Goal: Task Accomplishment & Management: Manage account settings

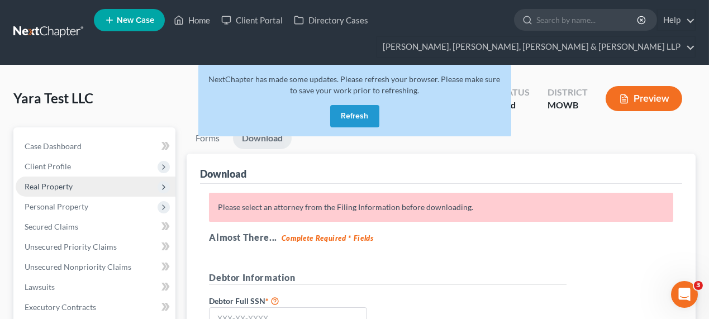
click at [58, 186] on span "Real Property" at bounding box center [49, 186] width 48 height 9
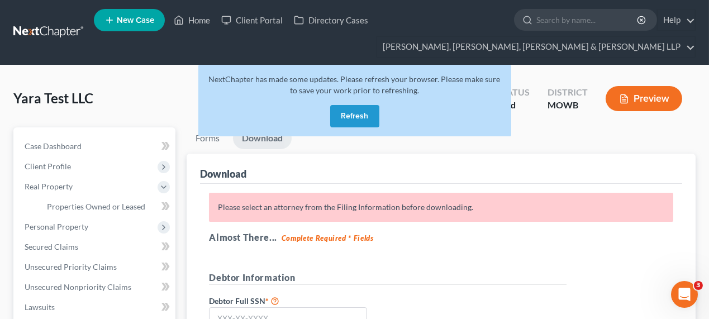
click at [353, 129] on div "NextChapter has made some updates. Please refresh your browser. Please make sur…" at bounding box center [354, 101] width 313 height 72
click at [358, 118] on button "Refresh" at bounding box center [354, 116] width 49 height 22
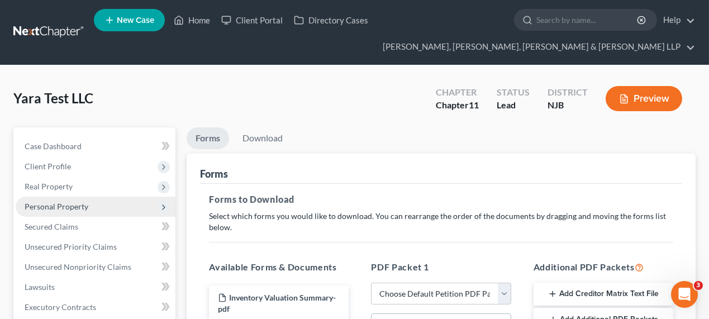
click at [77, 206] on span "Personal Property" at bounding box center [57, 206] width 64 height 9
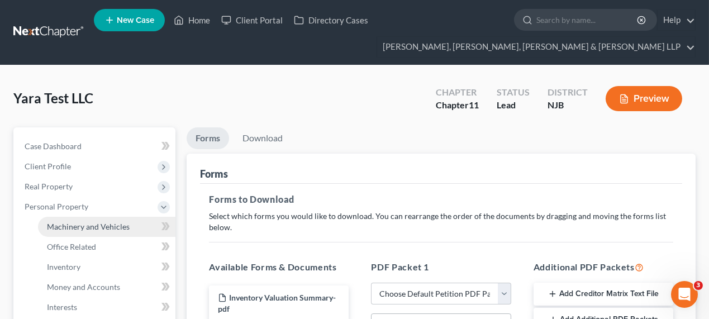
click at [82, 223] on span "Machinery and Vehicles" at bounding box center [88, 226] width 83 height 9
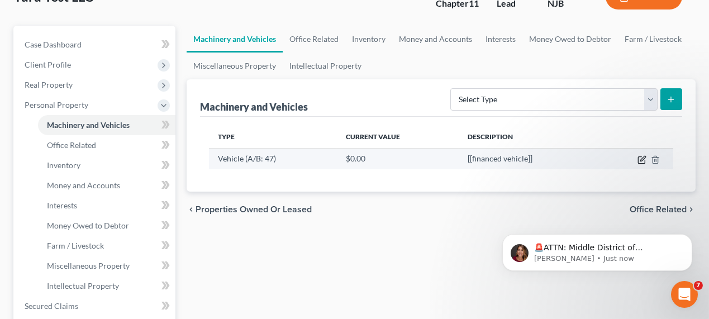
click at [641, 159] on icon "button" at bounding box center [642, 159] width 9 height 9
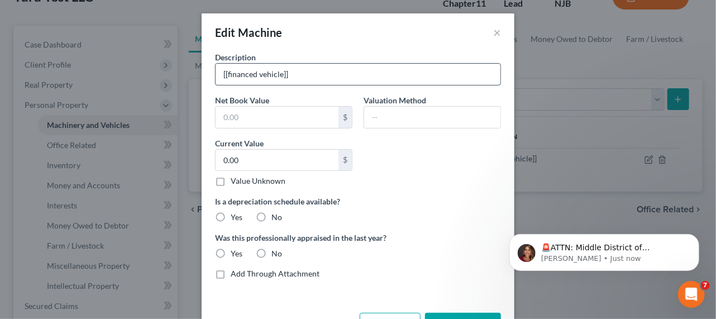
click at [224, 74] on input "[[financed vehicle]]" at bounding box center [358, 74] width 285 height 21
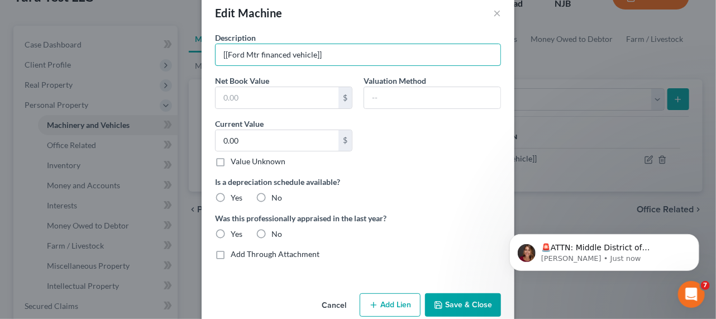
scroll to position [38, 0]
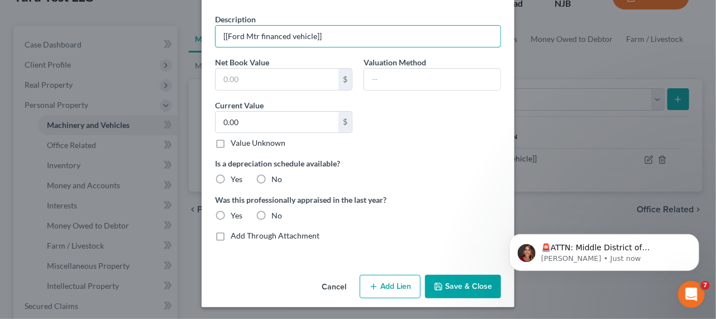
type input "[[Ford Mtr financed vehicle]]"
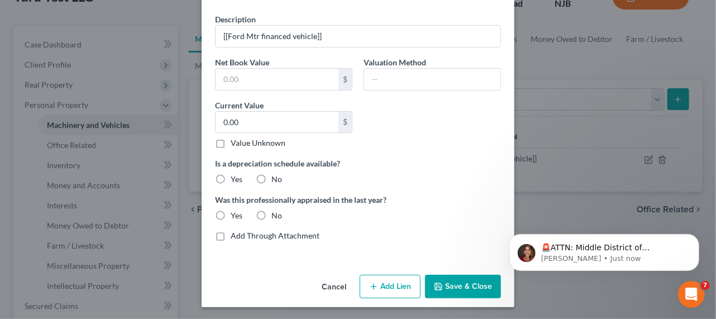
click at [436, 282] on icon "button" at bounding box center [438, 286] width 9 height 9
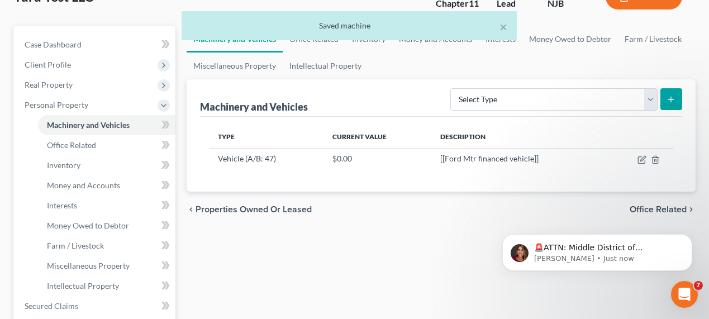
click at [663, 104] on button "submit" at bounding box center [671, 99] width 22 height 22
click at [603, 108] on select "Select Type Aircraft (A/B: 49) Other Machinery, Fixtures and Equipment (A/B: 50…" at bounding box center [553, 99] width 207 height 22
select select "vehicle"
click at [453, 88] on select "Select Type Aircraft (A/B: 49) Other Machinery, Fixtures and Equipment (A/B: 50…" at bounding box center [553, 99] width 207 height 22
click at [671, 97] on line "submit" at bounding box center [671, 99] width 0 height 5
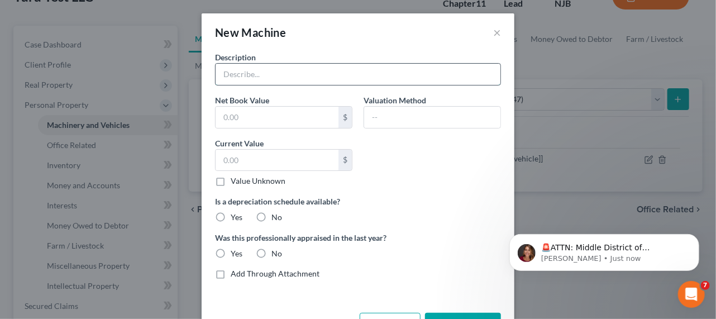
click at [314, 76] on input "text" at bounding box center [358, 74] width 285 height 21
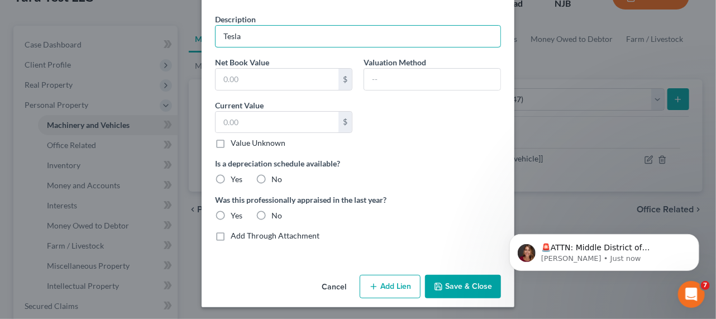
type input "Tesla"
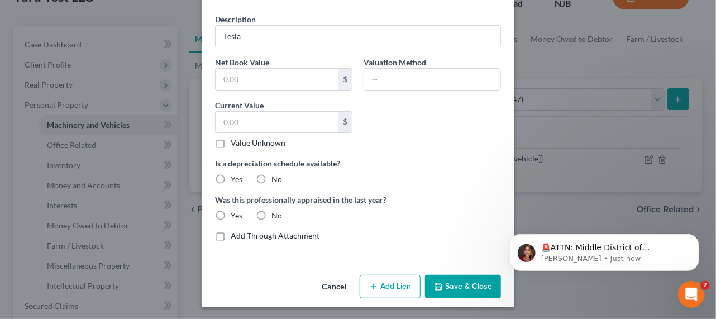
click at [381, 288] on button "Add Lien" at bounding box center [390, 286] width 61 height 23
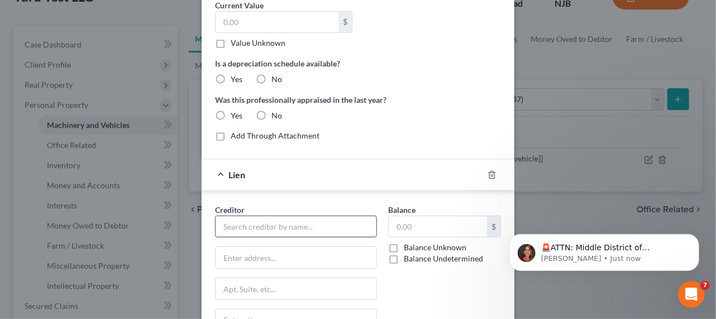
scroll to position [140, 0]
click at [275, 218] on input "text" at bounding box center [296, 225] width 162 height 22
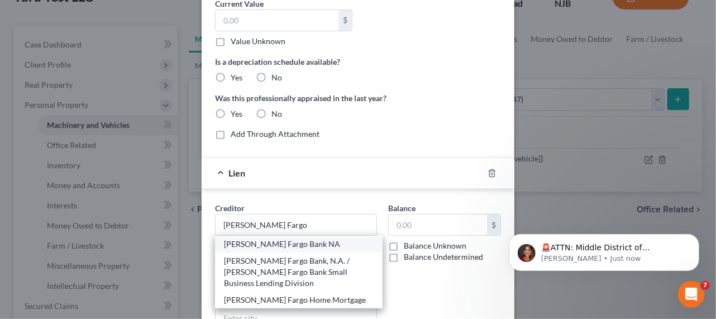
click at [301, 243] on div "Wells Fargo Bank NA" at bounding box center [299, 244] width 150 height 11
type input "Wells Fargo Bank NA"
type input "1 Home Campus Mac X2303-01a"
type input "3rd Floor"
type input "Des Moines"
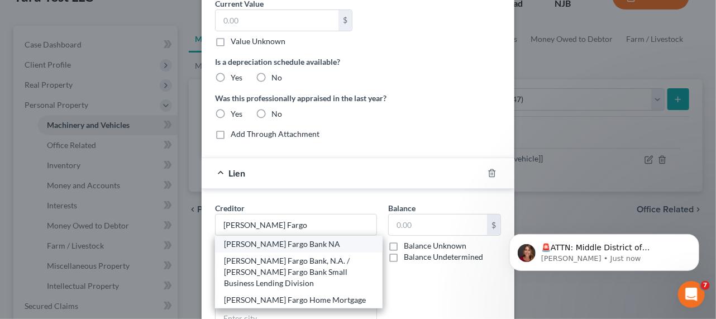
select select "16"
type input "50328"
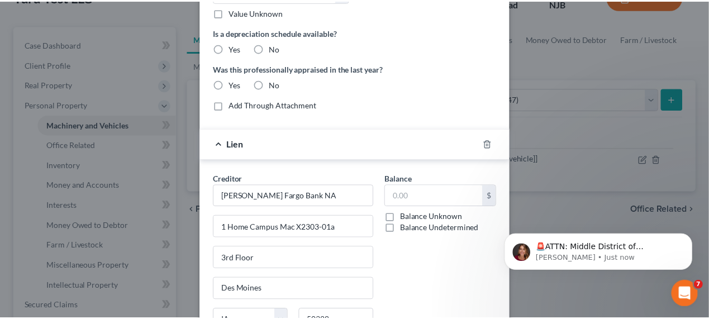
scroll to position [241, 0]
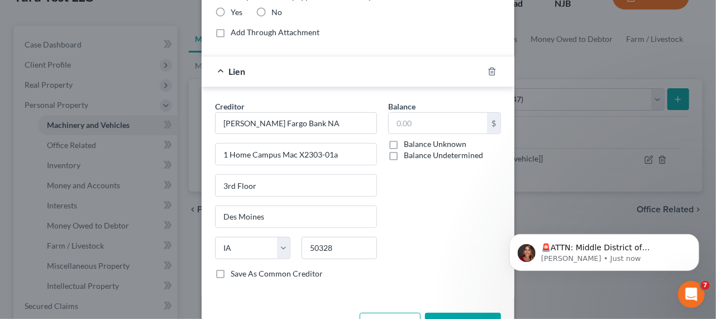
click at [444, 313] on button "Save & Close" at bounding box center [463, 324] width 76 height 23
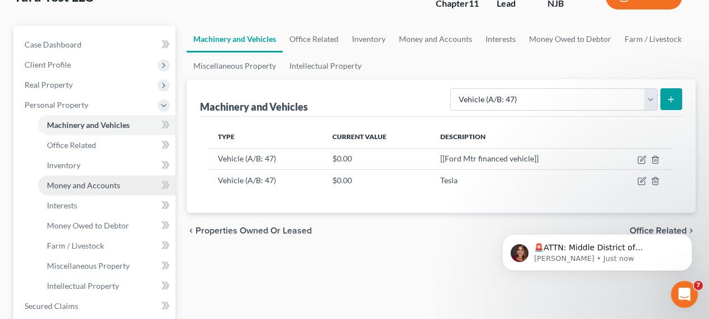
click at [81, 185] on span "Money and Accounts" at bounding box center [83, 184] width 73 height 9
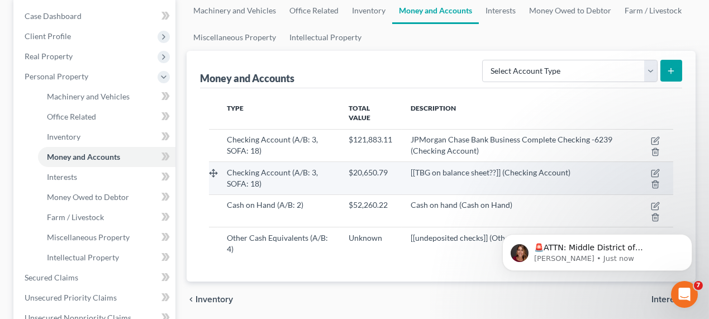
scroll to position [203, 0]
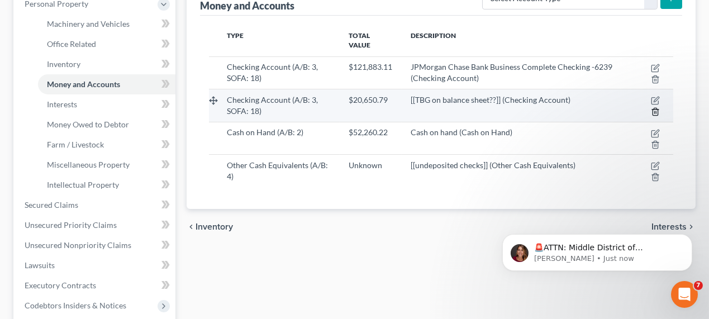
click at [658, 108] on icon "button" at bounding box center [655, 111] width 5 height 7
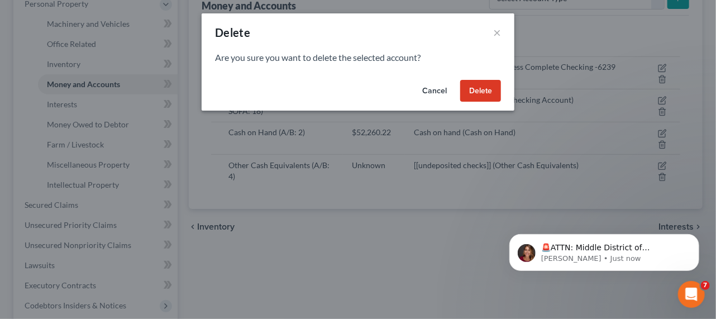
click at [498, 85] on button "Delete" at bounding box center [480, 91] width 41 height 22
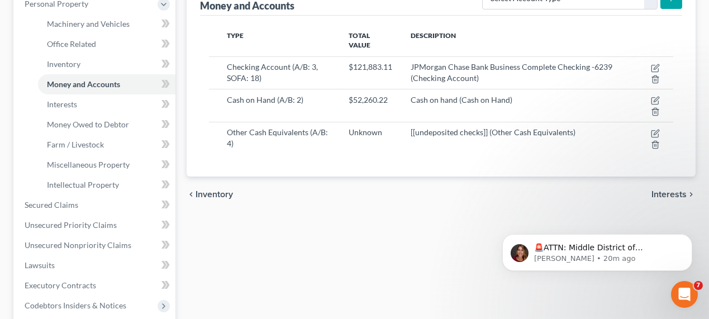
scroll to position [152, 0]
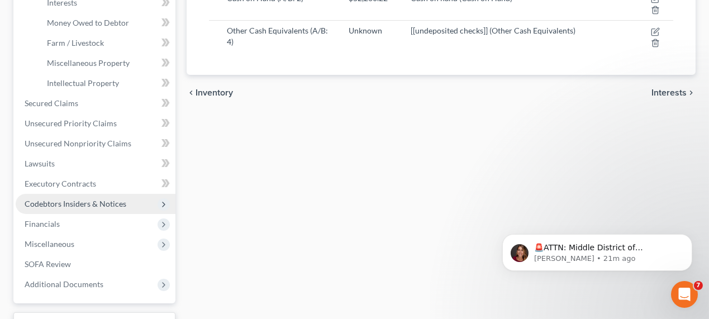
click at [82, 201] on span "Codebtors Insiders & Notices" at bounding box center [76, 203] width 102 height 9
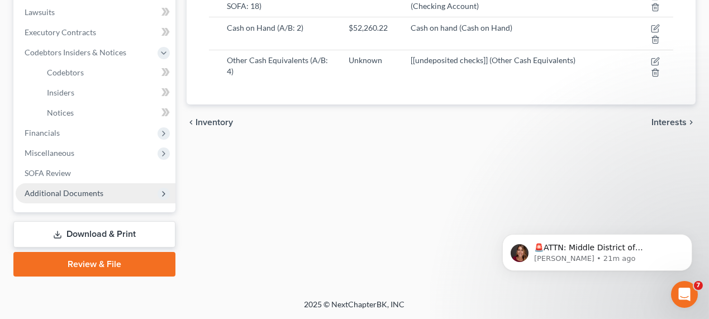
scroll to position [273, 0]
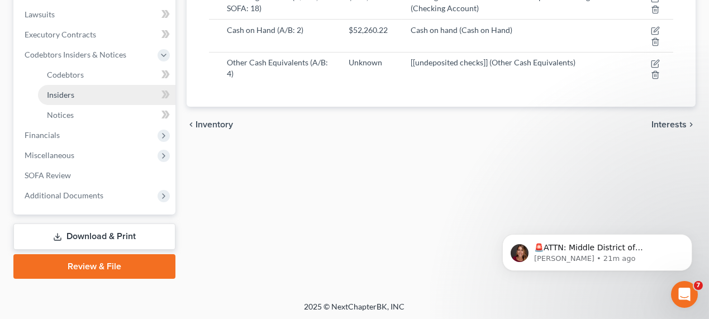
click at [97, 91] on link "Insiders" at bounding box center [106, 95] width 137 height 20
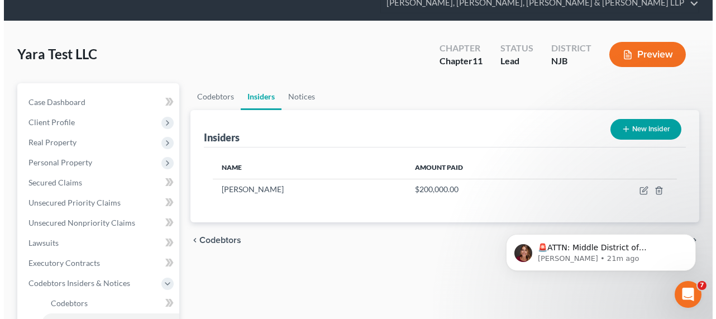
scroll to position [102, 0]
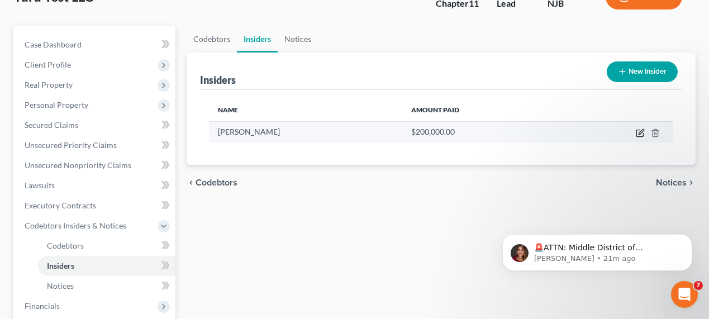
click at [638, 132] on icon "button" at bounding box center [640, 133] width 9 height 9
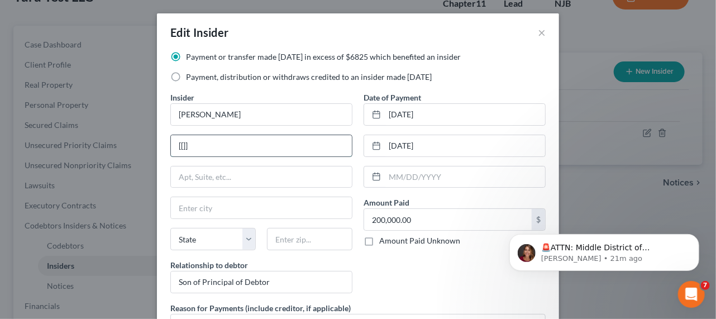
click at [264, 155] on input "[[]]" at bounding box center [261, 145] width 181 height 21
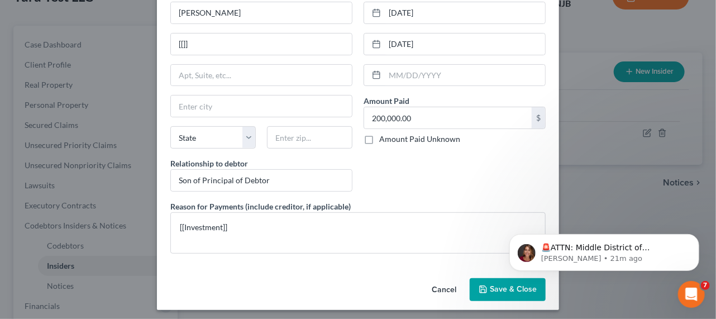
click at [388, 177] on div "Date of Payment 06/03/2025 03/13/2025 Amount Paid 200,000.00 $ Amount Paid Unkn…" at bounding box center [454, 95] width 193 height 211
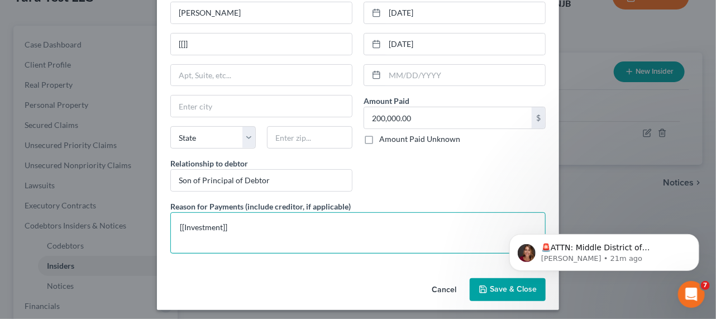
drag, startPoint x: 272, startPoint y: 221, endPoint x: 149, endPoint y: 227, distance: 123.1
click at [149, 227] on div "Edit Insider × Payment or transfer made within 1 year in excess of $6825 which …" at bounding box center [358, 159] width 716 height 319
type textarea "A"
type textarea "S"
type textarea "Year's salary to Mohamed Albaridi as company manager."
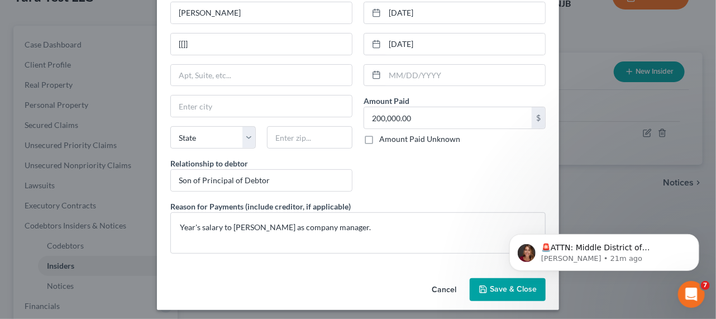
click at [498, 285] on span "Save & Close" at bounding box center [513, 289] width 47 height 9
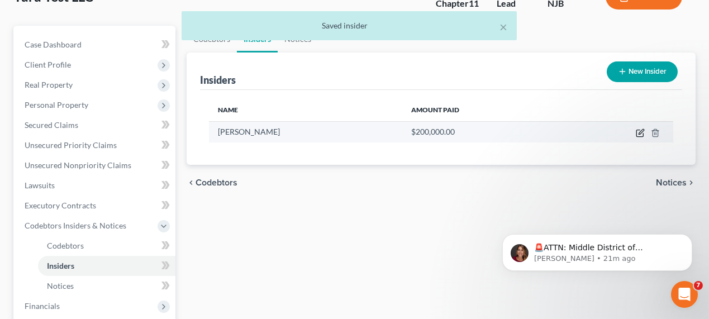
click at [640, 132] on icon "button" at bounding box center [641, 131] width 5 height 5
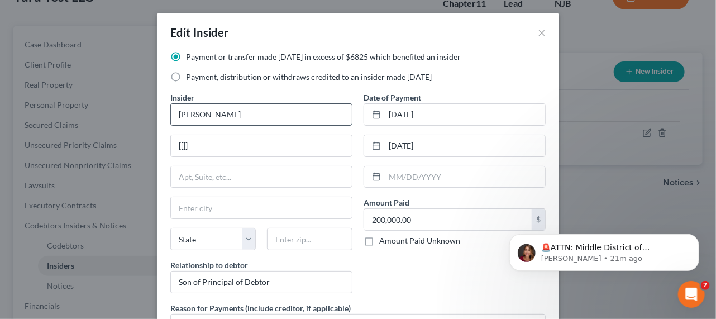
click at [199, 116] on input "Mohammed Albaridi" at bounding box center [261, 114] width 181 height 21
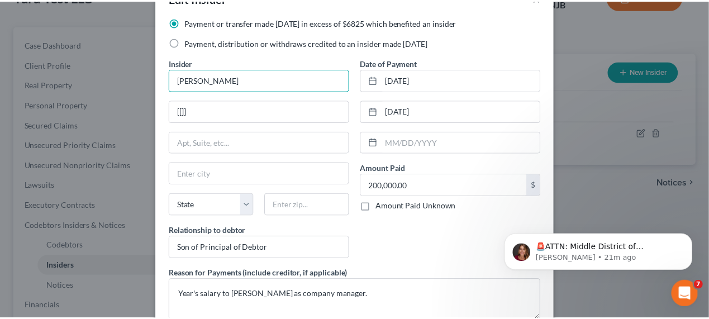
scroll to position [103, 0]
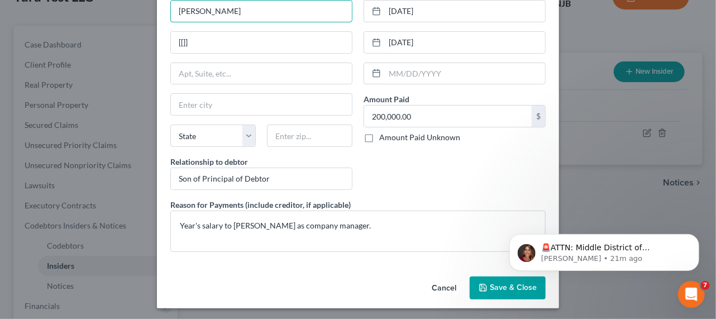
type input "Mohamed Albaridi"
click at [481, 284] on icon "button" at bounding box center [483, 287] width 9 height 9
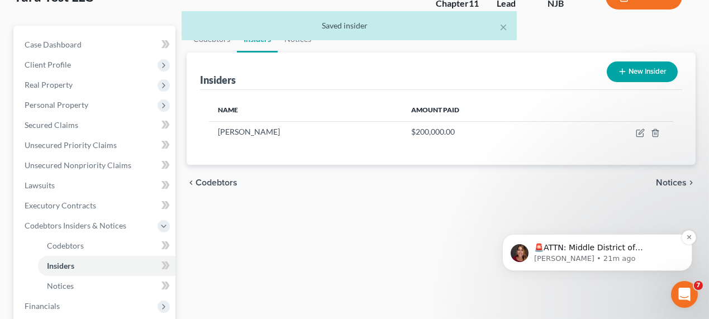
click at [614, 253] on p "Katie • 21m ago" at bounding box center [606, 258] width 144 height 10
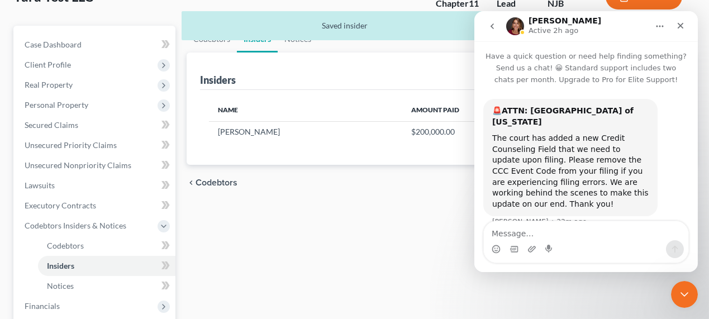
scroll to position [7, 0]
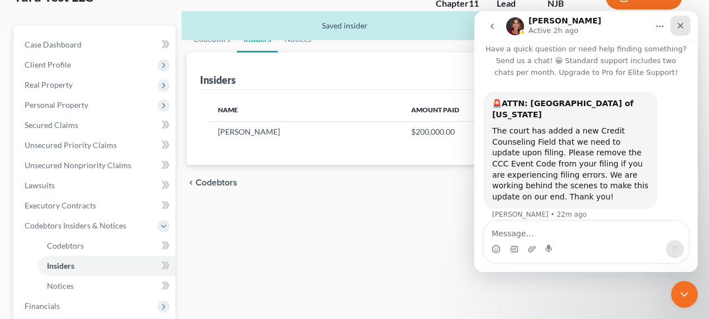
click at [677, 28] on icon "Close" at bounding box center [680, 25] width 9 height 9
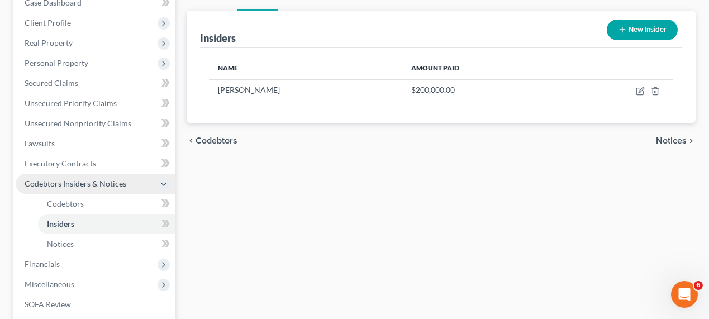
scroll to position [203, 0]
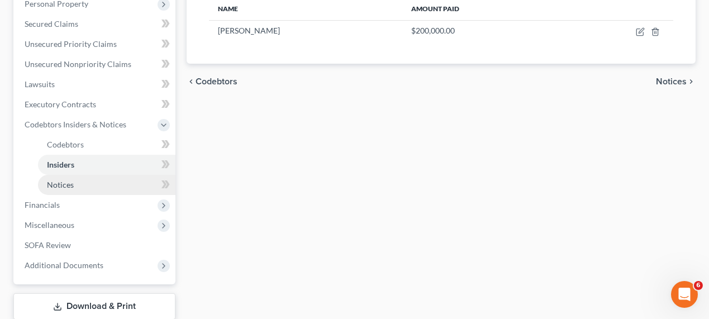
click at [76, 182] on link "Notices" at bounding box center [106, 185] width 137 height 20
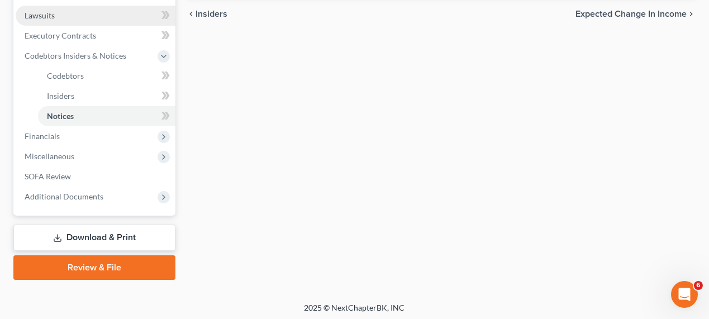
scroll to position [273, 0]
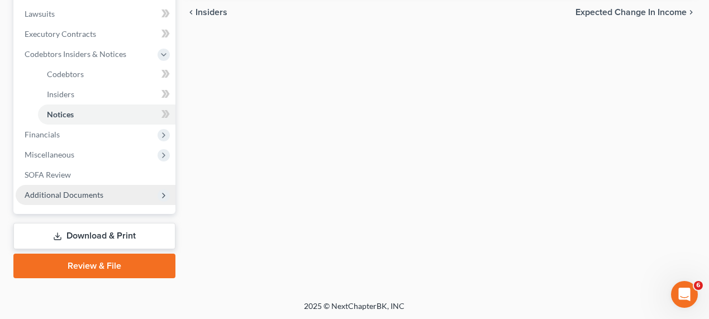
click at [83, 196] on span "Additional Documents" at bounding box center [64, 194] width 79 height 9
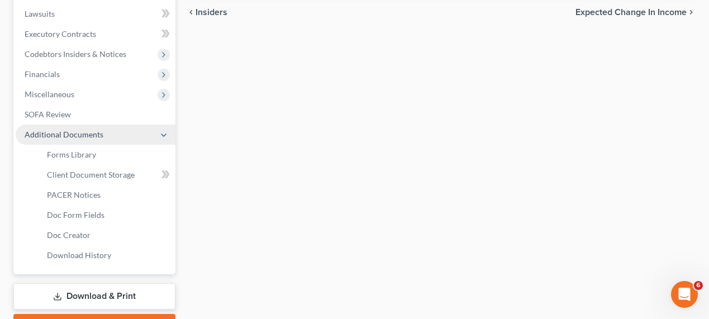
click at [88, 125] on span "Additional Documents" at bounding box center [96, 135] width 160 height 20
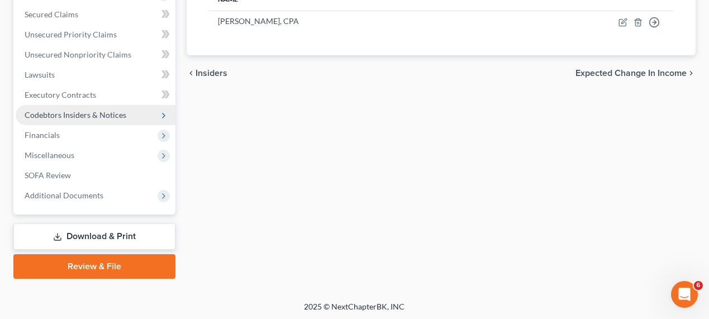
click at [96, 116] on span "Codebtors Insiders & Notices" at bounding box center [76, 114] width 102 height 9
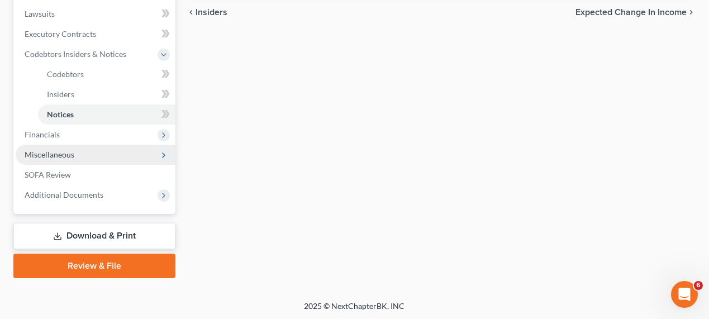
click at [85, 160] on span "Miscellaneous" at bounding box center [96, 155] width 160 height 20
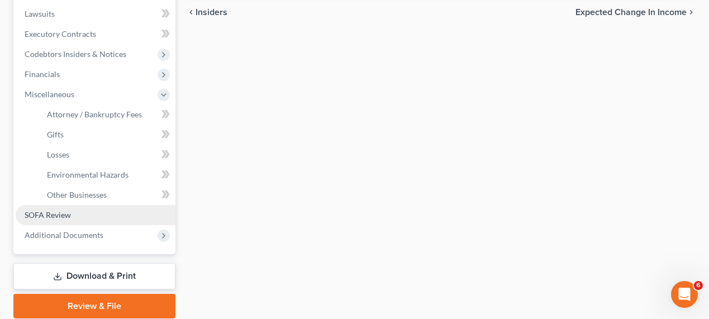
click at [84, 210] on link "SOFA Review" at bounding box center [96, 215] width 160 height 20
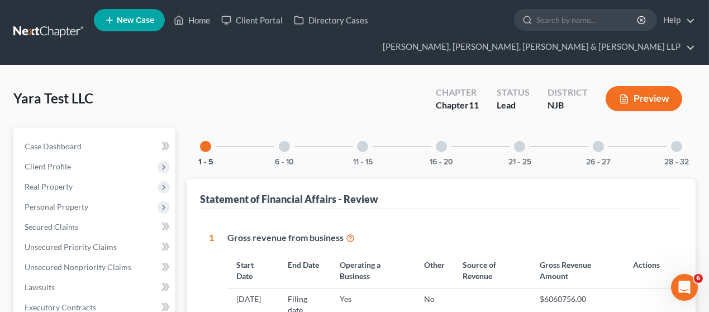
scroll to position [15, 0]
click at [355, 154] on div "11 - 15" at bounding box center [363, 146] width 38 height 38
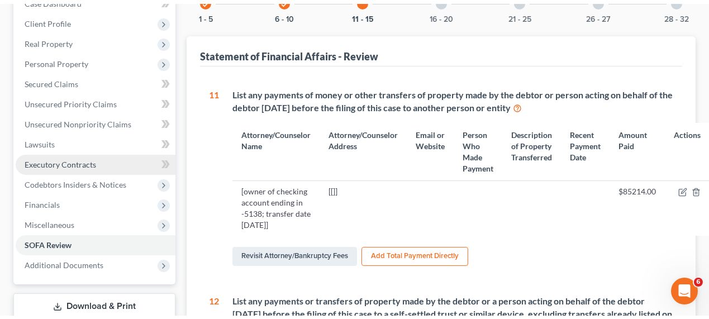
scroll to position [102, 0]
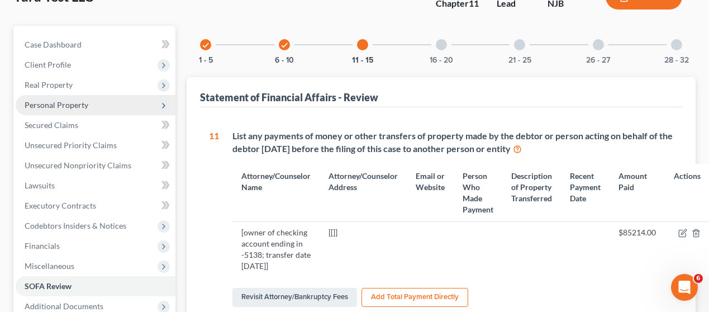
click at [64, 100] on span "Personal Property" at bounding box center [57, 104] width 64 height 9
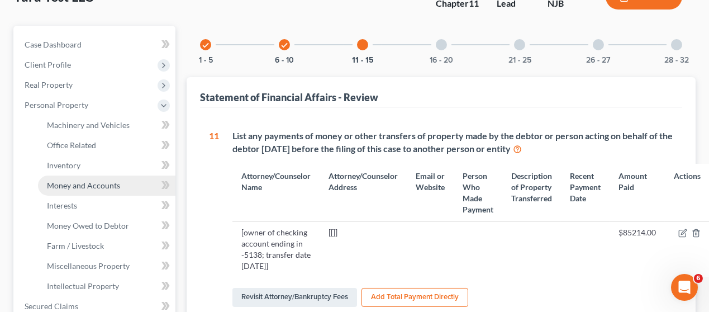
click at [101, 180] on span "Money and Accounts" at bounding box center [83, 184] width 73 height 9
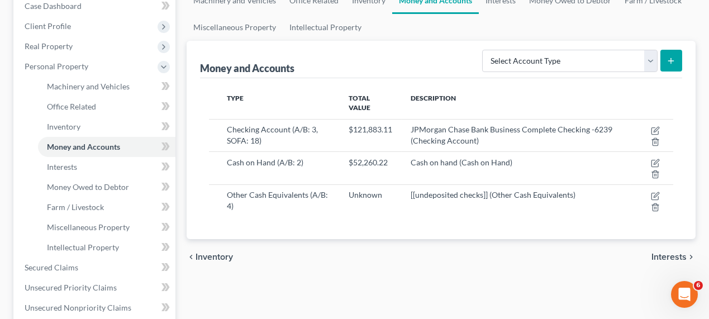
scroll to position [152, 0]
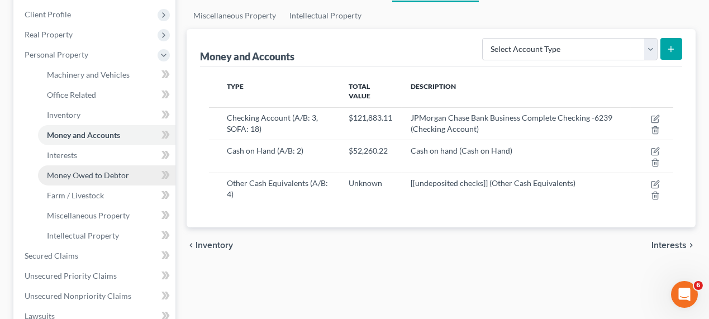
click at [118, 173] on span "Money Owed to Debtor" at bounding box center [88, 174] width 82 height 9
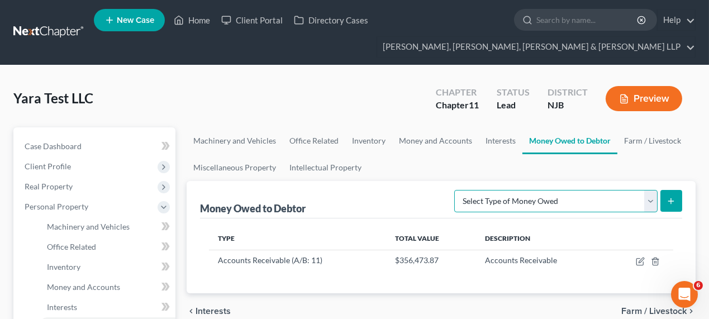
click at [600, 203] on select "Select Type of Money Owed Accounts Receivable (A/B: 11) Causes of Action Agains…" at bounding box center [555, 201] width 203 height 22
select select "equitable_or_future_interests"
click at [457, 190] on select "Select Type of Money Owed Accounts Receivable (A/B: 11) Causes of Action Agains…" at bounding box center [555, 201] width 203 height 22
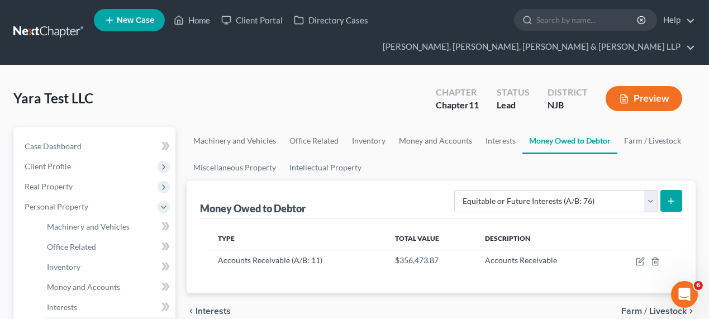
click at [667, 198] on icon "submit" at bounding box center [671, 201] width 9 height 9
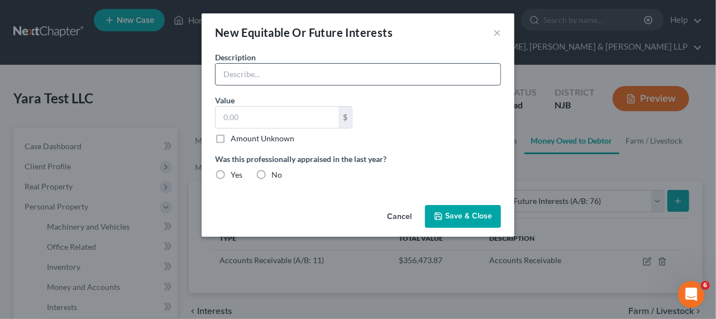
click at [271, 79] on input "text" at bounding box center [358, 74] width 285 height 21
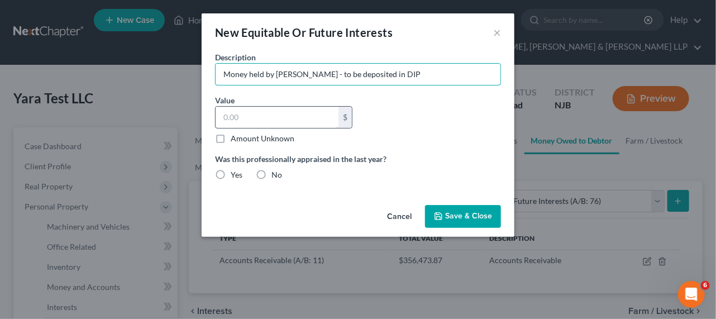
type input "Money held by Mohamed Albaridi - to be deposited in DIP"
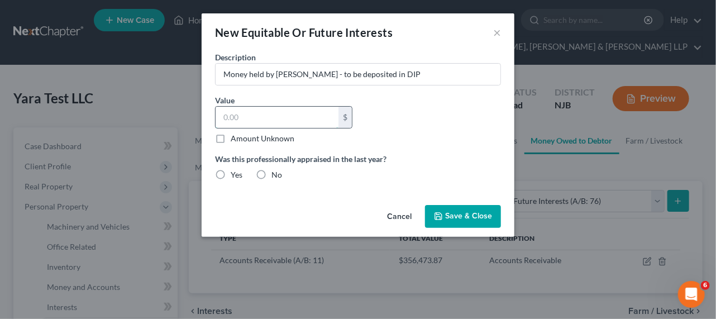
click at [278, 111] on input "text" at bounding box center [277, 117] width 123 height 21
paste input "85,214.00"
type input "85,214.00"
click at [272, 171] on label "No" at bounding box center [277, 174] width 11 height 11
click at [276, 171] on input "No" at bounding box center [279, 172] width 7 height 7
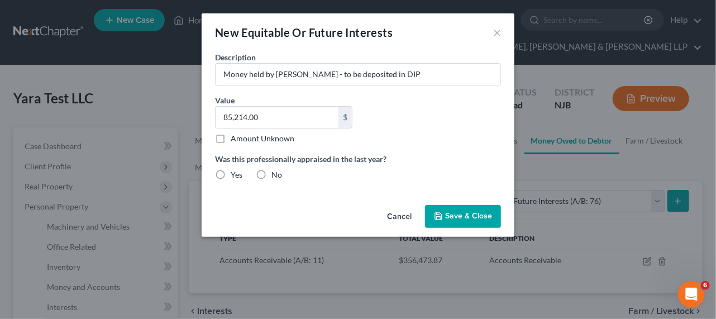
radio input "true"
click at [464, 213] on span "Save & Close" at bounding box center [468, 216] width 47 height 9
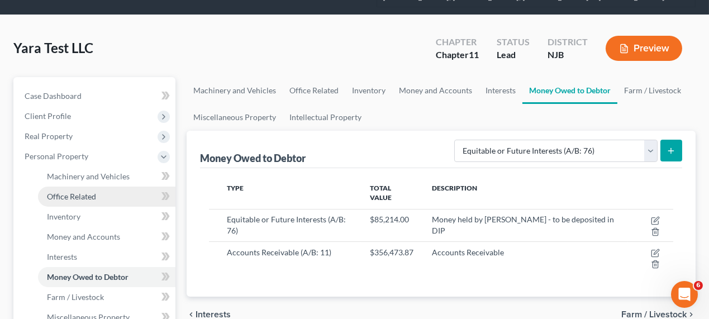
scroll to position [50, 0]
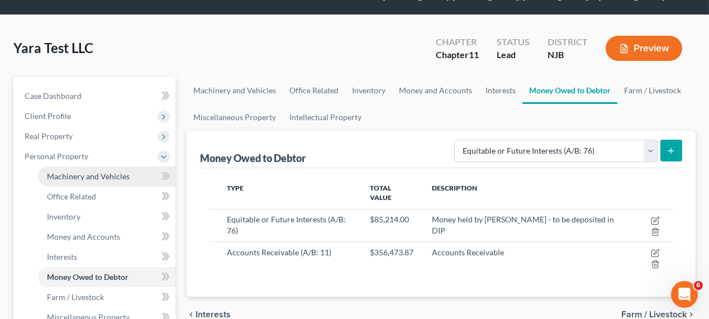
click at [97, 175] on span "Machinery and Vehicles" at bounding box center [88, 176] width 83 height 9
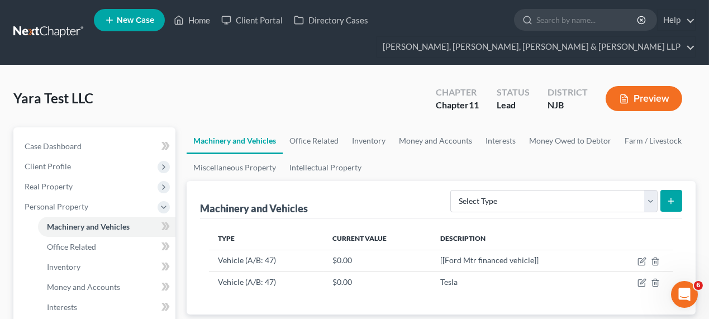
click at [676, 207] on button "submit" at bounding box center [671, 201] width 22 height 22
click at [621, 197] on select "Select Type Aircraft (A/B: 49) Other Machinery, Fixtures and Equipment (A/B: 50…" at bounding box center [553, 201] width 207 height 22
select select "vehicle"
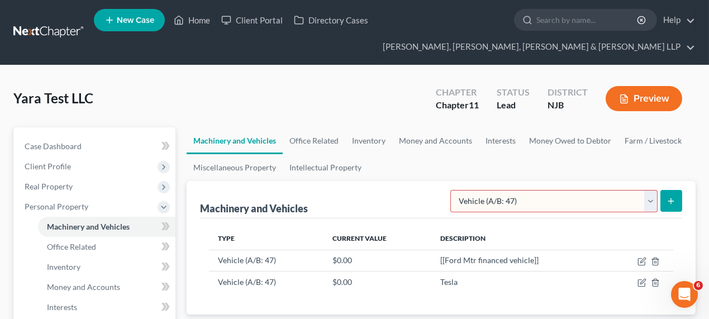
click at [453, 190] on select "Select Type Aircraft (A/B: 49) Other Machinery, Fixtures and Equipment (A/B: 50…" at bounding box center [553, 201] width 207 height 22
click at [671, 197] on icon "submit" at bounding box center [671, 201] width 9 height 9
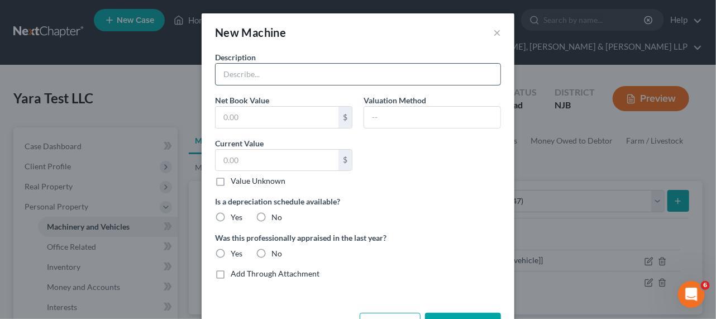
click at [278, 70] on input "text" at bounding box center [358, 74] width 285 height 21
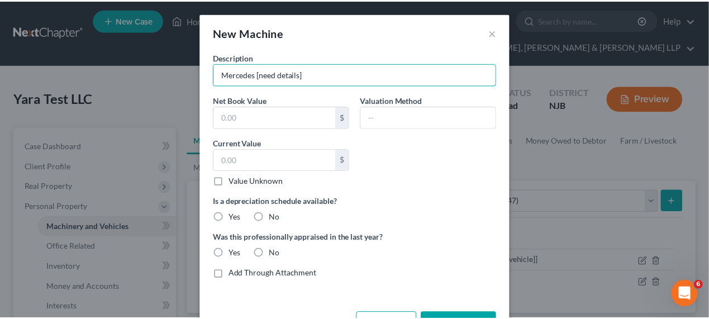
scroll to position [38, 0]
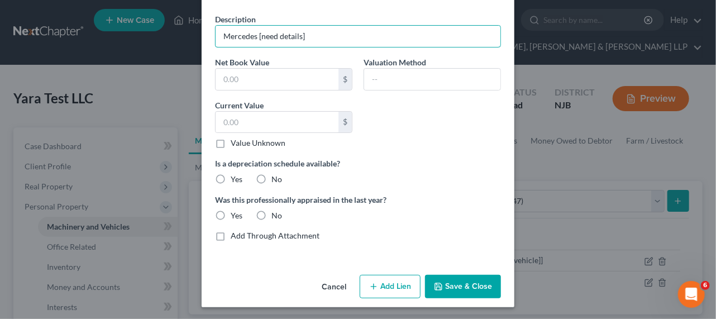
type input "Mercedes [need details]"
click at [272, 175] on label "No" at bounding box center [277, 179] width 11 height 11
click at [276, 175] on input "No" at bounding box center [279, 177] width 7 height 7
radio input "true"
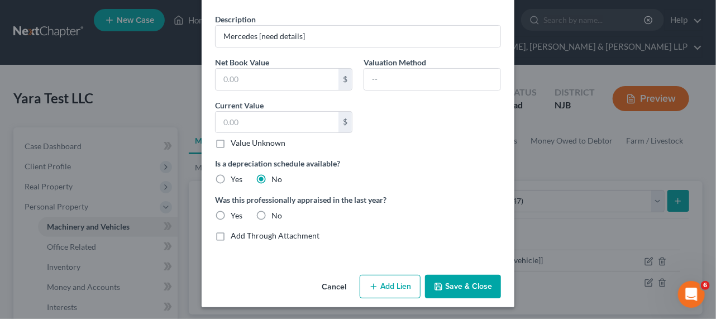
click at [272, 213] on label "No" at bounding box center [277, 215] width 11 height 11
click at [276, 213] on input "No" at bounding box center [279, 213] width 7 height 7
radio input "true"
click at [246, 144] on label "Value Unknown" at bounding box center [258, 142] width 55 height 11
click at [243, 144] on input "Value Unknown" at bounding box center [238, 140] width 7 height 7
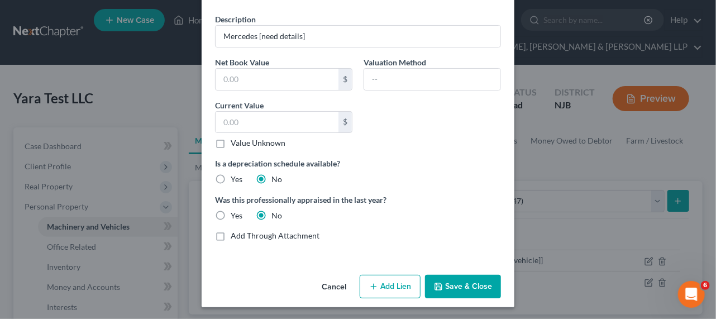
checkbox input "true"
type input "0.00"
click at [435, 288] on icon "button" at bounding box center [438, 286] width 7 height 7
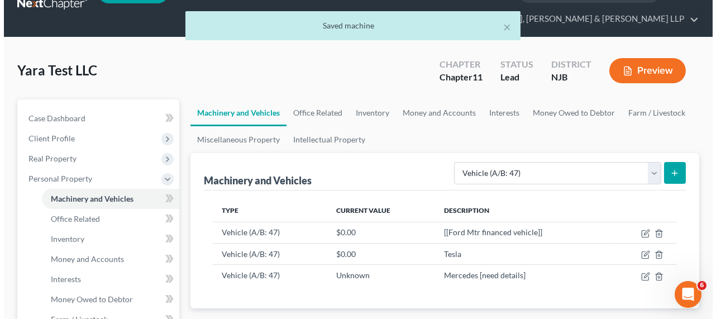
scroll to position [50, 0]
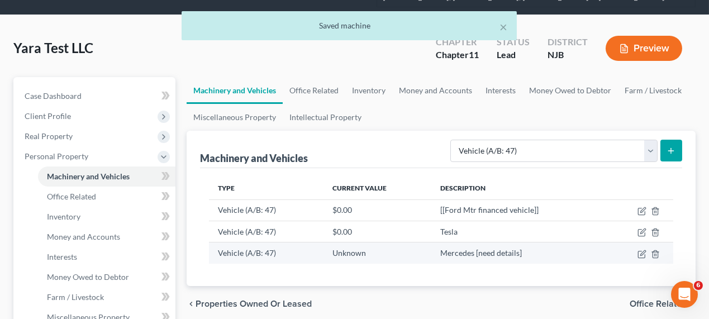
click at [637, 253] on td at bounding box center [639, 253] width 67 height 21
click at [639, 253] on icon "button" at bounding box center [642, 254] width 9 height 9
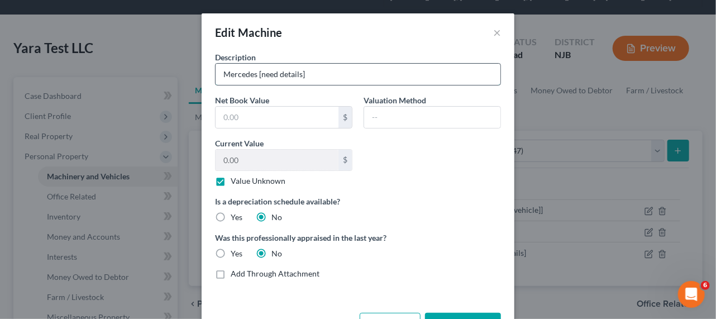
click at [349, 70] on input "Mercedes [need details]" at bounding box center [358, 74] width 285 height 21
click at [250, 76] on input "Mercedes [need details]" at bounding box center [358, 74] width 285 height 21
click at [260, 74] on input "Mercedes [need details]" at bounding box center [358, 74] width 285 height 21
click at [254, 76] on input "Mercedes [need details]" at bounding box center [358, 74] width 285 height 21
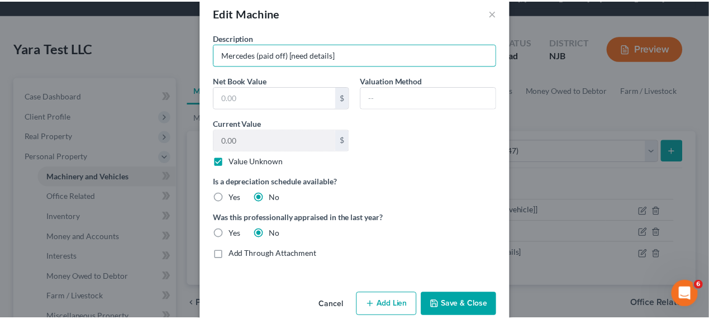
scroll to position [38, 0]
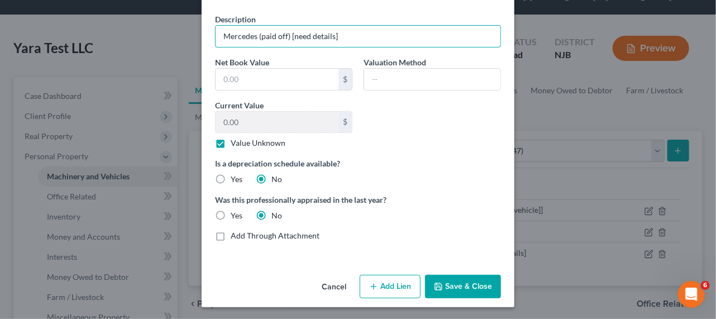
type input "Mercedes (paid off) [need details]"
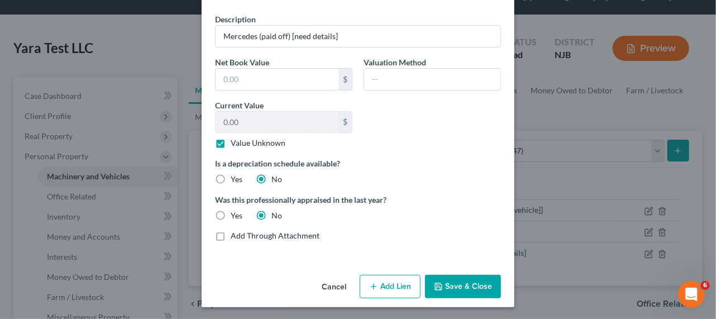
click at [446, 279] on button "Save & Close" at bounding box center [463, 286] width 76 height 23
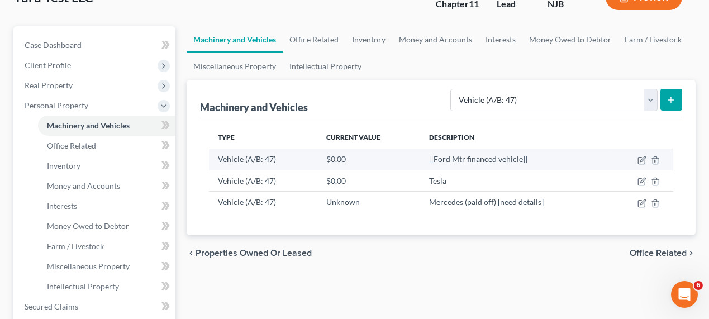
scroll to position [102, 0]
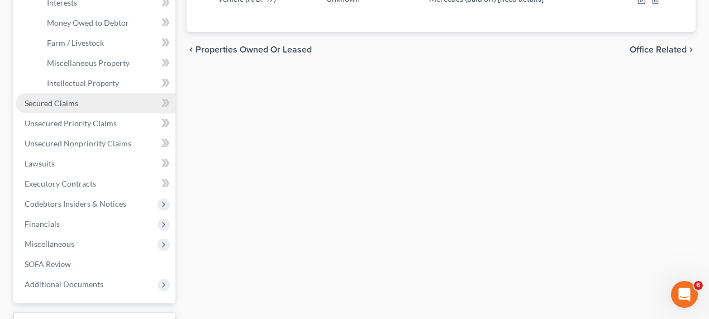
click at [78, 95] on link "Secured Claims" at bounding box center [96, 103] width 160 height 20
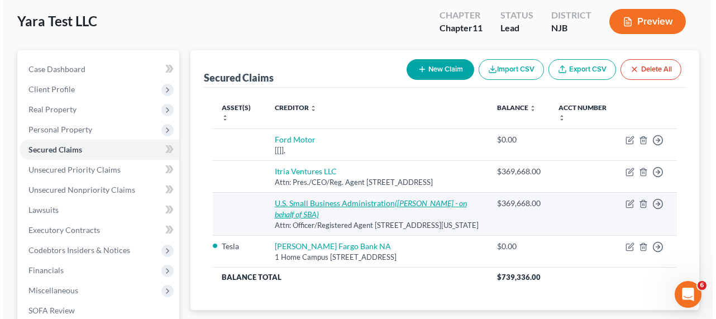
scroll to position [152, 0]
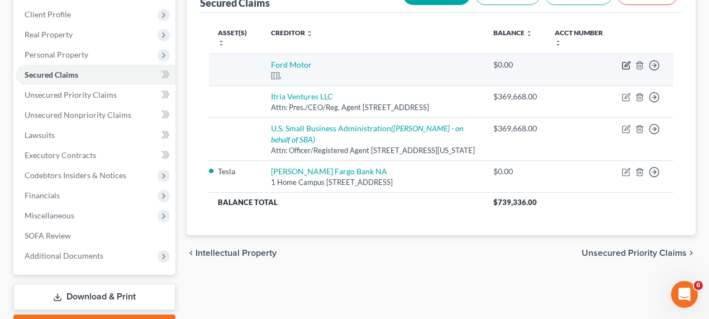
click at [622, 61] on icon "button" at bounding box center [626, 65] width 9 height 9
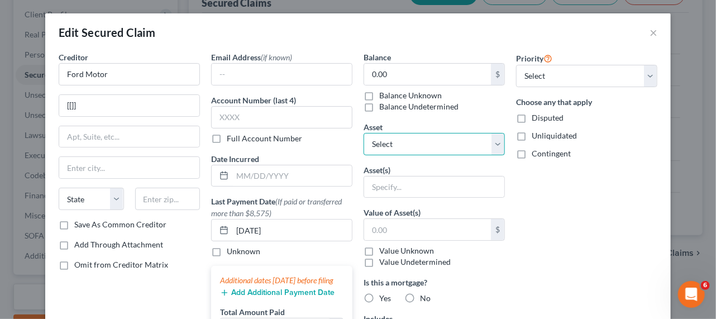
click at [411, 146] on select "Select Other Multiple Assets JPMorgan Chase Bank Business Complete Checking -62…" at bounding box center [434, 144] width 141 height 22
select select "6"
click at [364, 133] on select "Select Other Multiple Assets JPMorgan Chase Bank Business Complete Checking -62…" at bounding box center [434, 144] width 141 height 22
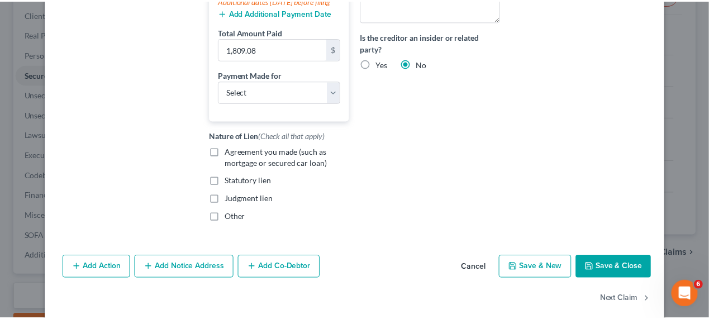
scroll to position [303, 0]
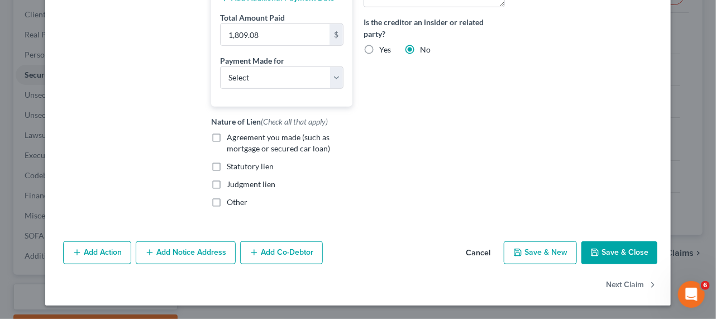
click at [627, 243] on button "Save & Close" at bounding box center [620, 252] width 76 height 23
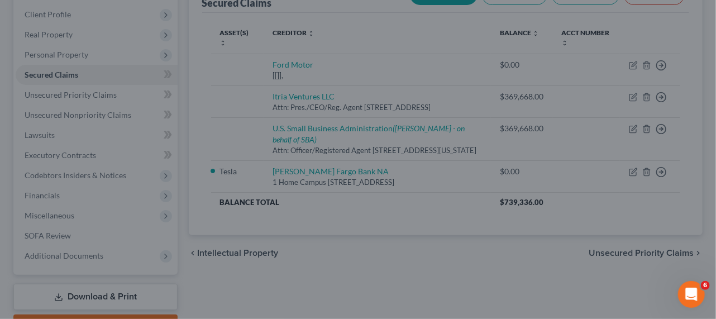
select select "6"
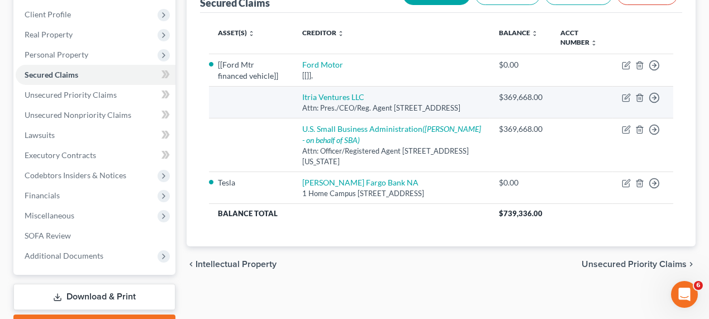
click at [252, 96] on td at bounding box center [251, 103] width 84 height 32
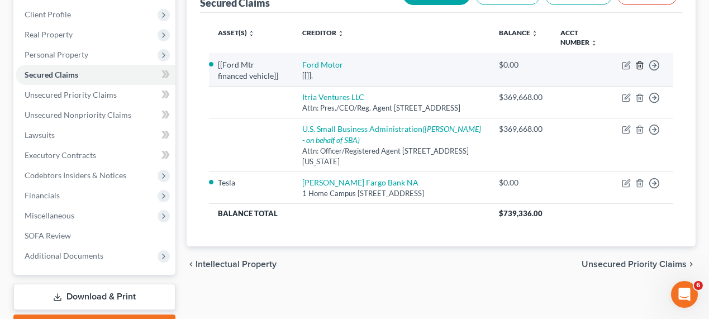
click at [641, 63] on icon "button" at bounding box center [639, 65] width 9 height 9
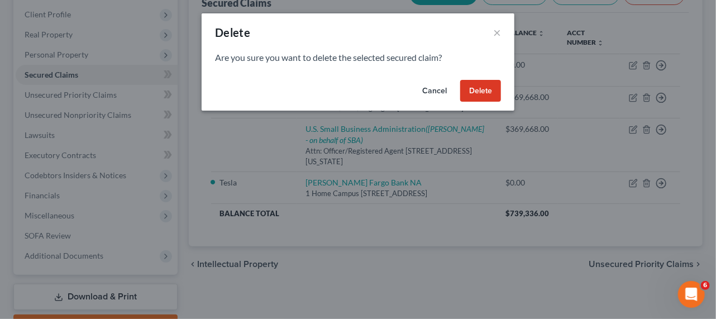
click at [468, 91] on button "Delete" at bounding box center [480, 91] width 41 height 22
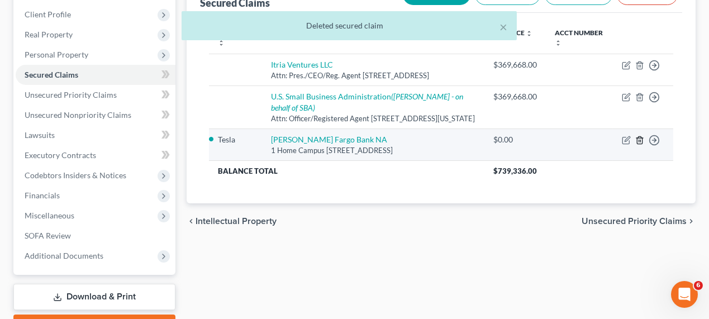
click at [638, 145] on icon "button" at bounding box center [639, 140] width 9 height 9
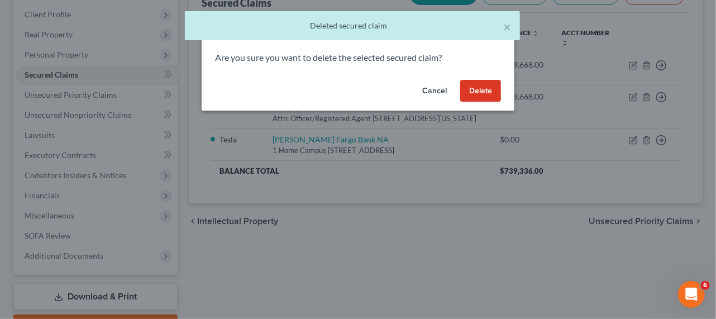
click at [473, 87] on button "Delete" at bounding box center [480, 91] width 41 height 22
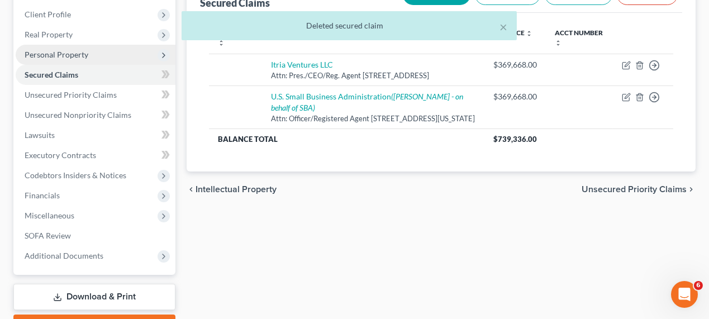
click at [93, 51] on span "Personal Property" at bounding box center [96, 55] width 160 height 20
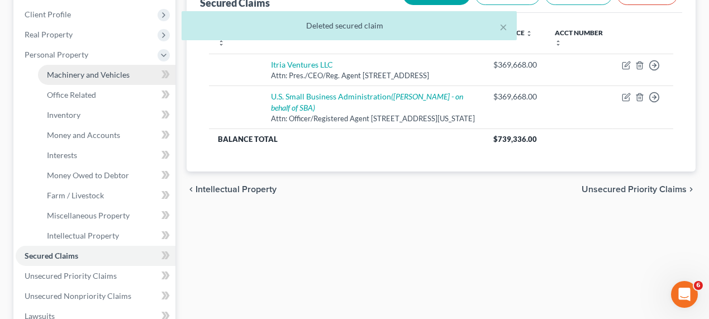
click at [104, 74] on span "Machinery and Vehicles" at bounding box center [88, 74] width 83 height 9
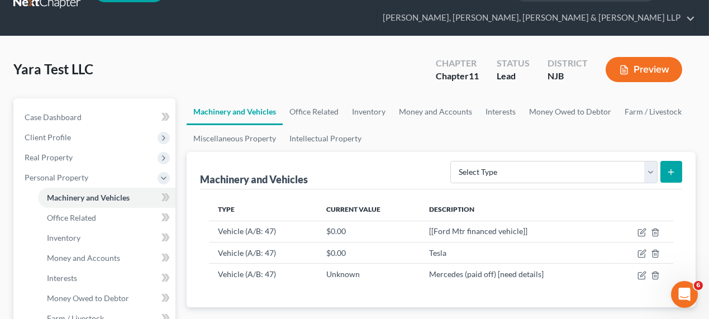
scroll to position [102, 0]
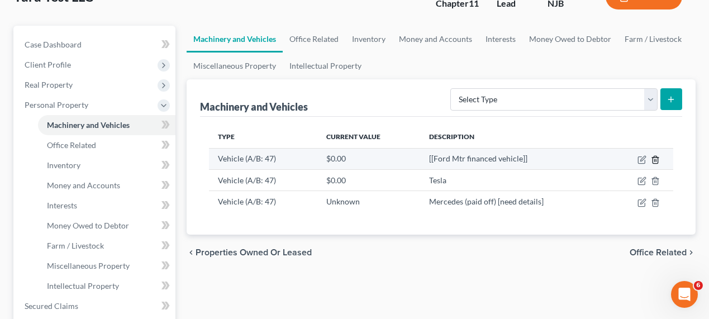
click at [655, 158] on icon "button" at bounding box center [655, 159] width 9 height 9
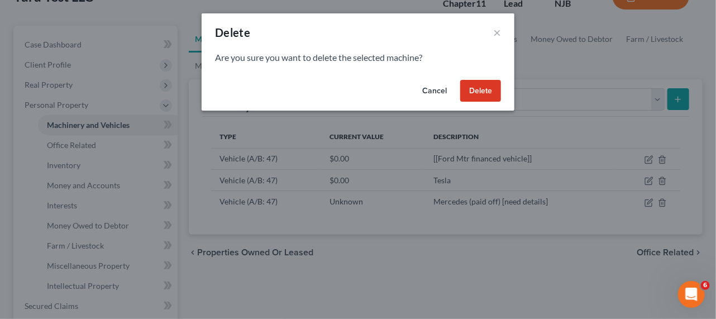
click at [483, 92] on button "Delete" at bounding box center [480, 91] width 41 height 22
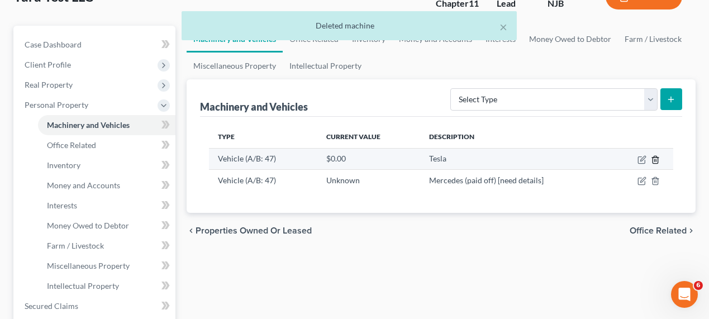
click at [656, 160] on line "button" at bounding box center [656, 160] width 0 height 2
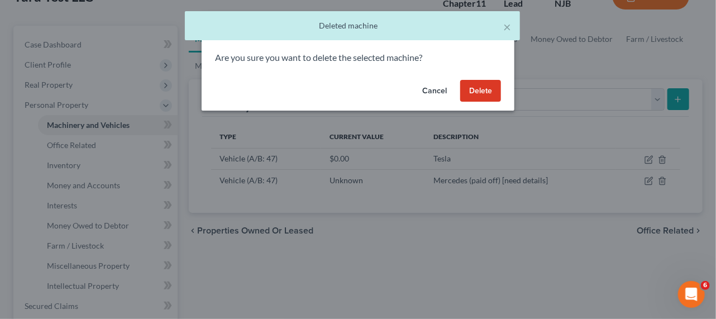
click at [477, 95] on button "Delete" at bounding box center [480, 91] width 41 height 22
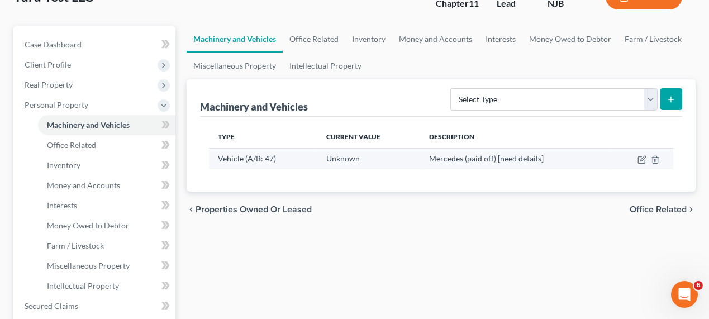
click at [235, 166] on td "Vehicle (A/B: 47)" at bounding box center [263, 158] width 108 height 21
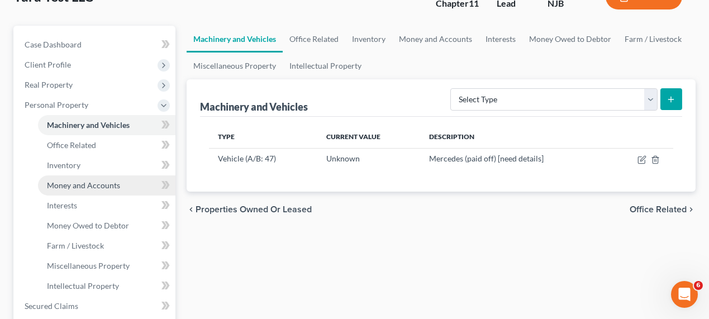
click at [96, 182] on span "Money and Accounts" at bounding box center [83, 184] width 73 height 9
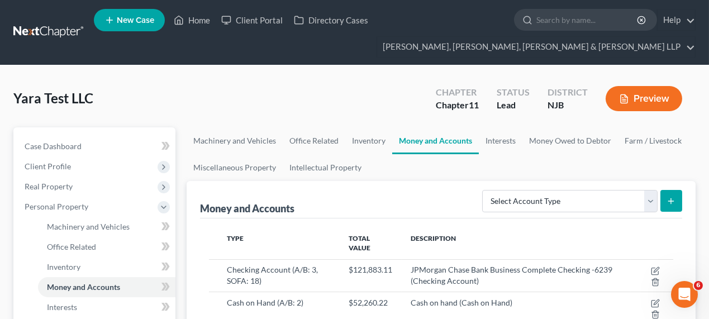
scroll to position [102, 0]
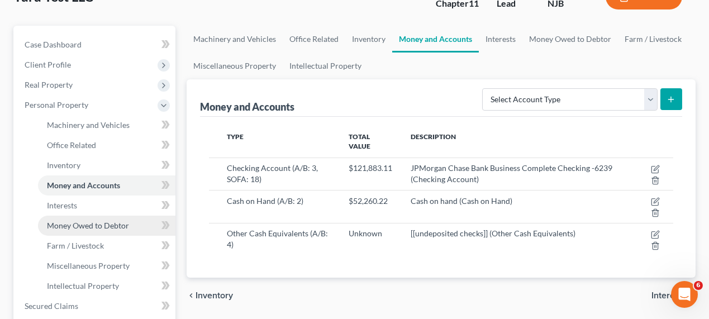
click at [92, 219] on link "Money Owed to Debtor" at bounding box center [106, 226] width 137 height 20
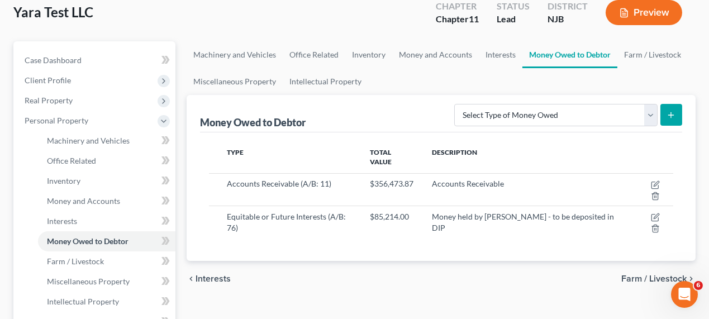
scroll to position [152, 0]
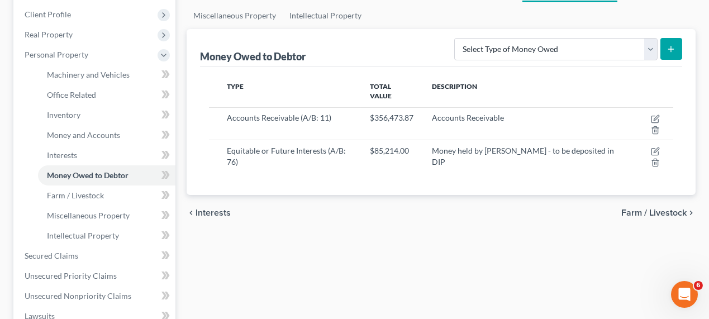
click at [667, 48] on icon "submit" at bounding box center [671, 49] width 9 height 9
click at [596, 46] on select "Select Type of Money Owed Accounts Receivable (A/B: 11) Causes of Action Agains…" at bounding box center [555, 49] width 203 height 22
select select "equitable_or_future_interests"
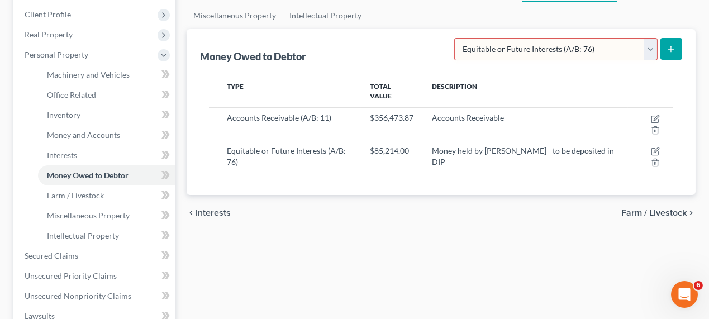
click at [457, 38] on select "Select Type of Money Owed Accounts Receivable (A/B: 11) Causes of Action Agains…" at bounding box center [555, 49] width 203 height 22
click at [671, 52] on button "submit" at bounding box center [671, 49] width 22 height 22
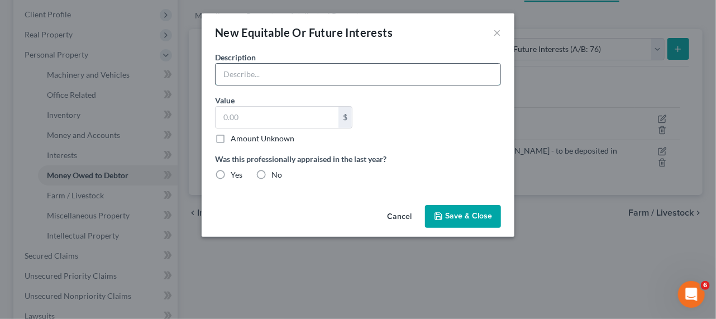
click at [385, 74] on input "text" at bounding box center [358, 74] width 285 height 21
type input "Money held by Mohamed Albaridi - to be deposited in DIP"
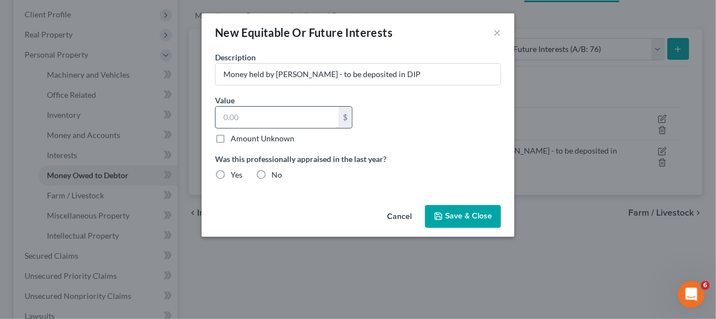
click at [316, 118] on input "text" at bounding box center [277, 117] width 123 height 21
type input "150,000"
click at [448, 213] on span "Save & Close" at bounding box center [468, 216] width 47 height 9
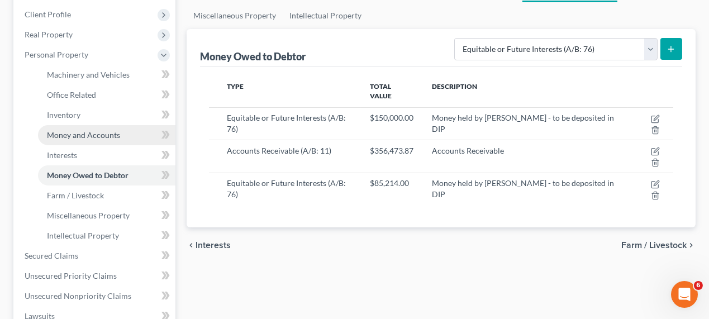
click at [136, 137] on link "Money and Accounts" at bounding box center [106, 135] width 137 height 20
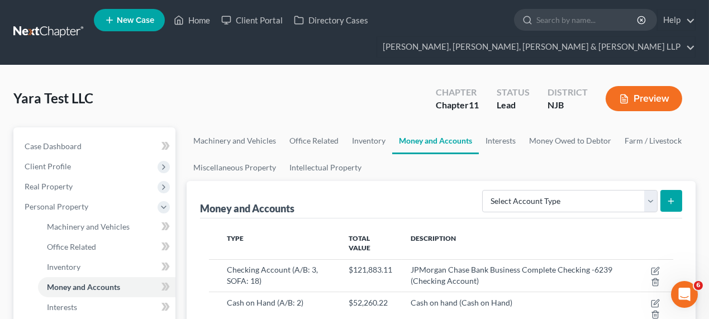
scroll to position [102, 0]
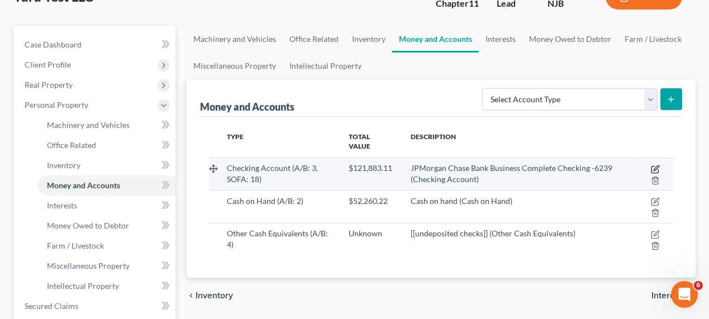
click at [658, 165] on icon "button" at bounding box center [655, 169] width 9 height 9
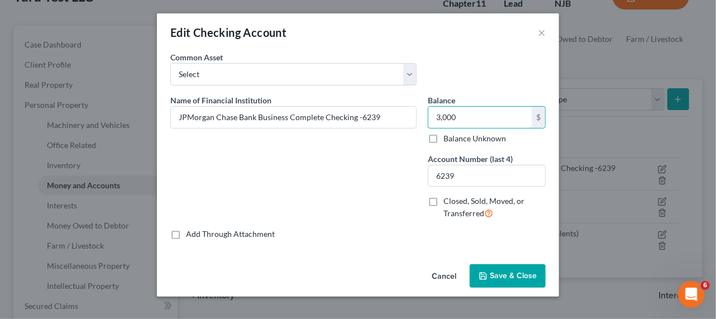
type input "3,000"
click at [514, 274] on span "Save & Close" at bounding box center [513, 275] width 47 height 9
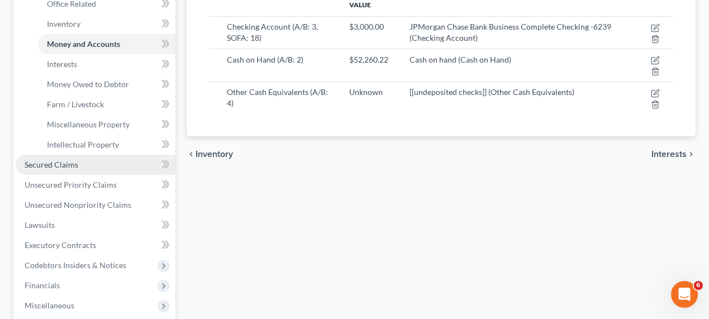
scroll to position [305, 0]
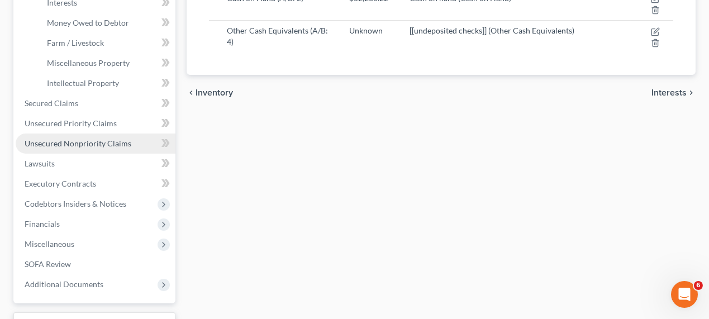
click at [102, 140] on span "Unsecured Nonpriority Claims" at bounding box center [78, 143] width 107 height 9
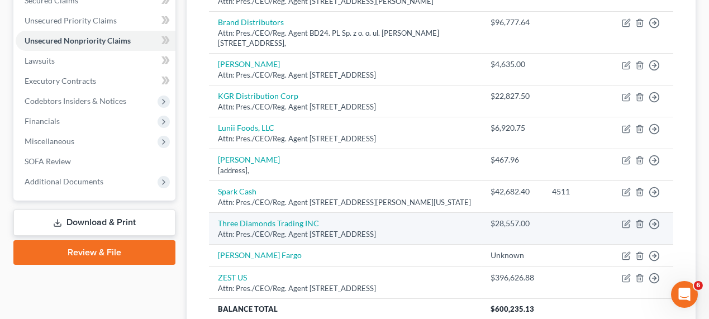
scroll to position [283, 0]
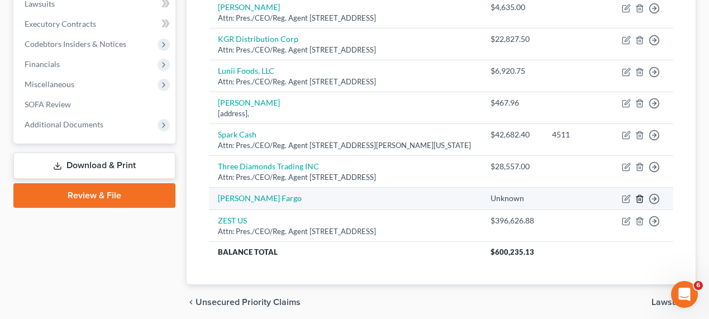
click at [639, 201] on line "button" at bounding box center [639, 200] width 0 height 2
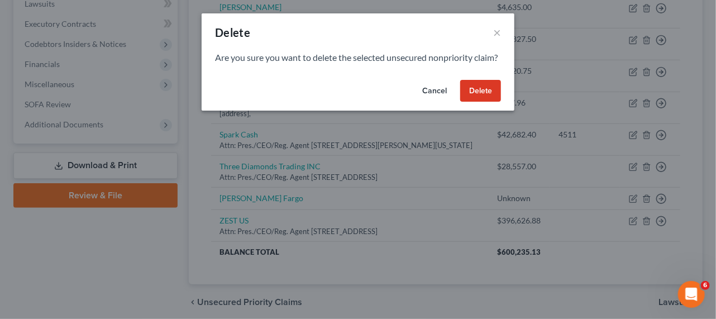
click at [487, 102] on button "Delete" at bounding box center [480, 91] width 41 height 22
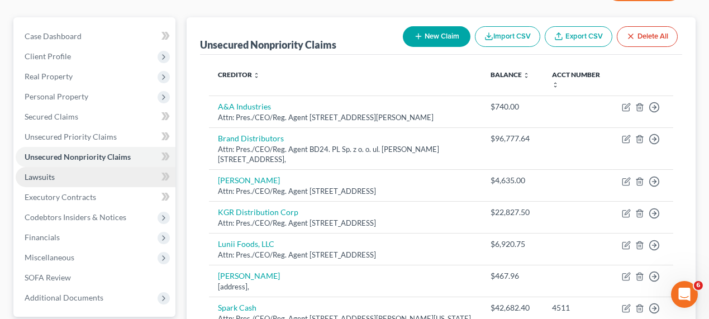
scroll to position [102, 0]
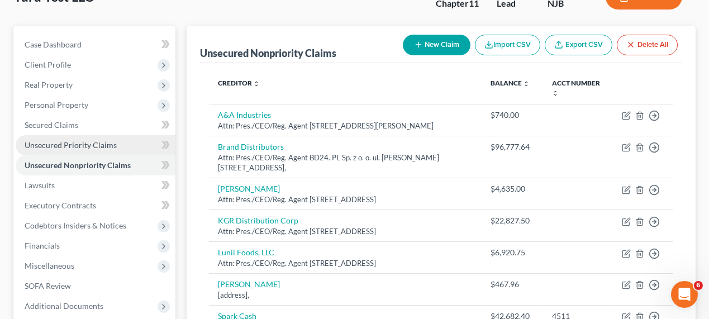
click at [103, 142] on span "Unsecured Priority Claims" at bounding box center [71, 144] width 92 height 9
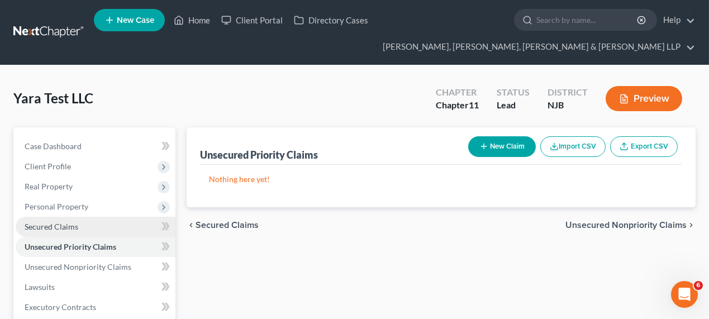
click at [84, 218] on link "Secured Claims" at bounding box center [96, 227] width 160 height 20
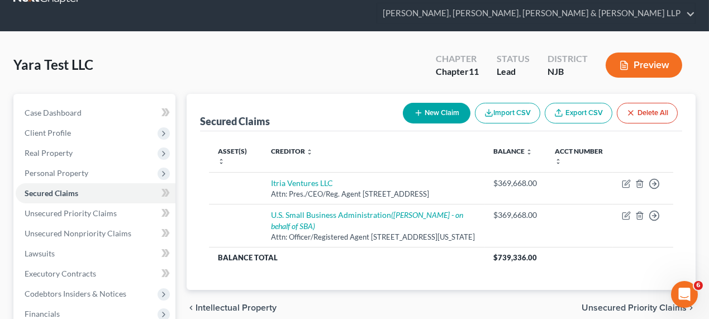
scroll to position [50, 0]
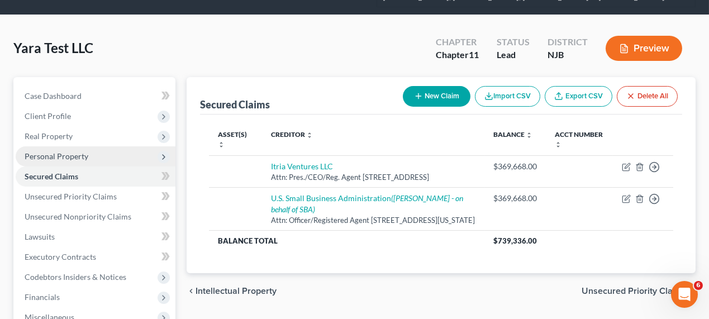
click at [120, 160] on span "Personal Property" at bounding box center [96, 156] width 160 height 20
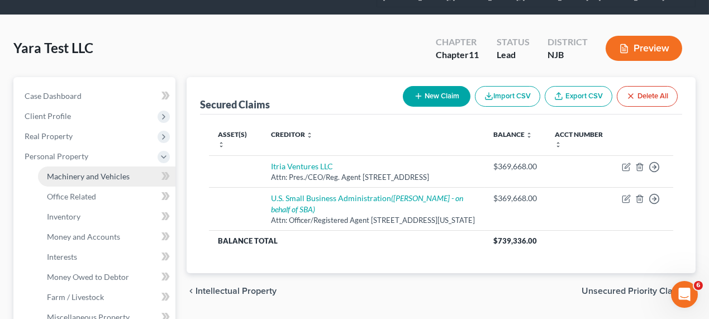
click at [125, 172] on span "Machinery and Vehicles" at bounding box center [88, 176] width 83 height 9
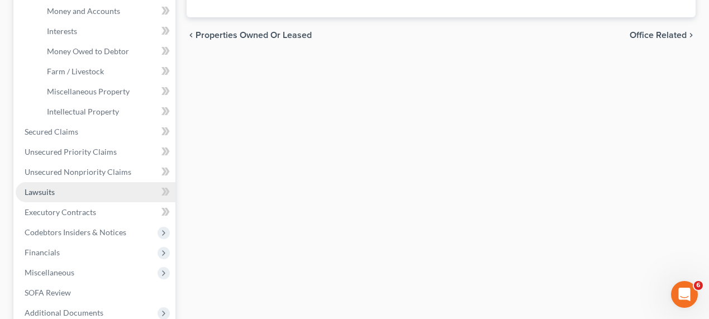
scroll to position [355, 0]
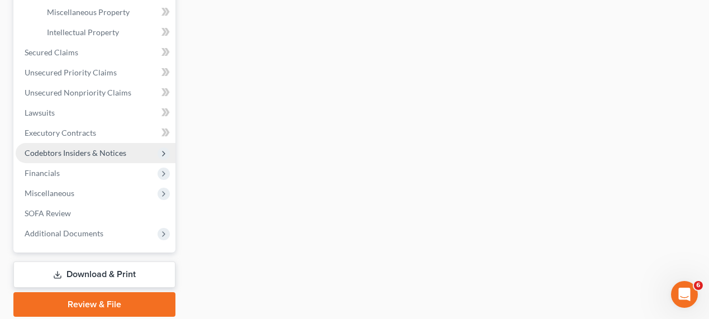
click at [80, 154] on span "Codebtors Insiders & Notices" at bounding box center [76, 152] width 102 height 9
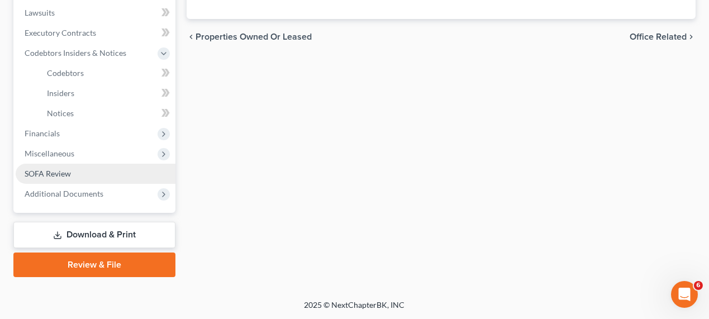
scroll to position [273, 0]
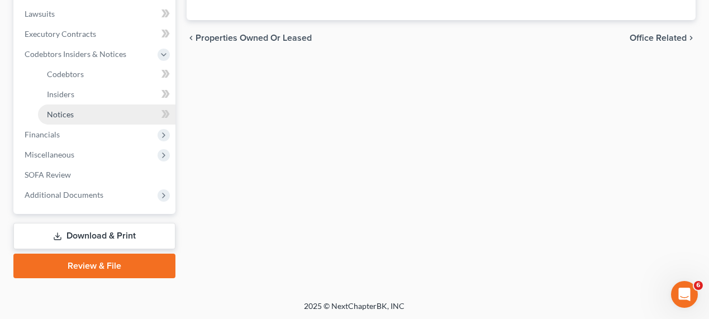
click at [85, 112] on link "Notices" at bounding box center [106, 114] width 137 height 20
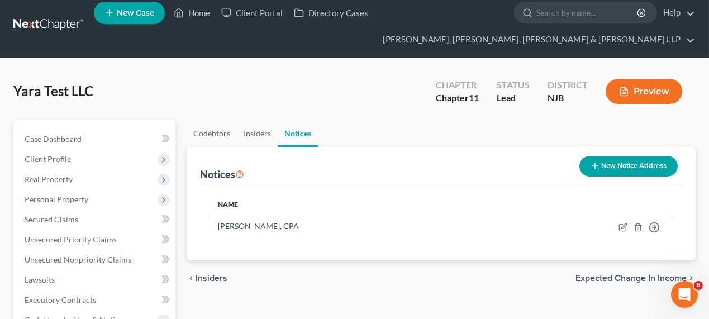
scroll to position [50, 0]
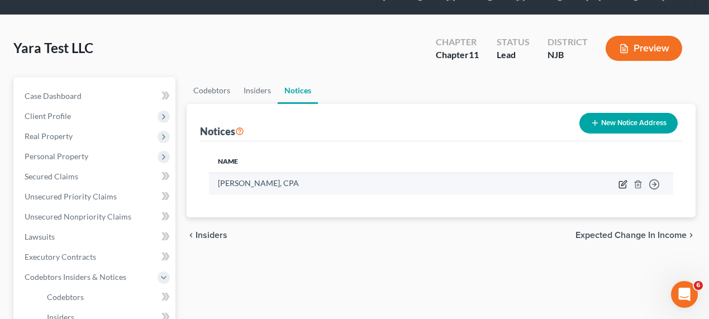
click at [625, 180] on icon "button" at bounding box center [623, 182] width 5 height 5
select select "33"
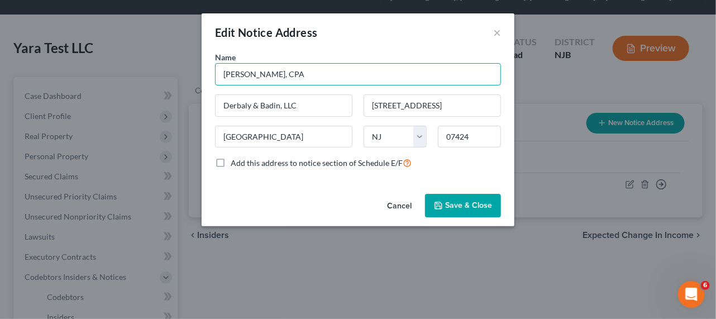
click at [287, 73] on input "George Derbaly, CPA" at bounding box center [358, 74] width 286 height 22
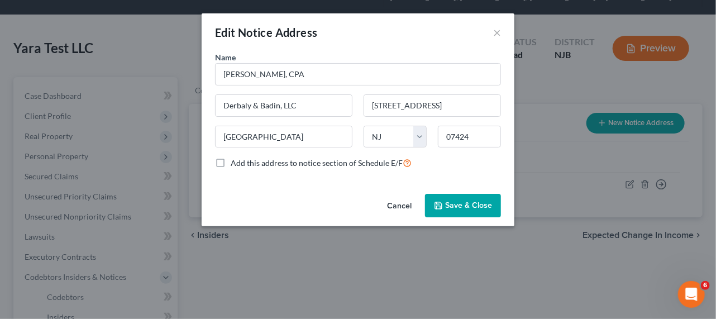
click at [403, 206] on button "Cancel" at bounding box center [399, 206] width 42 height 22
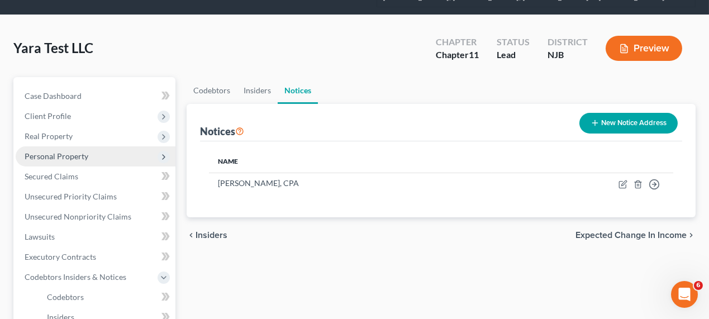
click at [75, 154] on span "Personal Property" at bounding box center [57, 155] width 64 height 9
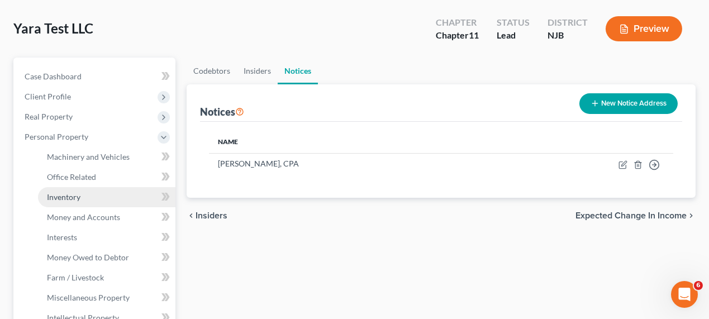
scroll to position [102, 0]
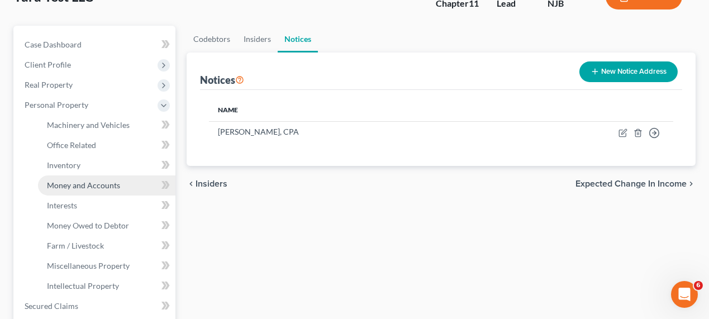
click at [91, 187] on span "Money and Accounts" at bounding box center [83, 184] width 73 height 9
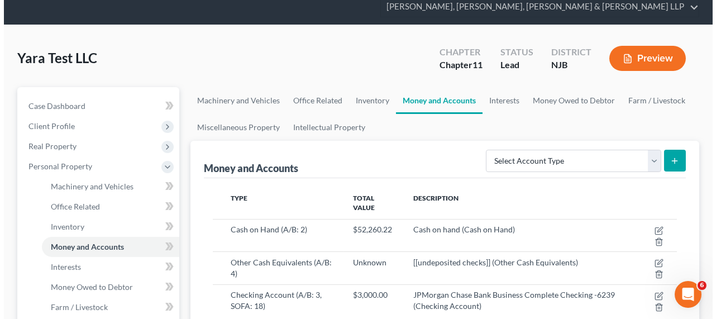
scroll to position [102, 0]
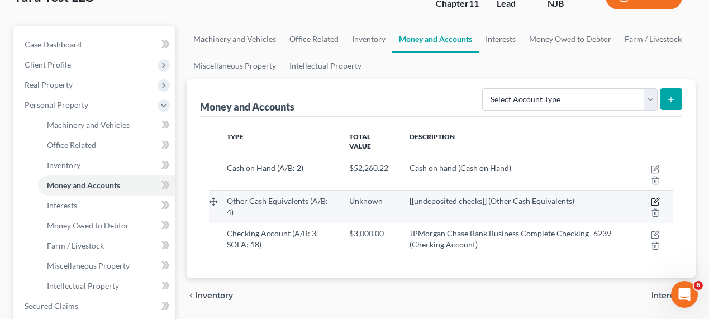
click at [654, 199] on icon "button" at bounding box center [656, 200] width 5 height 5
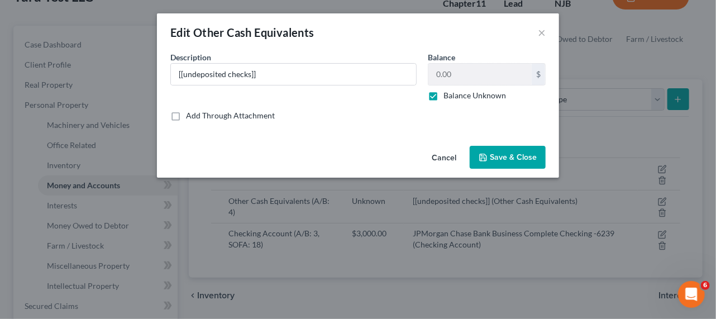
click at [441, 101] on div "Description * [[undeposited checks]] Balance 0.00 $ Balance Unknown Balance Und…" at bounding box center [358, 80] width 387 height 59
click at [444, 96] on label "Balance Unknown" at bounding box center [475, 95] width 63 height 11
click at [448, 96] on input "Balance Unknown" at bounding box center [451, 93] width 7 height 7
checkbox input "false"
type input "0"
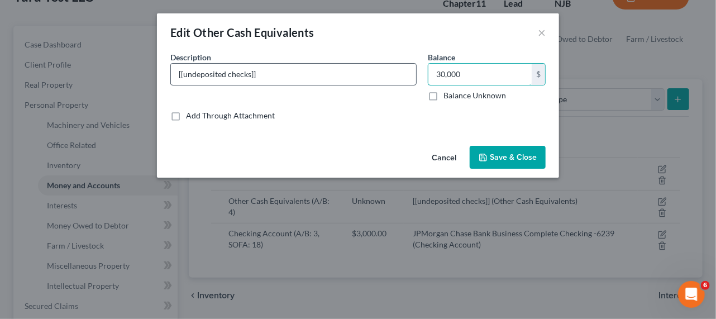
type input "30,000"
click at [360, 82] on input "[[undeposited checks]]" at bounding box center [293, 74] width 245 height 21
type input "["
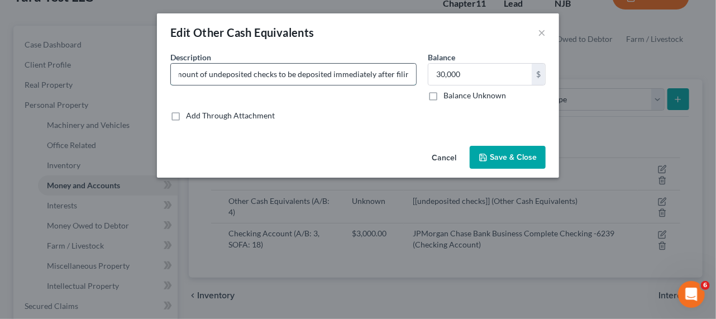
scroll to position [0, 46]
type input "Estimated amount of undeposited checks to be deposited immediately after filing."
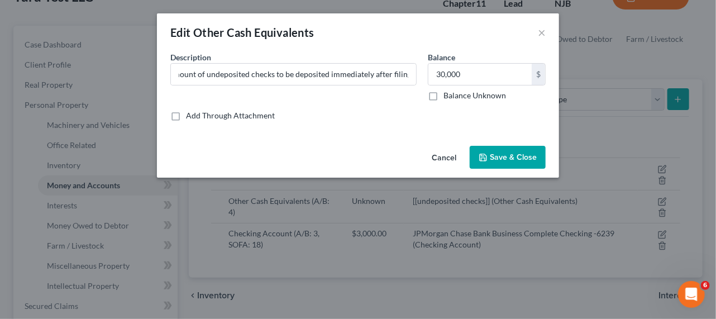
click at [495, 150] on button "Save & Close" at bounding box center [508, 157] width 76 height 23
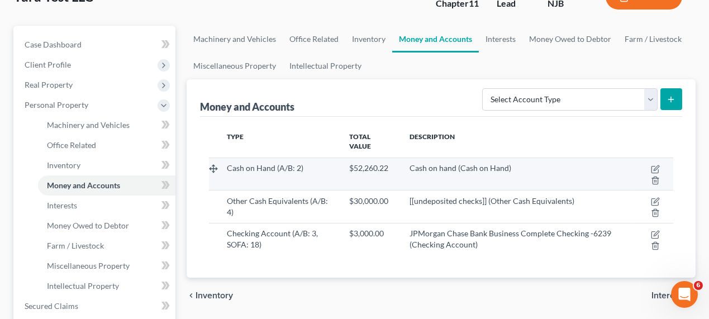
scroll to position [152, 0]
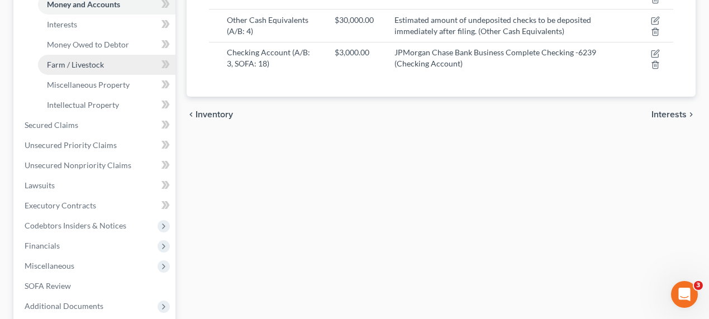
scroll to position [305, 0]
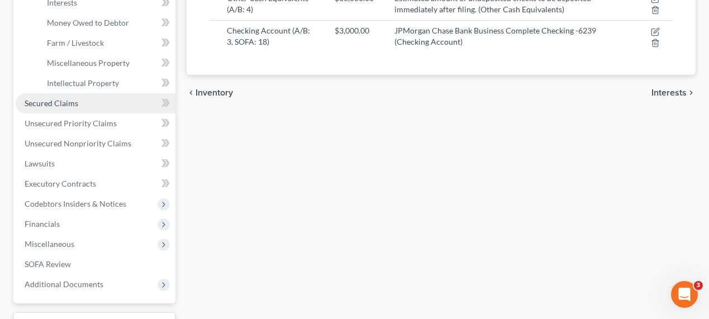
click at [89, 107] on link "Secured Claims" at bounding box center [96, 103] width 160 height 20
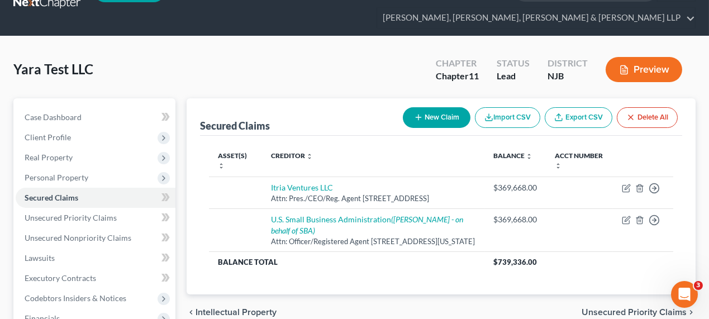
scroll to position [102, 0]
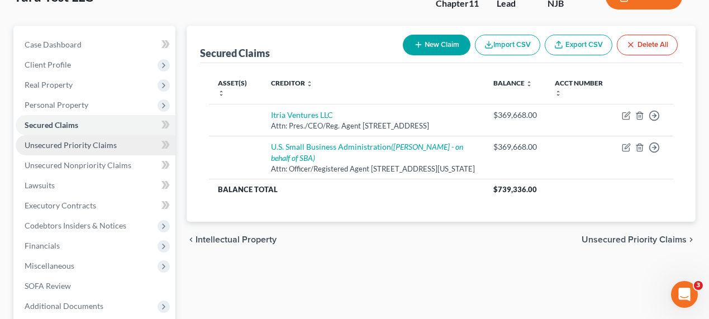
click at [94, 142] on span "Unsecured Priority Claims" at bounding box center [71, 144] width 92 height 9
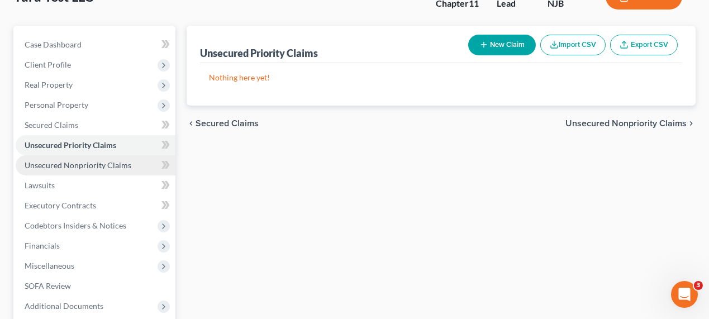
click at [104, 165] on span "Unsecured Nonpriority Claims" at bounding box center [78, 164] width 107 height 9
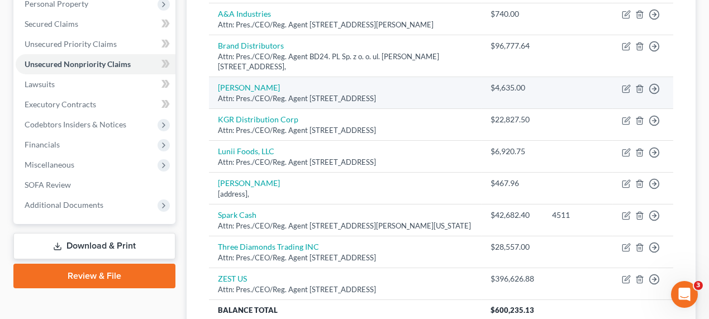
scroll to position [305, 0]
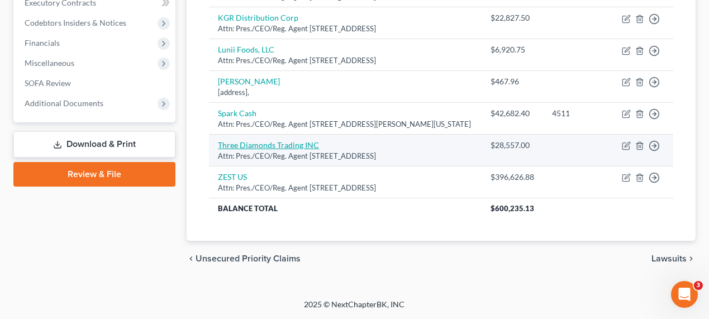
click at [291, 150] on link "Three Diamonds Trading INC" at bounding box center [268, 144] width 101 height 9
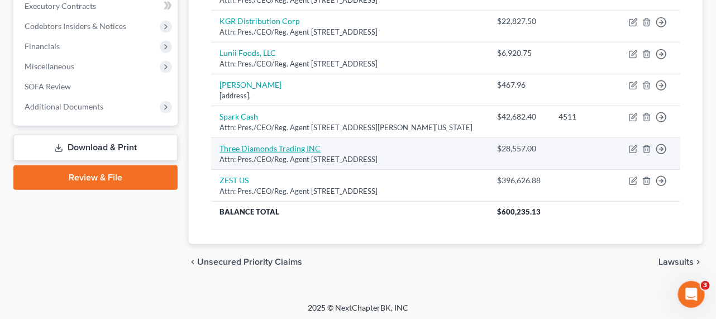
select select "33"
select select "15"
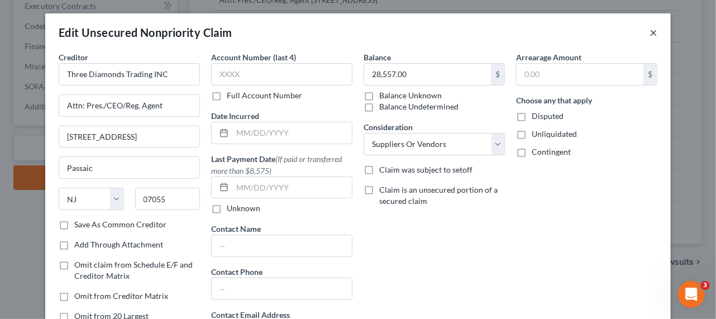
click at [650, 35] on button "×" at bounding box center [654, 32] width 8 height 13
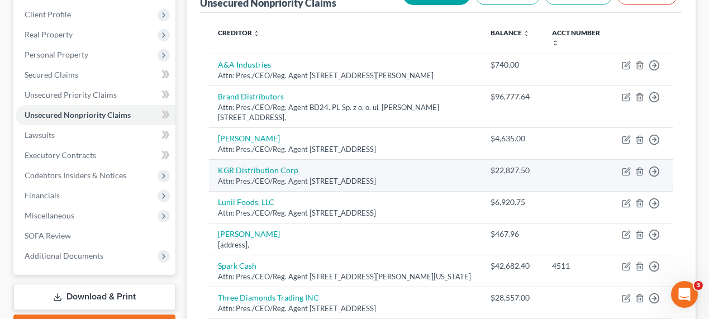
scroll to position [0, 0]
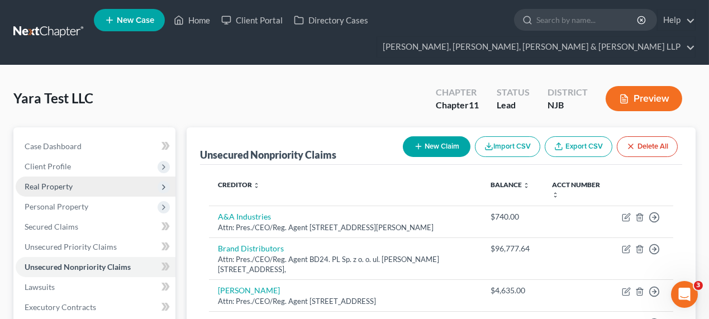
click at [65, 191] on span "Real Property" at bounding box center [96, 187] width 160 height 20
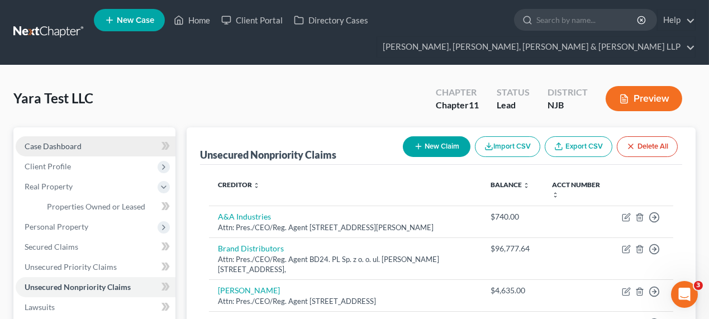
click at [69, 149] on span "Case Dashboard" at bounding box center [53, 145] width 57 height 9
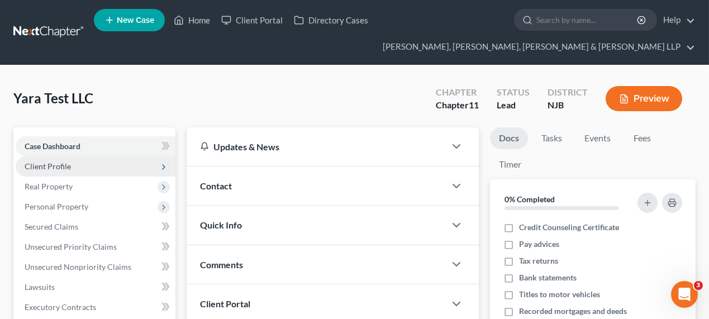
click at [74, 167] on span "Client Profile" at bounding box center [96, 166] width 160 height 20
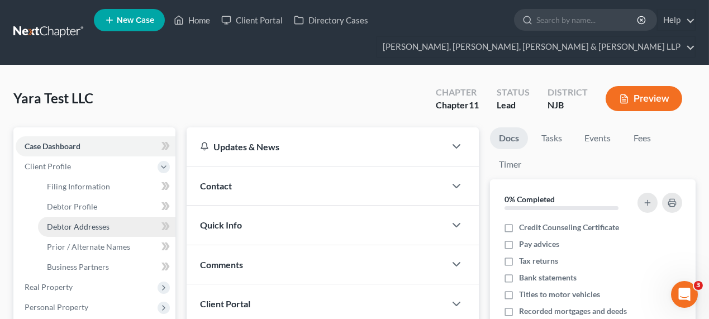
click at [88, 225] on span "Debtor Addresses" at bounding box center [78, 226] width 63 height 9
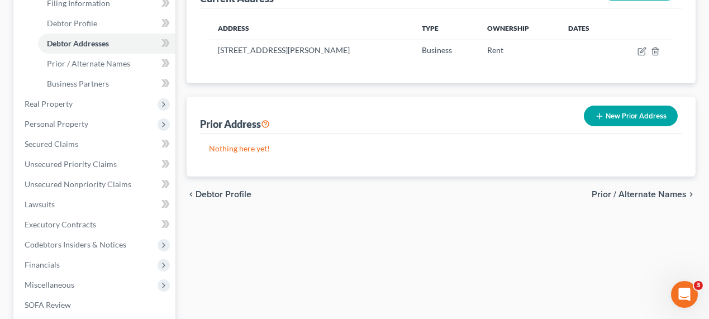
scroll to position [203, 0]
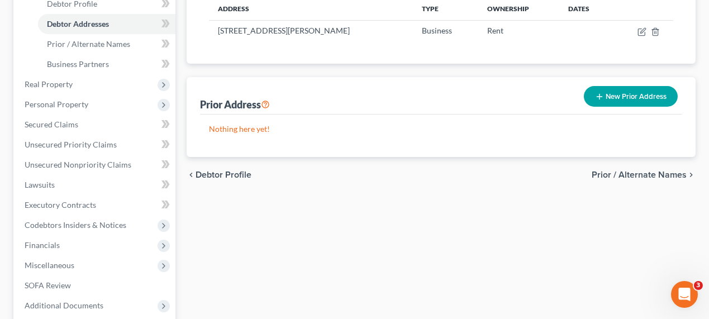
click at [642, 90] on button "New Prior Address" at bounding box center [631, 96] width 94 height 21
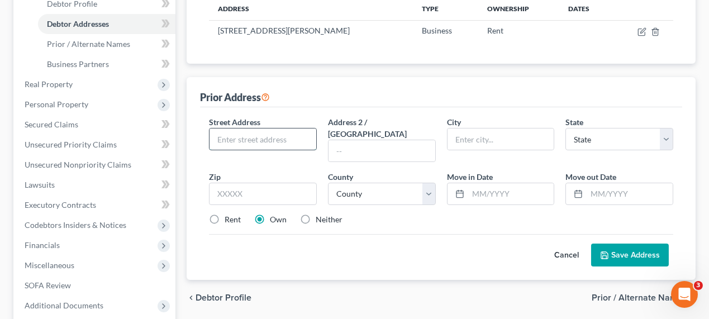
click at [264, 136] on input "text" at bounding box center [263, 139] width 107 height 21
drag, startPoint x: 252, startPoint y: 144, endPoint x: 201, endPoint y: 127, distance: 53.9
click at [201, 127] on div "Street Address * 485 Address 2 / PO Box City * State * State AL AK AR AZ CA CO …" at bounding box center [441, 193] width 482 height 173
paste input "MOLA BLVD STE 5"
click at [213, 137] on input "MOLA BLVD STE 5" at bounding box center [263, 139] width 107 height 21
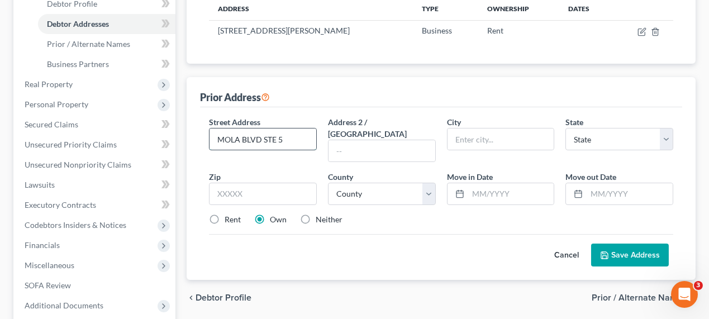
click at [213, 140] on input "MOLA BLVD STE 5" at bounding box center [263, 139] width 107 height 21
click at [240, 133] on input "495 MOLA BLVD STE 5" at bounding box center [263, 139] width 107 height 21
click at [262, 136] on input "495 Mola BLVD STE 5" at bounding box center [263, 139] width 107 height 21
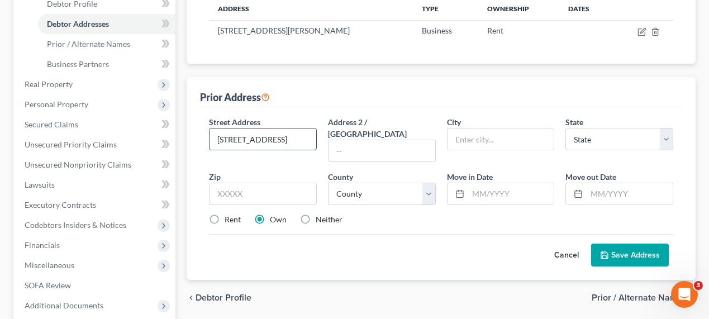
click at [277, 140] on input "495 Mola Blvd, STE 5" at bounding box center [263, 139] width 107 height 21
type input "495 Mola Blvd, Ste 5"
click at [279, 183] on input "text" at bounding box center [263, 194] width 108 height 22
paste input "07407"
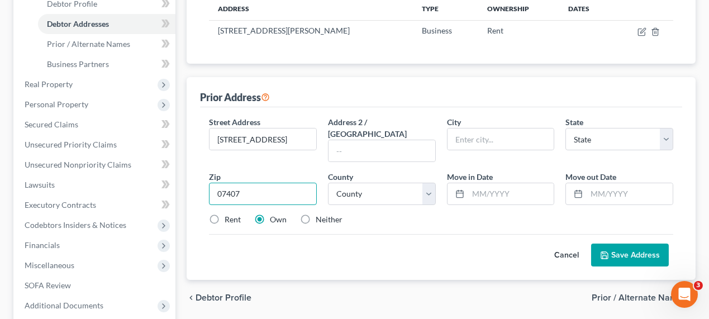
type input "07407"
type input "Elmwood Park"
select select "33"
click at [479, 95] on div "Prior Address" at bounding box center [441, 92] width 482 height 30
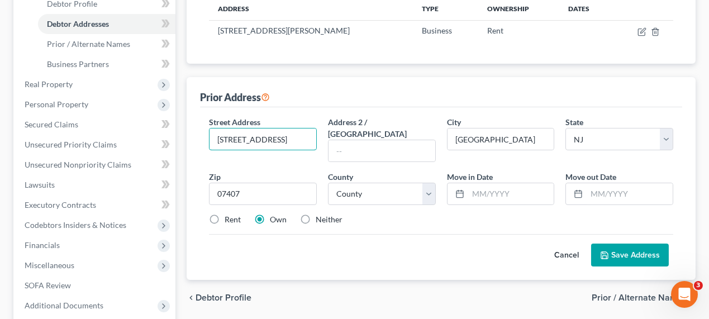
drag, startPoint x: 308, startPoint y: 133, endPoint x: 201, endPoint y: 137, distance: 107.4
click at [201, 137] on div "Street Address * 495 Mola Blvd, Ste 5 Address 2 / PO Box City * Elmwood Park St…" at bounding box center [441, 193] width 482 height 173
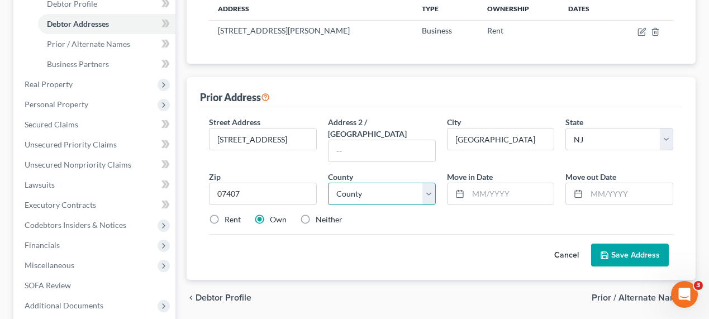
click at [365, 183] on select "County Atlantic County Bergen County Burlington County Camden County Cape May C…" at bounding box center [382, 194] width 108 height 22
select select "1"
click at [328, 183] on select "County Atlantic County Bergen County Burlington County Camden County Cape May C…" at bounding box center [382, 194] width 108 height 22
click at [624, 244] on button "Save Address" at bounding box center [630, 255] width 78 height 23
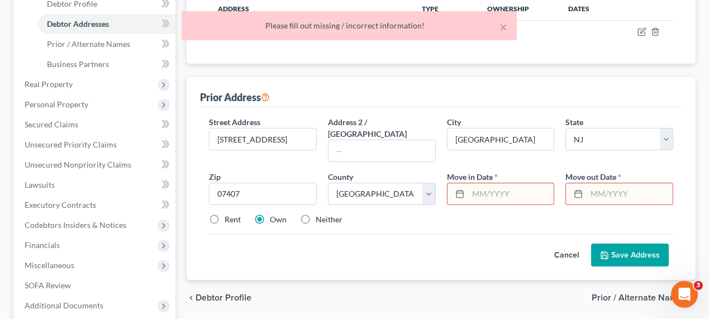
click at [513, 184] on input "text" at bounding box center [511, 193] width 86 height 21
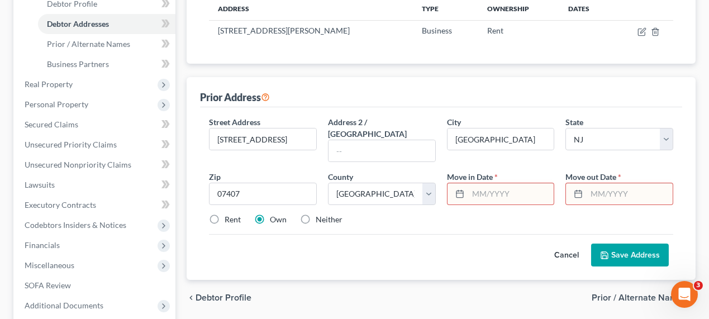
click at [481, 183] on input "text" at bounding box center [511, 193] width 86 height 21
type input "01/2022"
click at [605, 184] on input "text" at bounding box center [630, 193] width 86 height 21
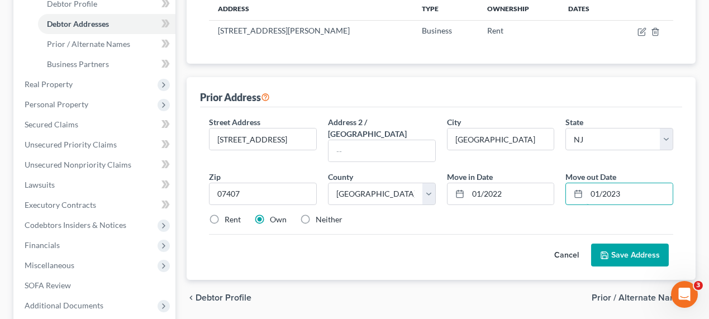
type input "01/2023"
click at [636, 246] on button "Save Address" at bounding box center [630, 255] width 78 height 23
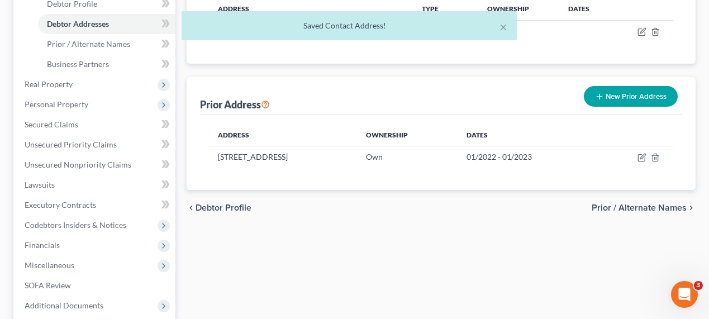
scroll to position [152, 0]
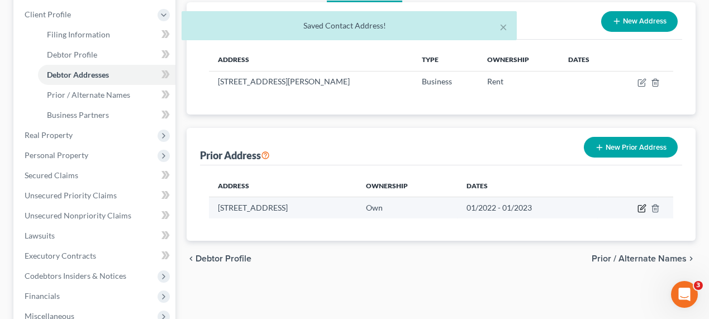
click at [645, 204] on icon "button" at bounding box center [642, 208] width 9 height 9
select select "33"
select select "1"
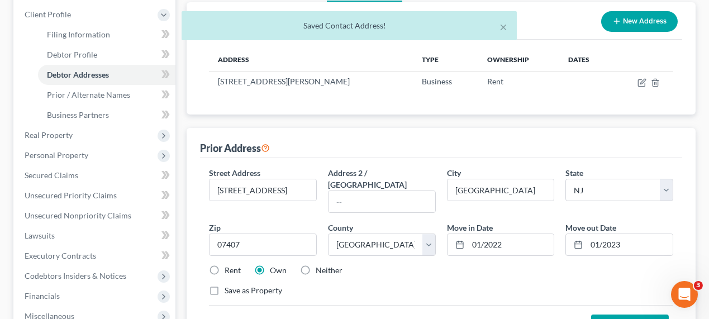
click at [225, 265] on label "Rent" at bounding box center [233, 270] width 16 height 11
click at [229, 265] on input "Rent" at bounding box center [232, 268] width 7 height 7
radio input "true"
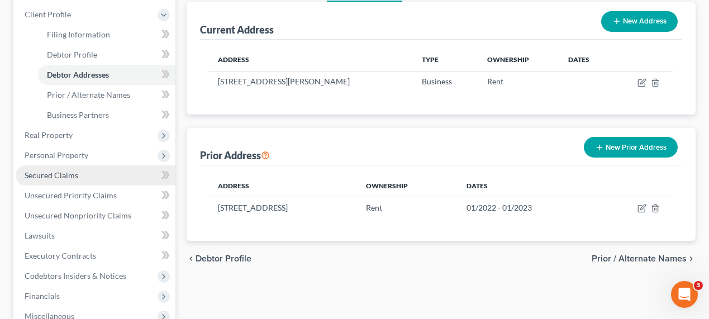
click at [84, 172] on link "Secured Claims" at bounding box center [96, 175] width 160 height 20
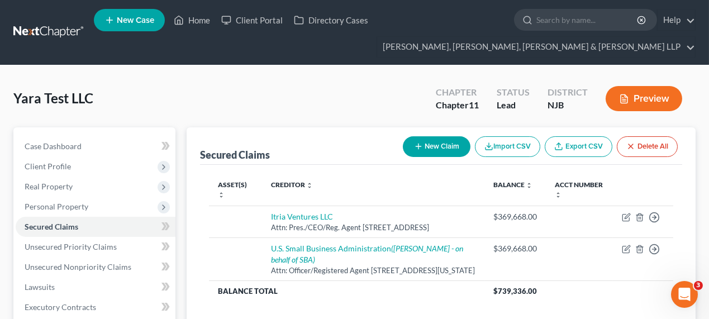
click at [419, 142] on icon "button" at bounding box center [418, 146] width 9 height 9
select select "0"
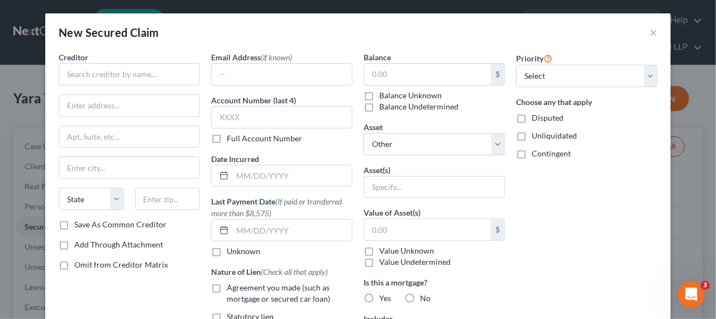
click at [423, 92] on label "Balance Unknown" at bounding box center [410, 95] width 63 height 11
click at [391, 92] on input "Balance Unknown" at bounding box center [387, 93] width 7 height 7
checkbox input "true"
type input "0.00"
click at [532, 114] on label "Disputed" at bounding box center [548, 117] width 32 height 11
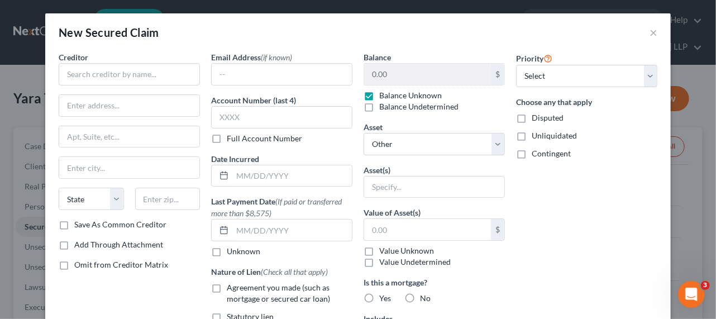
click at [536, 114] on input "Disputed" at bounding box center [539, 115] width 7 height 7
checkbox input "true"
click at [148, 77] on input "text" at bounding box center [129, 74] width 141 height 22
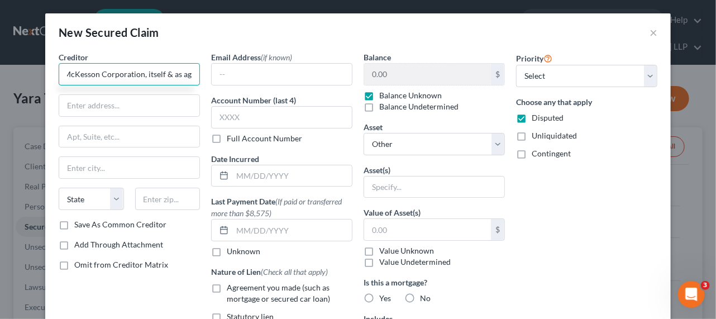
scroll to position [0, 11]
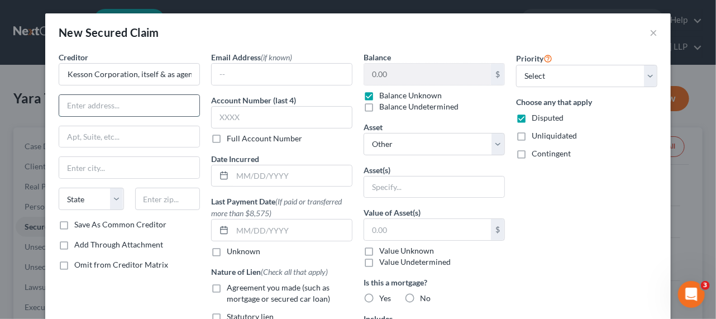
click at [136, 97] on input "text" at bounding box center [129, 105] width 140 height 21
click at [127, 75] on input "McKesson Corporation, itself & as agent" at bounding box center [129, 74] width 141 height 22
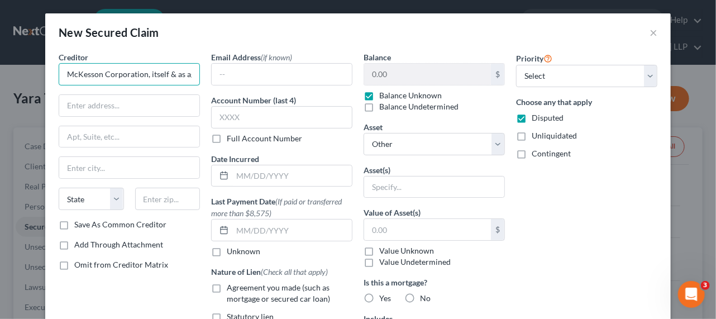
click at [127, 75] on input "McKesson Corporation, itself & as agent" at bounding box center [129, 74] width 141 height 22
type input "McKesson Corp., itself & as agent"
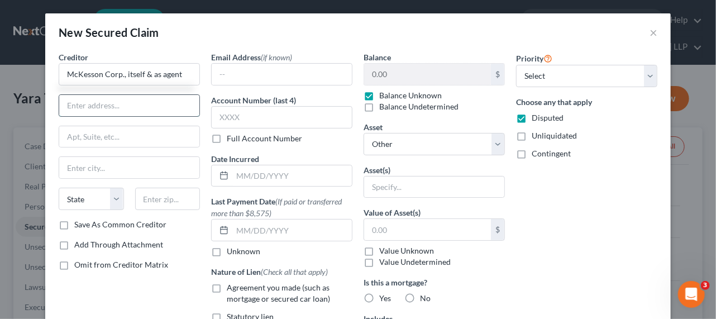
click at [122, 103] on input "text" at bounding box center [129, 105] width 140 height 21
type input "Attn: Pres./CEO/Reg. Agent"
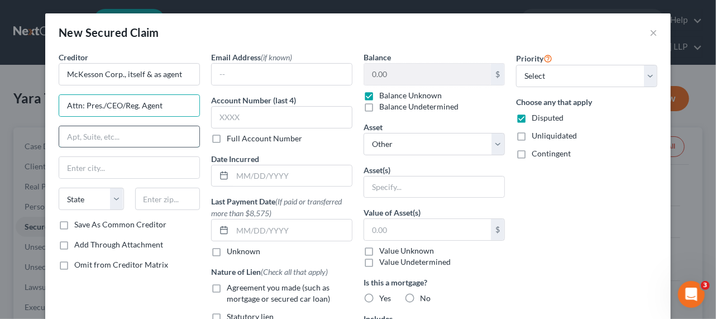
click at [137, 141] on input "text" at bounding box center [129, 136] width 140 height 21
type input "6651 Gate Parkway"
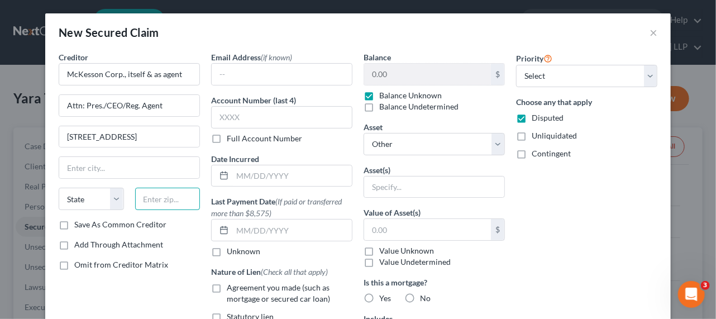
click at [153, 201] on input "text" at bounding box center [167, 199] width 65 height 22
type input "32256"
type input "Jacksonville"
select select "9"
click at [156, 168] on input "Jacksonville" at bounding box center [129, 167] width 140 height 21
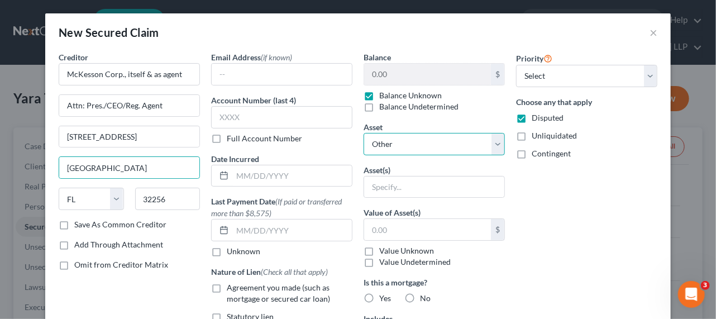
click at [413, 148] on select "Select Other Multiple Assets Accounts Receivable (owed to debtor) - $0.0 Invest…" at bounding box center [434, 144] width 141 height 22
click at [538, 219] on div "Priority Select 1st 2nd 3rd 4th 5th 6th 7th 8th 9th 10th 11th 12th 13th 14th 15…" at bounding box center [587, 261] width 153 height 420
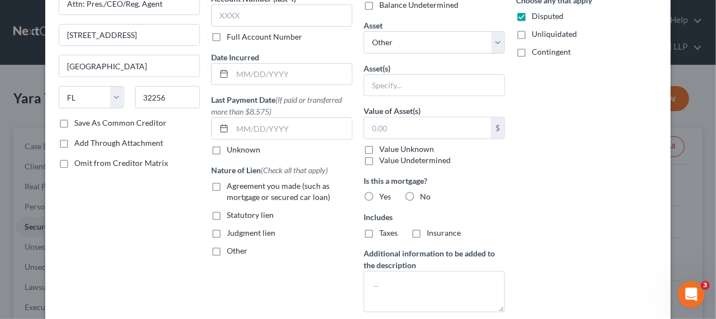
scroll to position [220, 0]
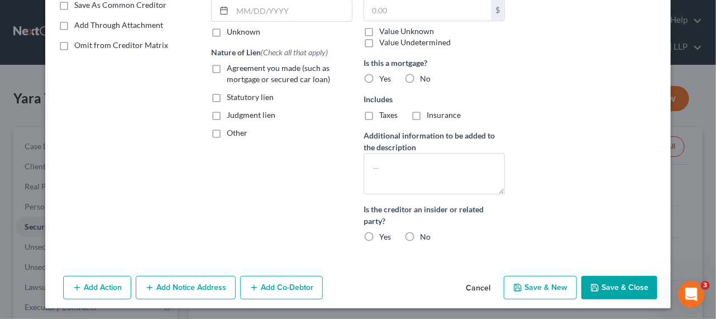
click at [618, 288] on button "Save & Close" at bounding box center [620, 287] width 76 height 23
select select
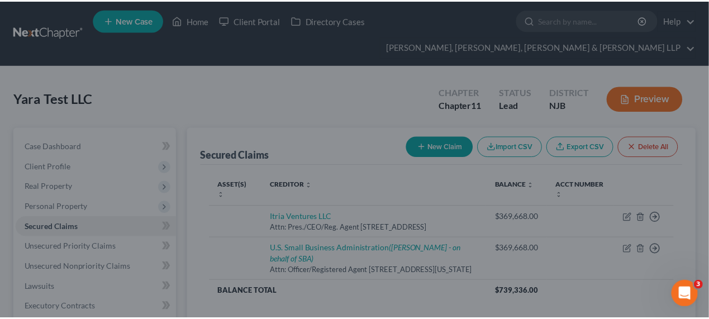
scroll to position [116, 0]
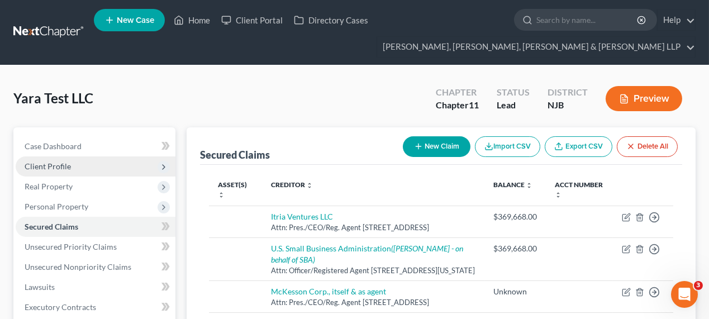
click at [64, 162] on span "Client Profile" at bounding box center [48, 165] width 46 height 9
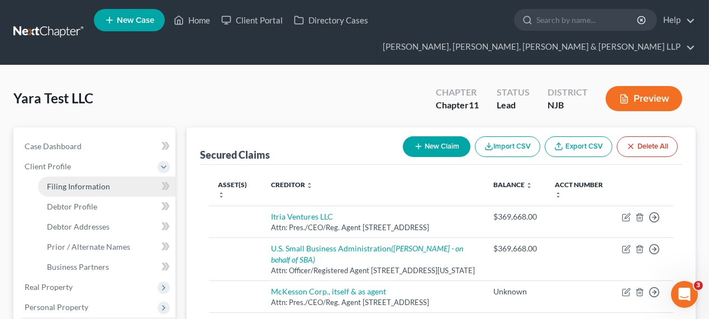
click at [120, 189] on link "Filing Information" at bounding box center [106, 187] width 137 height 20
select select "1"
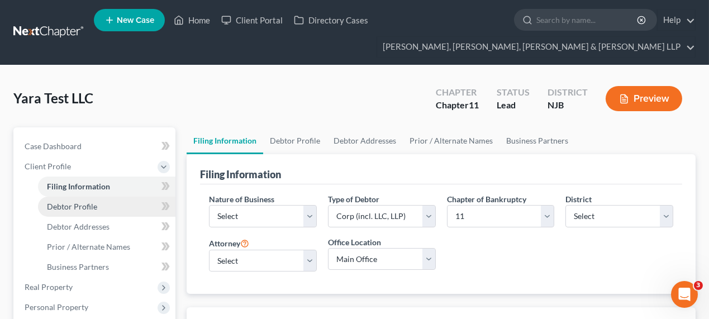
click at [125, 208] on link "Debtor Profile" at bounding box center [106, 207] width 137 height 20
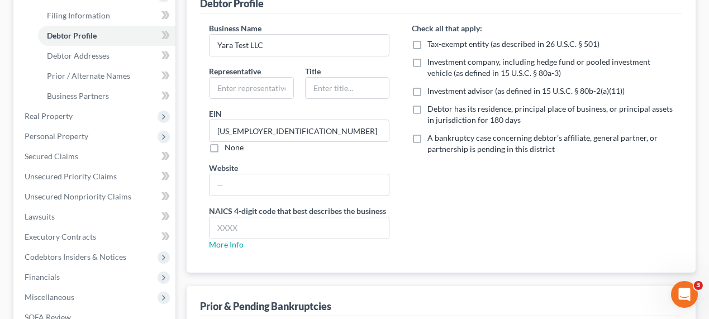
scroll to position [8, 0]
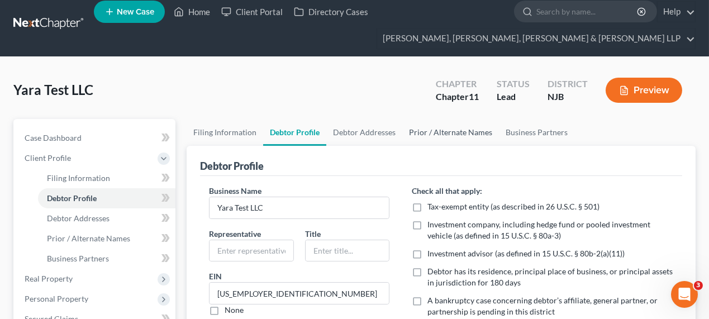
click at [449, 130] on link "Prior / Alternate Names" at bounding box center [450, 132] width 97 height 27
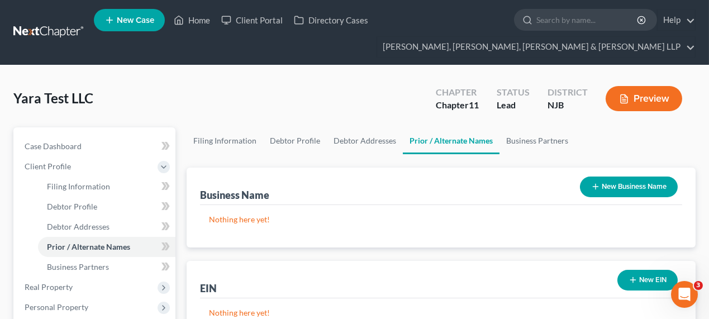
click at [634, 180] on button "New Business Name" at bounding box center [629, 187] width 98 height 21
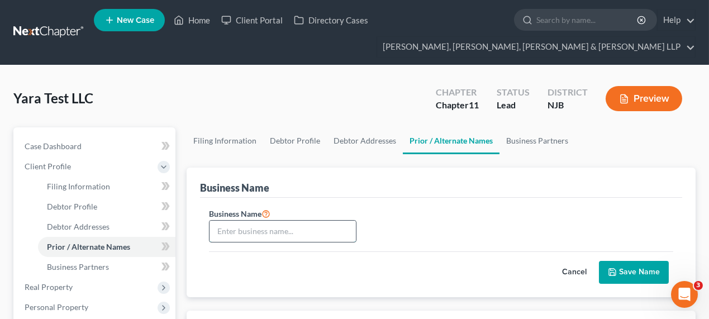
click at [311, 233] on input "text" at bounding box center [283, 231] width 146 height 21
type input "dba Fancy European Chocolate"
click at [640, 273] on button "Save Name" at bounding box center [634, 272] width 70 height 23
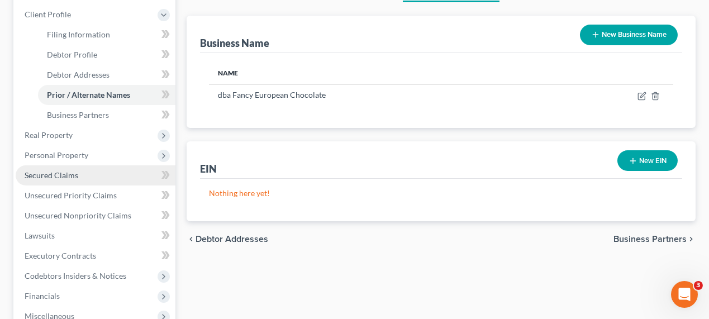
click at [85, 179] on link "Secured Claims" at bounding box center [96, 175] width 160 height 20
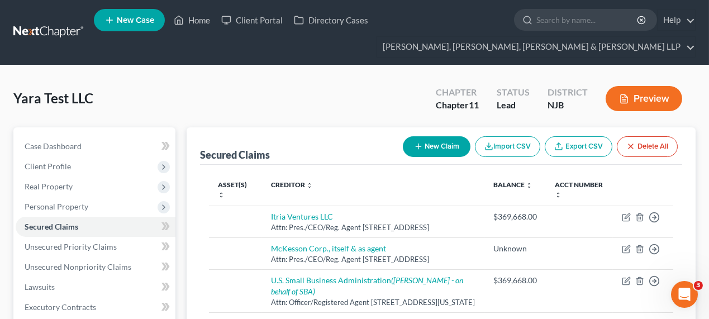
click at [422, 145] on button "New Claim" at bounding box center [437, 146] width 68 height 21
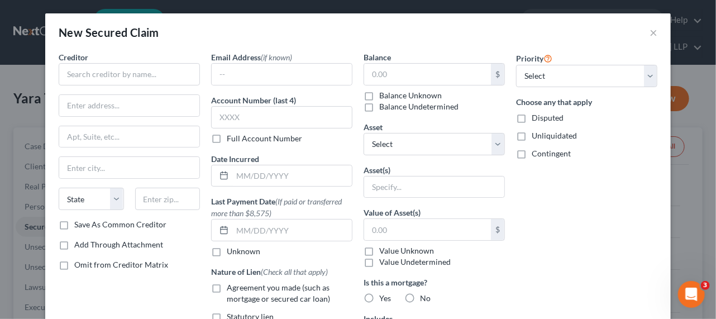
click at [532, 120] on label "Disputed" at bounding box center [548, 117] width 32 height 11
click at [536, 120] on input "Disputed" at bounding box center [539, 115] width 7 height 7
checkbox input "true"
click at [154, 75] on input "text" at bounding box center [129, 74] width 141 height 22
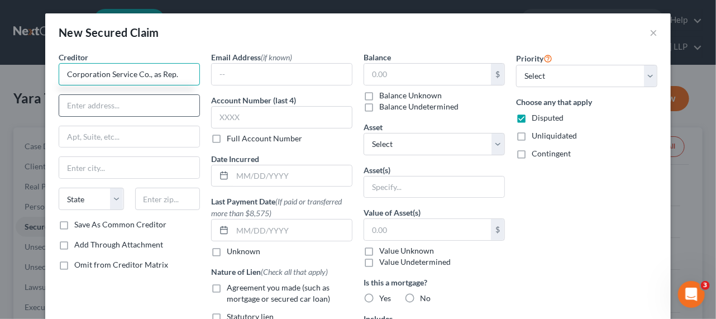
type input "Corporation Service Co., as Rep."
click at [136, 107] on input "text" at bounding box center [129, 105] width 140 height 21
type input "Attn: Pres./CEO/Reg. Agent"
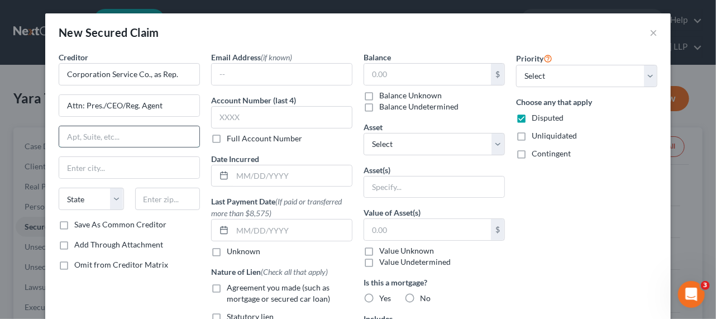
click at [129, 135] on input "text" at bounding box center [129, 136] width 140 height 21
type input "PO Box 2576"
click at [155, 193] on input "text" at bounding box center [167, 199] width 65 height 22
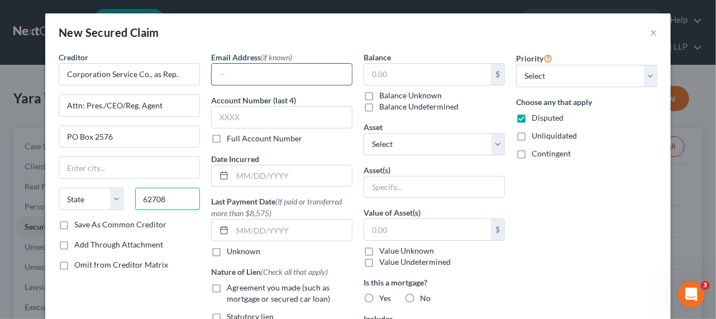
type input "62708"
click at [253, 74] on input "text" at bounding box center [282, 74] width 140 height 21
type input "Springfield"
select select "14"
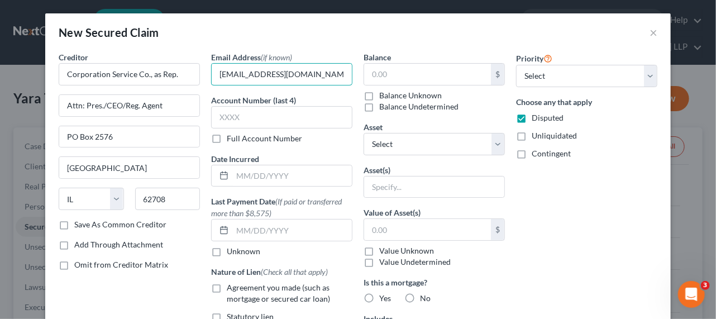
type input "UCCSPREP@CSCINFO.com"
click at [420, 93] on label "Balance Unknown" at bounding box center [410, 95] width 63 height 11
click at [391, 93] on input "Balance Unknown" at bounding box center [387, 93] width 7 height 7
checkbox input "true"
type input "0.00"
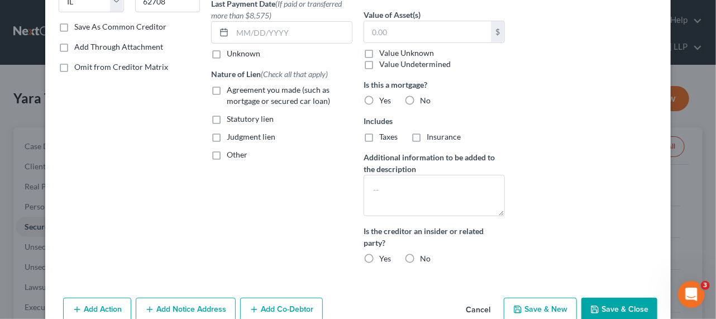
scroll to position [203, 0]
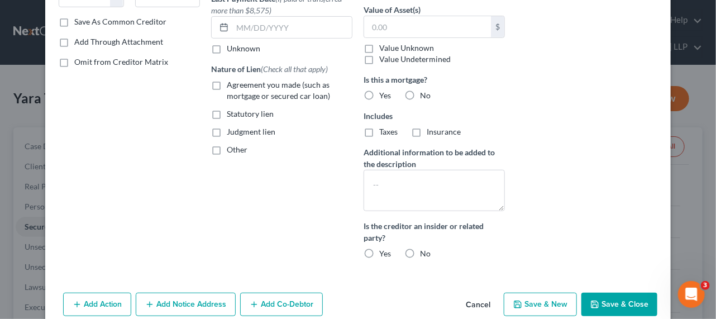
click at [617, 297] on button "Save & Close" at bounding box center [620, 304] width 76 height 23
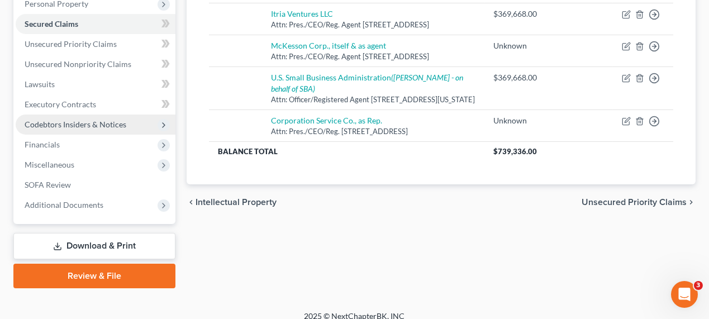
click at [58, 116] on span "Codebtors Insiders & Notices" at bounding box center [96, 125] width 160 height 20
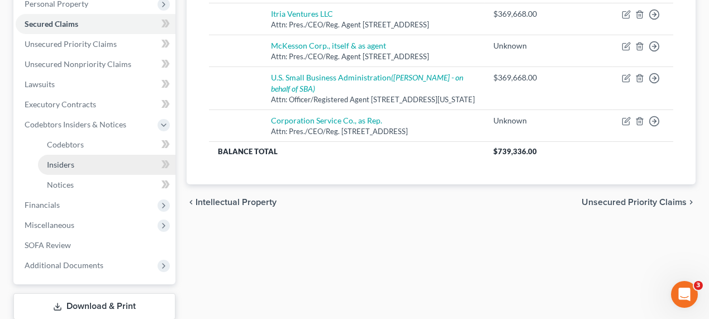
click at [73, 167] on span "Insiders" at bounding box center [60, 164] width 27 height 9
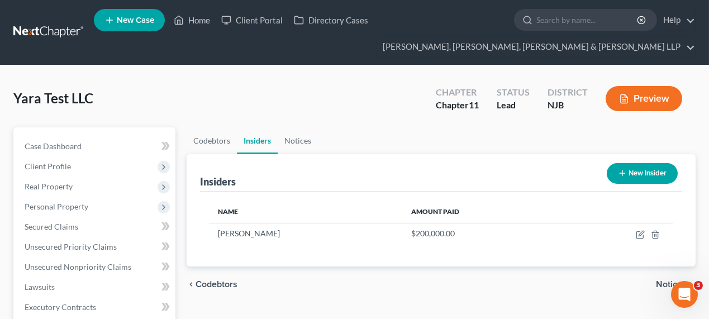
click at [632, 170] on button "New Insider" at bounding box center [642, 173] width 71 height 21
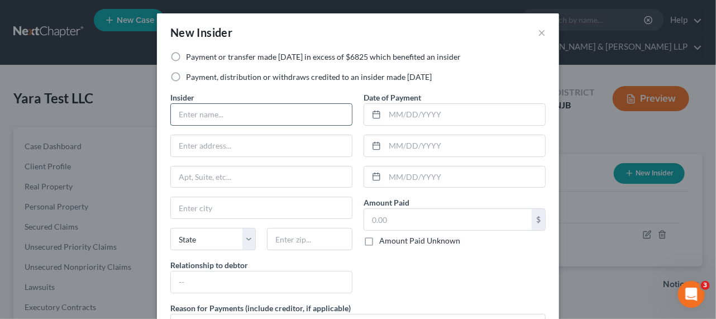
click at [299, 110] on input "text" at bounding box center [261, 114] width 181 height 21
type input "Hammouda Albaridi"
click at [372, 218] on input "text" at bounding box center [448, 219] width 168 height 21
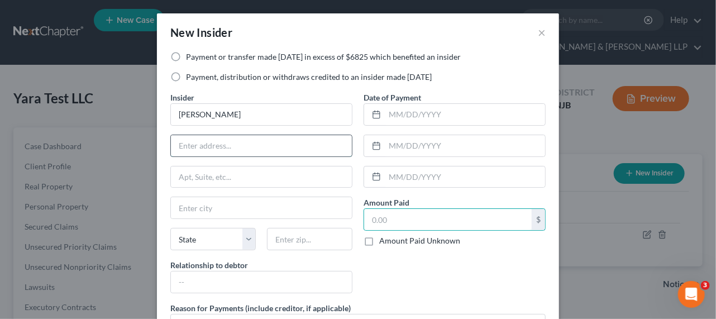
click at [239, 146] on input "text" at bounding box center [261, 145] width 181 height 21
click at [413, 277] on div "Date of Payment Amount Paid $ Amount Paid Unknown Balance Undetermined $ Amount…" at bounding box center [454, 197] width 193 height 211
click at [233, 146] on input "text" at bounding box center [261, 145] width 181 height 21
type input "[[]]"
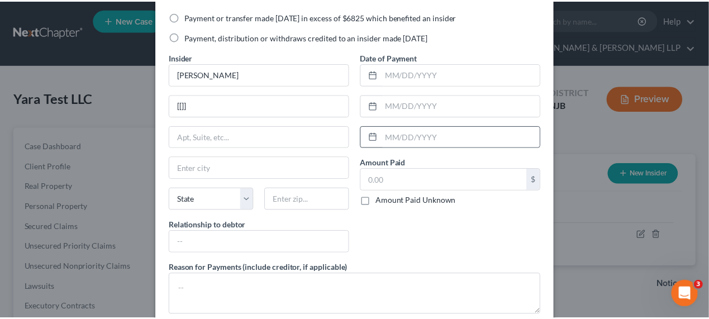
scroll to position [103, 0]
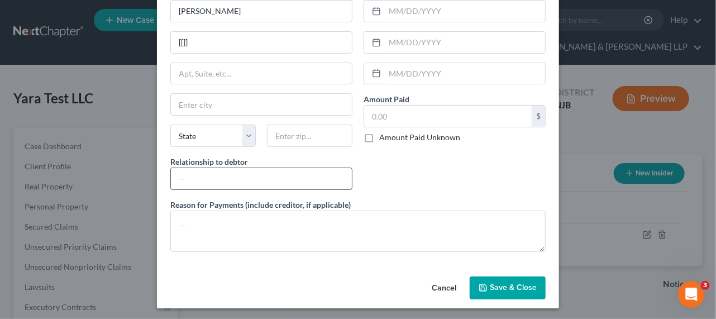
click at [296, 179] on input "text" at bounding box center [261, 178] width 181 height 21
click at [181, 174] on input "text" at bounding box center [261, 178] width 181 height 21
type input "Son of Principal of Debtor"
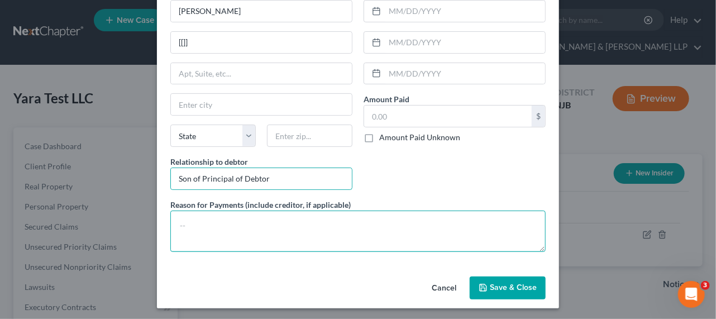
click at [271, 222] on textarea at bounding box center [357, 231] width 375 height 41
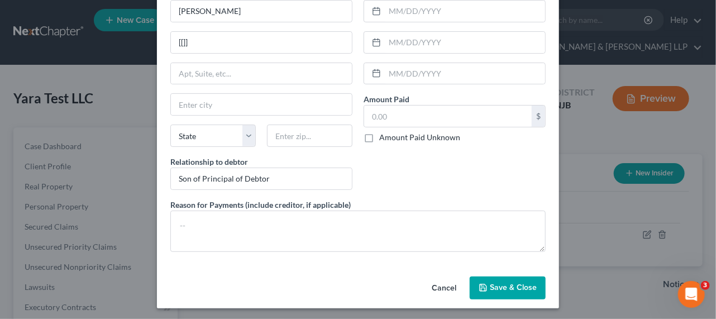
click at [497, 283] on span "Save & Close" at bounding box center [513, 287] width 47 height 9
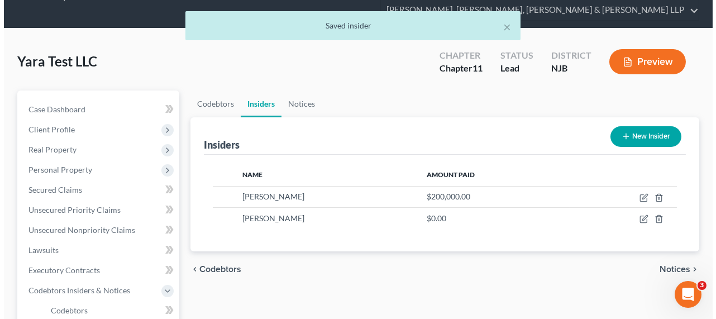
scroll to position [102, 0]
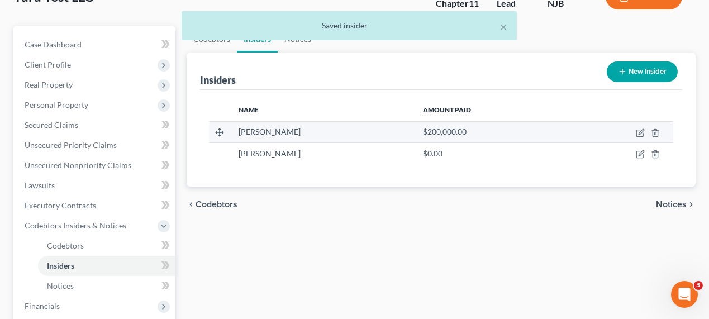
click at [635, 131] on td at bounding box center [619, 131] width 107 height 21
click at [640, 133] on icon "button" at bounding box center [640, 133] width 9 height 9
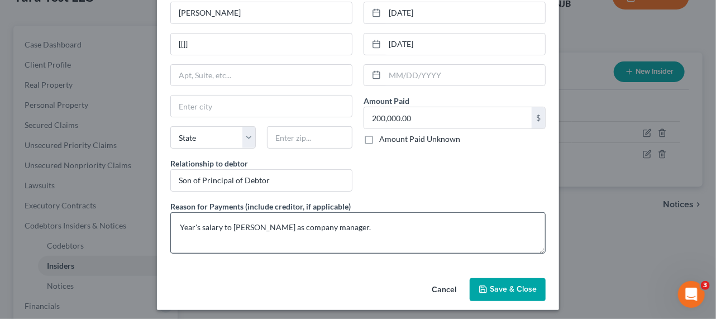
scroll to position [0, 0]
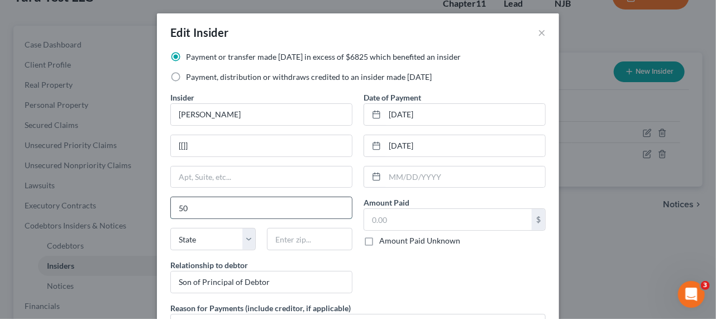
type input "5"
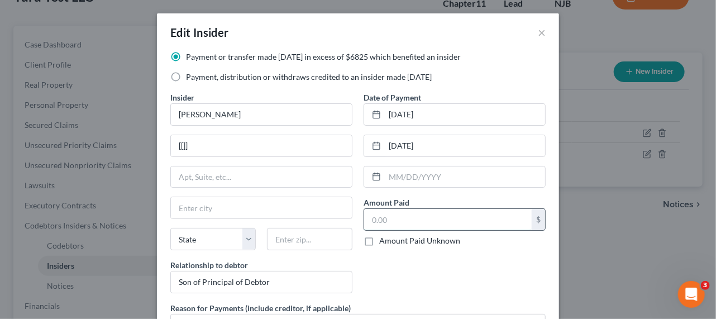
click at [416, 217] on input "text" at bounding box center [448, 219] width 168 height 21
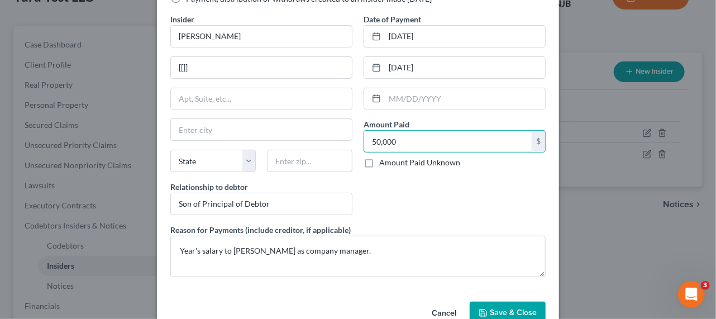
scroll to position [103, 0]
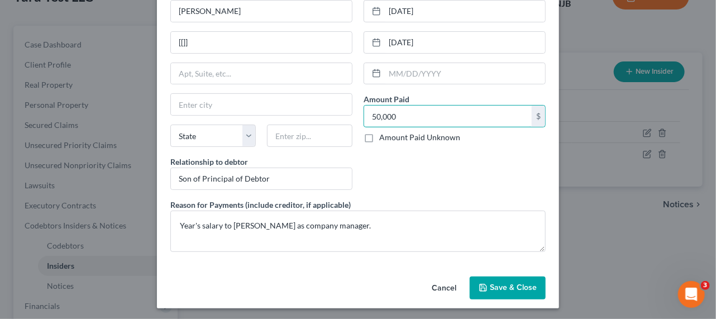
type input "50,000"
click at [507, 286] on span "Save & Close" at bounding box center [513, 287] width 47 height 9
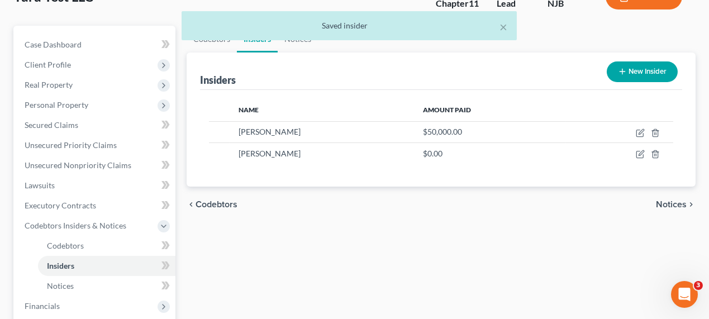
click at [627, 79] on button "New Insider" at bounding box center [642, 71] width 71 height 21
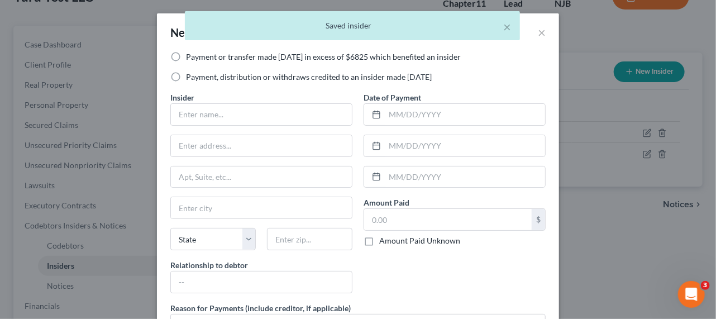
click at [186, 56] on label "Payment or transfer made within 1 year in excess of $6825 which benefited an in…" at bounding box center [323, 56] width 275 height 11
click at [191, 56] on input "Payment or transfer made within 1 year in excess of $6825 which benefited an in…" at bounding box center [194, 54] width 7 height 7
radio input "true"
click at [204, 106] on input "text" at bounding box center [261, 114] width 181 height 21
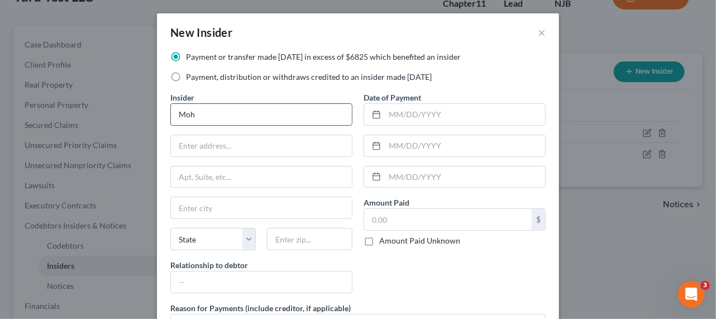
type input "Mohamed Albaridi"
click at [406, 216] on input "text" at bounding box center [448, 219] width 168 height 21
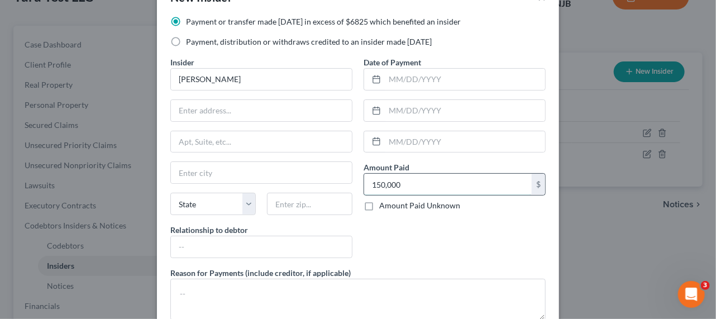
scroll to position [102, 0]
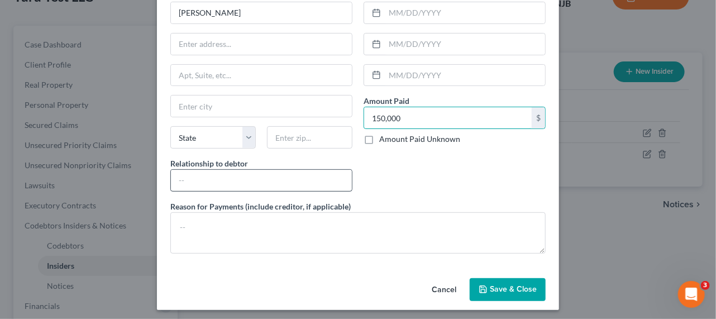
type input "150,000"
click at [246, 170] on input "text" at bounding box center [261, 180] width 181 height 21
type input "Son of Principal of Debtor"
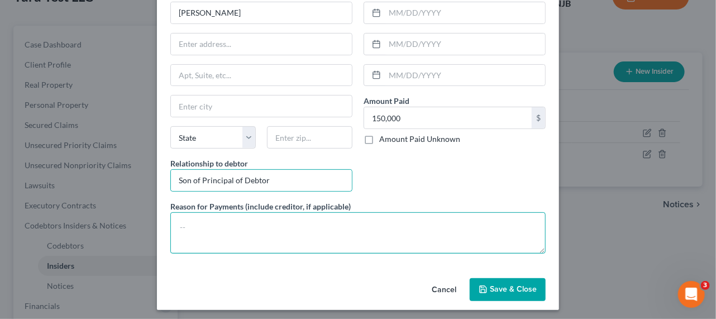
click at [251, 229] on textarea at bounding box center [357, 232] width 375 height 41
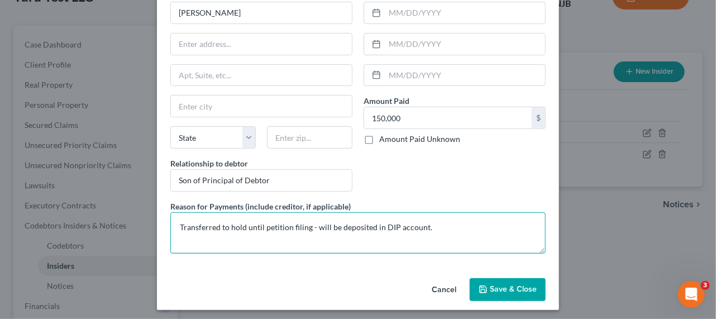
type textarea "Transferred to hold until petition filing - will be deposited in DIP account."
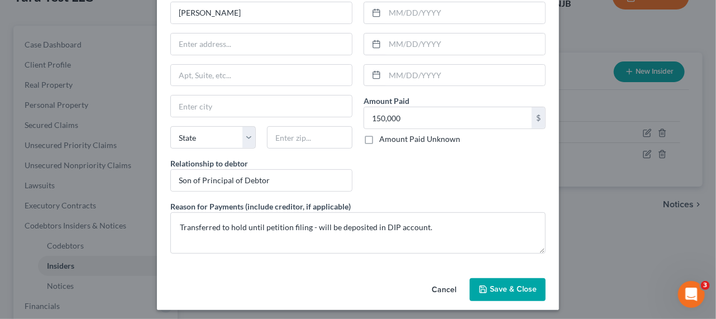
click at [495, 278] on button "Save & Close" at bounding box center [508, 289] width 76 height 23
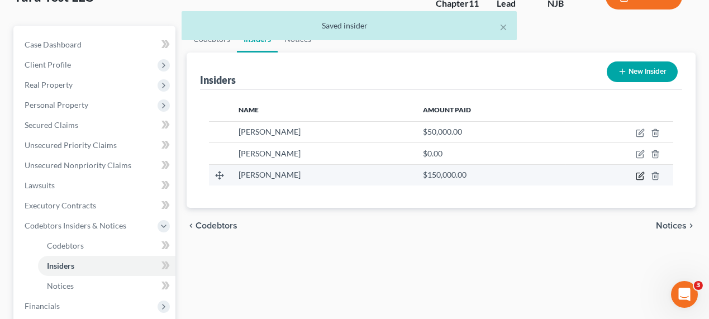
click at [641, 174] on icon "button" at bounding box center [641, 174] width 5 height 5
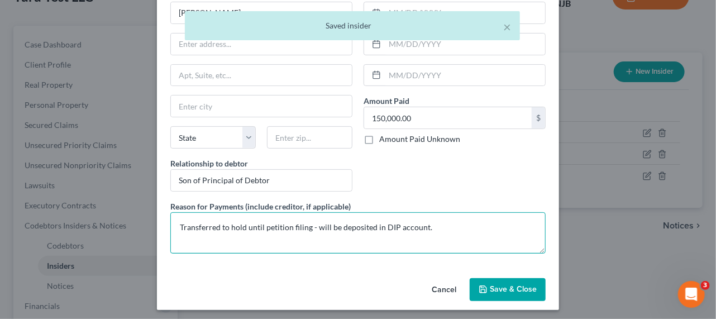
click at [440, 227] on textarea "Transferred to hold until petition filing - will be deposited in DIP account." at bounding box center [357, 232] width 375 height 41
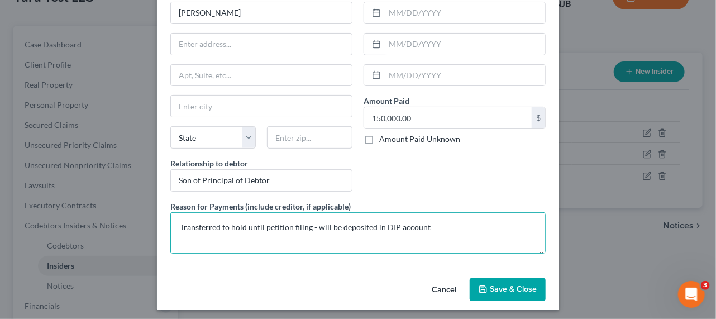
click at [313, 226] on textarea "Transferred to hold until petition filing - will be deposited in DIP account" at bounding box center [357, 232] width 375 height 41
click at [449, 225] on textarea "Transferred to hold until petition filing . This is scheduled as an asset of th…" at bounding box center [357, 232] width 375 height 41
type textarea "Transferred to hold until petition filing . This is scheduled as an asset of th…"
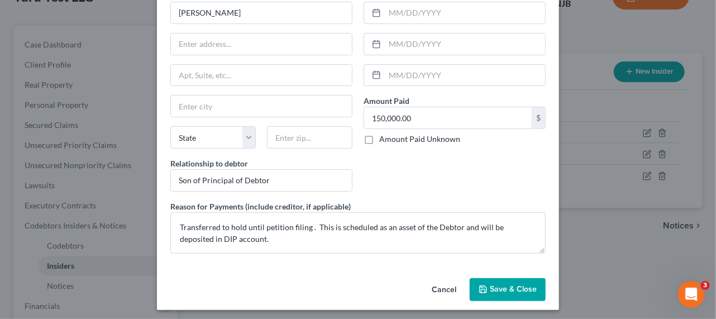
click at [493, 286] on span "Save & Close" at bounding box center [513, 289] width 47 height 9
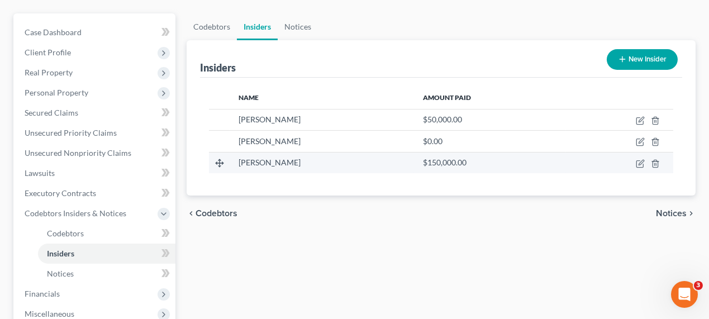
scroll to position [152, 0]
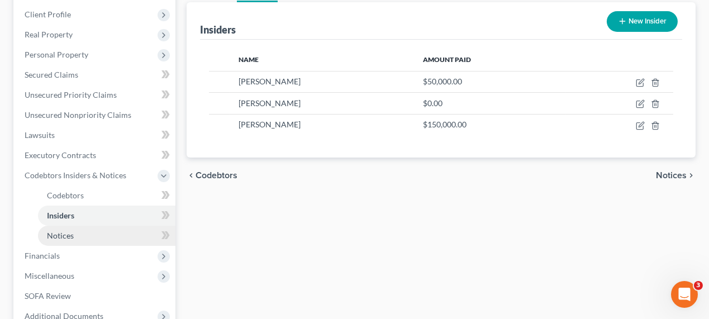
click at [82, 229] on link "Notices" at bounding box center [106, 236] width 137 height 20
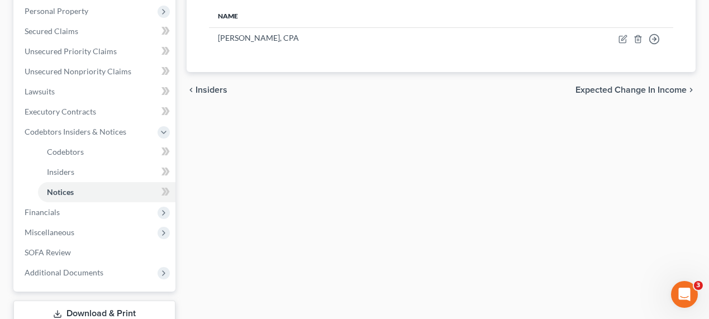
scroll to position [254, 0]
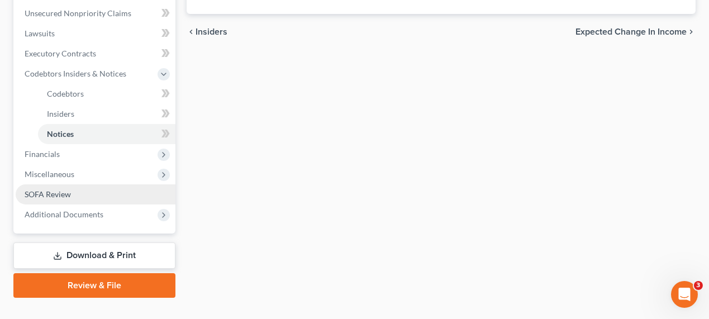
click at [93, 199] on link "SOFA Review" at bounding box center [96, 194] width 160 height 20
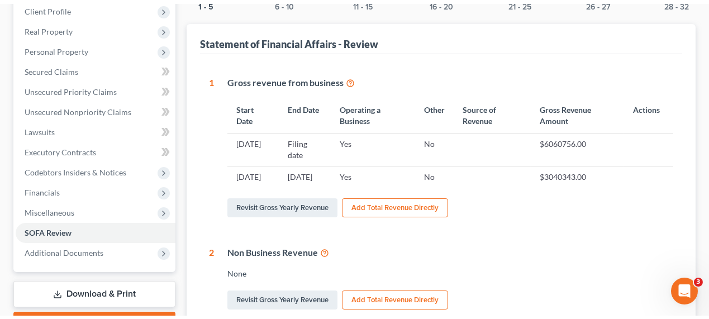
scroll to position [50, 0]
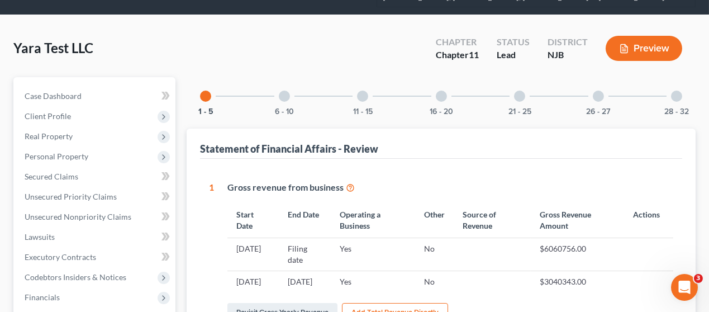
click at [288, 97] on div at bounding box center [284, 96] width 11 height 11
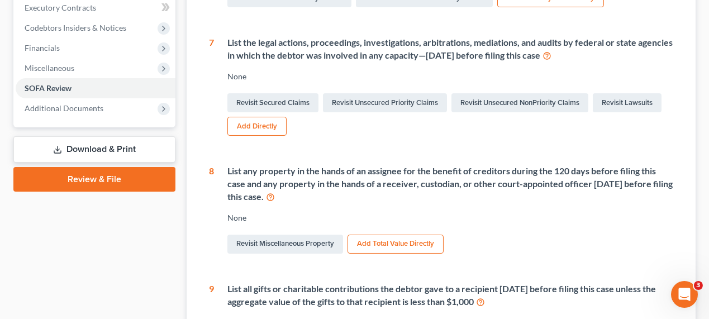
scroll to position [0, 0]
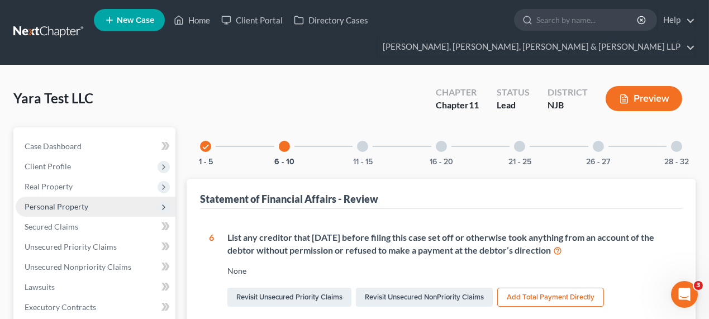
click at [94, 205] on span "Personal Property" at bounding box center [96, 207] width 160 height 20
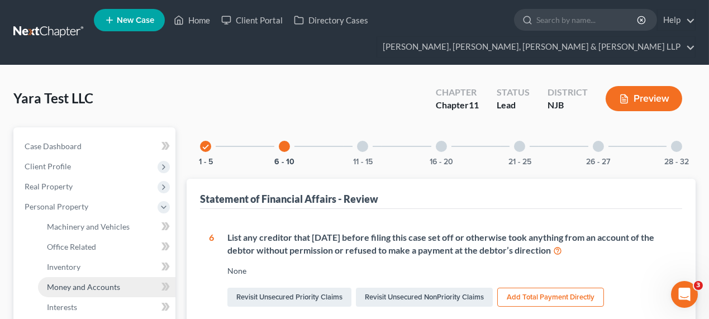
click at [101, 292] on link "Money and Accounts" at bounding box center [106, 287] width 137 height 20
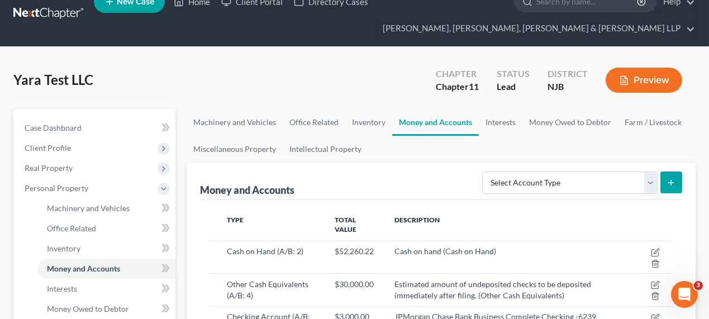
scroll to position [152, 0]
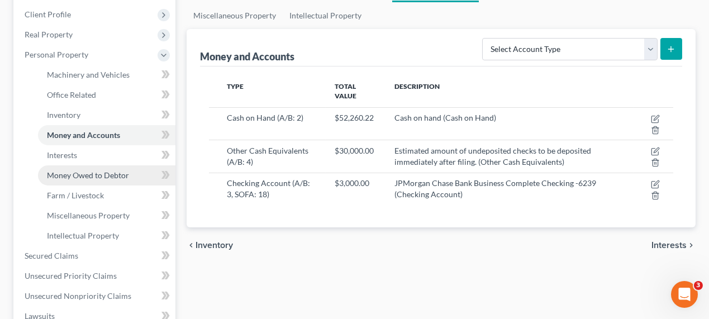
click at [111, 173] on span "Money Owed to Debtor" at bounding box center [88, 174] width 82 height 9
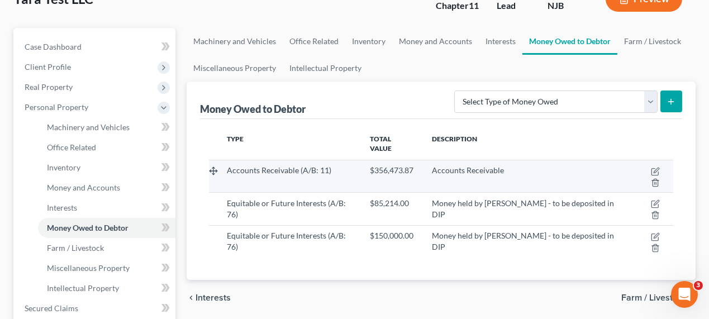
scroll to position [102, 0]
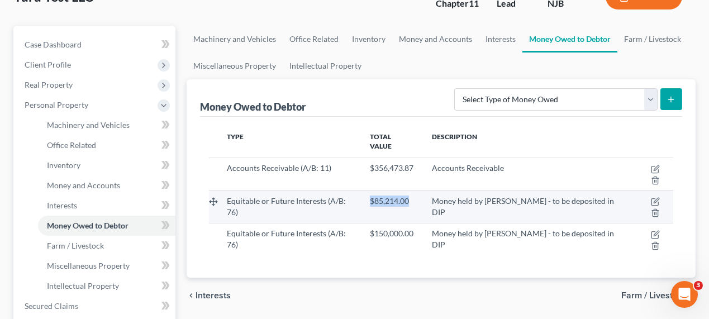
drag, startPoint x: 420, startPoint y: 188, endPoint x: 369, endPoint y: 191, distance: 50.9
click at [369, 191] on td "$85,214.00" at bounding box center [392, 207] width 62 height 32
copy span "$85,214.00"
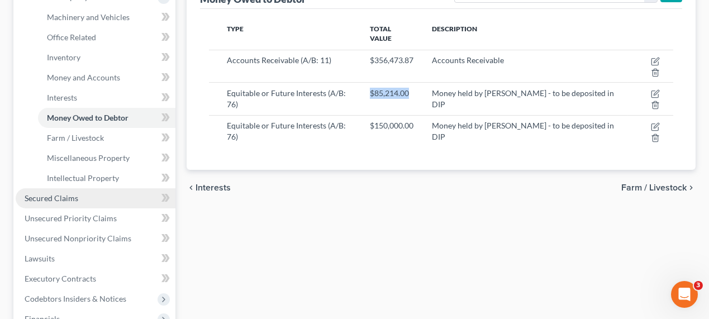
scroll to position [305, 0]
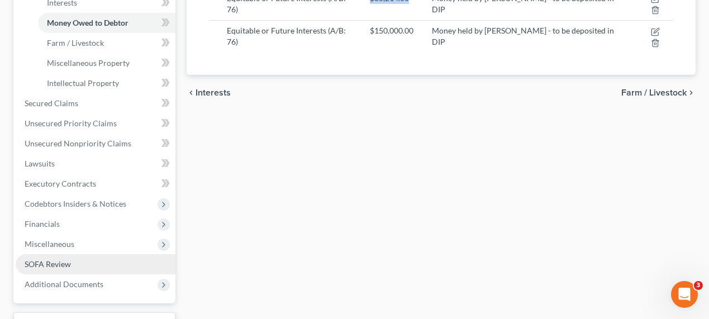
click at [75, 261] on link "SOFA Review" at bounding box center [96, 264] width 160 height 20
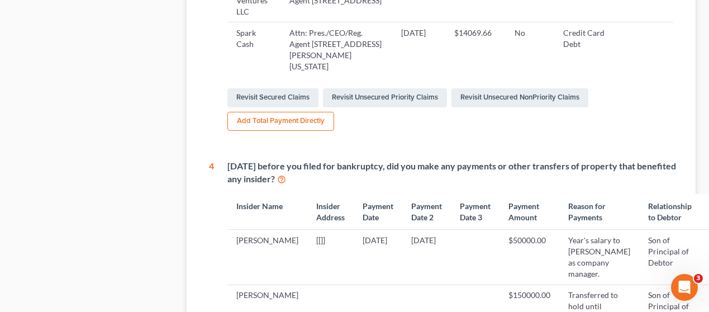
scroll to position [812, 0]
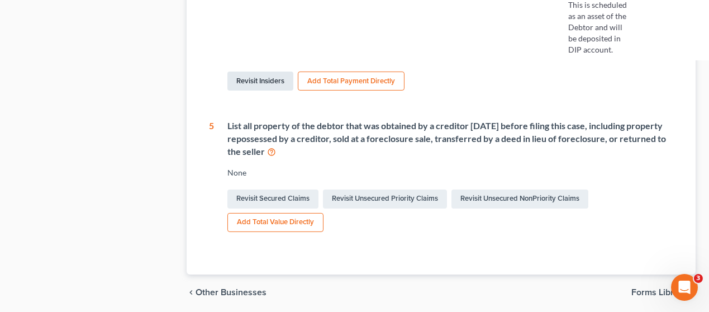
click at [278, 91] on link "Revisit Insiders" at bounding box center [260, 81] width 66 height 19
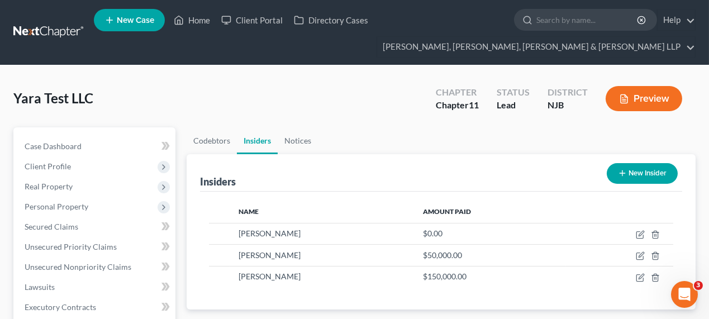
click at [621, 169] on icon "button" at bounding box center [622, 173] width 9 height 9
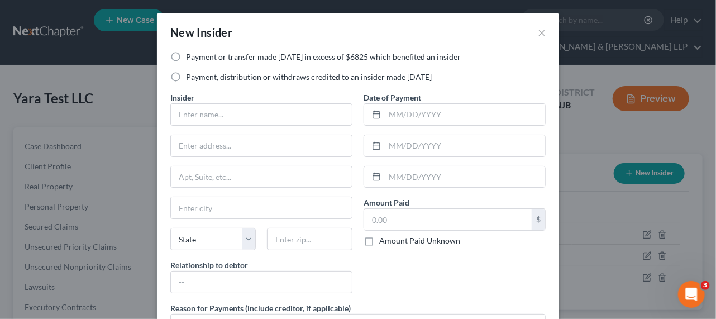
click at [214, 62] on label "Payment or transfer made within 1 year in excess of $6825 which benefited an in…" at bounding box center [323, 56] width 275 height 11
click at [198, 59] on input "Payment or transfer made within 1 year in excess of $6825 which benefited an in…" at bounding box center [194, 54] width 7 height 7
radio input "true"
click at [399, 221] on input "text" at bounding box center [448, 219] width 168 height 21
paste input "$85,214.00"
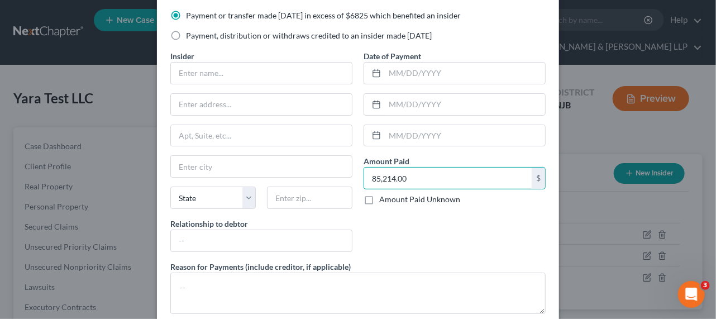
scroll to position [103, 0]
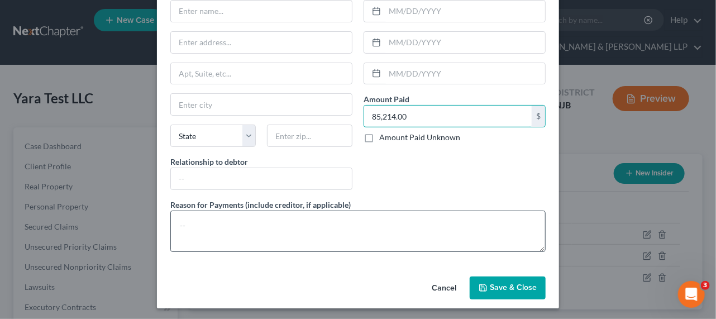
type input "85,214.00"
click at [302, 225] on textarea at bounding box center [357, 231] width 375 height 41
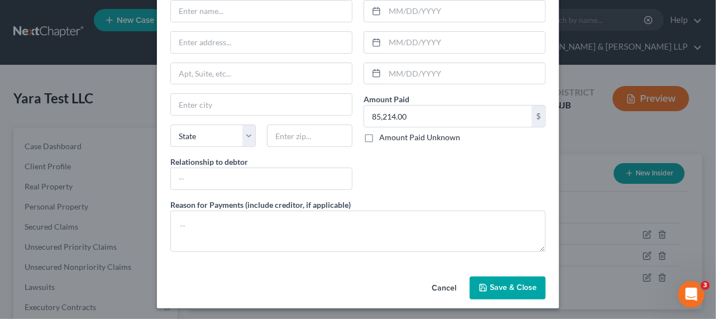
click at [485, 286] on icon "button" at bounding box center [483, 287] width 9 height 9
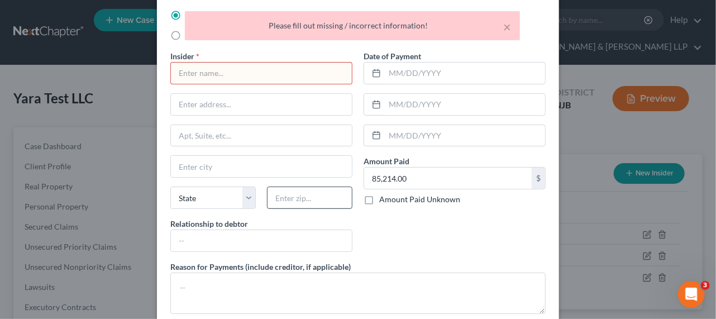
scroll to position [0, 0]
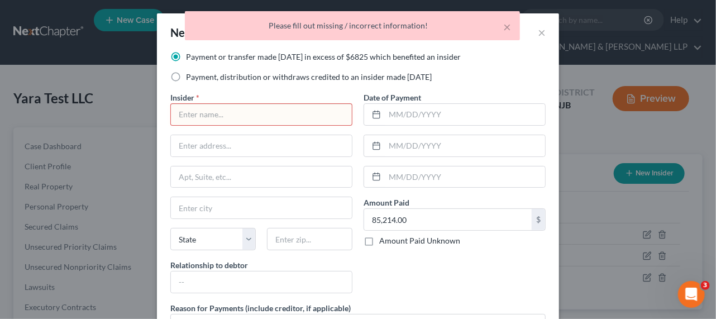
click at [258, 109] on input "text" at bounding box center [261, 114] width 181 height 21
type input "Mohamed Albaridi"
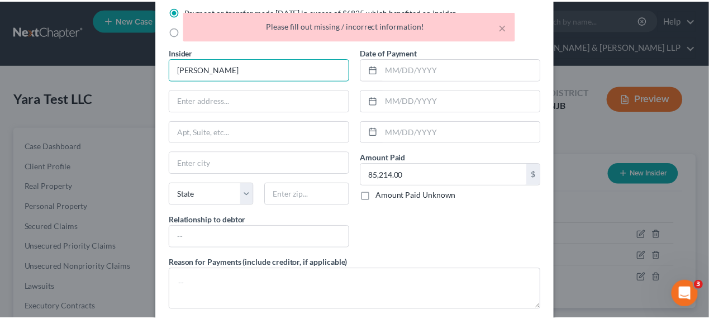
scroll to position [103, 0]
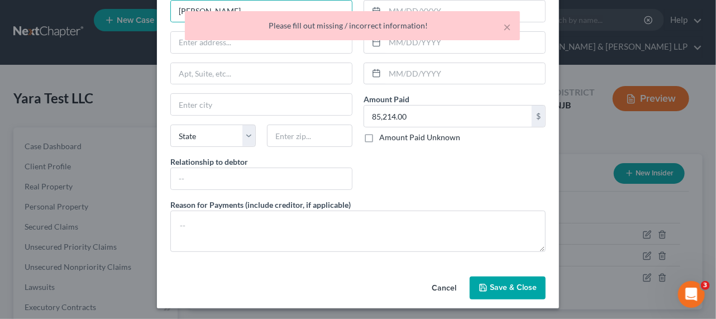
click at [514, 299] on div "Cancel Save & Close" at bounding box center [358, 290] width 402 height 37
click at [517, 289] on span "Save & Close" at bounding box center [513, 287] width 47 height 9
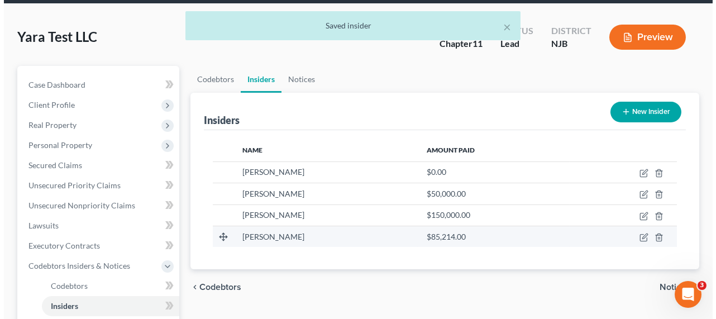
scroll to position [102, 0]
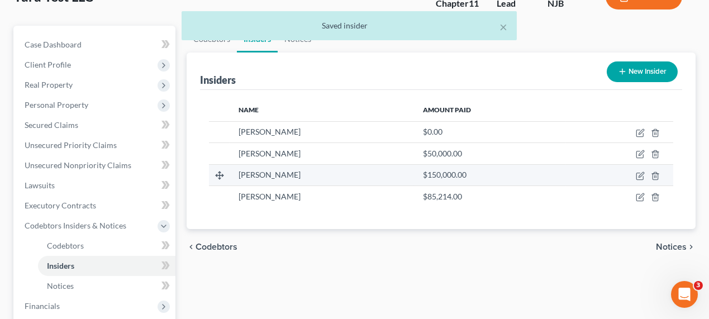
click at [635, 175] on td at bounding box center [619, 174] width 107 height 21
click at [639, 175] on icon "button" at bounding box center [640, 176] width 9 height 9
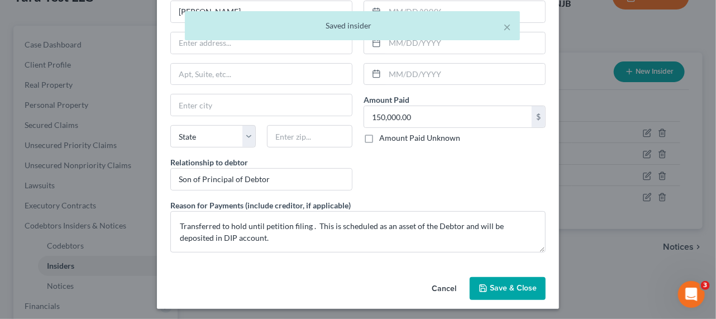
scroll to position [103, 0]
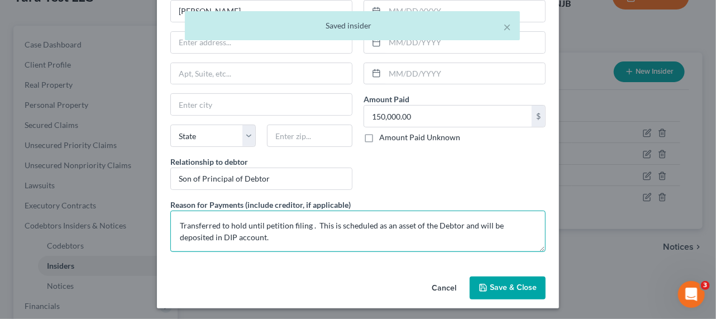
click at [280, 225] on textarea "Transferred to hold until petition filing . This is scheduled as an asset of th…" at bounding box center [357, 231] width 375 height 41
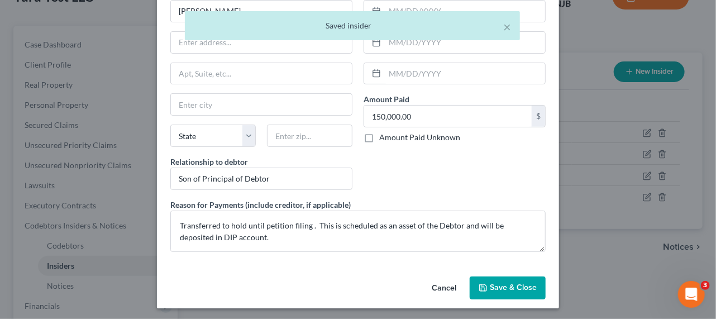
click at [521, 283] on span "Save & Close" at bounding box center [513, 287] width 47 height 9
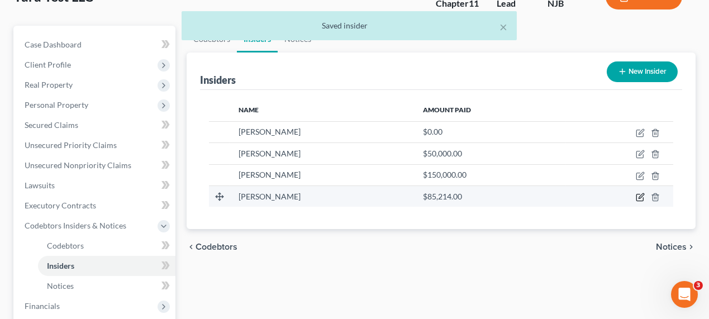
click at [640, 197] on icon "button" at bounding box center [641, 195] width 5 height 5
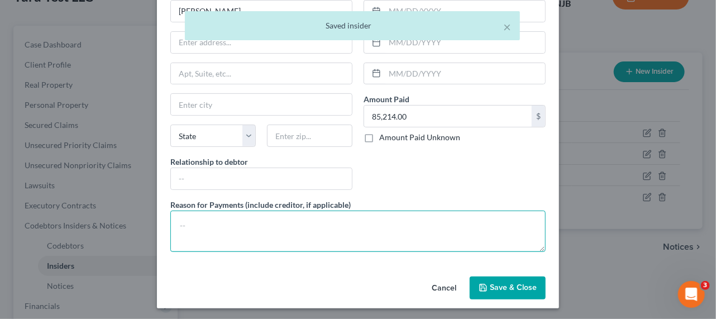
click at [336, 244] on textarea at bounding box center [357, 231] width 375 height 41
paste textarea "Transferred to hold until petition filing . This is scheduled as an asset of th…"
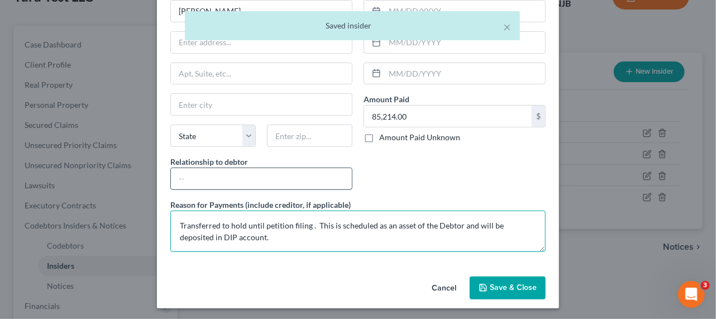
type textarea "Transferred to hold until petition filing . This is scheduled as an asset of th…"
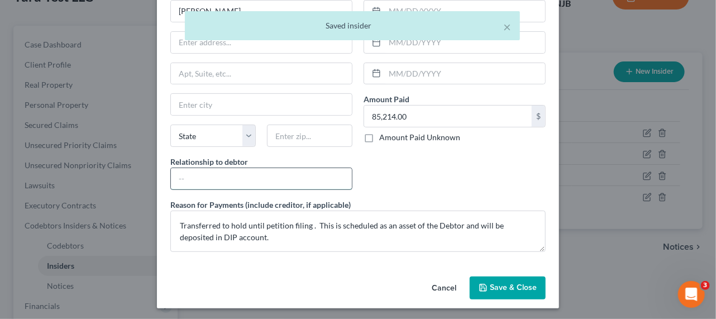
click at [230, 175] on input "text" at bounding box center [261, 178] width 181 height 21
type input "Son of Principal of Debtor"
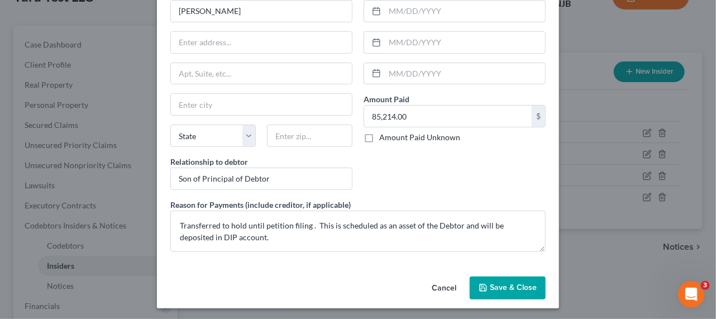
click at [513, 305] on div "Cancel Save & Close" at bounding box center [358, 290] width 402 height 37
click at [512, 284] on span "Save & Close" at bounding box center [513, 287] width 47 height 9
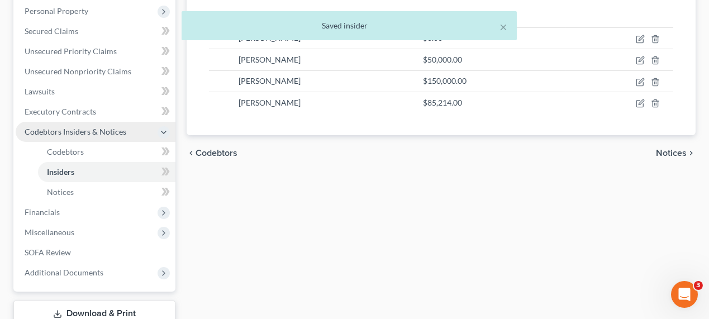
scroll to position [203, 0]
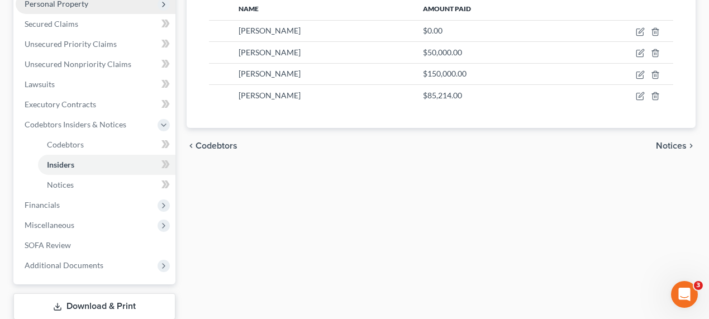
click at [82, 6] on span "Personal Property" at bounding box center [57, 3] width 64 height 9
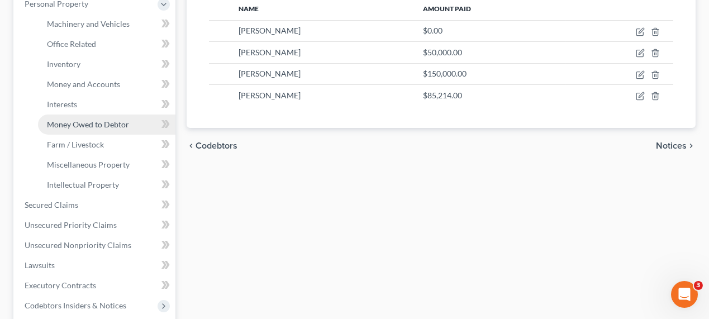
click at [89, 122] on span "Money Owed to Debtor" at bounding box center [88, 124] width 82 height 9
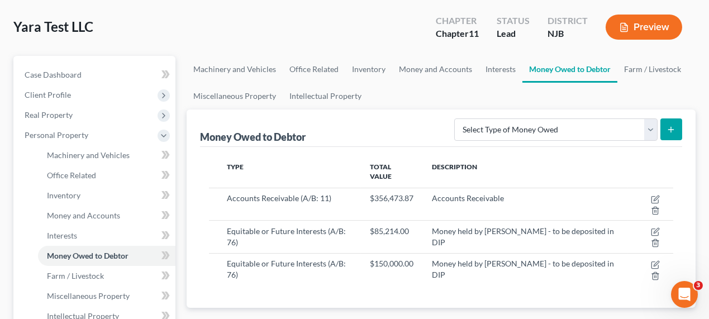
scroll to position [50, 0]
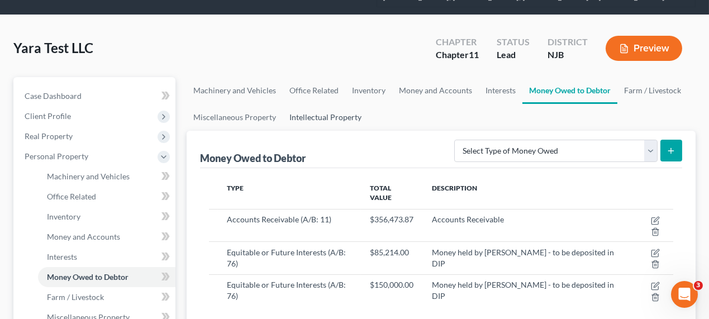
click at [322, 122] on link "Intellectual Property" at bounding box center [325, 117] width 85 height 27
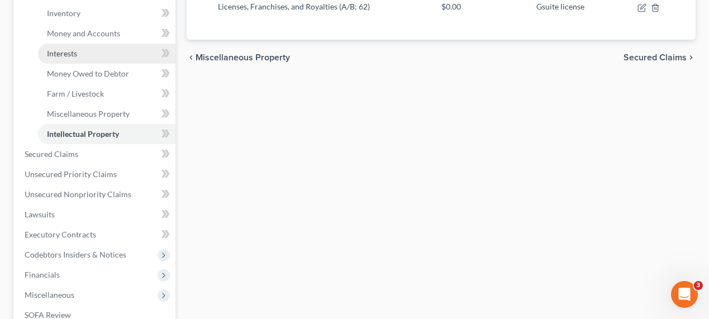
scroll to position [305, 0]
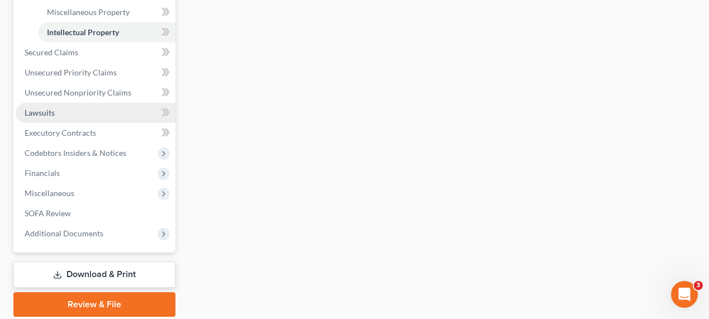
click at [82, 113] on link "Lawsuits" at bounding box center [96, 113] width 160 height 20
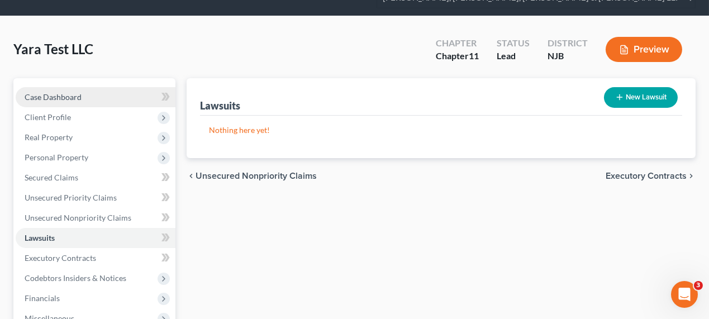
scroll to position [212, 0]
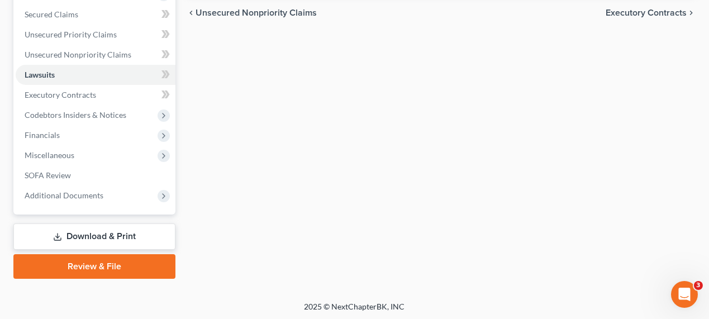
click at [113, 230] on link "Download & Print" at bounding box center [94, 237] width 162 height 26
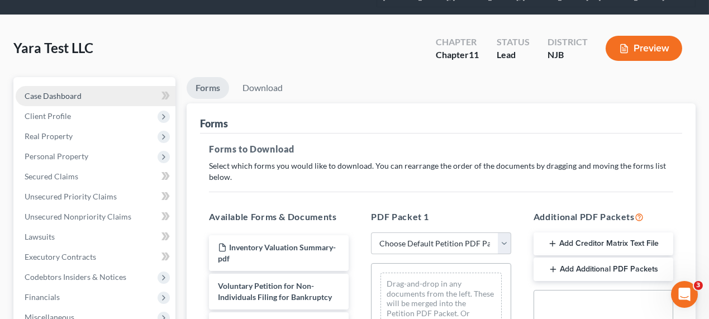
click at [59, 96] on span "Case Dashboard" at bounding box center [53, 95] width 57 height 9
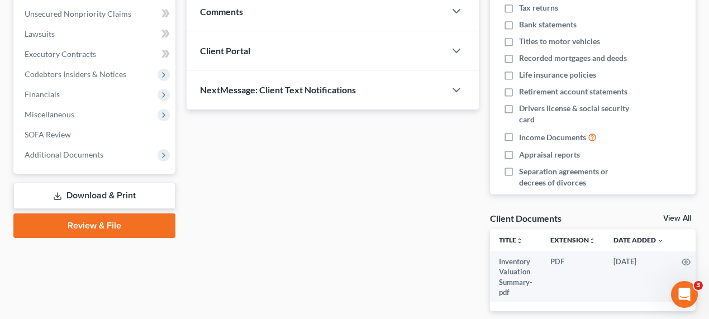
scroll to position [50, 0]
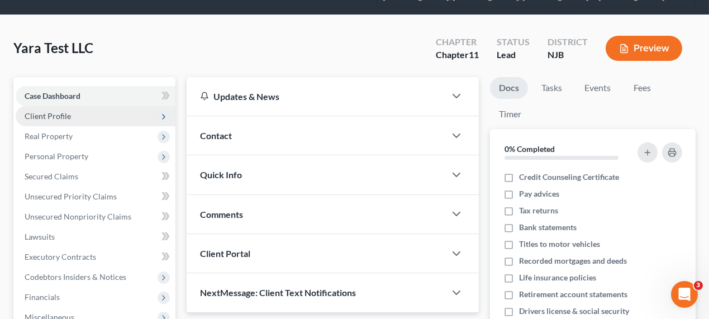
click at [93, 114] on span "Client Profile" at bounding box center [96, 116] width 160 height 20
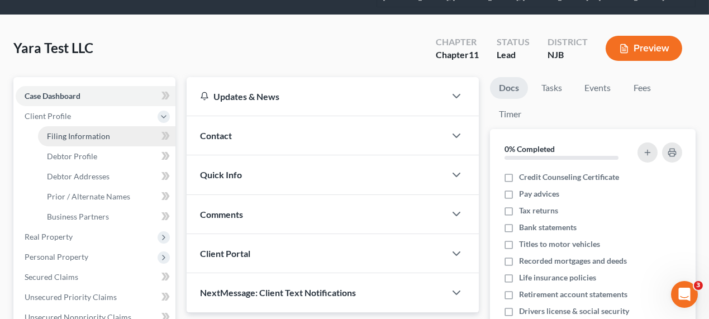
click at [120, 129] on link "Filing Information" at bounding box center [106, 136] width 137 height 20
select select "1"
select select "51"
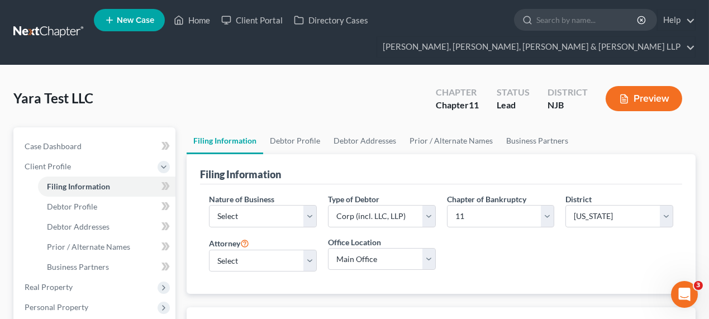
click at [275, 245] on div "Attorney Select David Stevens - NJB David Stevens - NYNB David Stevens - NYEB D…" at bounding box center [263, 254] width 108 height 36
click at [272, 255] on select "Select David Stevens - NJB David Stevens - NYNB David Stevens - NYEB David Stev…" at bounding box center [263, 261] width 108 height 22
select select "0"
click at [209, 250] on select "Select David Stevens - NJB David Stevens - NYNB David Stevens - NYEB David Stev…" at bounding box center [263, 261] width 108 height 22
click at [294, 202] on div "Nature of Business Select Clearing Bank Commodity Broker Health Care Business O…" at bounding box center [263, 210] width 108 height 34
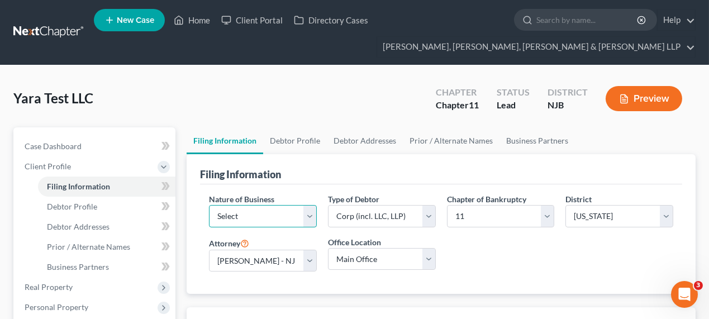
click at [292, 215] on select "Select Clearing Bank Commodity Broker Health Care Business Other Railroad Singl…" at bounding box center [263, 216] width 108 height 22
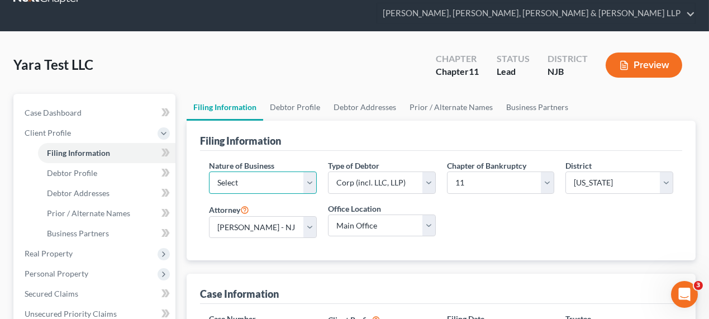
scroll to position [50, 0]
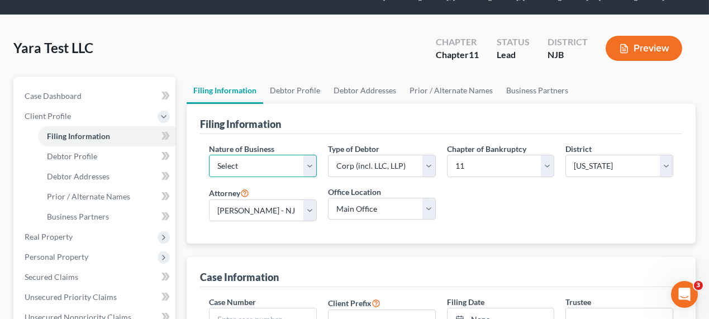
click at [284, 158] on select "Select Clearing Bank Commodity Broker Health Care Business Other Railroad Singl…" at bounding box center [263, 166] width 108 height 22
select select "3"
click at [209, 155] on select "Select Clearing Bank Commodity Broker Health Care Business Other Railroad Singl…" at bounding box center [263, 166] width 108 height 22
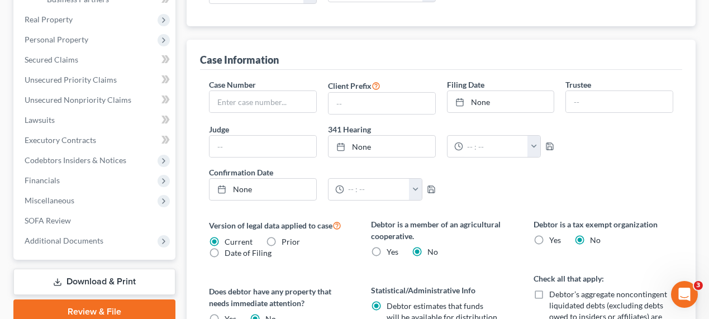
scroll to position [102, 0]
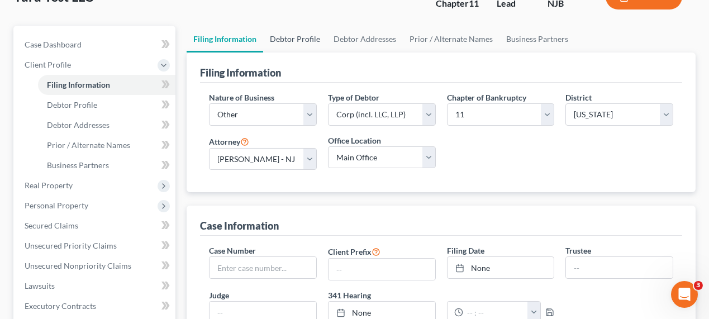
click at [310, 36] on link "Debtor Profile" at bounding box center [295, 39] width 64 height 27
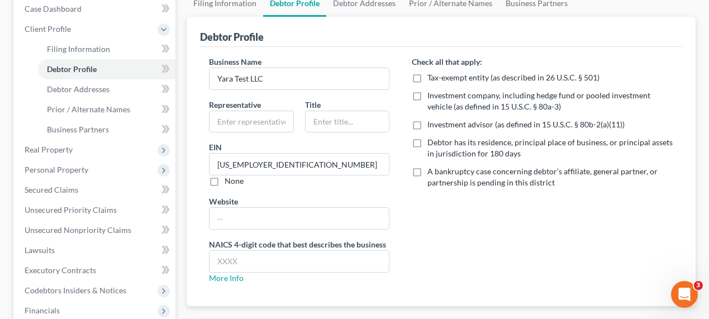
scroll to position [254, 0]
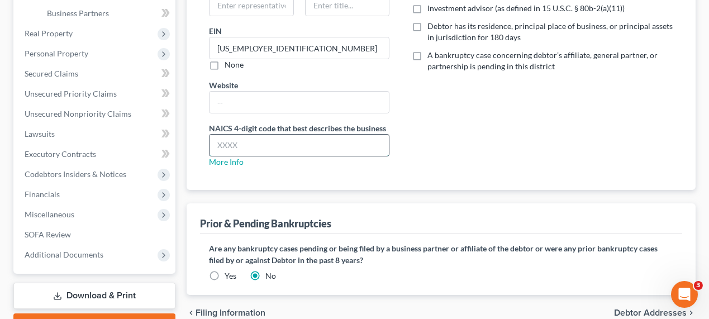
click at [263, 148] on input "text" at bounding box center [299, 145] width 179 height 21
paste input "Grocery and Related Product Merchant Wholesalers"
type input "Grocery and Related Product Merchant Wholesalers"
paste input "4244"
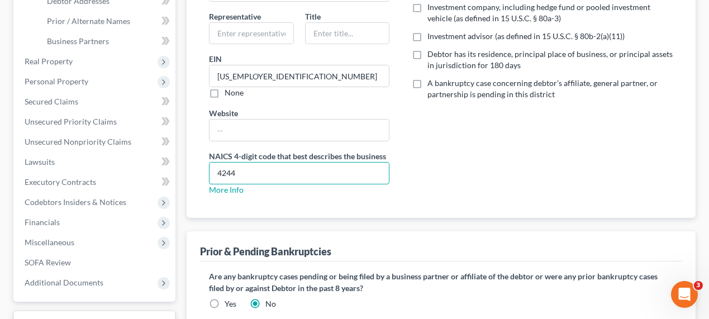
scroll to position [110, 0]
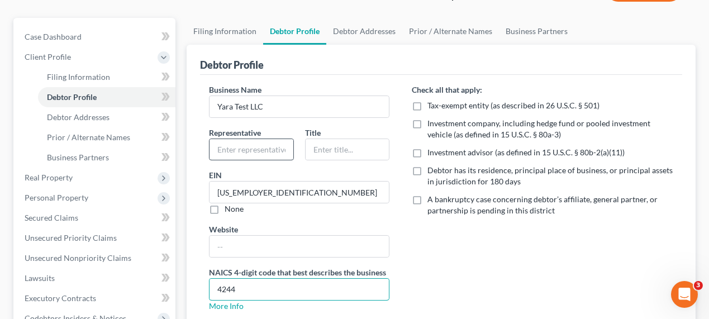
type input "4244"
click at [245, 145] on input "text" at bounding box center [251, 149] width 83 height 21
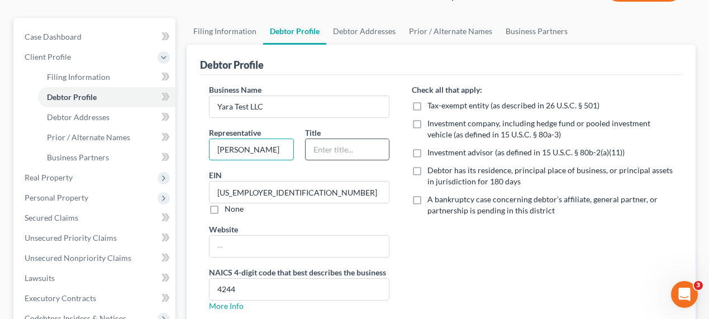
type input "Yahya Albaridi"
click at [346, 140] on input "text" at bounding box center [347, 149] width 83 height 21
type input "100% Member"
click at [378, 26] on link "Debtor Addresses" at bounding box center [364, 31] width 76 height 27
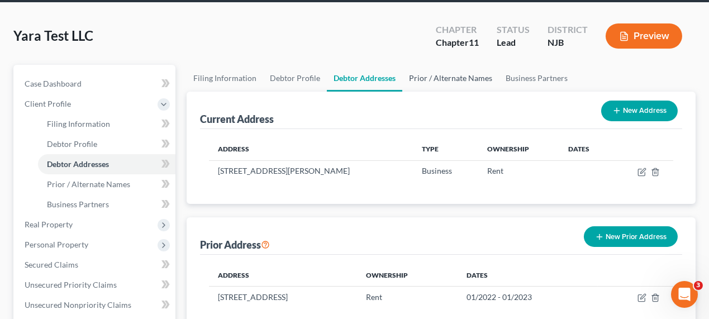
scroll to position [50, 0]
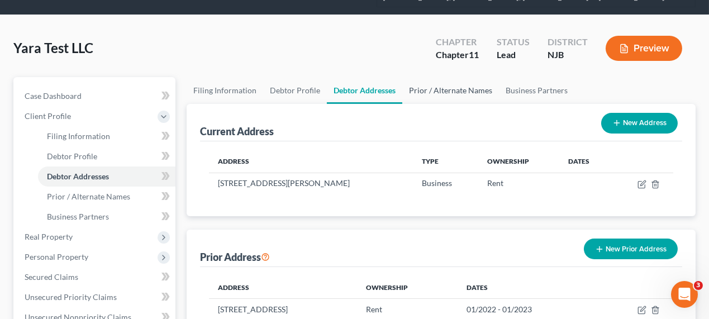
click at [435, 80] on link "Prior / Alternate Names" at bounding box center [450, 90] width 97 height 27
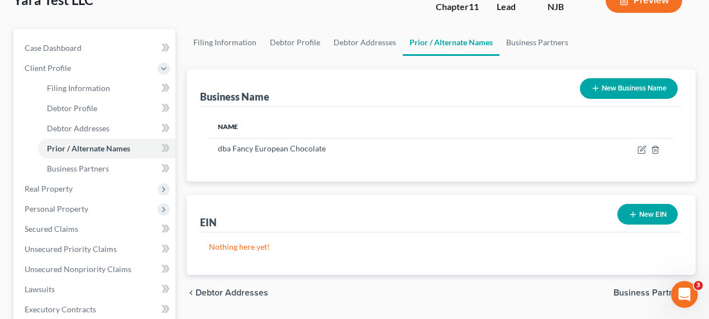
scroll to position [102, 0]
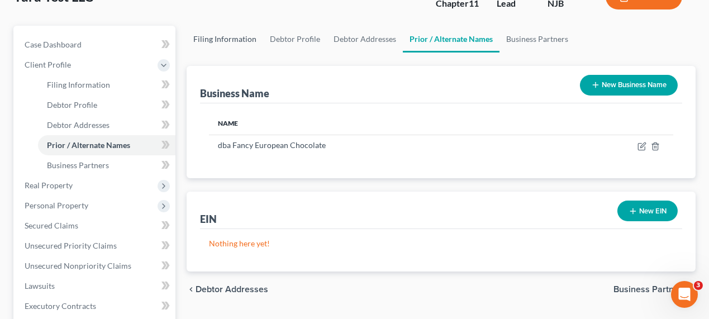
click at [240, 39] on link "Filing Information" at bounding box center [225, 39] width 77 height 27
select select "3"
select select "1"
select select "51"
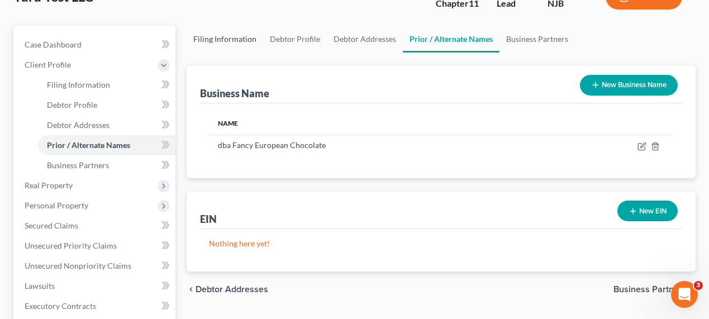
select select "0"
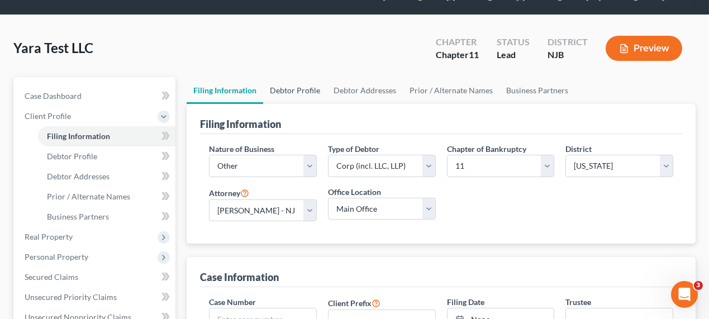
click at [283, 94] on link "Debtor Profile" at bounding box center [295, 90] width 64 height 27
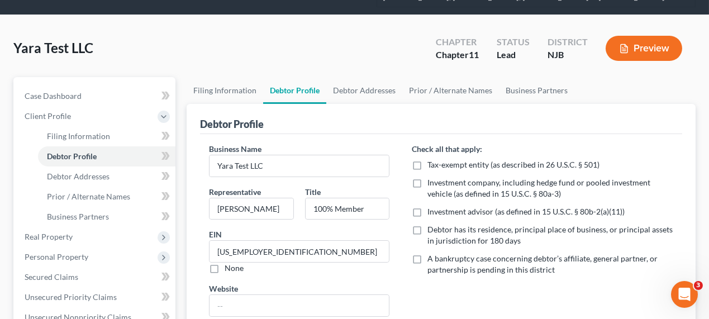
scroll to position [102, 0]
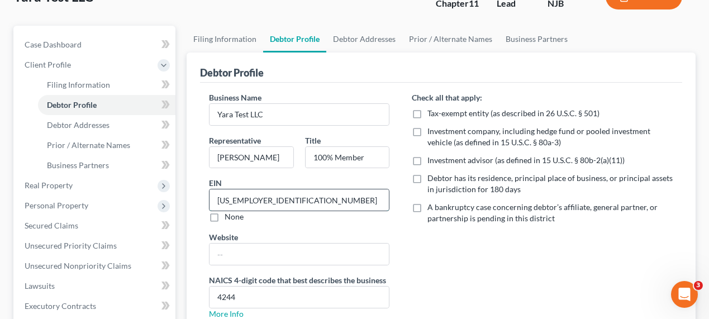
drag, startPoint x: 286, startPoint y: 199, endPoint x: 210, endPoint y: 198, distance: 76.0
click at [213, 196] on input "47-1321989" at bounding box center [299, 199] width 179 height 21
click at [392, 41] on link "Debtor Addresses" at bounding box center [364, 39] width 76 height 27
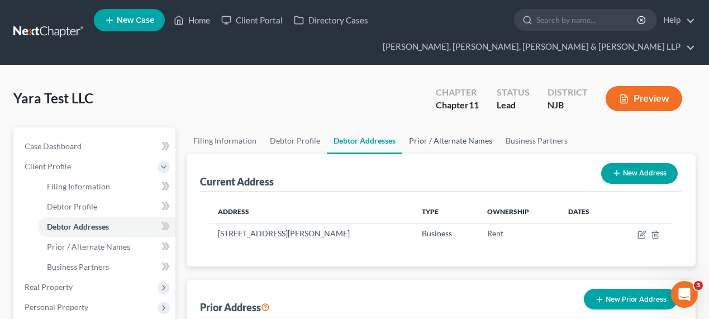
click at [450, 136] on link "Prior / Alternate Names" at bounding box center [450, 140] width 97 height 27
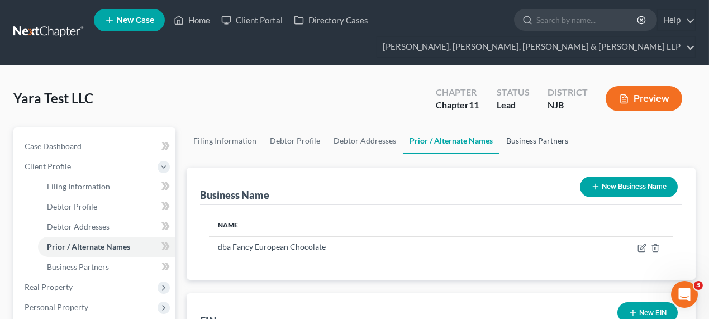
click at [546, 136] on link "Business Partners" at bounding box center [537, 140] width 75 height 27
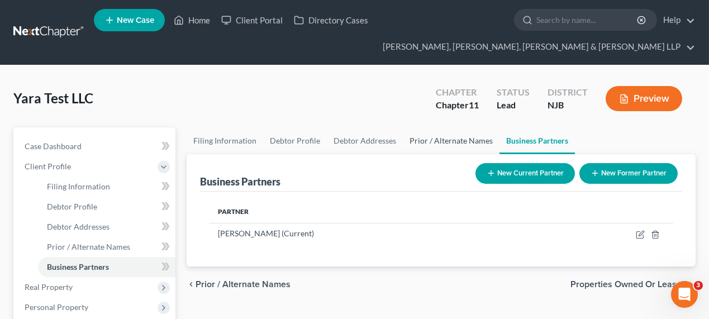
click at [458, 141] on link "Prior / Alternate Names" at bounding box center [451, 140] width 97 height 27
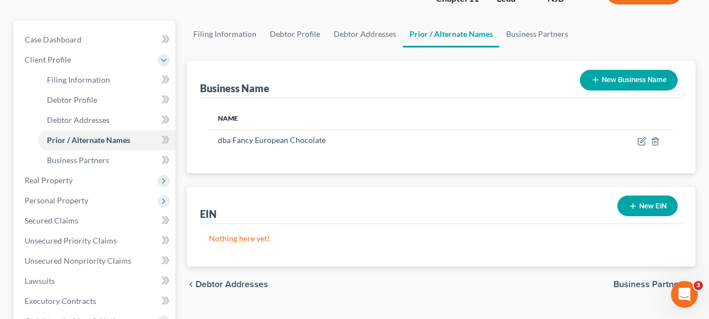
scroll to position [203, 0]
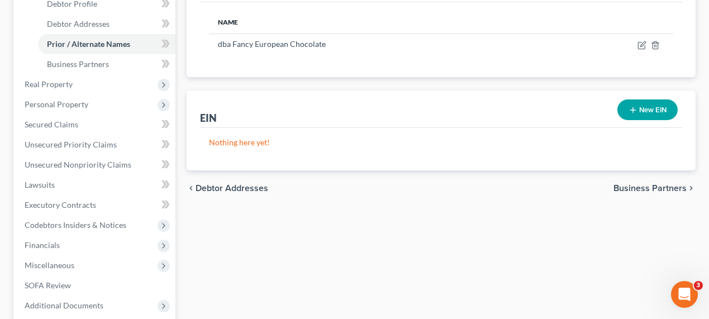
click at [665, 111] on button "New EIN" at bounding box center [647, 109] width 60 height 21
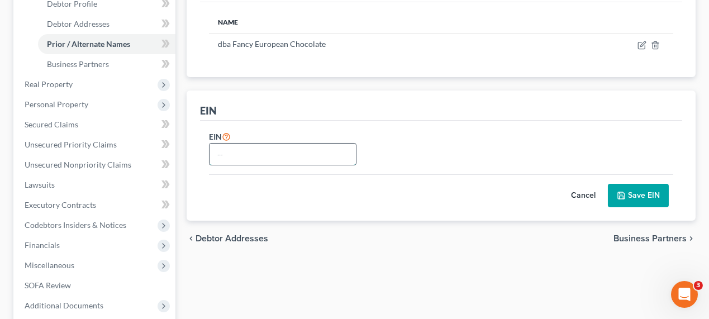
click at [311, 149] on input "text" at bounding box center [283, 154] width 146 height 21
paste input "47-1321989"
type input "47-1321989"
click at [639, 184] on button "Save EIN" at bounding box center [638, 195] width 61 height 23
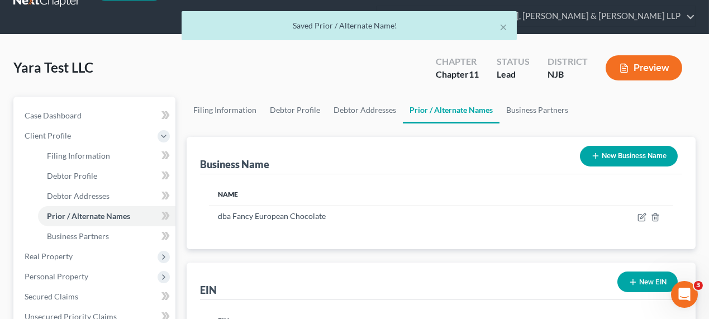
scroll to position [0, 0]
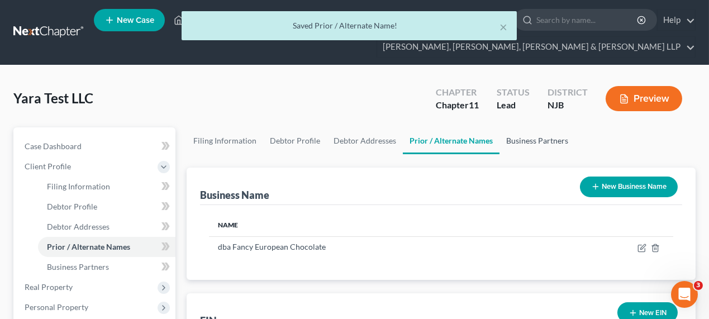
click at [514, 139] on link "Business Partners" at bounding box center [537, 140] width 75 height 27
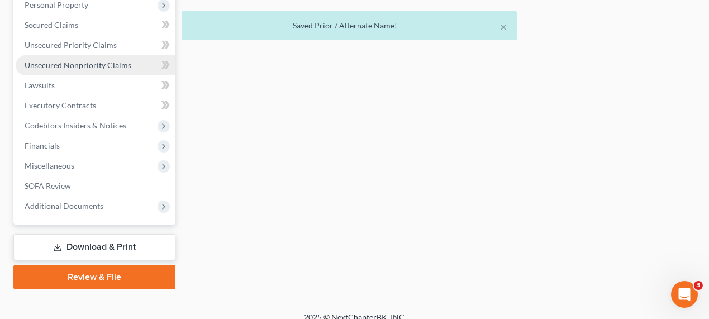
scroll to position [313, 0]
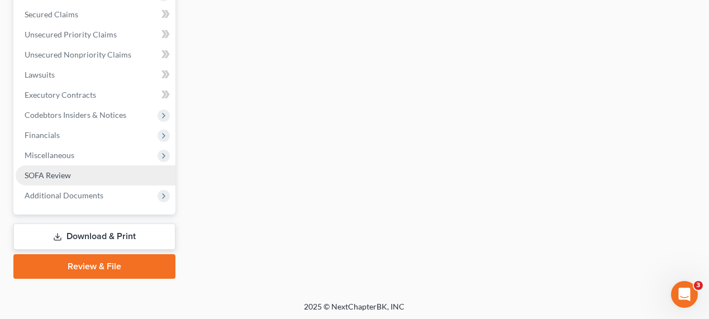
click at [95, 169] on link "SOFA Review" at bounding box center [96, 175] width 160 height 20
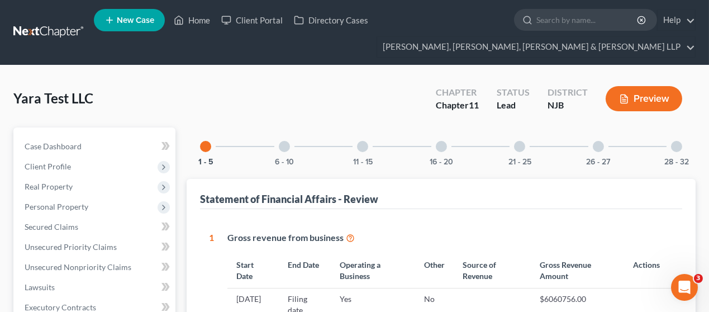
click at [581, 152] on div "26 - 27" at bounding box center [598, 146] width 38 height 38
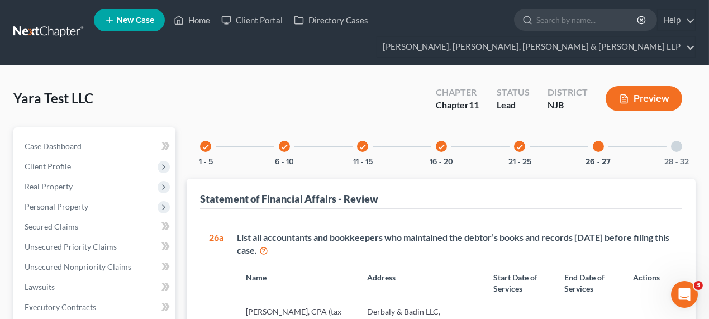
click at [543, 145] on div "check 1 - 5 check 6 - 10 check 11 - 15 check 16 - 20 check 21 - 25 26 - 27 28 -…" at bounding box center [441, 146] width 509 height 38
click at [511, 148] on div "check 21 - 25" at bounding box center [520, 146] width 38 height 38
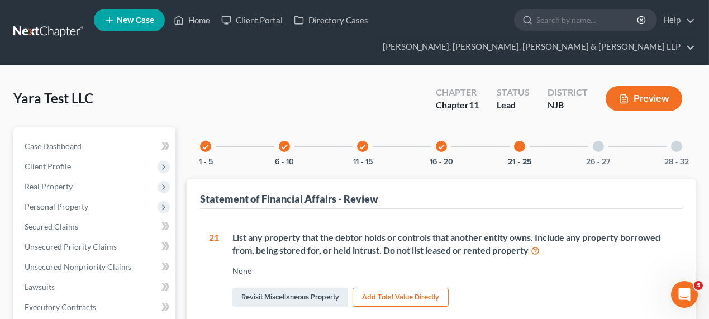
click at [436, 144] on div "check" at bounding box center [441, 146] width 11 height 11
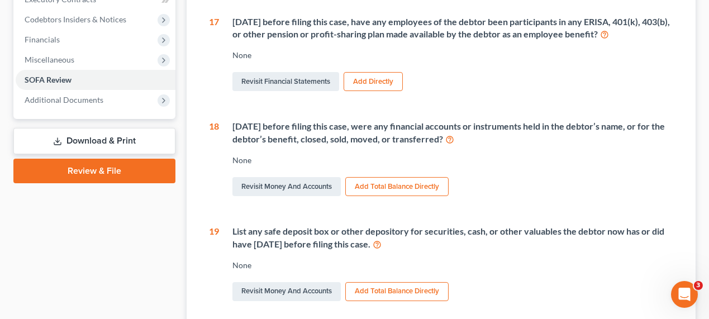
scroll to position [107, 0]
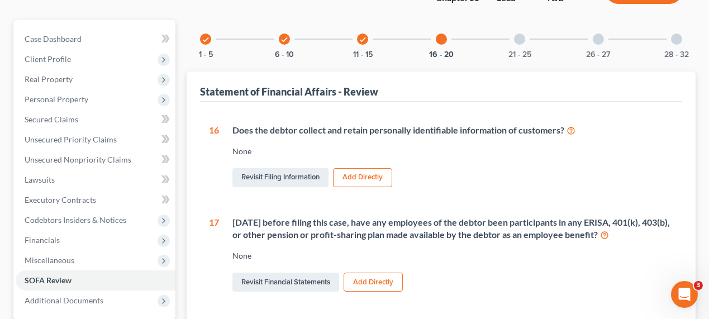
click at [360, 40] on icon "check" at bounding box center [363, 40] width 8 height 8
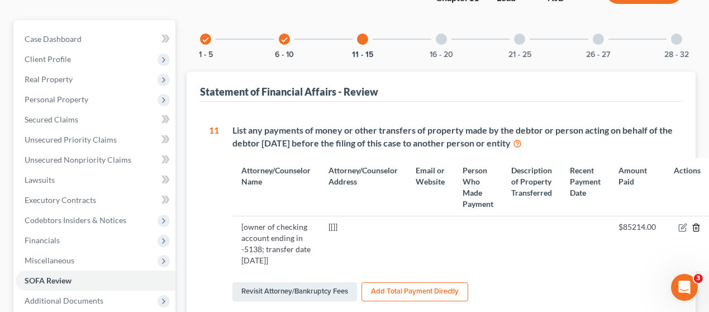
click at [696, 227] on line "button" at bounding box center [696, 228] width 0 height 2
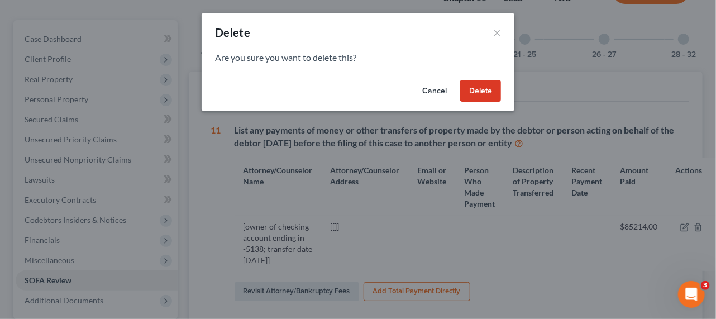
click at [478, 96] on button "Delete" at bounding box center [480, 91] width 41 height 22
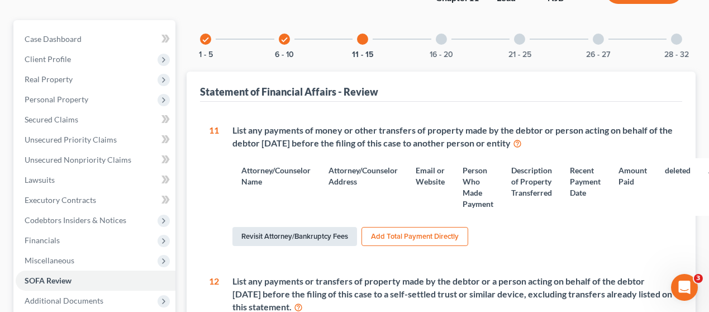
click at [345, 239] on link "Revisit Attorney/Bankruptcy Fees" at bounding box center [294, 236] width 125 height 19
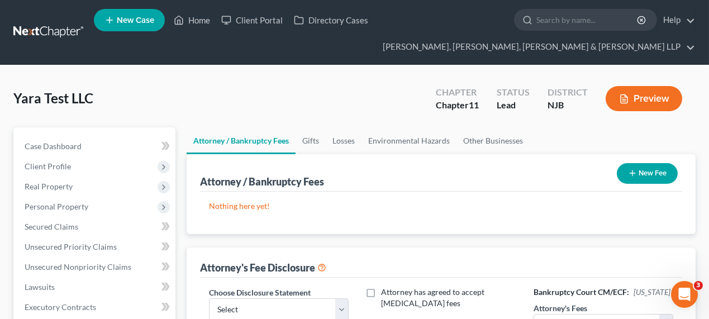
click at [628, 174] on icon "button" at bounding box center [632, 173] width 9 height 9
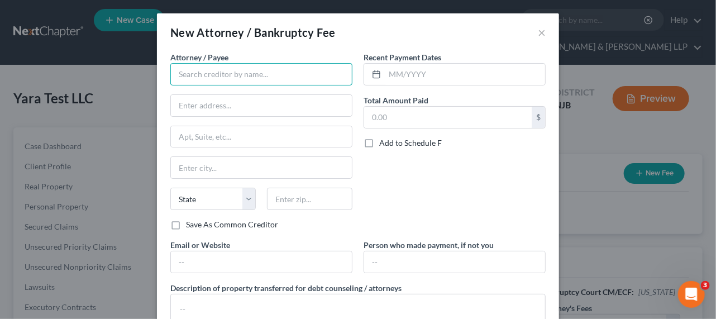
click at [211, 74] on input "text" at bounding box center [261, 74] width 182 height 22
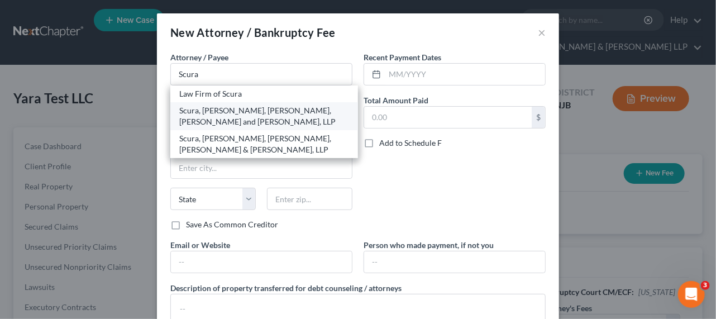
click at [209, 116] on div "Scura, Wigfield, Heyer, Stevens and Cammarota, LLP" at bounding box center [264, 116] width 170 height 22
type input "Scura, Wigfield, Heyer, Stevens and Cammarota, LLP"
type input "1599 Hamburg Tpk"
type input "Wayne"
select select "33"
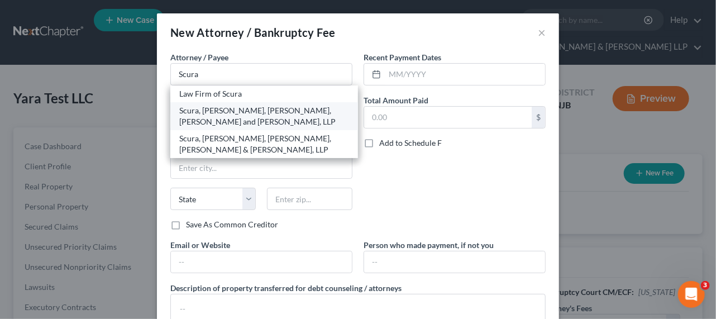
type input "07470"
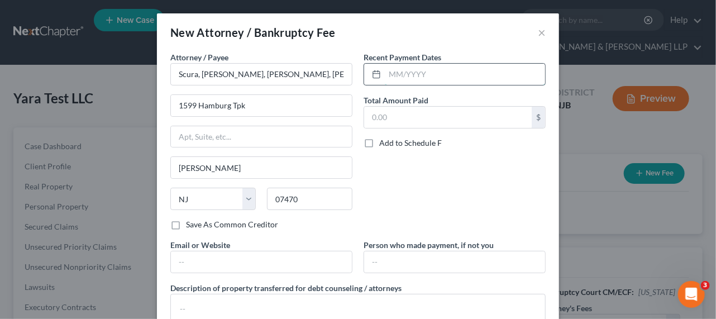
click at [413, 71] on input "text" at bounding box center [465, 74] width 160 height 21
type input "09/2025"
click at [411, 128] on div "Recent Payment Dates 09/2025 Total Amount Paid $ Add to Schedule F" at bounding box center [454, 145] width 193 height 188
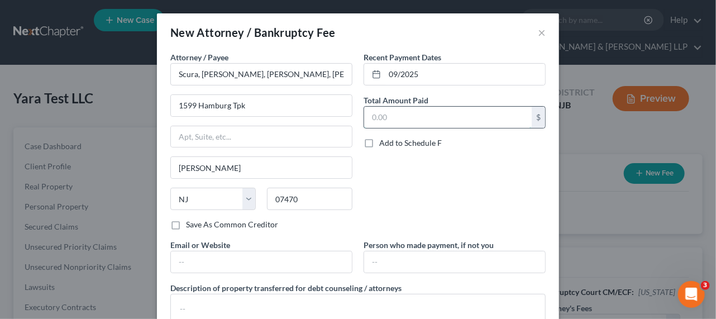
click at [415, 115] on input "text" at bounding box center [448, 117] width 168 height 21
paste input "$26,738"
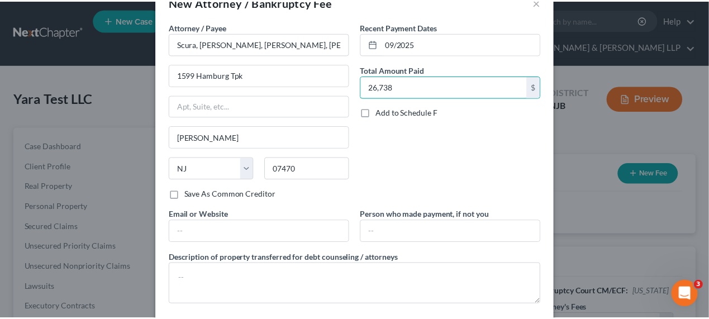
scroll to position [83, 0]
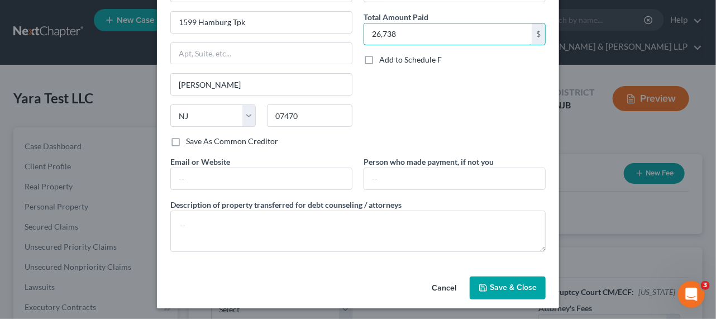
type input "26,738"
click at [503, 285] on span "Save & Close" at bounding box center [513, 287] width 47 height 9
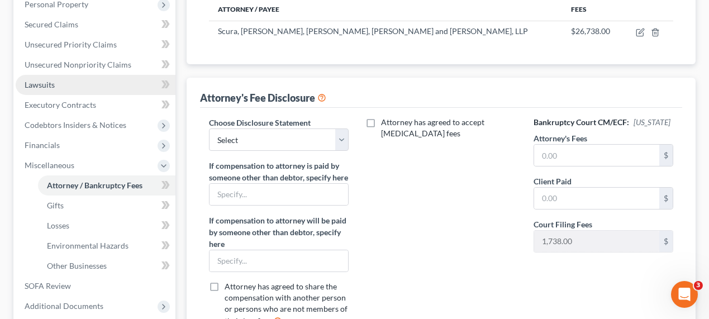
scroll to position [203, 0]
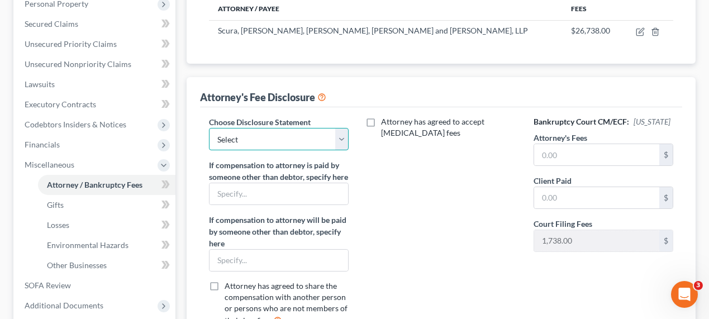
click at [258, 133] on select "Select Chapter 13 Disclosure Statement Chapter 7 Disclosure Statement" at bounding box center [279, 139] width 140 height 22
select select "0"
click at [209, 128] on select "Select Chapter 13 Disclosure Statement Chapter 7 Disclosure Statement" at bounding box center [279, 139] width 140 height 22
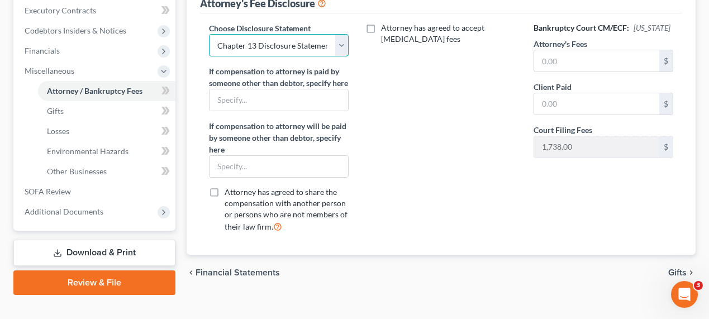
scroll to position [305, 0]
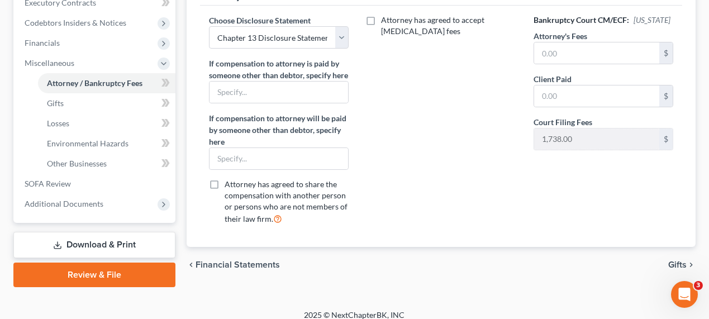
click at [381, 18] on label "Attorney has agreed to accept retainer fees" at bounding box center [448, 26] width 135 height 22
click at [386, 18] on input "Attorney has agreed to accept retainer fees" at bounding box center [389, 18] width 7 height 7
checkbox input "true"
click at [554, 65] on div "Bankruptcy Court CM/ECF: New Jersey Attorney's Fees $ Client Paid $ Court Filin…" at bounding box center [603, 124] width 162 height 219
click at [559, 47] on input "text" at bounding box center [596, 52] width 125 height 21
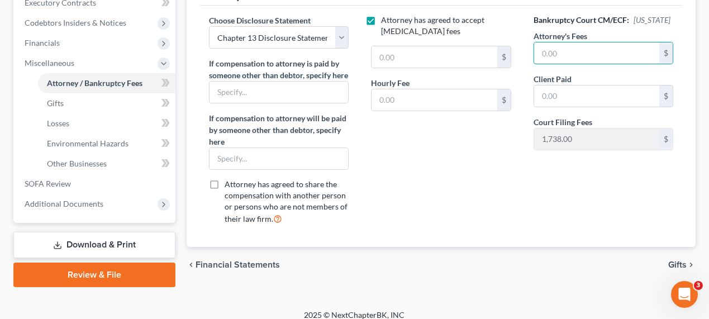
paste input "$26,738"
type input "2"
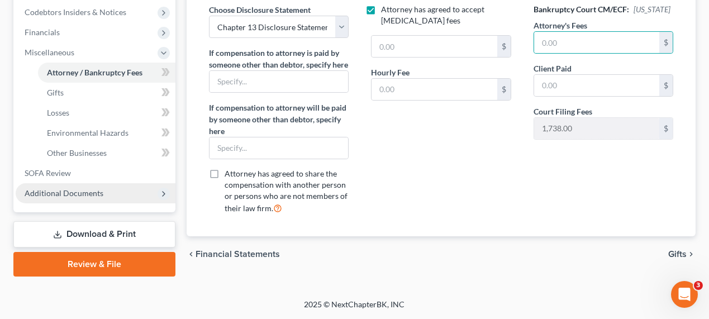
click at [86, 188] on span "Additional Documents" at bounding box center [64, 192] width 79 height 9
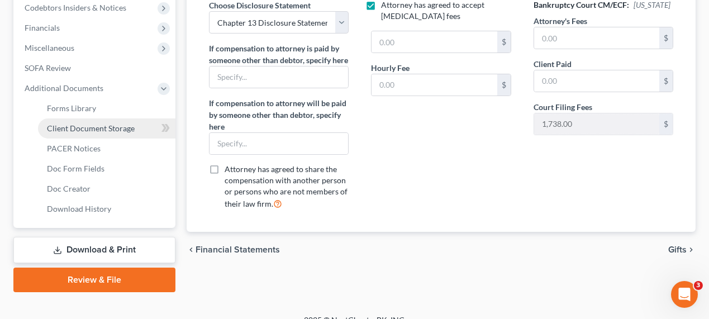
click at [105, 126] on span "Client Document Storage" at bounding box center [91, 127] width 88 height 9
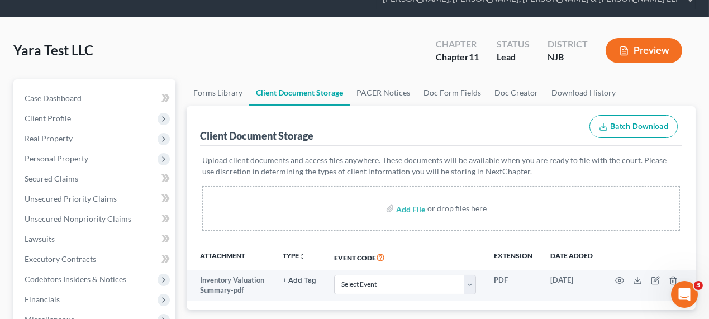
scroll to position [102, 0]
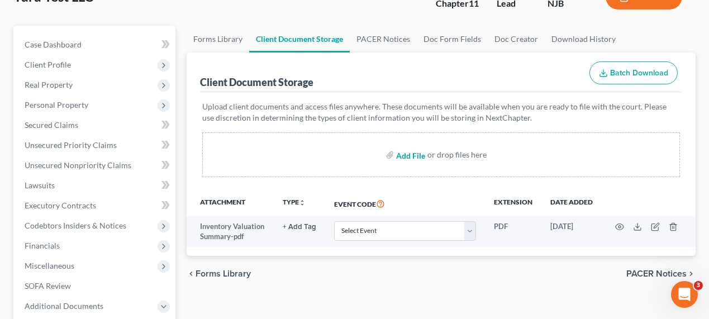
click at [408, 154] on input "file" at bounding box center [409, 155] width 27 height 20
type input "C:\fakepath\Corporate Resolution_filing copy.pdf"
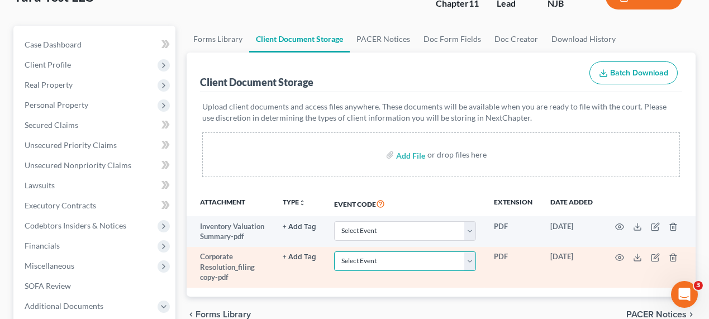
click at [431, 256] on select "Select Event 20 Largest Unsecured Creditors Amended Attorney Compensation State…" at bounding box center [405, 261] width 142 height 20
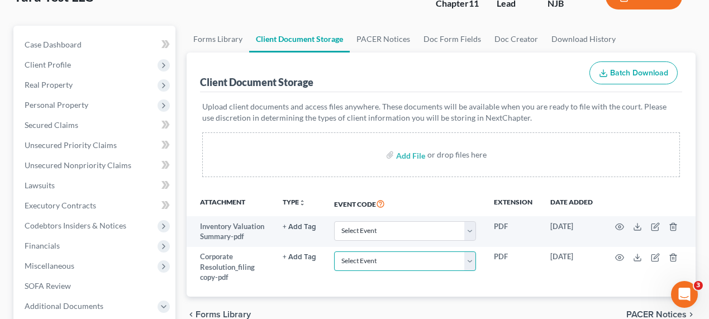
scroll to position [152, 0]
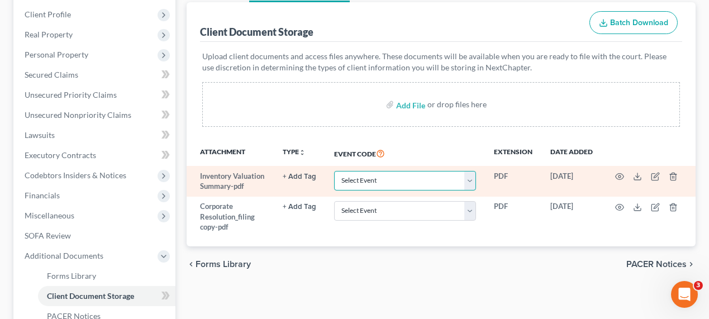
click at [362, 179] on select "Select Event 20 Largest Unsecured Creditors Amended Attorney Compensation State…" at bounding box center [405, 181] width 142 height 20
select select "7"
click at [334, 171] on select "Select Event 20 Largest Unsecured Creditors Amended Attorney Compensation State…" at bounding box center [405, 181] width 142 height 20
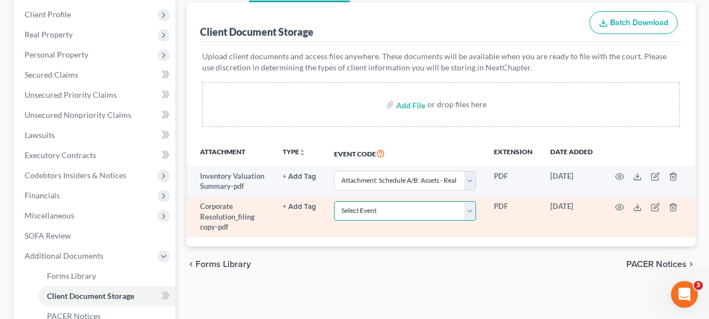
click at [365, 212] on select "Select Event 20 Largest Unsecured Creditors Amended Attorney Compensation State…" at bounding box center [405, 211] width 142 height 20
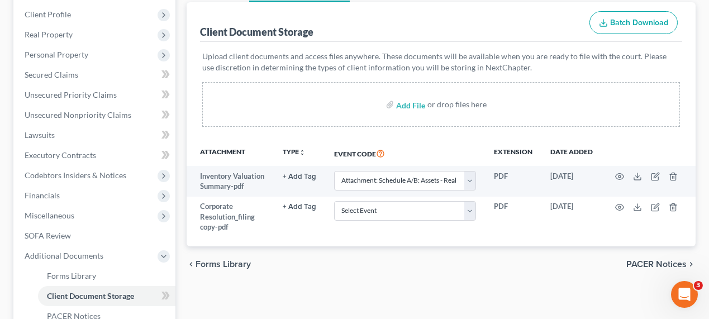
click at [279, 63] on p "Upload client documents and access files anywhere. These documents will be avai…" at bounding box center [441, 62] width 478 height 22
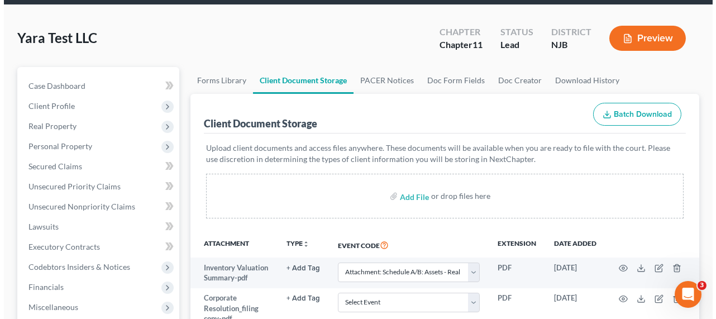
scroll to position [0, 0]
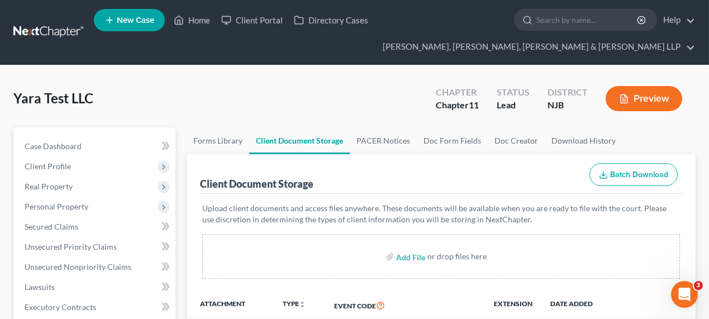
click at [627, 97] on icon "button" at bounding box center [624, 99] width 10 height 10
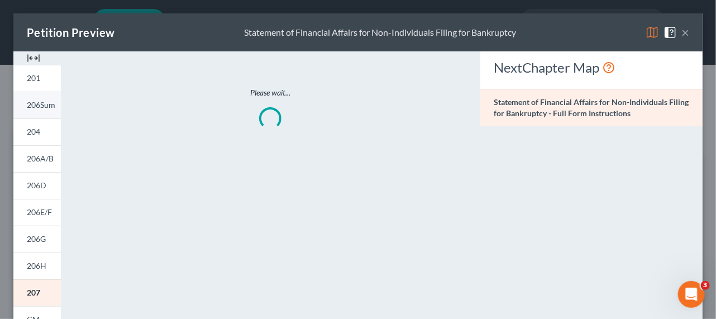
click at [50, 106] on span "206Sum" at bounding box center [41, 104] width 28 height 9
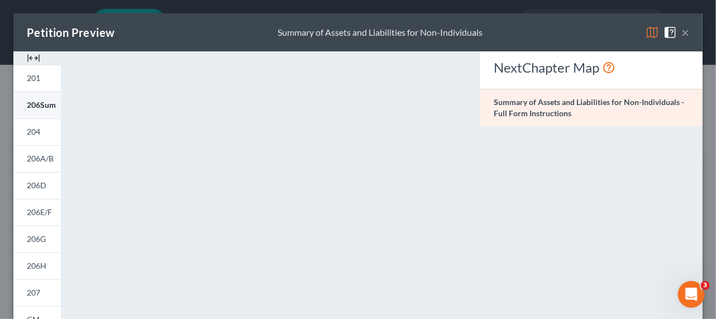
click at [41, 115] on link "206Sum" at bounding box center [36, 105] width 47 height 27
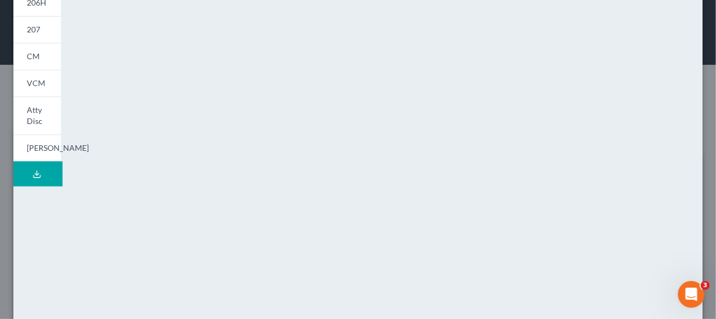
scroll to position [311, 0]
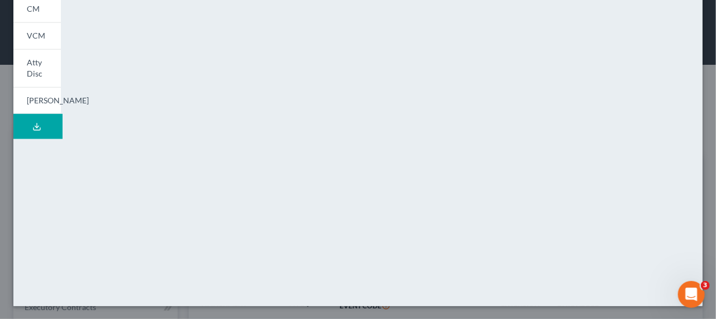
click at [32, 126] on icon at bounding box center [36, 126] width 9 height 9
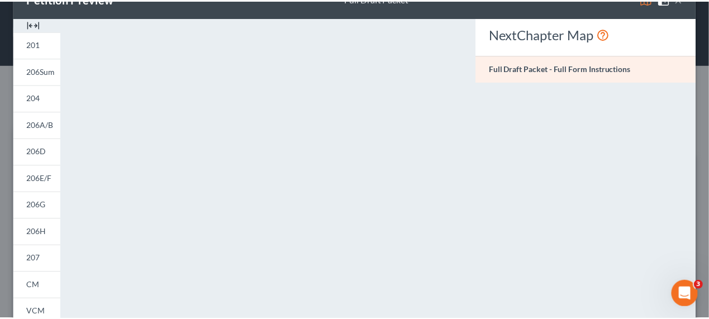
scroll to position [0, 0]
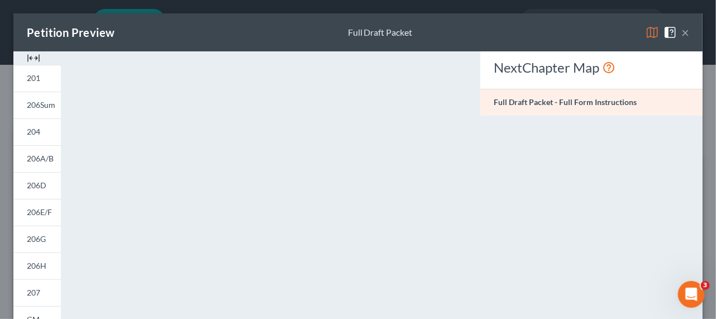
click at [683, 27] on div "Petition Preview Full Draft Packet ×" at bounding box center [358, 32] width 690 height 38
click at [682, 31] on button "×" at bounding box center [686, 32] width 8 height 13
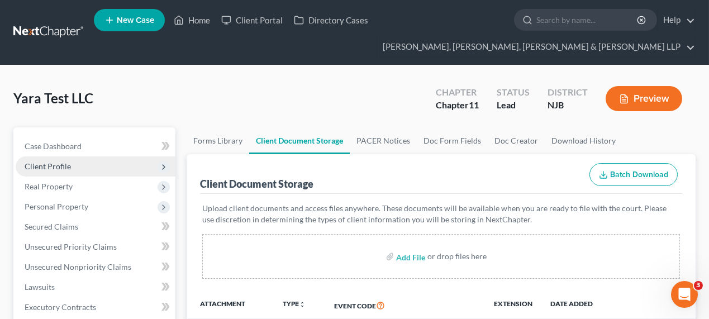
click at [104, 167] on span "Client Profile" at bounding box center [96, 166] width 160 height 20
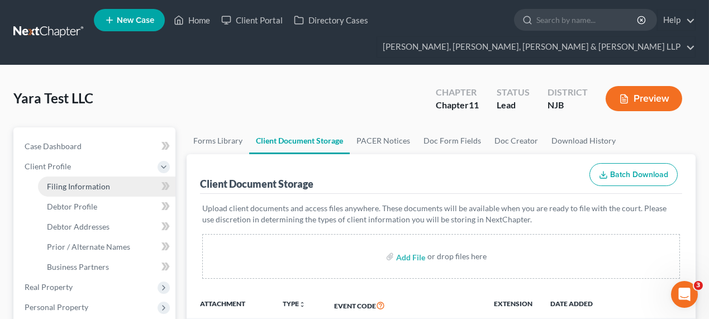
click at [106, 192] on link "Filing Information" at bounding box center [106, 187] width 137 height 20
select select "3"
select select "1"
select select "51"
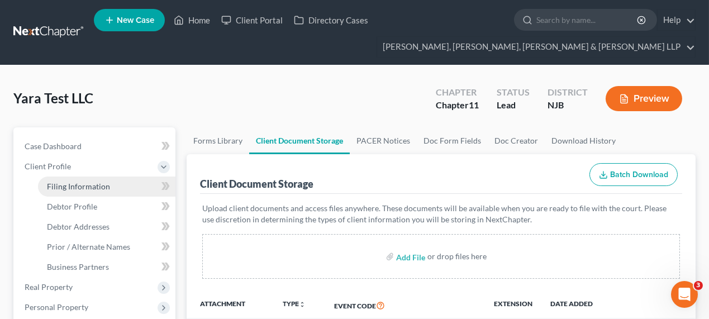
select select "0"
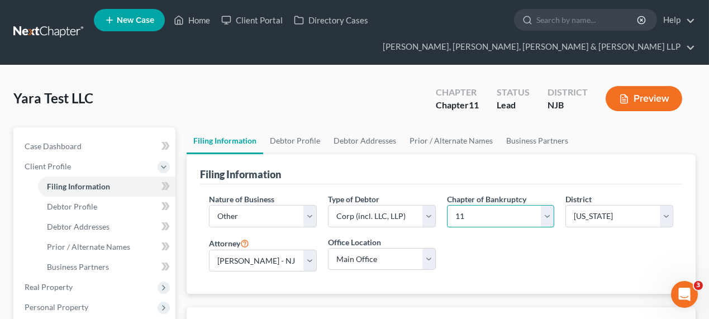
click at [487, 218] on select "Select 7 11 12" at bounding box center [501, 216] width 108 height 22
click at [300, 145] on link "Debtor Profile" at bounding box center [295, 140] width 64 height 27
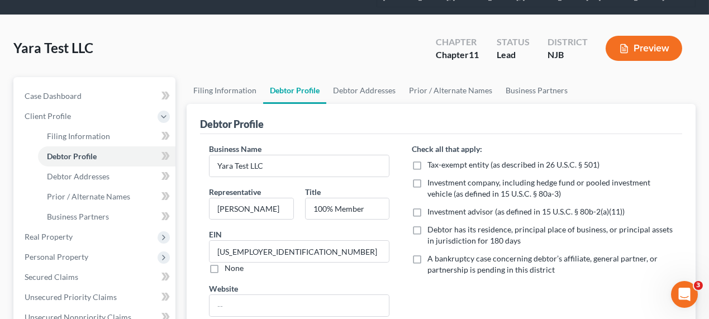
scroll to position [102, 0]
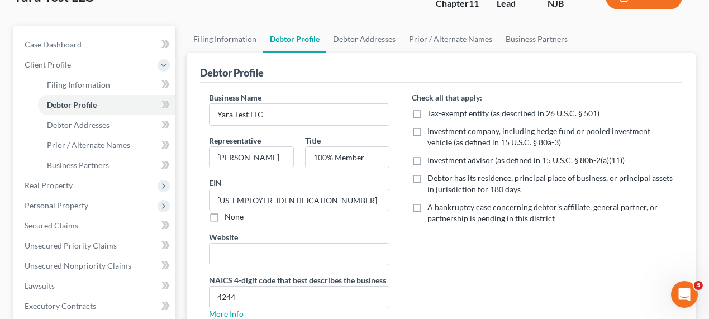
click at [427, 177] on label "Debtor has its residence, principal place of business, or principal assets in j…" at bounding box center [550, 184] width 246 height 22
click at [432, 177] on input "Debtor has its residence, principal place of business, or principal assets in j…" at bounding box center [435, 176] width 7 height 7
checkbox input "true"
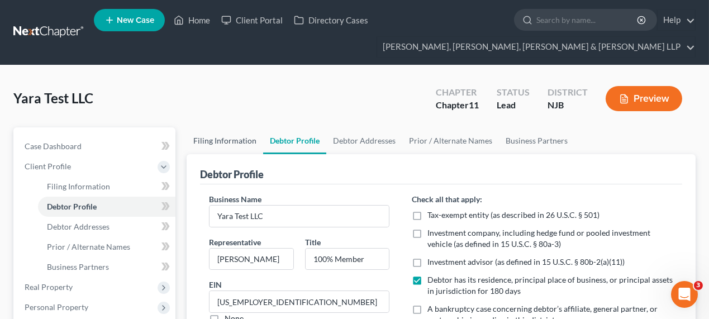
click at [240, 139] on link "Filing Information" at bounding box center [225, 140] width 77 height 27
select select "3"
select select "1"
select select "51"
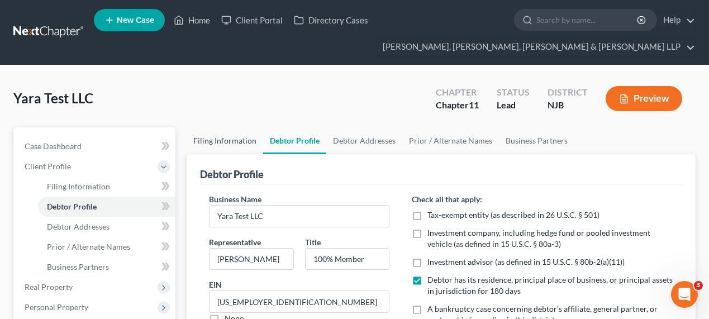
select select "0"
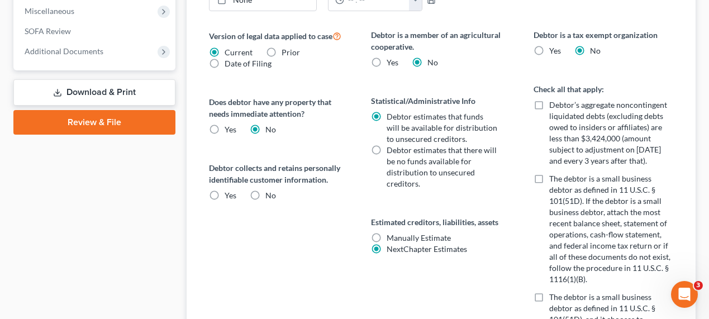
scroll to position [508, 0]
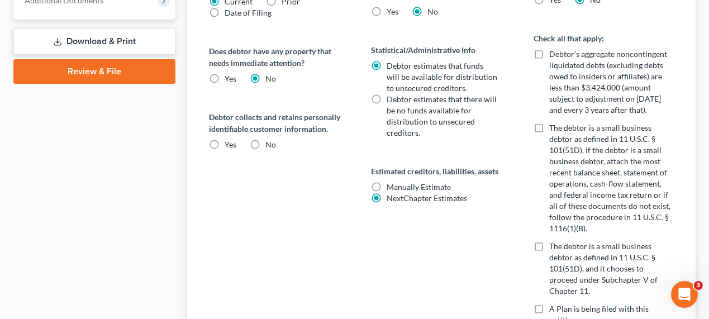
click at [549, 51] on label "Debtor’s aggregate noncontingent liquidated debts (excluding debts owed to insi…" at bounding box center [611, 82] width 124 height 67
click at [554, 51] on input "Debtor’s aggregate noncontingent liquidated debts (excluding debts owed to insi…" at bounding box center [557, 52] width 7 height 7
checkbox input "true"
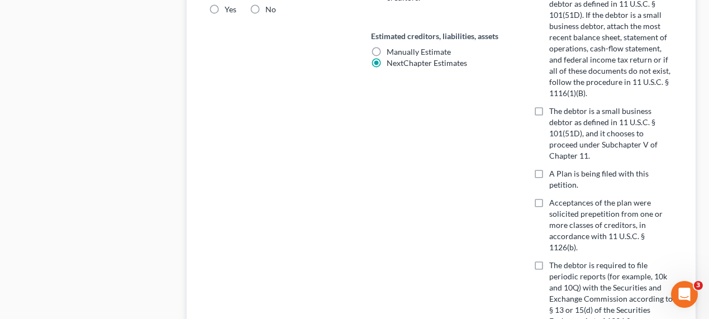
scroll to position [660, 0]
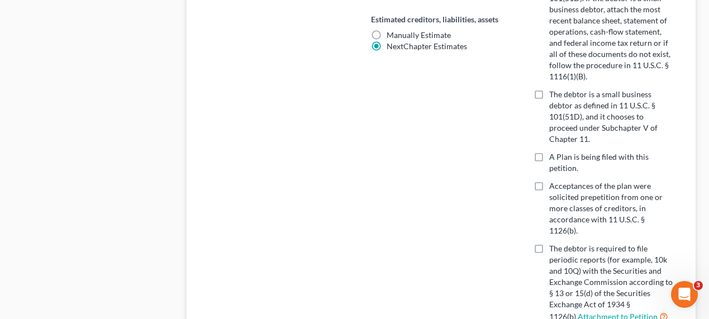
click at [549, 92] on label "The debtor is a small business debtor as defined in 11 U.S.C. § 101(51D), and i…" at bounding box center [611, 117] width 124 height 56
click at [554, 92] on input "The debtor is a small business debtor as defined in 11 U.S.C. § 101(51D), and i…" at bounding box center [557, 92] width 7 height 7
checkbox input "true"
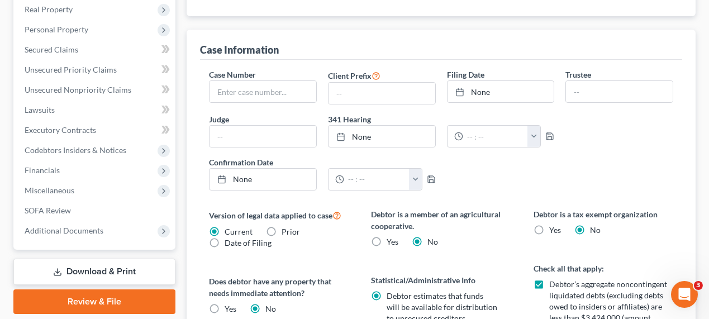
scroll to position [123, 0]
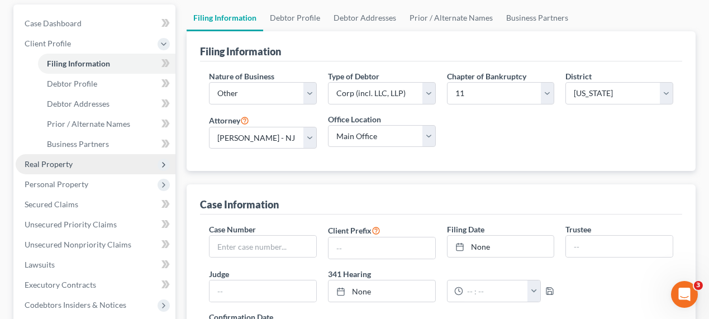
click at [88, 164] on span "Real Property" at bounding box center [96, 164] width 160 height 20
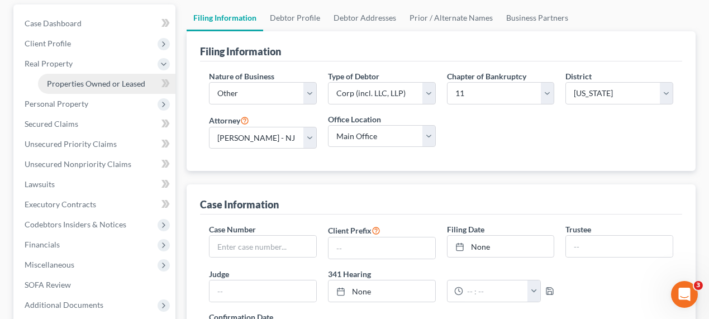
click at [103, 81] on span "Properties Owned or Leased" at bounding box center [96, 83] width 98 height 9
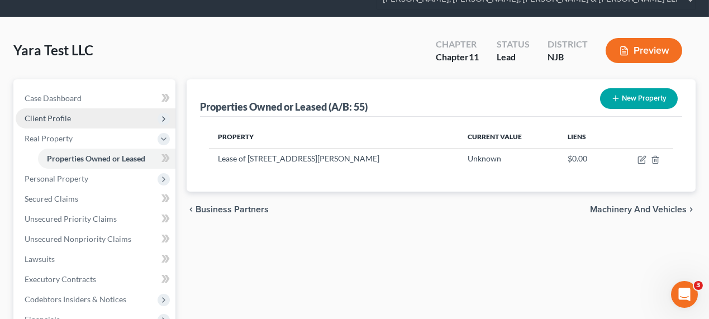
scroll to position [102, 0]
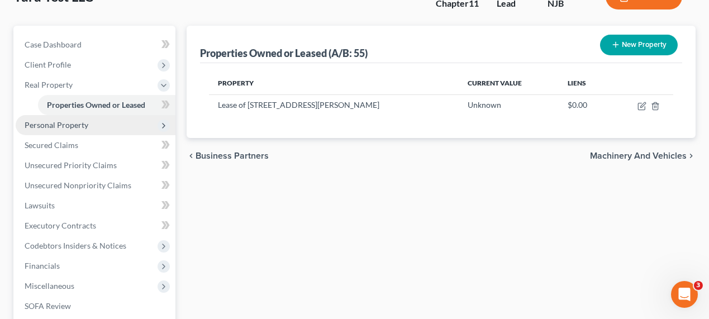
click at [91, 118] on span "Personal Property" at bounding box center [96, 125] width 160 height 20
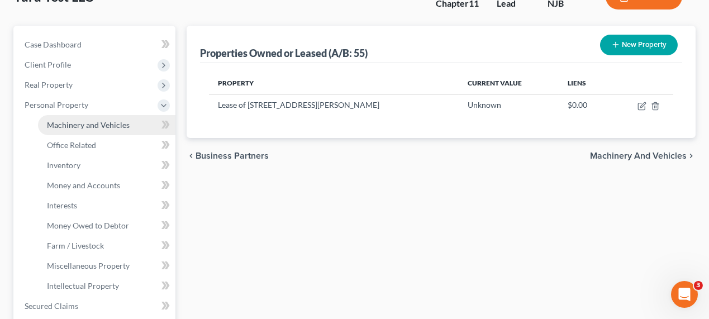
click at [114, 120] on span "Machinery and Vehicles" at bounding box center [88, 124] width 83 height 9
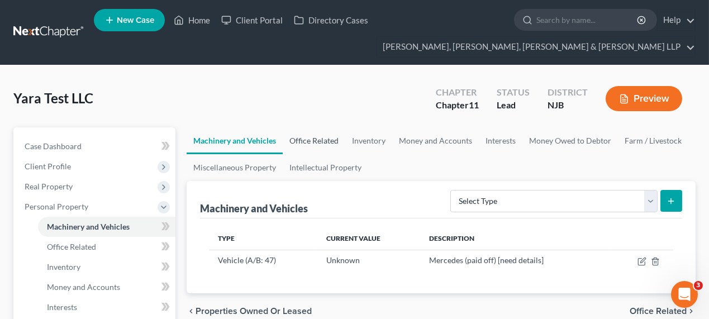
click at [330, 143] on link "Office Related" at bounding box center [314, 140] width 63 height 27
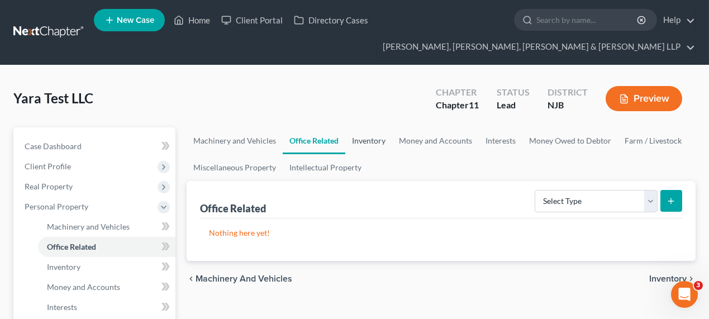
click at [366, 144] on link "Inventory" at bounding box center [368, 140] width 47 height 27
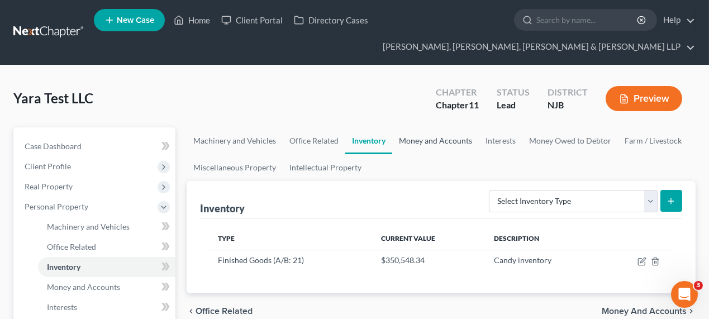
click at [429, 145] on link "Money and Accounts" at bounding box center [435, 140] width 87 height 27
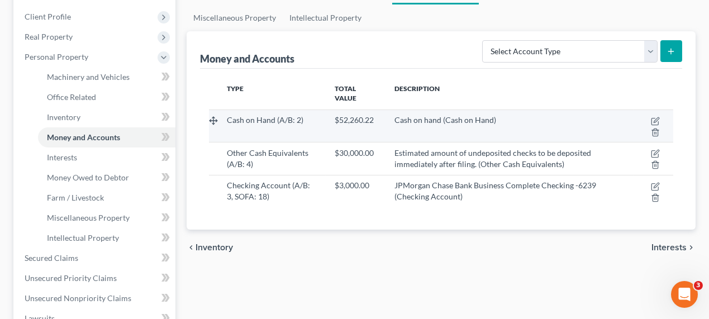
scroll to position [152, 0]
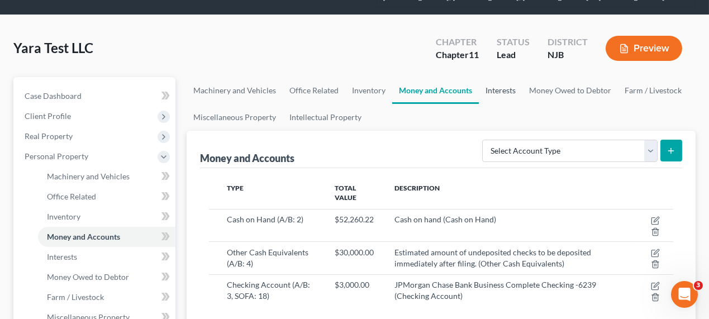
click at [494, 91] on link "Interests" at bounding box center [501, 90] width 44 height 27
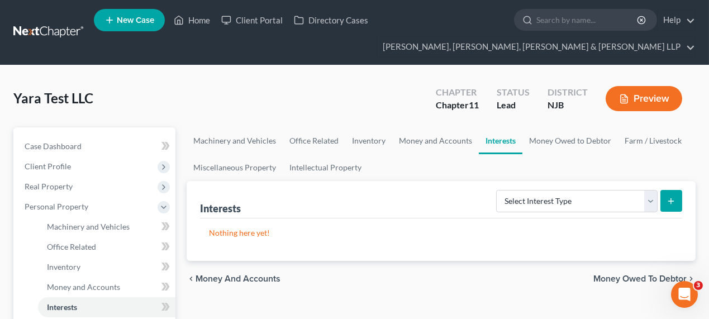
click at [606, 167] on ul "Machinery and Vehicles Office Related Inventory Money and Accounts Interests Mo…" at bounding box center [441, 154] width 509 height 54
click at [563, 140] on link "Money Owed to Debtor" at bounding box center [570, 140] width 96 height 27
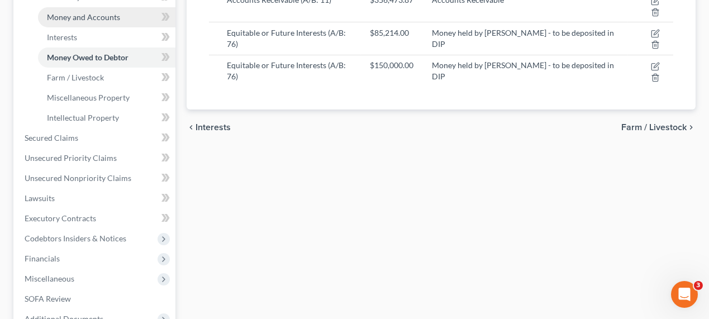
scroll to position [355, 0]
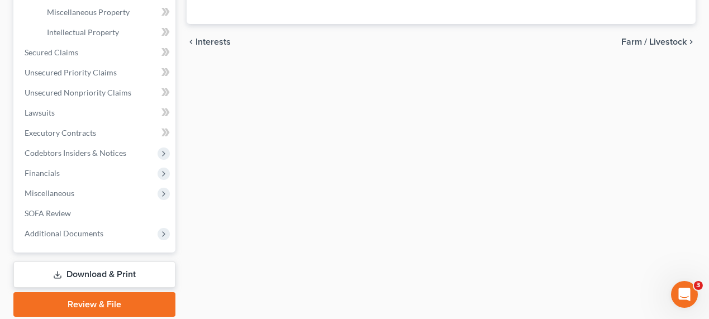
click at [84, 267] on link "Download & Print" at bounding box center [94, 275] width 162 height 26
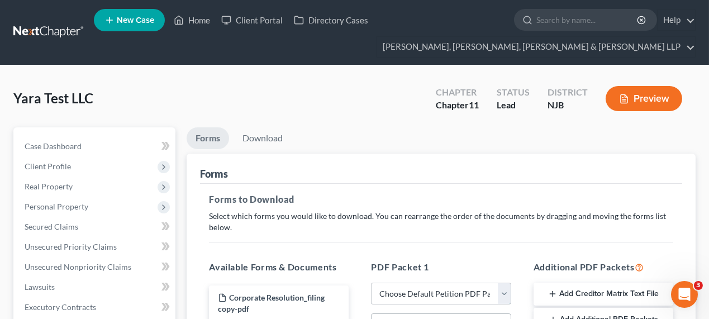
click at [389, 287] on select "Choose Default Petition PDF Packet Complete Bankruptcy Petition (all forms and …" at bounding box center [441, 294] width 140 height 22
select select "0"
click at [371, 283] on select "Choose Default Petition PDF Packet Complete Bankruptcy Petition (all forms and …" at bounding box center [441, 294] width 140 height 22
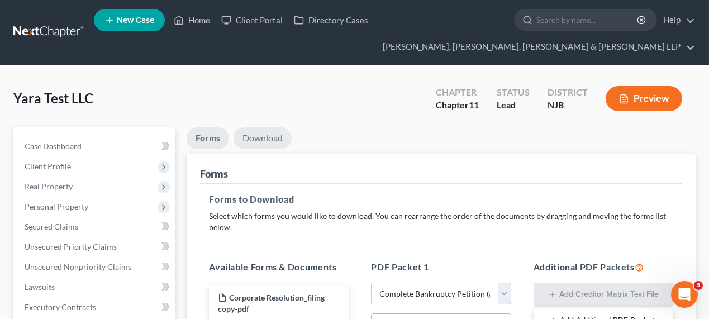
click at [267, 127] on link "Download" at bounding box center [263, 138] width 58 height 22
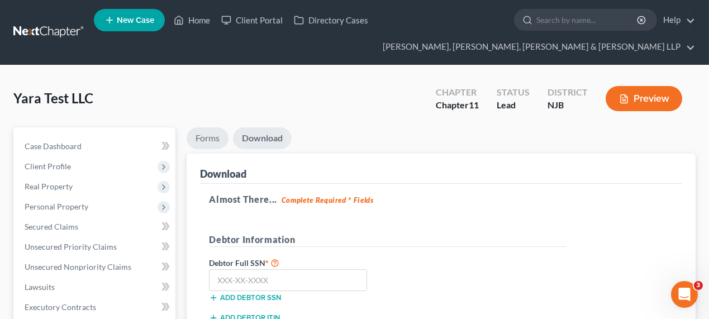
click at [211, 146] on link "Forms" at bounding box center [208, 138] width 42 height 22
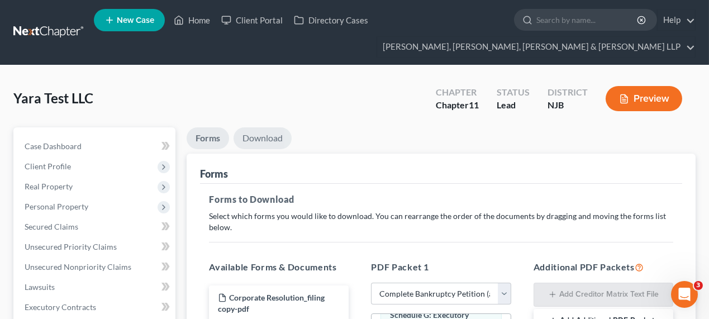
click at [258, 128] on link "Download" at bounding box center [263, 138] width 58 height 22
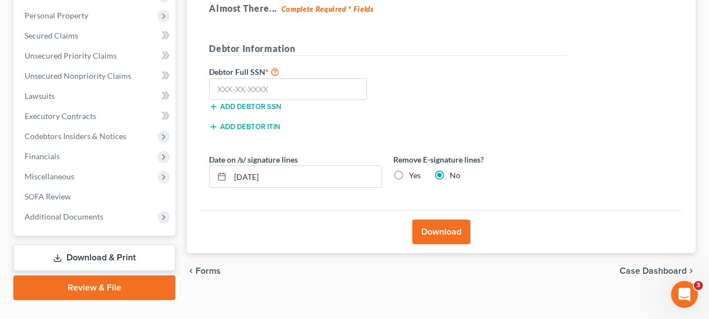
scroll to position [203, 0]
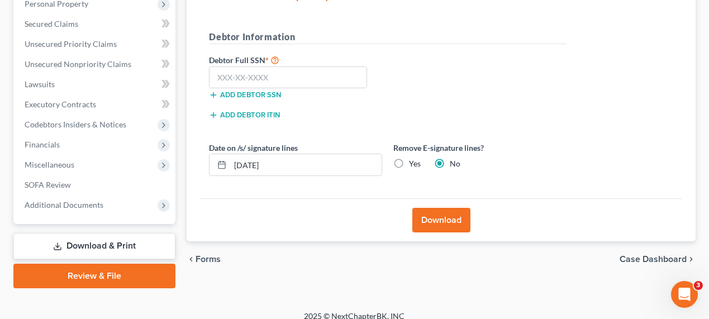
click at [433, 211] on button "Download" at bounding box center [441, 220] width 58 height 25
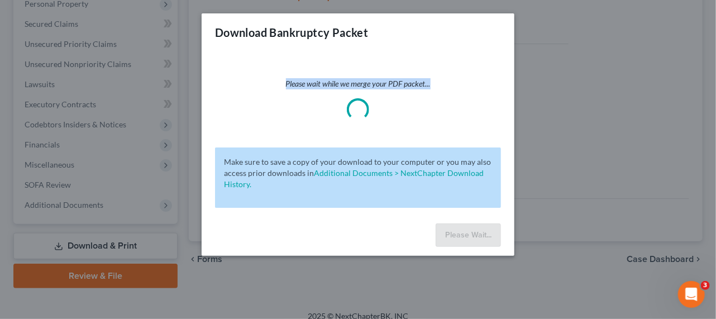
drag, startPoint x: 400, startPoint y: 85, endPoint x: 455, endPoint y: 51, distance: 65.0
click at [455, 51] on div "Download Bankruptcy Packet Please wait while we merge your PDF packet... Make s…" at bounding box center [358, 134] width 313 height 243
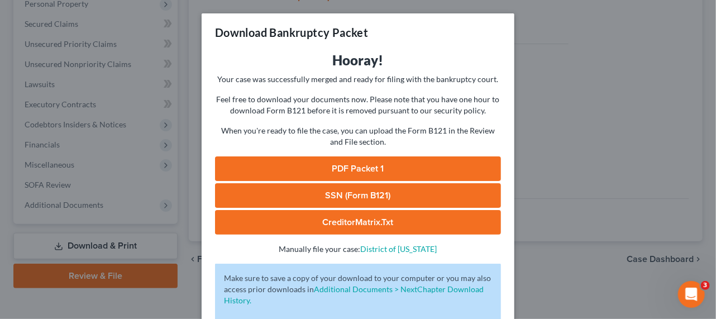
click at [395, 169] on link "PDF Packet 1" at bounding box center [358, 168] width 286 height 25
click at [571, 133] on div "Download Bankruptcy Packet Hooray! Your case was successfully merged and ready …" at bounding box center [358, 159] width 716 height 319
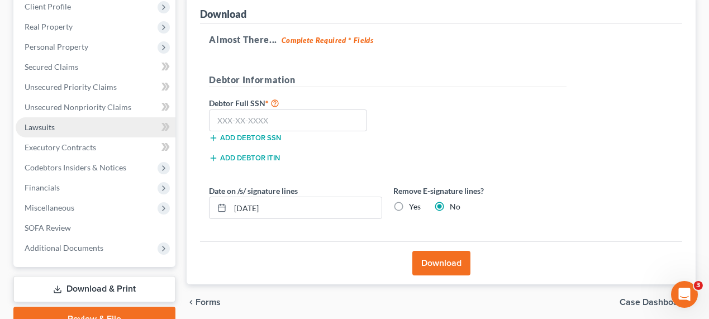
scroll to position [0, 0]
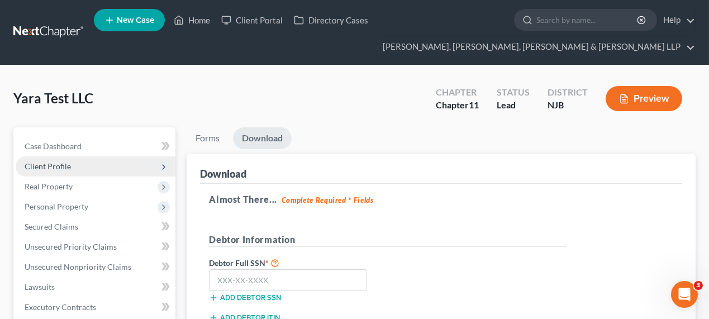
click at [57, 163] on span "Client Profile" at bounding box center [48, 165] width 46 height 9
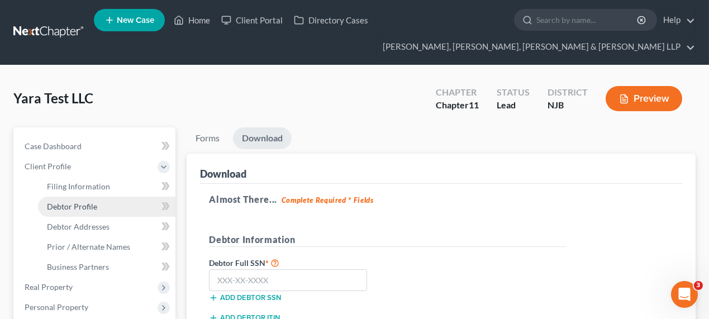
click at [90, 211] on link "Debtor Profile" at bounding box center [106, 207] width 137 height 20
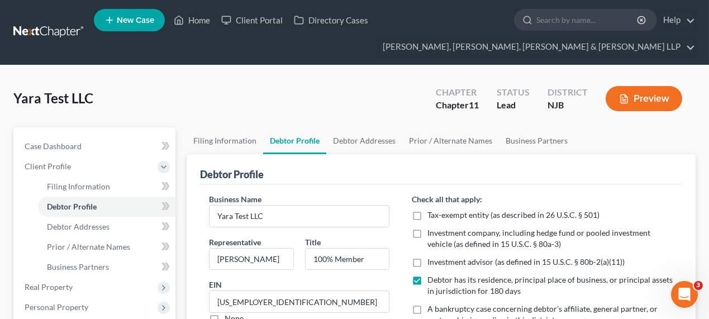
click at [196, 124] on div "Yara Test LLC Upgraded Chapter Chapter 11 Status Lead District NJB Preview" at bounding box center [354, 103] width 682 height 49
click at [205, 135] on link "Filing Information" at bounding box center [225, 140] width 77 height 27
select select "3"
select select "1"
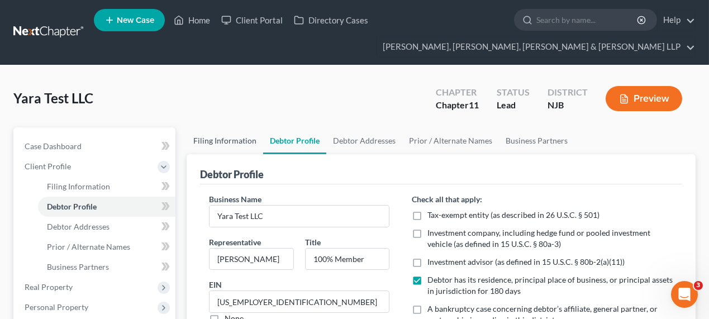
select select "51"
select select "0"
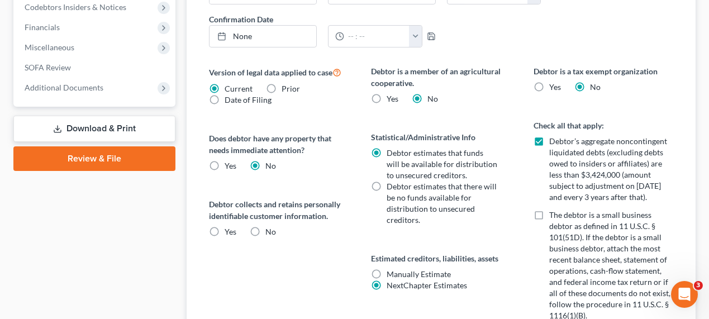
scroll to position [508, 0]
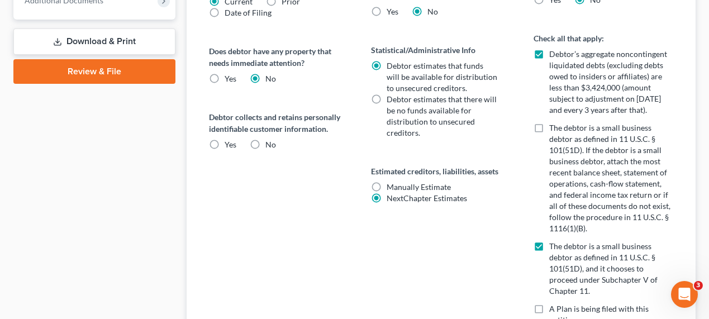
click at [549, 123] on label "The debtor is a small business debtor as defined in 11 U.S.C. § 101(51D). If th…" at bounding box center [611, 178] width 124 height 112
click at [554, 123] on input "The debtor is a small business debtor as defined in 11 U.S.C. § 101(51D). If th…" at bounding box center [557, 125] width 7 height 7
checkbox input "true"
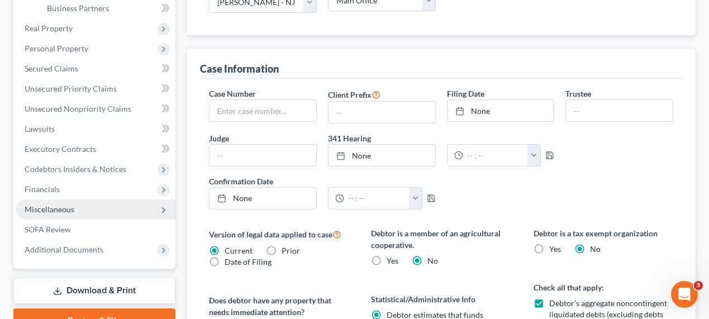
scroll to position [305, 0]
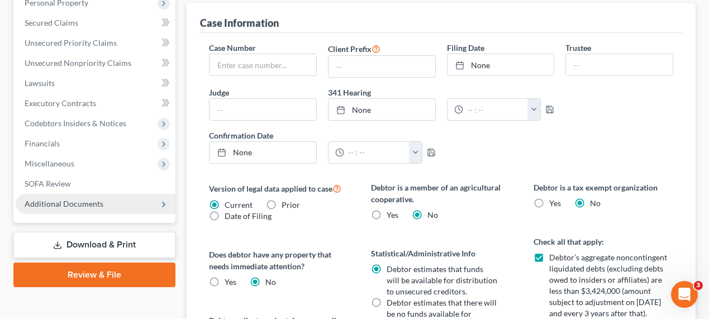
click at [68, 199] on span "Additional Documents" at bounding box center [64, 203] width 79 height 9
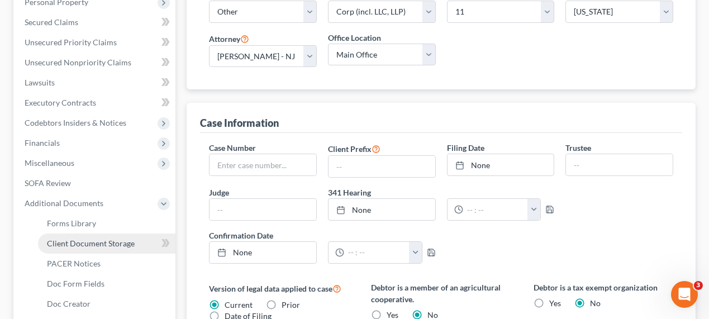
click at [85, 246] on span "Client Document Storage" at bounding box center [91, 243] width 88 height 9
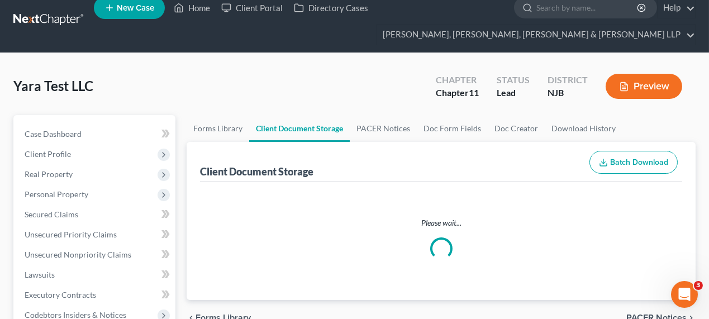
select select "7"
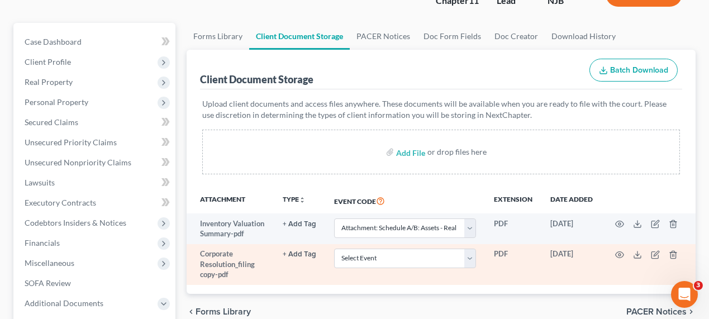
scroll to position [102, 0]
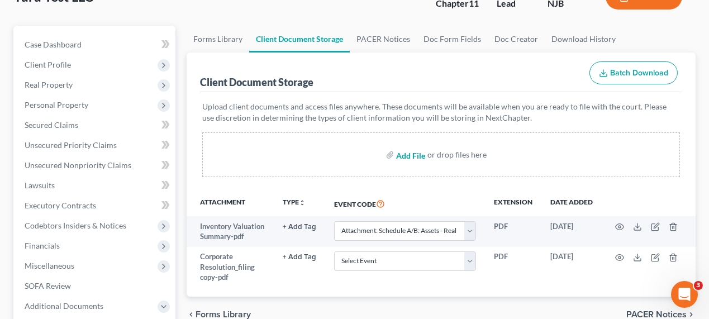
click at [418, 156] on input "file" at bounding box center [409, 155] width 27 height 20
type input "C:\fakepath\cash flow (1).pdf"
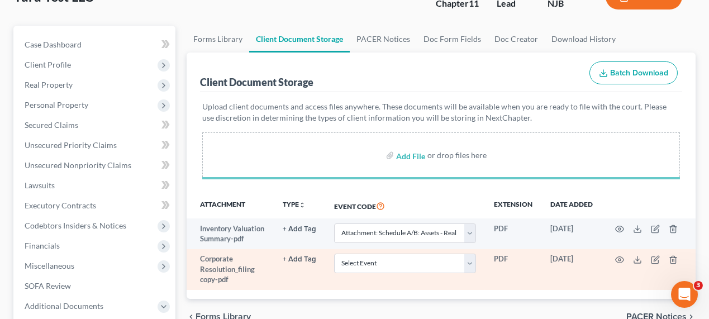
select select "7"
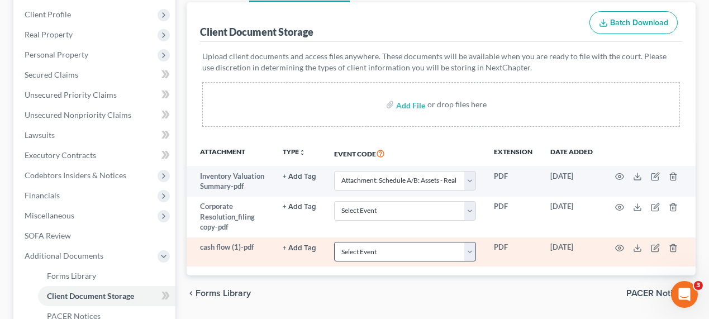
scroll to position [152, 0]
click at [389, 247] on select "Select Event 20 Largest Unsecured Creditors Amended Attorney Compensation State…" at bounding box center [405, 252] width 142 height 20
select select "14"
click at [334, 242] on select "Select Event 20 Largest Unsecured Creditors Amended Attorney Compensation State…" at bounding box center [405, 252] width 142 height 20
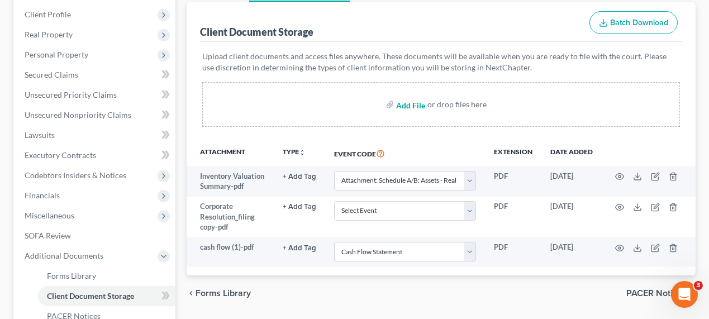
click at [407, 102] on input "file" at bounding box center [409, 104] width 27 height 20
type input "C:\fakepath\Balance Sheet Standard (1).pdf"
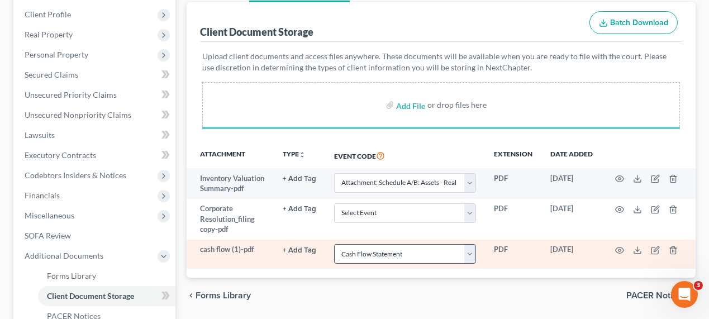
select select "7"
select select "14"
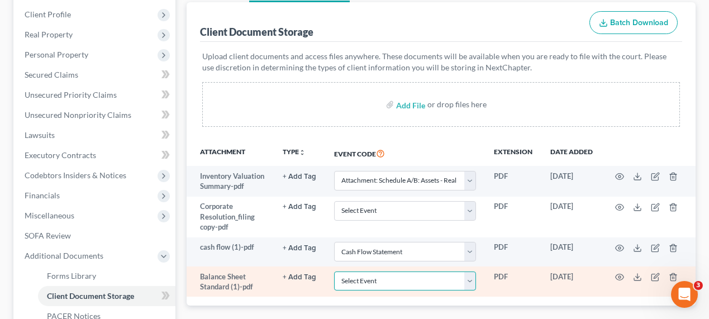
click at [406, 281] on select "Select Event 20 Largest Unsecured Creditors Amended Attorney Compensation State…" at bounding box center [405, 282] width 142 height 20
select select "13"
click at [334, 272] on select "Select Event 20 Largest Unsecured Creditors Amended Attorney Compensation State…" at bounding box center [405, 282] width 142 height 20
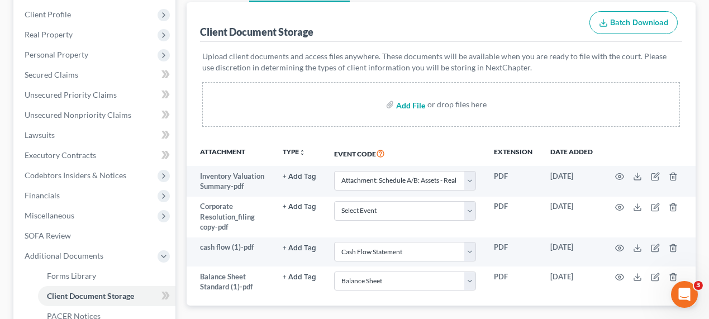
click at [411, 104] on input "file" at bounding box center [409, 104] width 27 height 20
type input "C:\fakepath\P&L August.pdf"
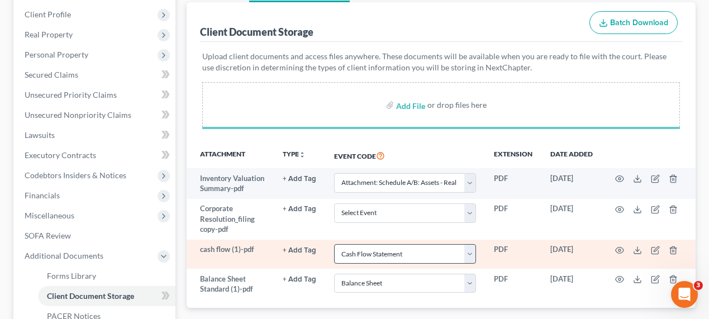
select select "7"
select select "14"
select select "13"
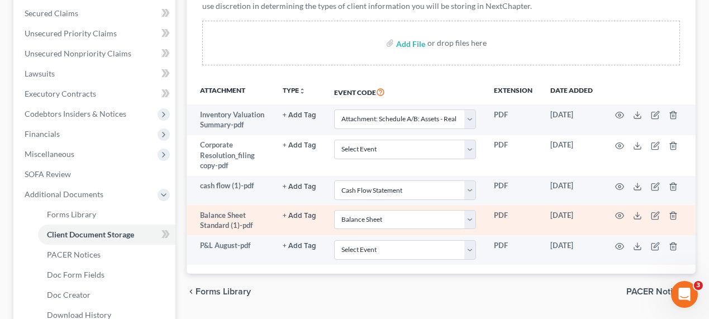
scroll to position [254, 0]
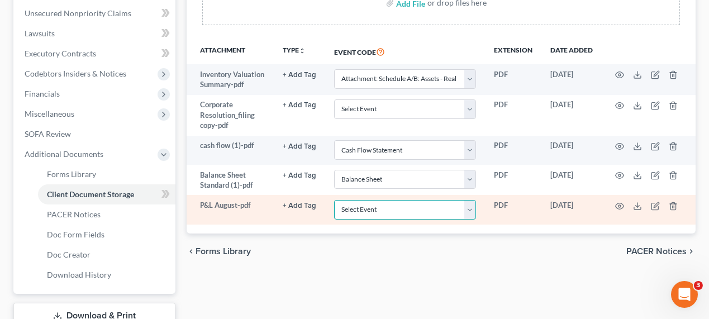
click at [383, 214] on select "Select Event 20 Largest Unsecured Creditors Amended Attorney Compensation State…" at bounding box center [405, 210] width 142 height 20
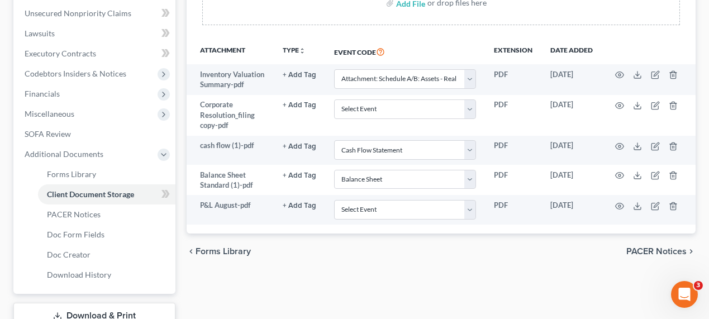
click at [463, 246] on div "chevron_left Forms Library PACER Notices chevron_right" at bounding box center [441, 252] width 509 height 36
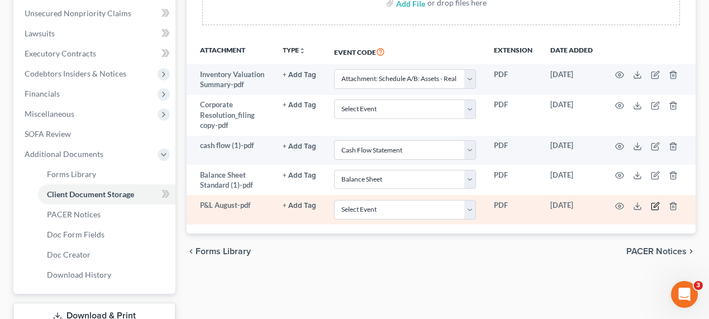
click at [657, 206] on icon "button" at bounding box center [655, 206] width 9 height 9
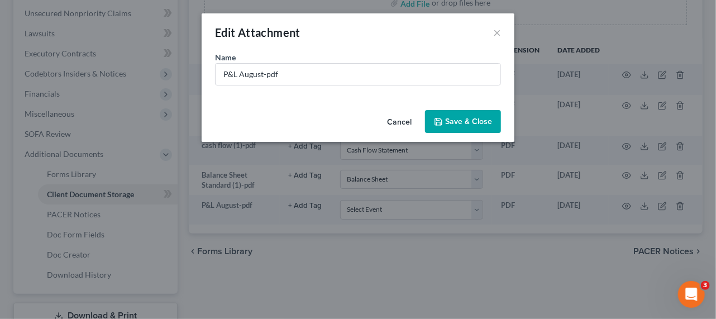
click at [404, 125] on button "Cancel" at bounding box center [399, 122] width 42 height 22
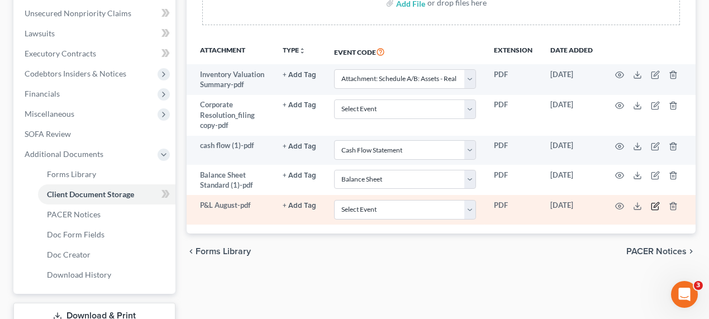
click at [652, 205] on icon "button" at bounding box center [655, 206] width 9 height 9
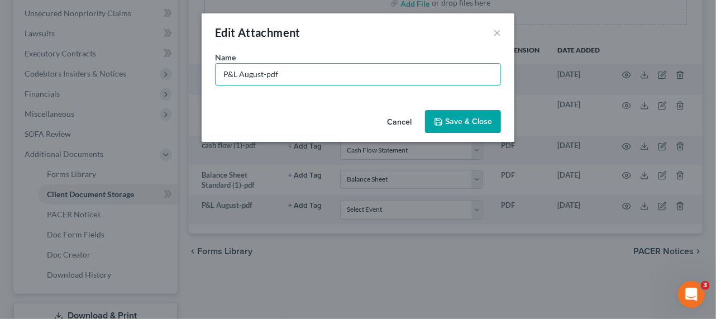
drag, startPoint x: 239, startPoint y: 74, endPoint x: 209, endPoint y: 72, distance: 29.7
click at [209, 72] on div "Name * P&L August-pdf" at bounding box center [358, 78] width 313 height 54
drag, startPoint x: 334, startPoint y: 75, endPoint x: 401, endPoint y: 75, distance: 66.5
click at [401, 75] on input "Statement of Operations August-pdf" at bounding box center [358, 74] width 285 height 21
type input "Statement of Operations August 2025-pdf"
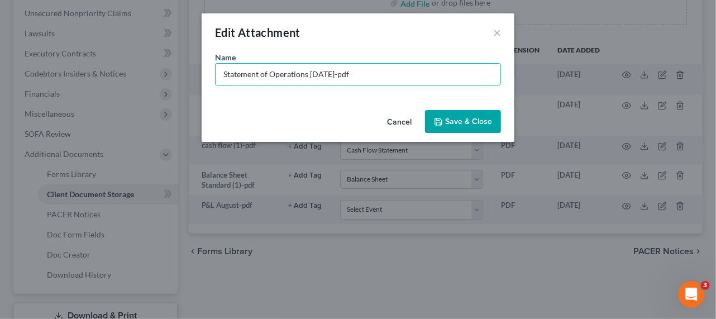
click at [454, 123] on span "Save & Close" at bounding box center [468, 121] width 47 height 9
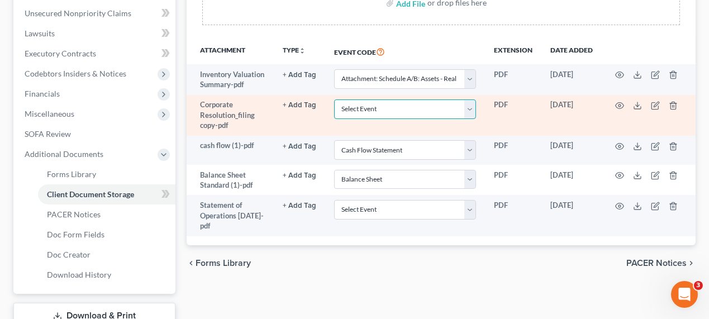
click at [386, 108] on select "Select Event 20 Largest Unsecured Creditors Amended Attorney Compensation State…" at bounding box center [405, 109] width 142 height 20
select select "30"
click at [334, 99] on select "Select Event 20 Largest Unsecured Creditors Amended Attorney Compensation State…" at bounding box center [405, 109] width 142 height 20
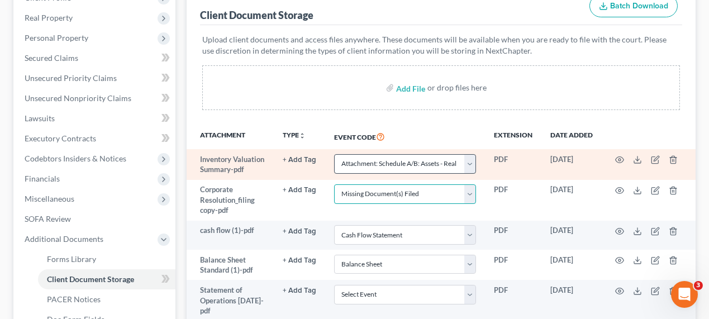
scroll to position [152, 0]
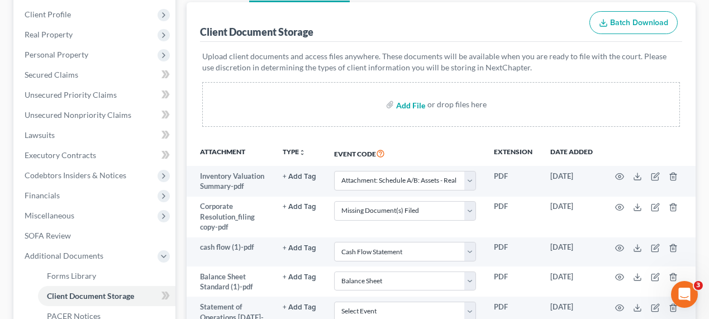
click at [411, 107] on input "file" at bounding box center [409, 104] width 27 height 20
type input "C:\fakepath\Disclosure of Compensation of Attorney for Debtor_Yara.pdf"
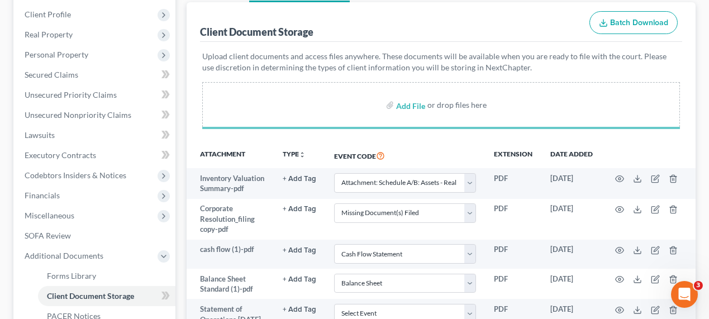
select select "7"
select select "30"
select select "14"
select select "13"
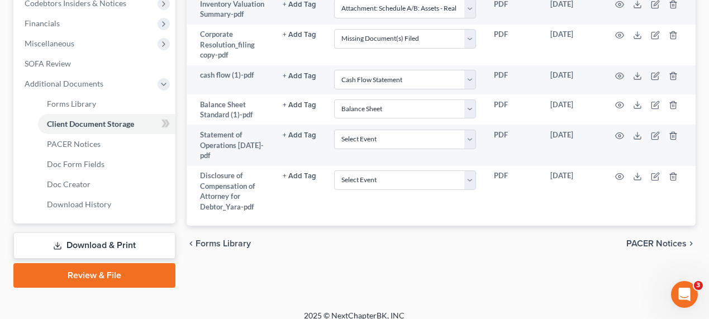
scroll to position [333, 0]
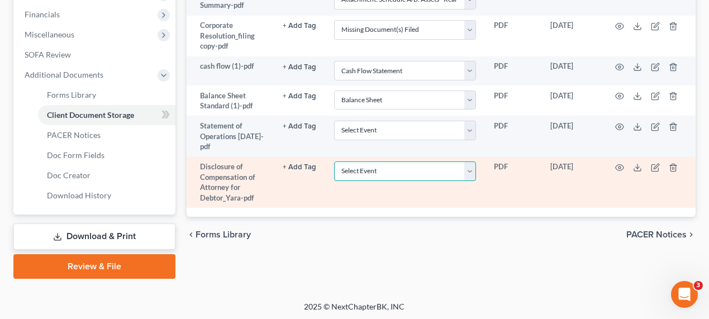
click at [386, 163] on select "Select Event 20 Largest Unsecured Creditors Amended Attorney Compensation State…" at bounding box center [405, 171] width 142 height 20
select select "1"
click at [334, 161] on select "Select Event 20 Largest Unsecured Creditors Amended Attorney Compensation State…" at bounding box center [405, 171] width 142 height 20
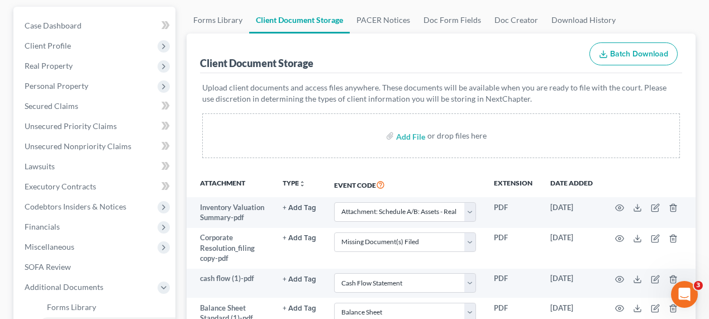
scroll to position [79, 0]
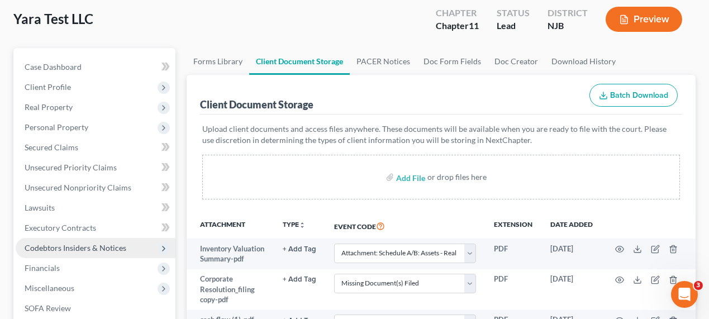
click at [64, 249] on span "Codebtors Insiders & Notices" at bounding box center [76, 247] width 102 height 9
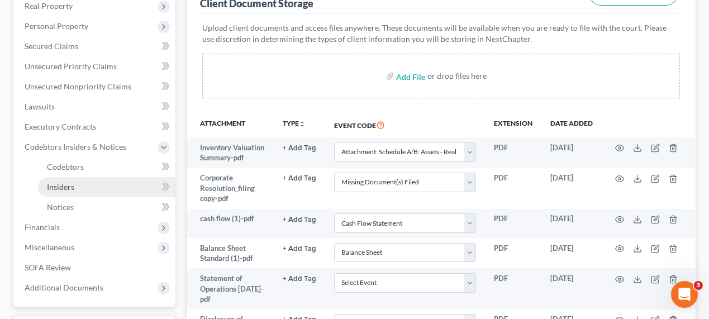
click at [81, 188] on link "Insiders" at bounding box center [106, 187] width 137 height 20
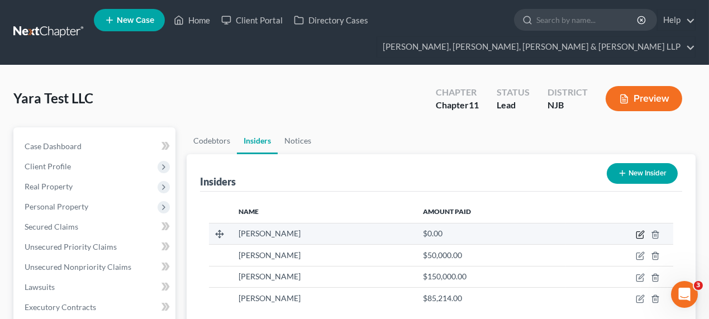
click at [638, 235] on icon "button" at bounding box center [640, 234] width 9 height 9
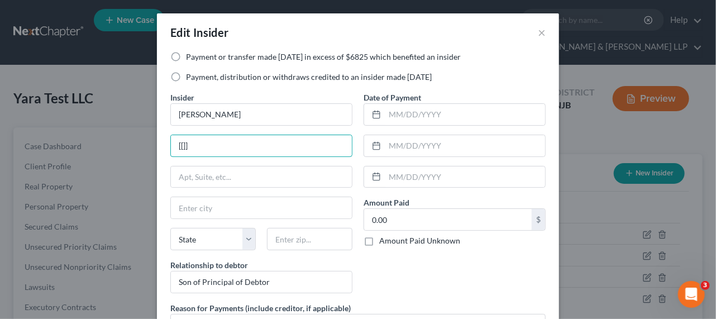
drag, startPoint x: 202, startPoint y: 154, endPoint x: 154, endPoint y: 142, distance: 50.0
click at [157, 141] on div "Payment or transfer made within 1 year in excess of $6825 which benefited an in…" at bounding box center [358, 213] width 402 height 324
paste input "77 Dumont Ave Clifton, NJ 07013"
click at [278, 144] on input "77 Dumont Ave Clifton, NJ 07013" at bounding box center [261, 145] width 181 height 21
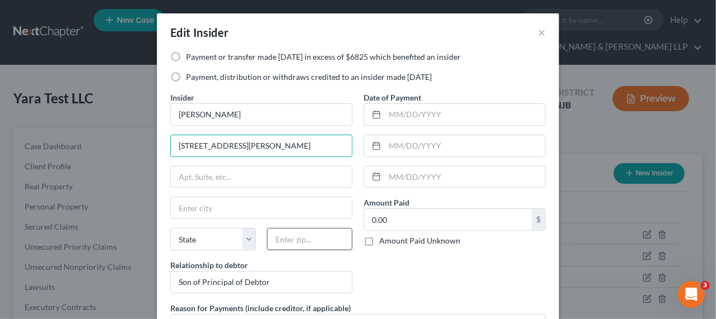
type input "77 Dumont Ave Clifton, NJ 07013"
click at [282, 230] on input "text" at bounding box center [309, 239] width 85 height 22
paste input "07013"
type input "07013"
type input "Clifton"
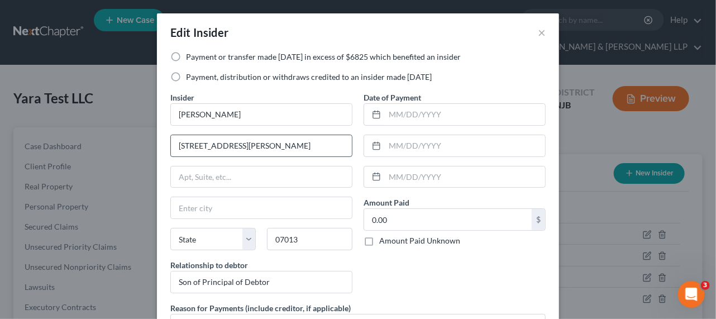
select select "33"
drag, startPoint x: 229, startPoint y: 143, endPoint x: 329, endPoint y: 151, distance: 100.9
click at [329, 151] on input "77 Dumont Ave Clifton, NJ 07013" at bounding box center [261, 145] width 181 height 21
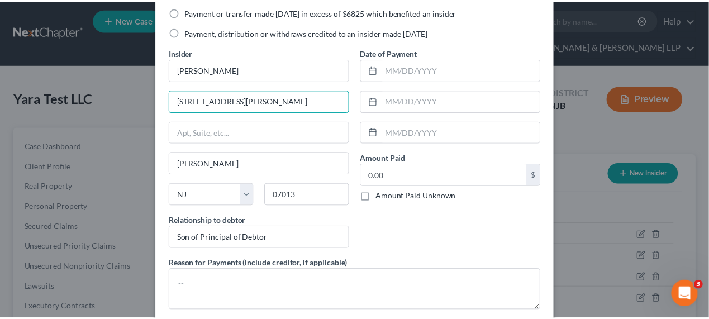
scroll to position [102, 0]
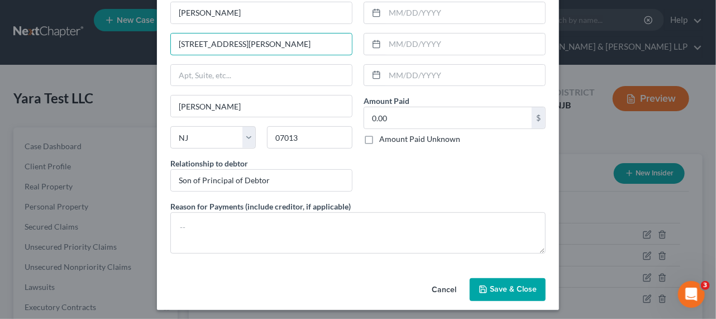
type input "77 Dumont Ave"
click at [481, 282] on button "Save & Close" at bounding box center [508, 289] width 76 height 23
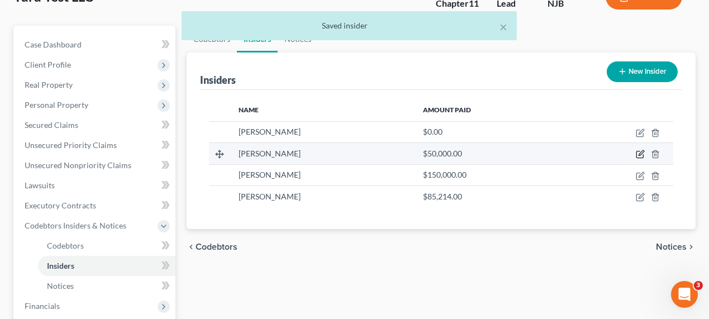
click at [638, 153] on icon "button" at bounding box center [640, 154] width 9 height 9
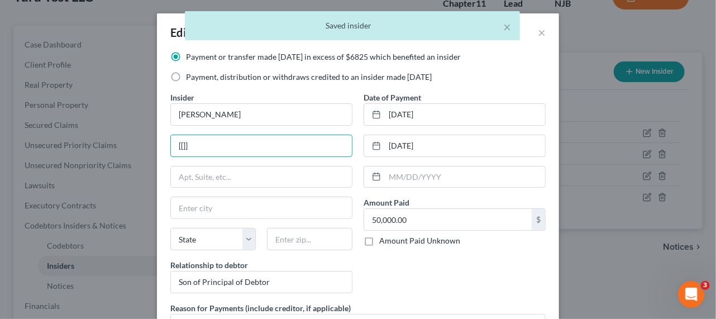
drag, startPoint x: 275, startPoint y: 142, endPoint x: 142, endPoint y: 141, distance: 133.6
click at [137, 141] on div "Edit Insider × Payment or transfer made within 1 year in excess of $6825 which …" at bounding box center [358, 159] width 716 height 319
paste input "07013"
type input "07013"
click at [293, 234] on input "text" at bounding box center [309, 239] width 85 height 22
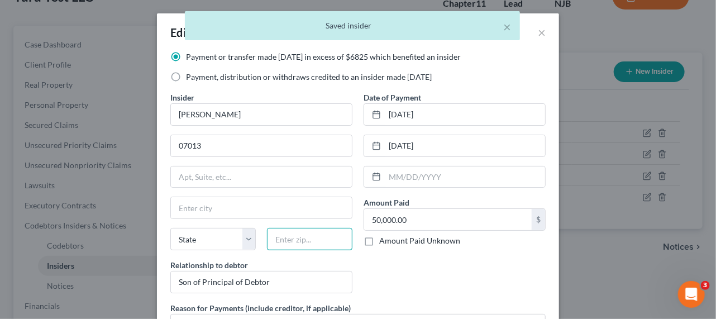
paste input "07013"
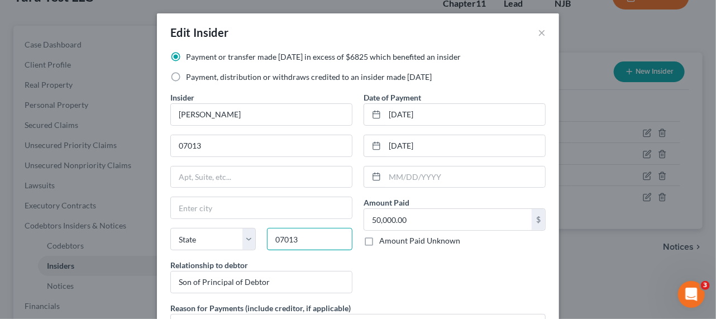
type input "07013"
type input "Clifton"
select select "33"
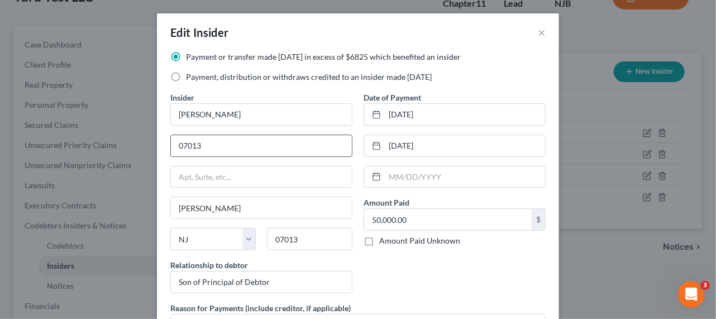
drag, startPoint x: 221, startPoint y: 147, endPoint x: 184, endPoint y: 145, distance: 36.9
click at [160, 141] on div "Payment or transfer made within 1 year in excess of $6825 which benefited an in…" at bounding box center [358, 213] width 402 height 324
paste input "77 Dumont Ave"
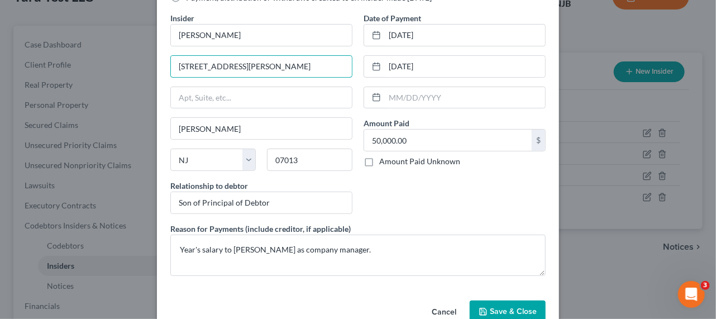
scroll to position [103, 0]
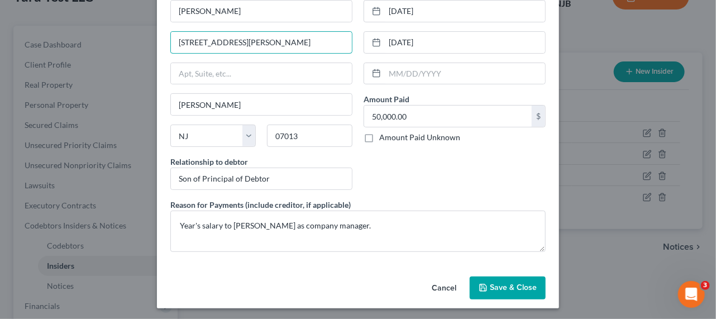
type input "77 Dumont Ave"
click at [498, 283] on span "Save & Close" at bounding box center [513, 287] width 47 height 9
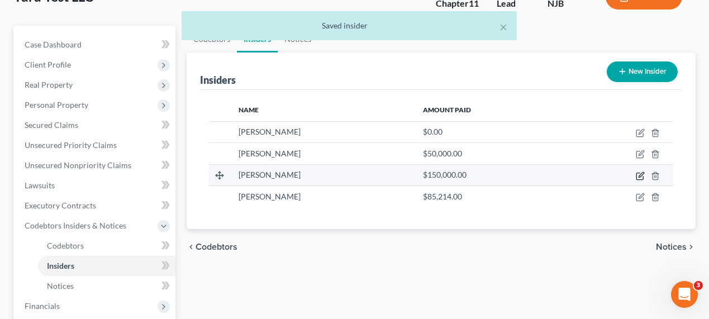
click at [640, 177] on icon "button" at bounding box center [640, 176] width 9 height 9
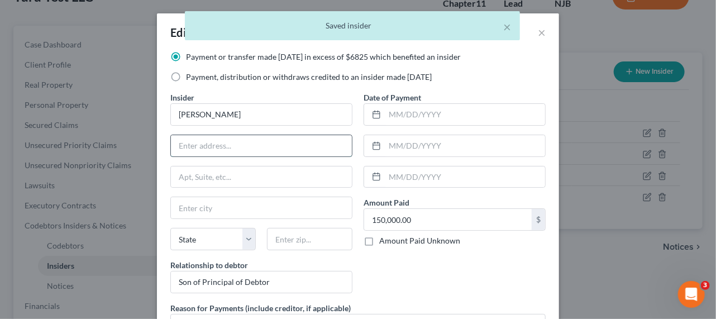
click at [301, 146] on input "text" at bounding box center [261, 145] width 181 height 21
paste input "77 Dumont Ave"
type input "77 Dumont Ave"
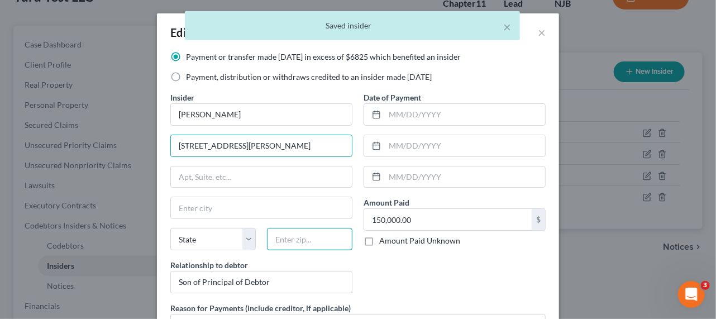
click at [287, 230] on input "text" at bounding box center [309, 239] width 85 height 22
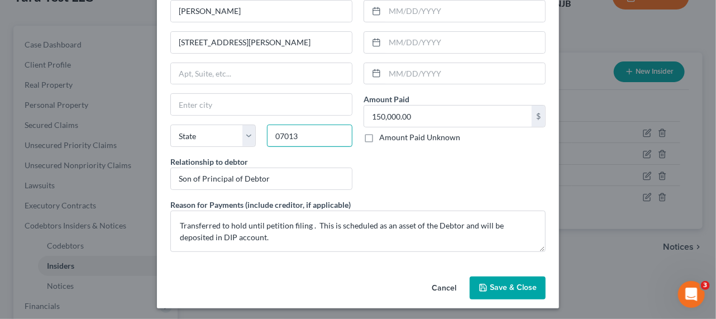
type input "07013"
type input "Clifton"
select select "33"
click at [457, 169] on div "Date of Payment Amount Paid 150,000.00 $ Amount Paid Unknown Balance Undetermin…" at bounding box center [454, 93] width 193 height 211
click at [497, 283] on span "Save & Close" at bounding box center [513, 287] width 47 height 9
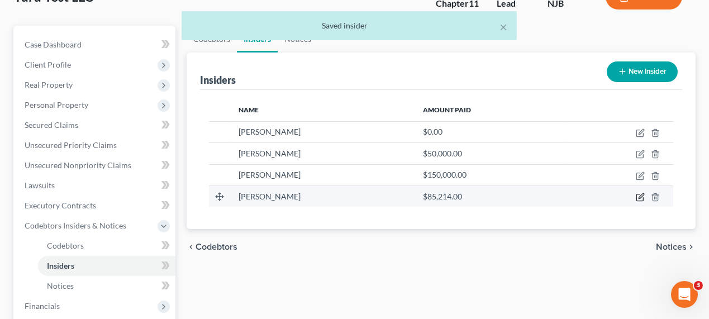
click at [639, 196] on icon "button" at bounding box center [641, 195] width 5 height 5
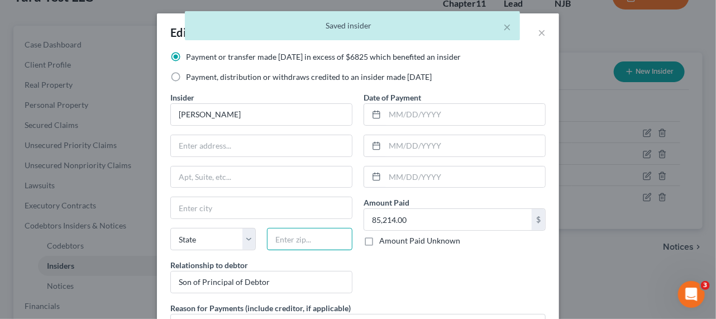
click at [284, 232] on input "text" at bounding box center [309, 239] width 85 height 22
click at [241, 147] on input "text" at bounding box center [261, 145] width 181 height 21
paste input "77 Dumont Ave"
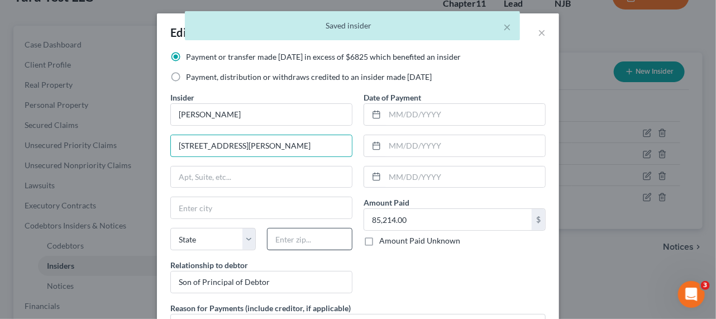
type input "77 Dumont Ave"
click at [298, 237] on input "text" at bounding box center [309, 239] width 85 height 22
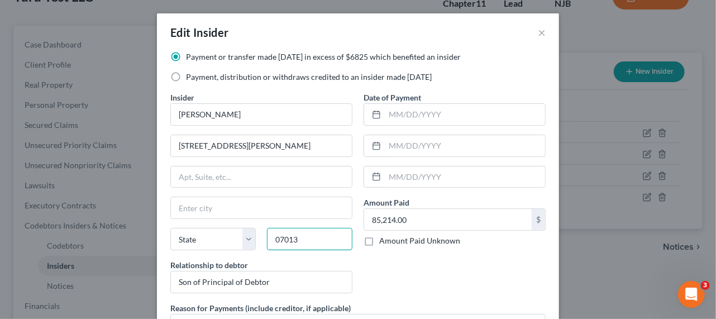
type input "07013"
type input "Clifton"
select select "33"
click at [435, 286] on div "Date of Payment Amount Paid 85,214.00 $ Amount Paid Unknown Balance Undetermine…" at bounding box center [454, 197] width 193 height 211
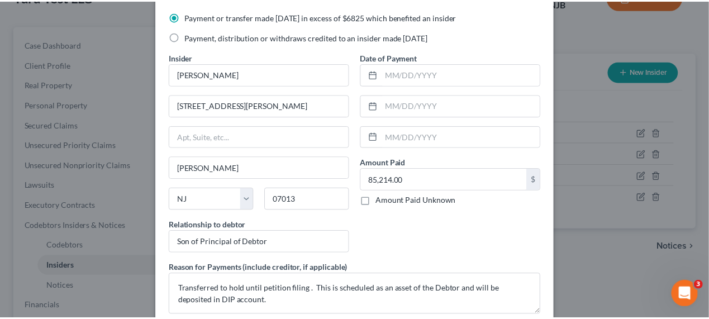
scroll to position [102, 0]
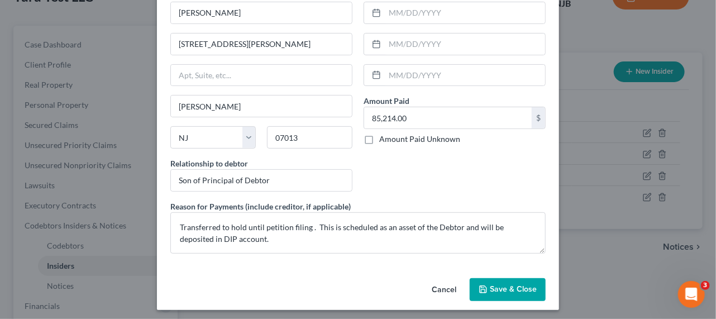
click at [508, 288] on span "Save & Close" at bounding box center [513, 289] width 47 height 9
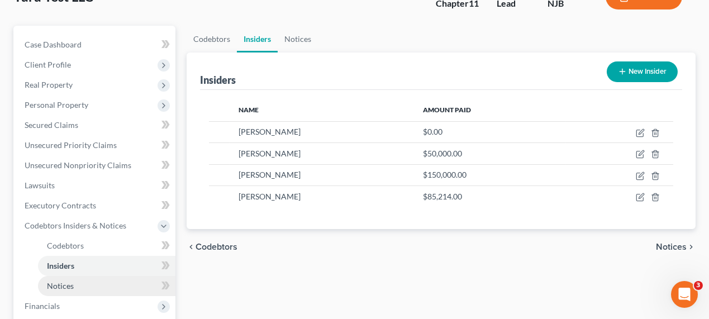
click at [75, 284] on link "Notices" at bounding box center [106, 286] width 137 height 20
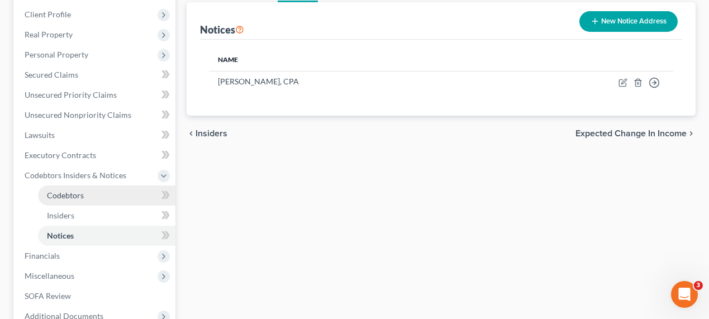
click at [76, 197] on span "Codebtors" at bounding box center [65, 195] width 37 height 9
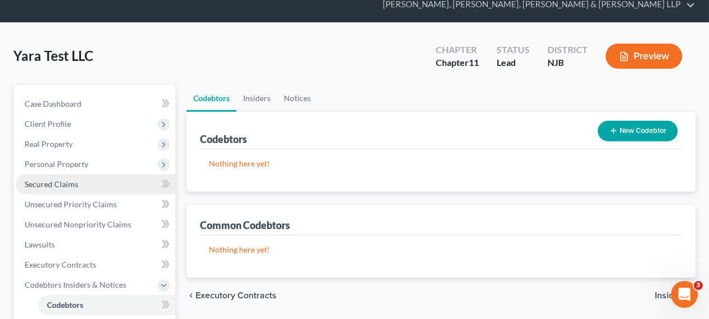
scroll to position [102, 0]
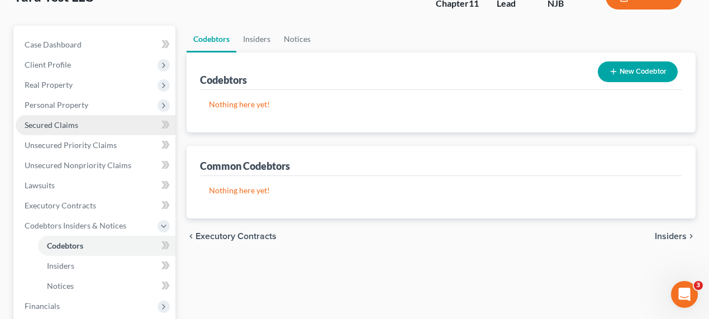
click at [87, 122] on link "Secured Claims" at bounding box center [96, 125] width 160 height 20
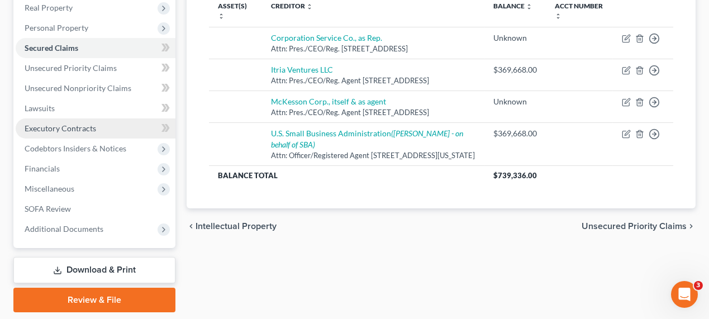
scroll to position [162, 0]
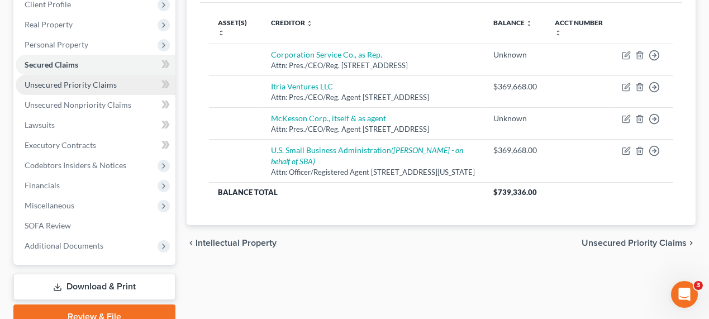
click at [107, 80] on span "Unsecured Priority Claims" at bounding box center [71, 84] width 92 height 9
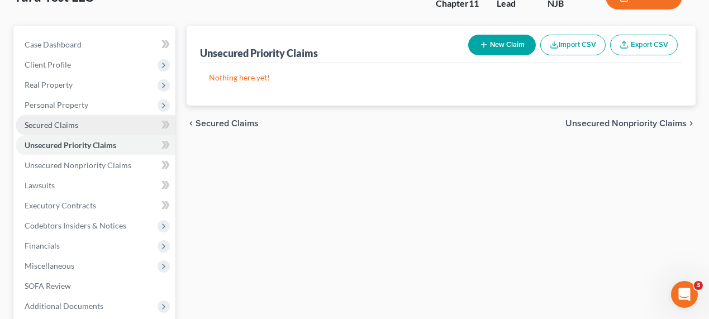
click at [96, 123] on link "Secured Claims" at bounding box center [96, 125] width 160 height 20
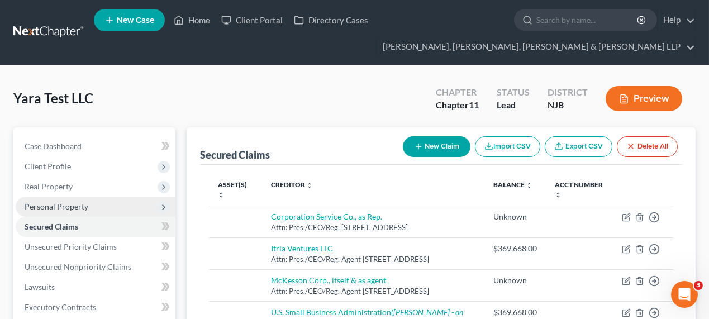
click at [89, 201] on span "Personal Property" at bounding box center [96, 207] width 160 height 20
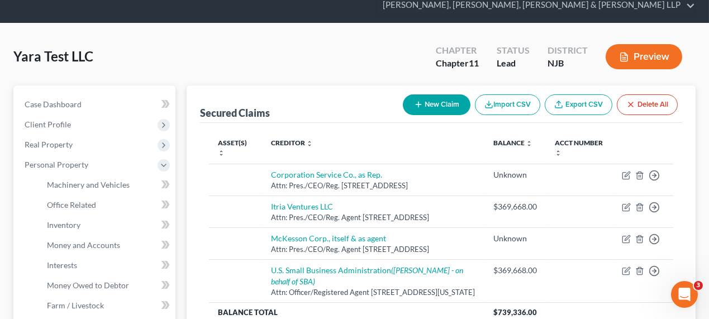
scroll to position [102, 0]
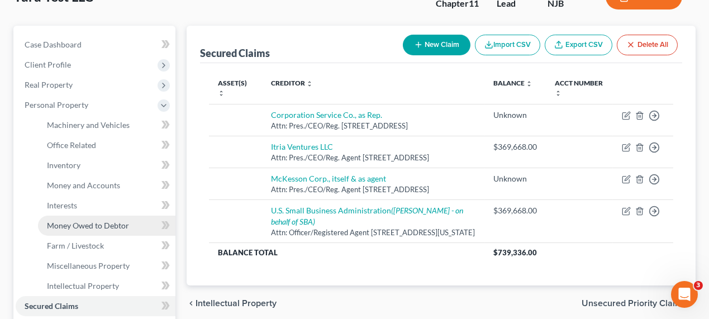
click at [115, 225] on span "Money Owed to Debtor" at bounding box center [88, 225] width 82 height 9
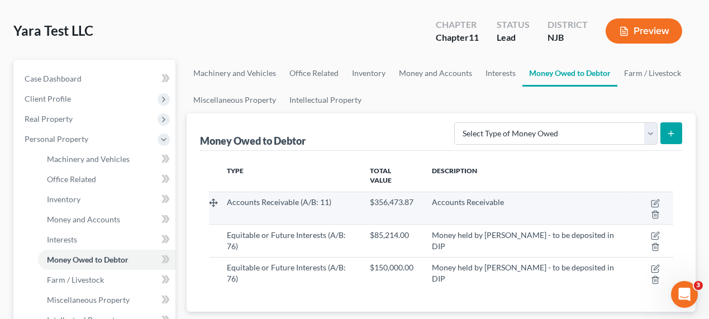
scroll to position [152, 0]
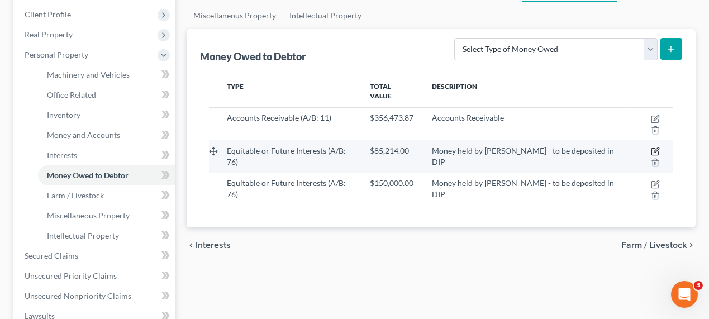
click at [654, 147] on icon "button" at bounding box center [655, 151] width 9 height 9
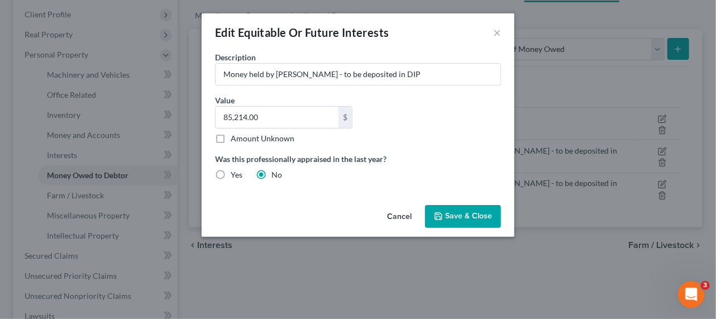
click at [397, 217] on button "Cancel" at bounding box center [399, 217] width 42 height 22
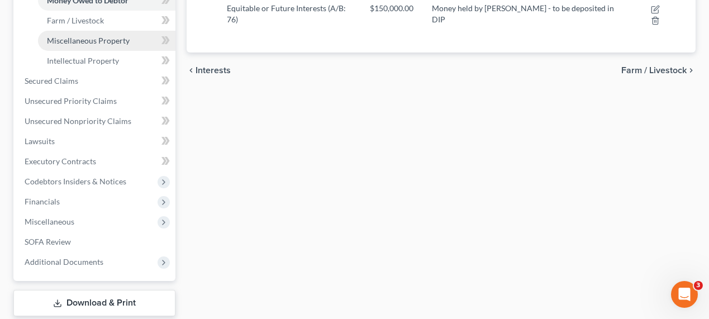
scroll to position [355, 0]
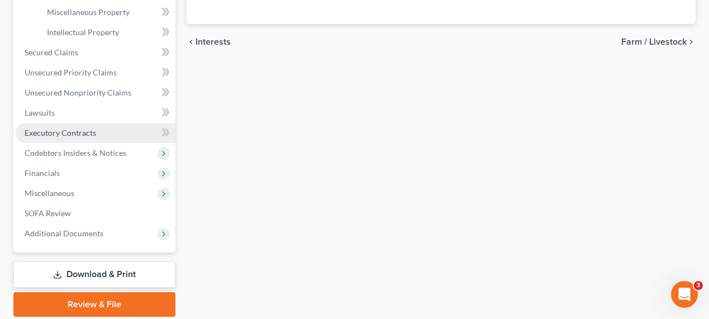
click at [88, 130] on span "Executory Contracts" at bounding box center [61, 132] width 72 height 9
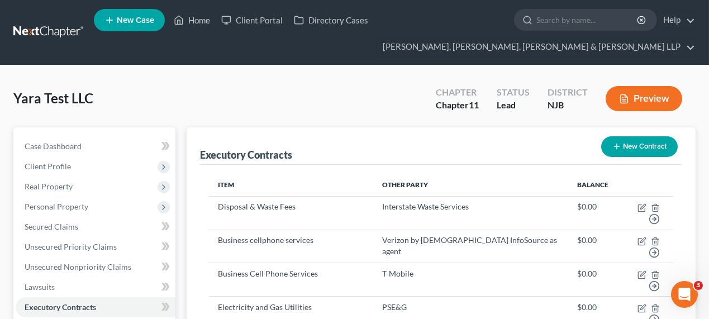
scroll to position [152, 0]
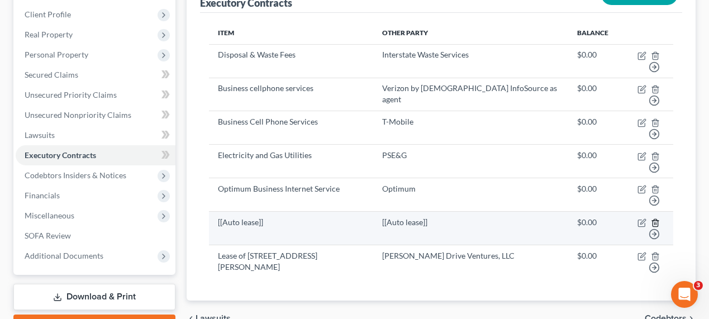
click at [651, 218] on icon "button" at bounding box center [655, 222] width 9 height 9
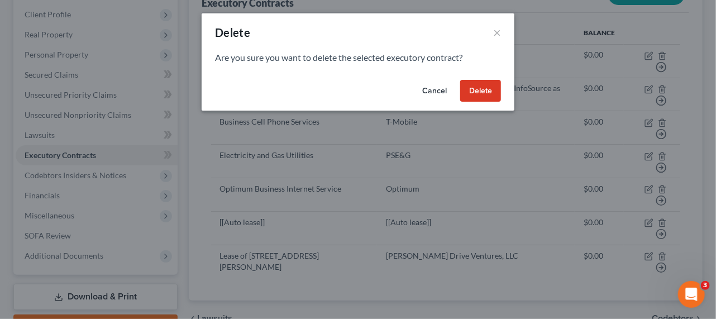
click at [475, 88] on button "Delete" at bounding box center [480, 91] width 41 height 22
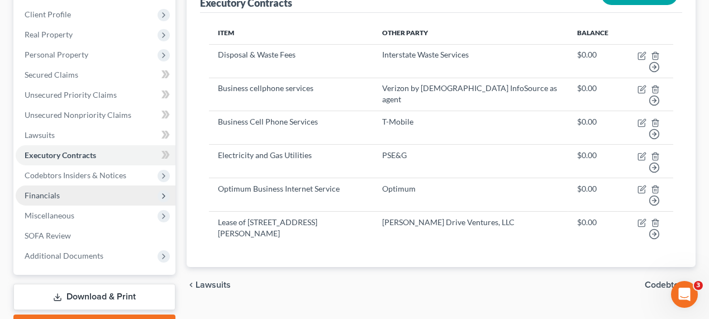
click at [84, 192] on span "Financials" at bounding box center [96, 196] width 160 height 20
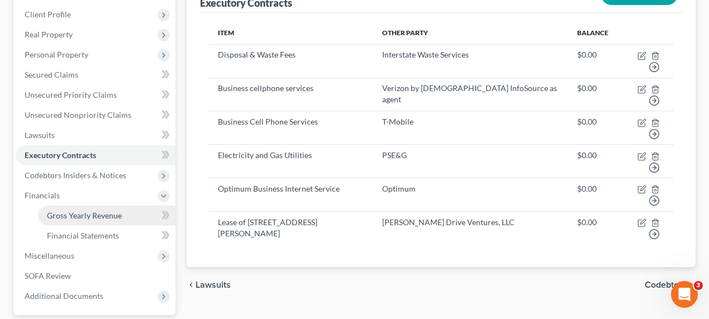
click at [118, 211] on span "Gross Yearly Revenue" at bounding box center [84, 215] width 75 height 9
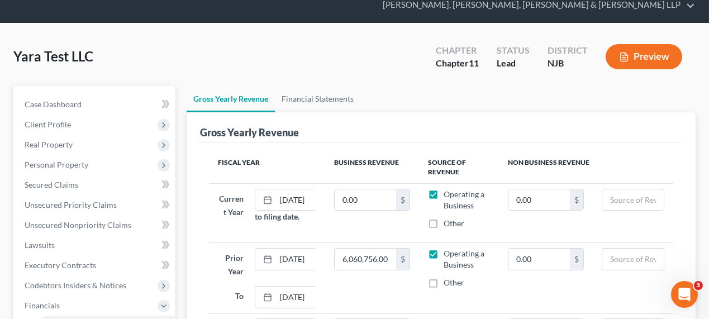
scroll to position [152, 0]
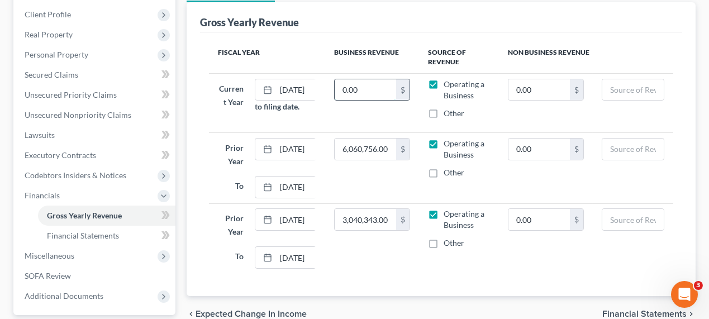
click at [359, 88] on input "0.00" at bounding box center [365, 89] width 61 height 21
paste input "997,199.25"
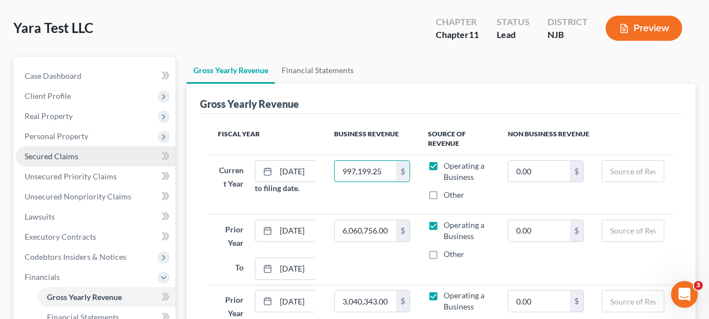
scroll to position [50, 0]
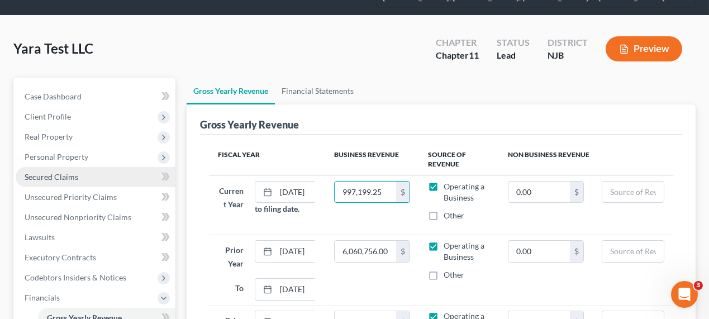
type input "997,199.25"
click at [113, 169] on link "Secured Claims" at bounding box center [96, 177] width 160 height 20
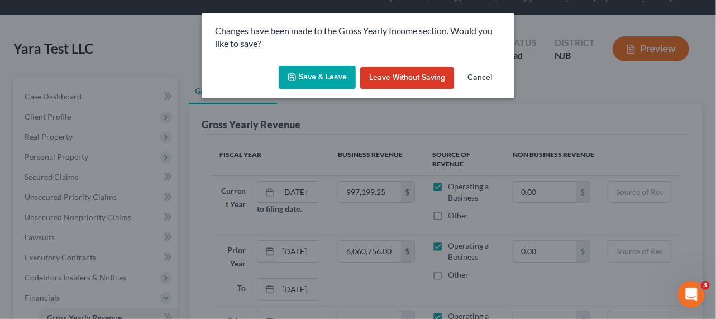
click at [316, 81] on button "Save & Leave" at bounding box center [317, 77] width 77 height 23
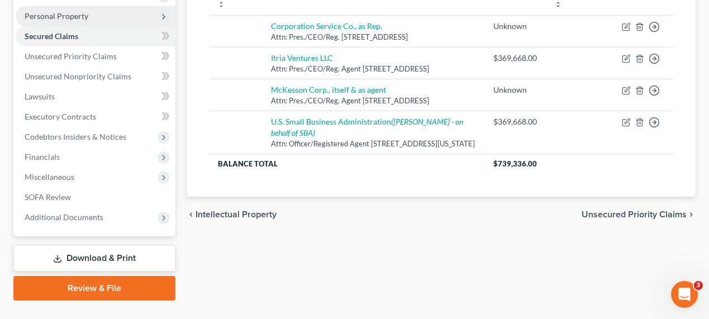
scroll to position [212, 0]
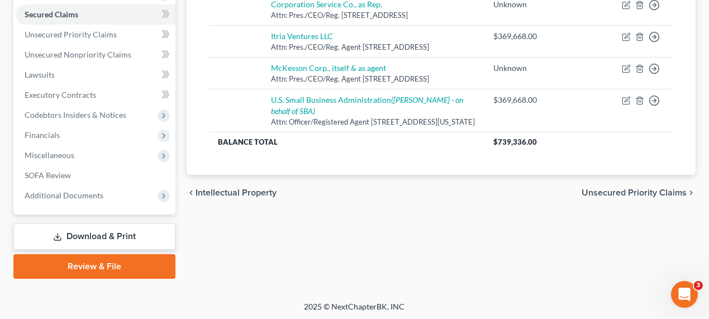
click at [122, 230] on link "Download & Print" at bounding box center [94, 237] width 162 height 26
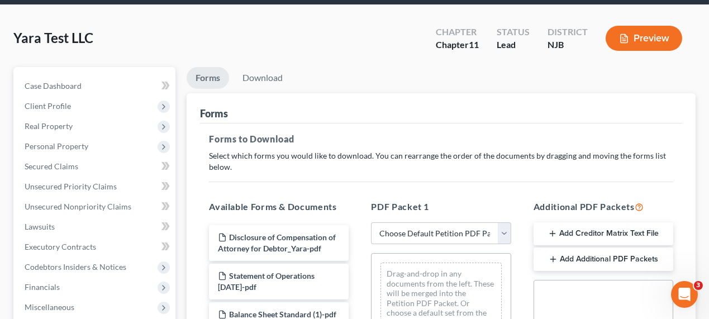
scroll to position [102, 0]
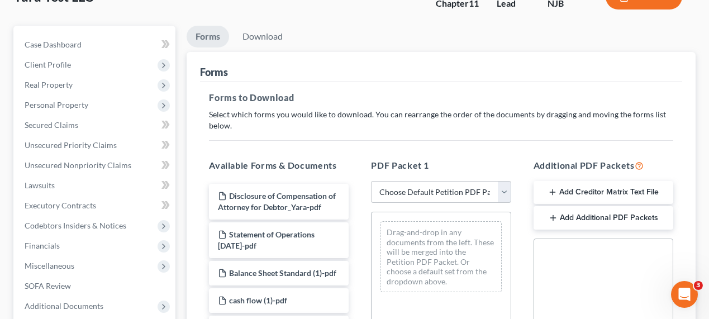
click at [416, 185] on select "Choose Default Petition PDF Packet Complete Bankruptcy Petition (all forms and …" at bounding box center [441, 192] width 140 height 22
select select "1"
click at [371, 181] on select "Choose Default Petition PDF Packet Complete Bankruptcy Petition (all forms and …" at bounding box center [441, 192] width 140 height 22
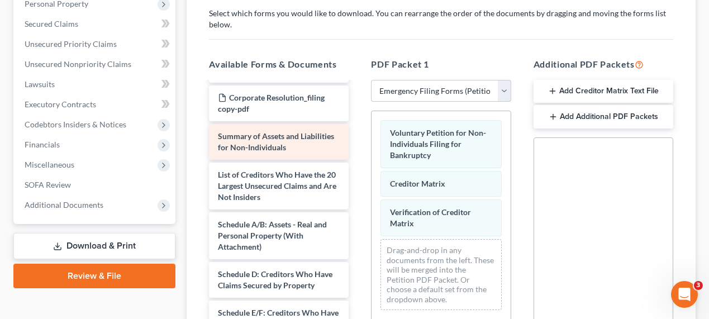
scroll to position [152, 0]
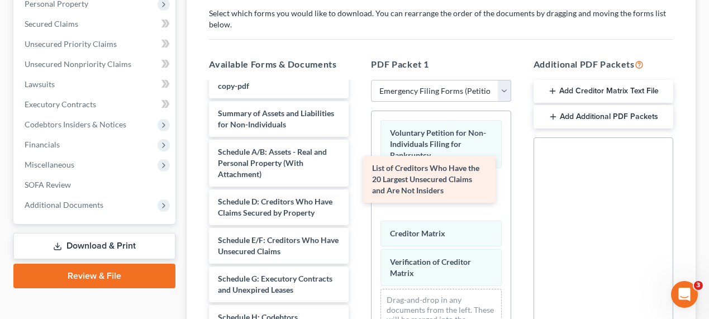
drag, startPoint x: 282, startPoint y: 177, endPoint x: 435, endPoint y: 184, distance: 153.8
click at [358, 184] on div "List of Creditors Who Have the 20 Largest Unsecured Claims and Are Not Insiders…" at bounding box center [279, 213] width 158 height 564
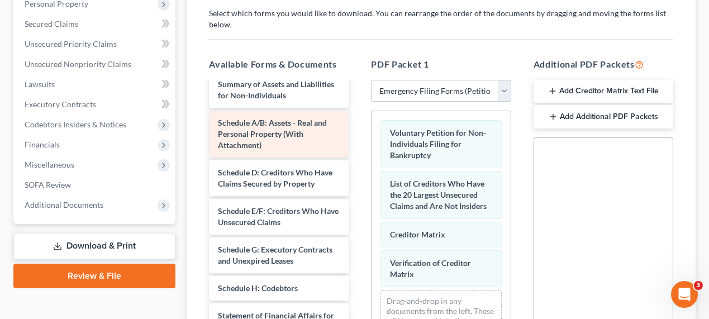
scroll to position [203, 0]
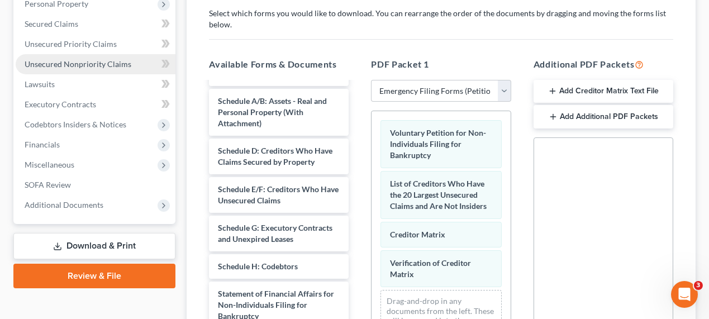
click at [78, 57] on link "Unsecured Nonpriority Claims" at bounding box center [96, 64] width 160 height 20
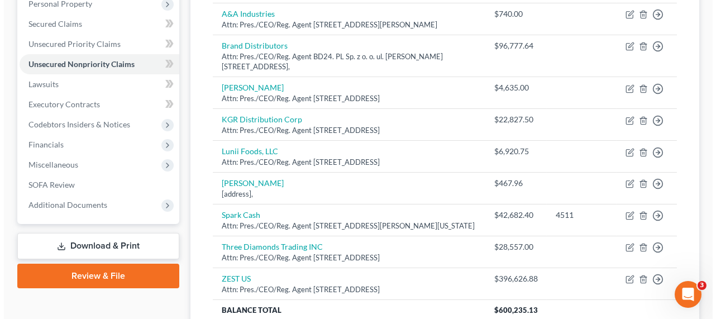
scroll to position [254, 0]
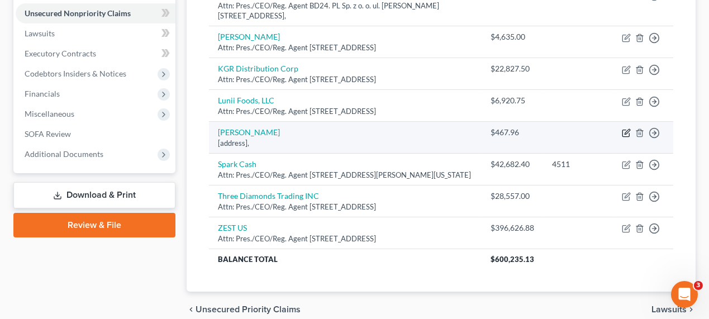
click at [629, 137] on icon "button" at bounding box center [625, 133] width 7 height 7
select select "11"
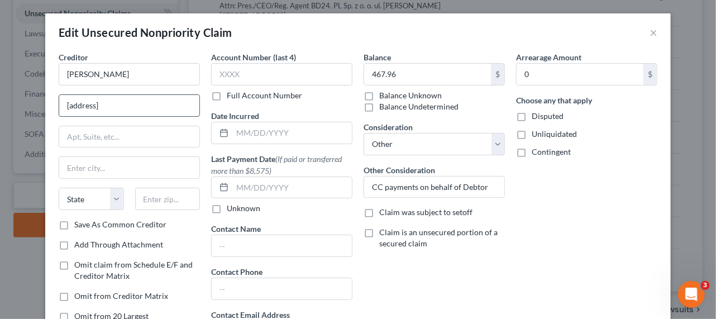
drag, startPoint x: 113, startPoint y: 101, endPoint x: 56, endPoint y: 96, distance: 57.2
click at [59, 96] on input "[address]" at bounding box center [129, 105] width 140 height 21
paste input "77 Dumont Ave Clifton, NJ 07013"
click at [164, 106] on input "77 Dumont Ave Clifton, NJ 07013" at bounding box center [129, 105] width 140 height 21
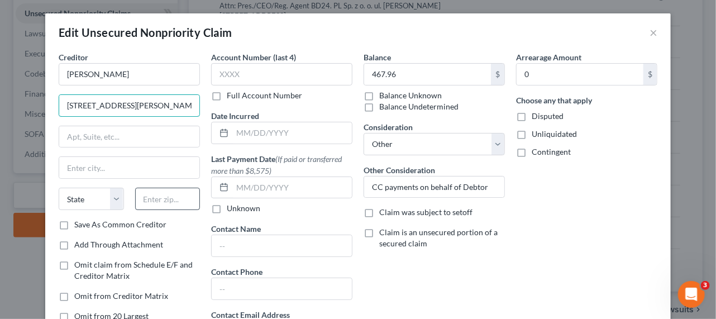
type input "77 Dumont Ave Clifton, NJ 07013"
click at [154, 195] on input "text" at bounding box center [167, 199] width 65 height 22
paste input "07013"
type input "07013"
type input "Clifton"
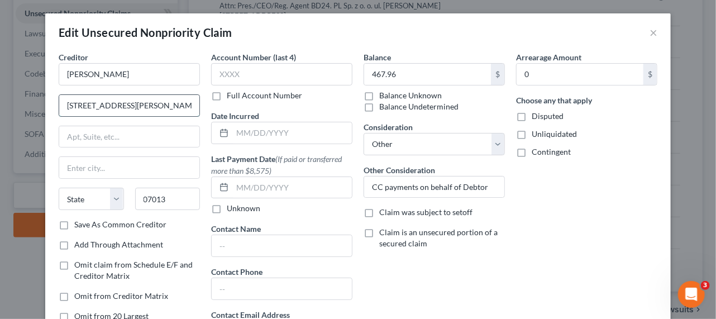
select select "33"
drag, startPoint x: 118, startPoint y: 107, endPoint x: 191, endPoint y: 110, distance: 72.7
click at [191, 110] on input "77 Dumont Ave Clifton, NJ 07013" at bounding box center [129, 105] width 140 height 21
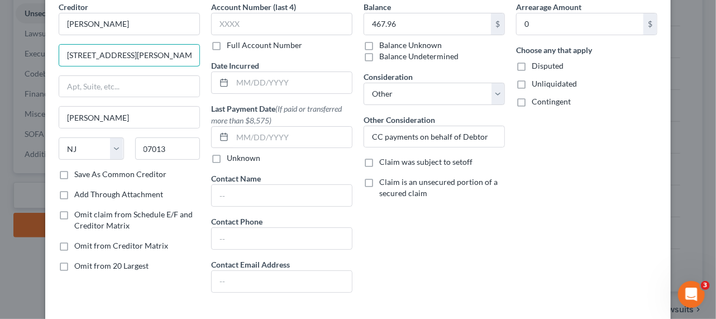
type input "77 Dumont Ave"
click at [74, 263] on label "Omit from 20 Largest" at bounding box center [111, 265] width 74 height 11
click at [79, 263] on input "Omit from 20 Largest" at bounding box center [82, 263] width 7 height 7
checkbox input "true"
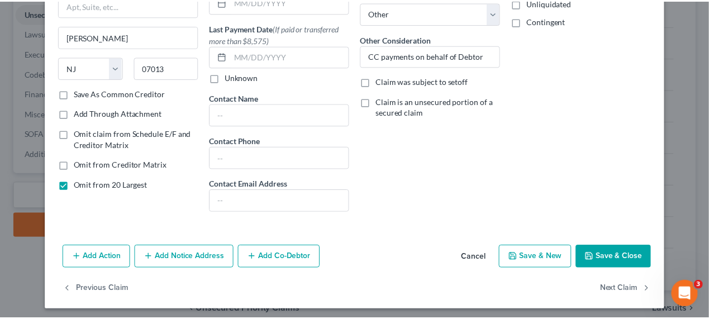
scroll to position [132, 0]
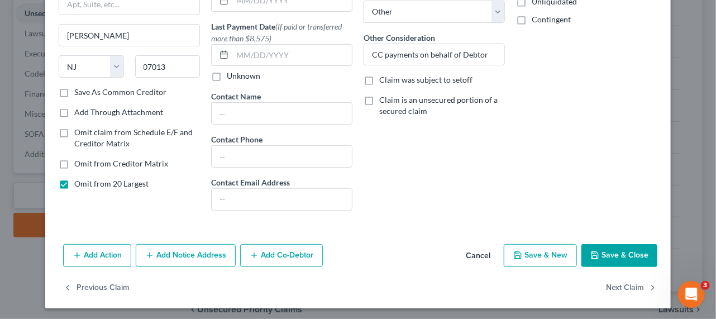
click at [599, 257] on button "Save & Close" at bounding box center [620, 255] width 76 height 23
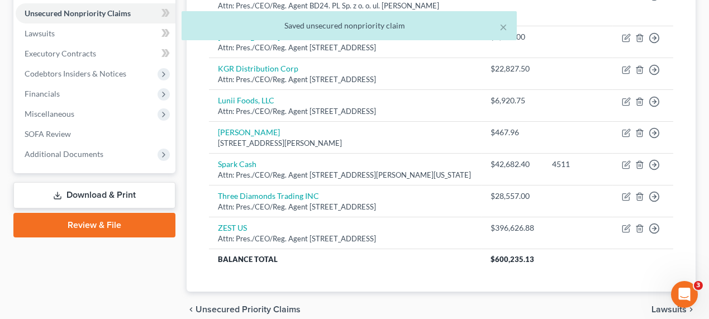
click at [98, 189] on link "Download & Print" at bounding box center [94, 195] width 162 height 26
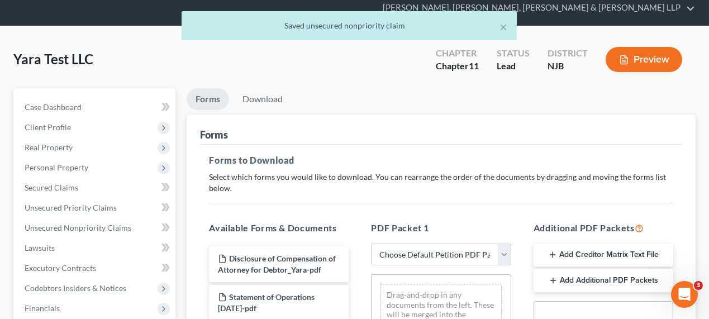
scroll to position [102, 0]
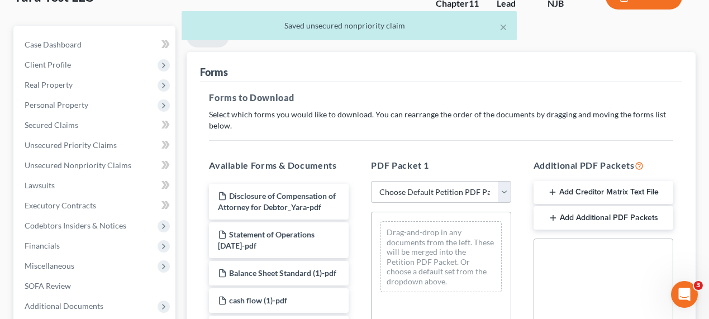
click at [443, 198] on select "Choose Default Petition PDF Packet Complete Bankruptcy Petition (all forms and …" at bounding box center [441, 192] width 140 height 22
click at [443, 189] on select "Choose Default Petition PDF Packet Complete Bankruptcy Petition (all forms and …" at bounding box center [441, 192] width 140 height 22
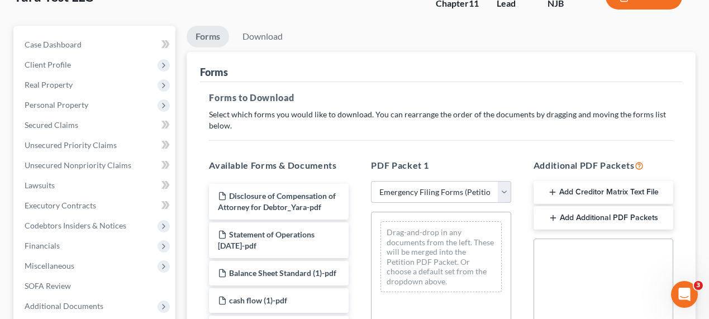
click at [371, 181] on select "Choose Default Petition PDF Packet Complete Bankruptcy Petition (all forms and …" at bounding box center [441, 192] width 140 height 22
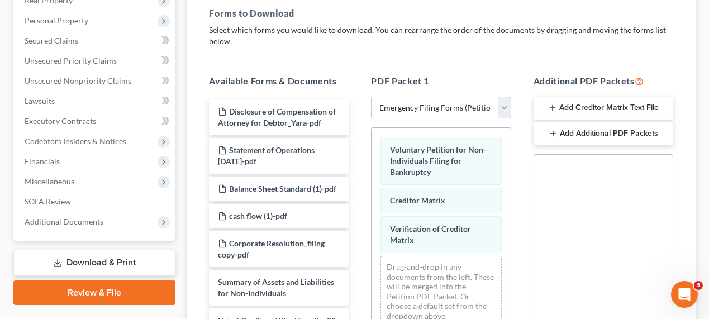
scroll to position [203, 0]
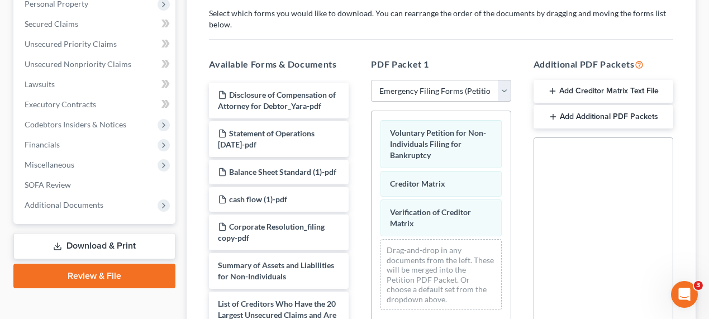
click at [392, 90] on select "Choose Default Petition PDF Packet Complete Bankruptcy Petition (all forms and …" at bounding box center [441, 91] width 140 height 22
select select "0"
click at [371, 80] on select "Choose Default Petition PDF Packet Complete Bankruptcy Petition (all forms and …" at bounding box center [441, 91] width 140 height 22
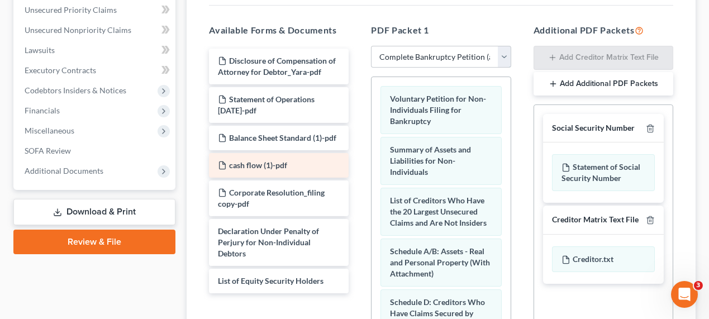
scroll to position [254, 0]
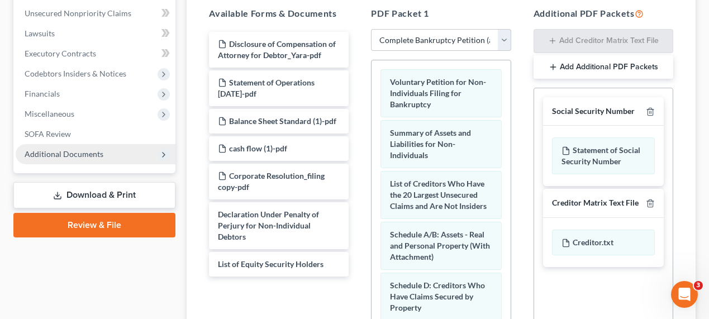
click at [62, 150] on span "Additional Documents" at bounding box center [64, 153] width 79 height 9
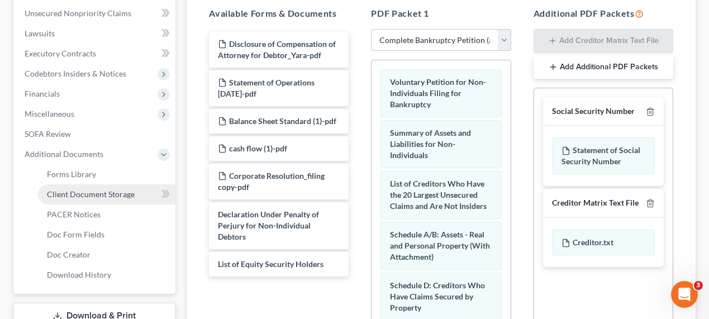
click at [103, 198] on link "Client Document Storage" at bounding box center [106, 194] width 137 height 20
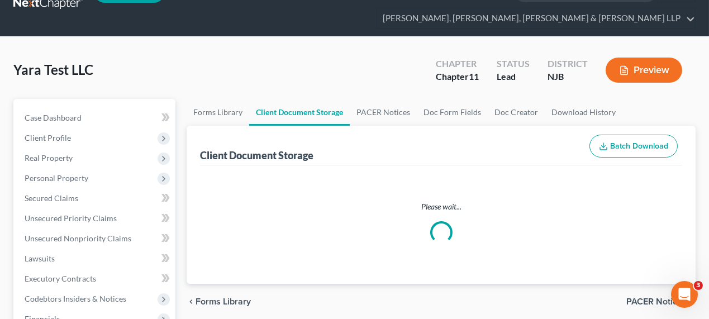
select select "7"
select select "30"
select select "14"
select select "13"
select select "1"
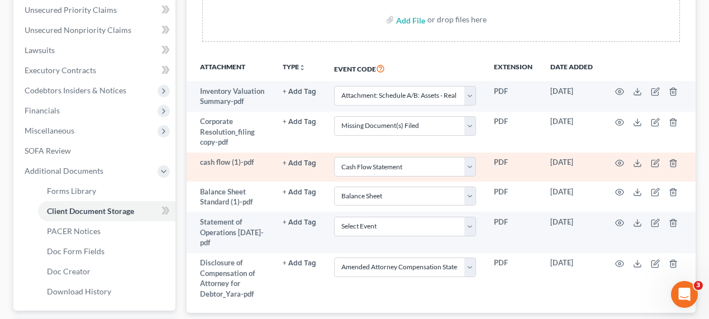
scroll to position [254, 0]
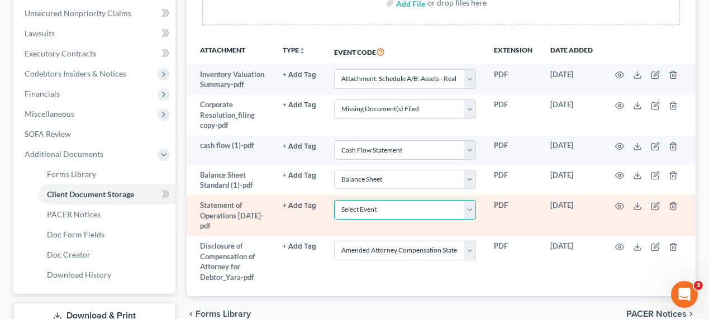
click at [372, 208] on select "Select Event 20 Largest Unsecured Creditors Amended Attorney Compensation State…" at bounding box center [405, 210] width 142 height 20
select select "30"
click at [334, 200] on select "Select Event 20 Largest Unsecured Creditors Amended Attorney Compensation State…" at bounding box center [405, 210] width 142 height 20
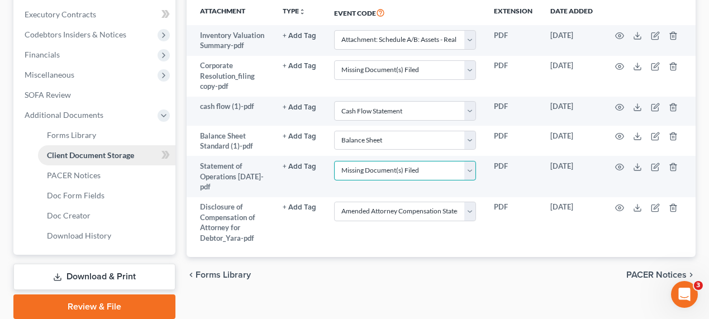
scroll to position [333, 0]
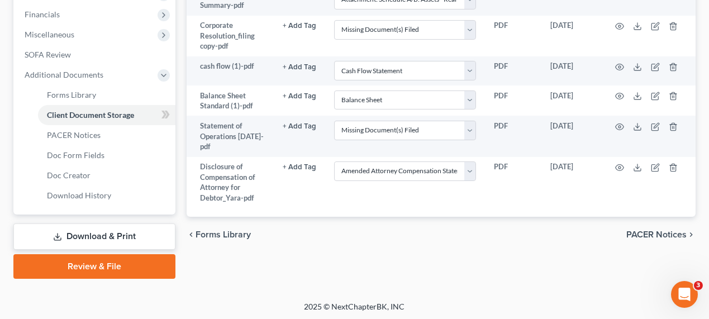
click at [80, 235] on link "Download & Print" at bounding box center [94, 237] width 162 height 26
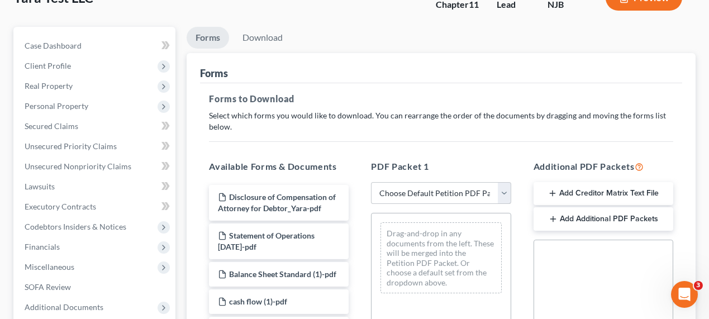
scroll to position [102, 0]
click at [436, 192] on select "Choose Default Petition PDF Packet Complete Bankruptcy Petition (all forms and …" at bounding box center [441, 192] width 140 height 22
click at [371, 181] on select "Choose Default Petition PDF Packet Complete Bankruptcy Petition (all forms and …" at bounding box center [441, 192] width 140 height 22
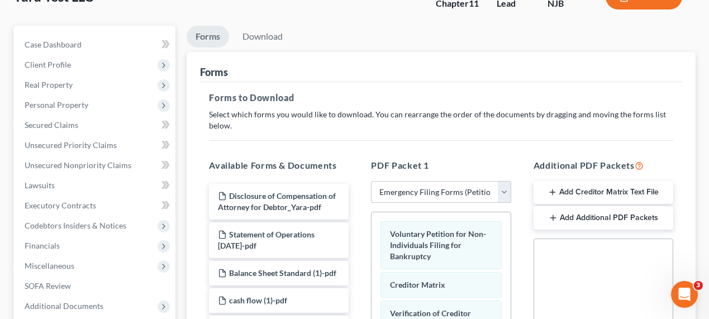
click at [426, 189] on select "Choose Default Petition PDF Packet Complete Bankruptcy Petition (all forms and …" at bounding box center [441, 192] width 140 height 22
select select "0"
click at [371, 181] on select "Choose Default Petition PDF Packet Complete Bankruptcy Petition (all forms and …" at bounding box center [441, 192] width 140 height 22
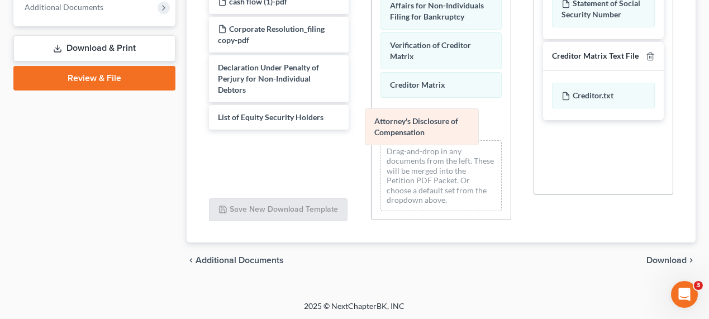
scroll to position [292, 0]
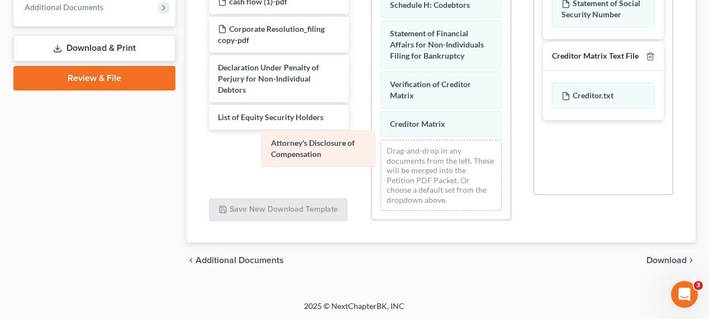
drag, startPoint x: 427, startPoint y: 112, endPoint x: 286, endPoint y: 145, distance: 145.2
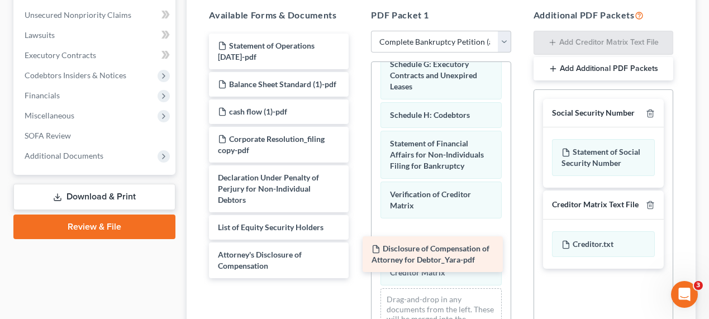
scroll to position [299, 0]
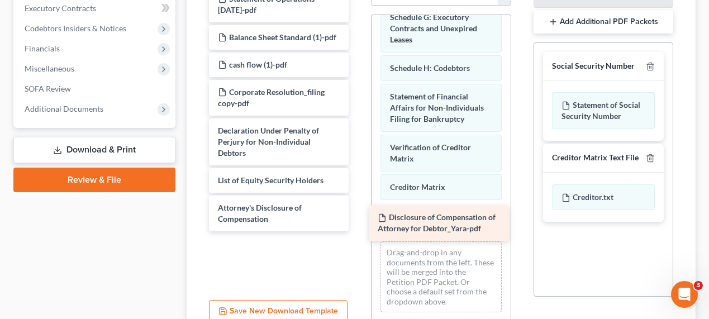
drag, startPoint x: 287, startPoint y: 106, endPoint x: 446, endPoint y: 224, distance: 198.9
click at [358, 224] on div "Disclosure of Compensation of Attorney for Debtor_Yara-pdf Disclosure of Compen…" at bounding box center [279, 109] width 158 height 245
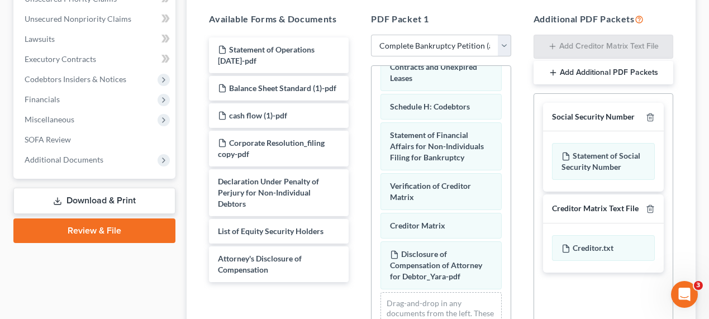
scroll to position [343, 0]
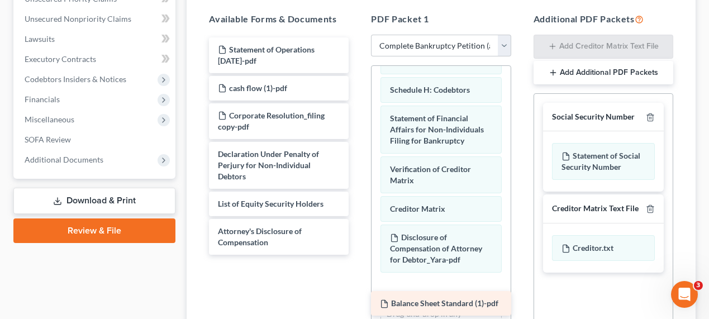
drag, startPoint x: 277, startPoint y: 81, endPoint x: 439, endPoint y: 298, distance: 270.7
click at [358, 255] on div "Balance Sheet Standard (1)-pdf Statement of Operations August 2025-pdf Balance …" at bounding box center [279, 145] width 158 height 217
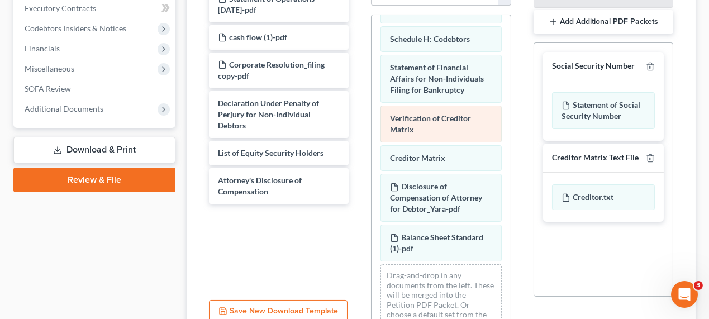
scroll to position [382, 0]
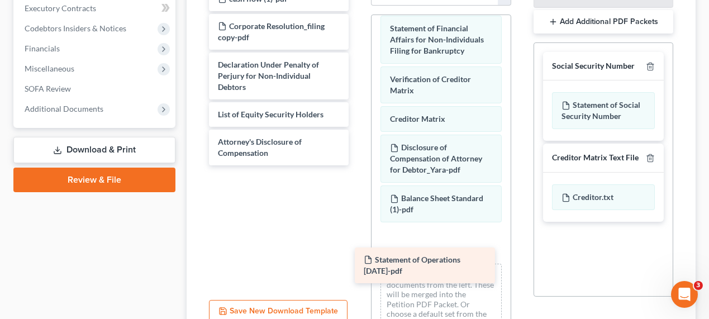
drag, startPoint x: 263, startPoint y: 7, endPoint x: 412, endPoint y: 269, distance: 301.3
click at [358, 165] on div "Statement of Operations August 2025-pdf Statement of Operations August 2025-pdf…" at bounding box center [279, 76] width 158 height 179
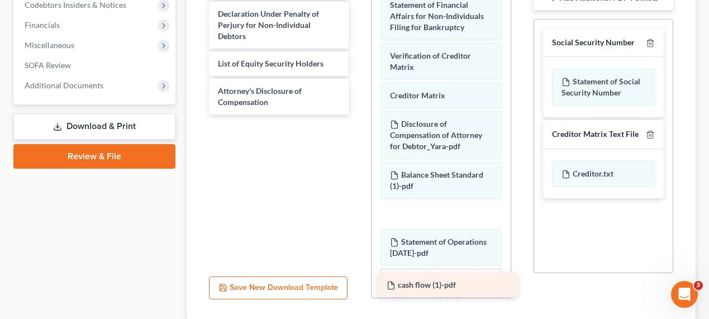
scroll to position [350, 0]
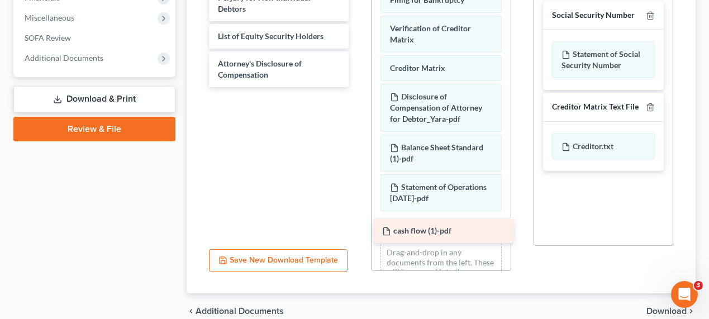
drag, startPoint x: 267, startPoint y: 45, endPoint x: 431, endPoint y: 227, distance: 245.7
click at [358, 87] on div "cash flow (1)-pdf cash flow (1)-pdf Corporate Resolution_filing copy-pdf Declar…" at bounding box center [279, 11] width 158 height 151
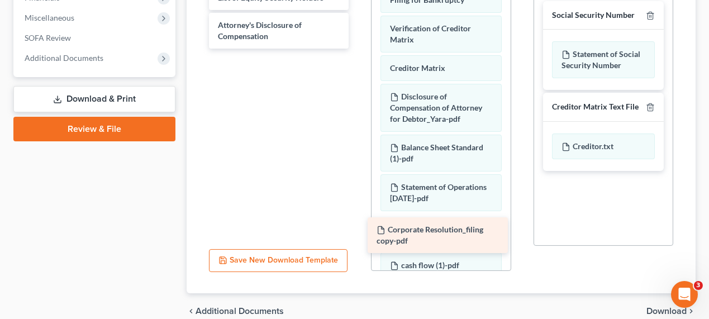
drag, startPoint x: 286, startPoint y: 54, endPoint x: 443, endPoint y: 239, distance: 243.0
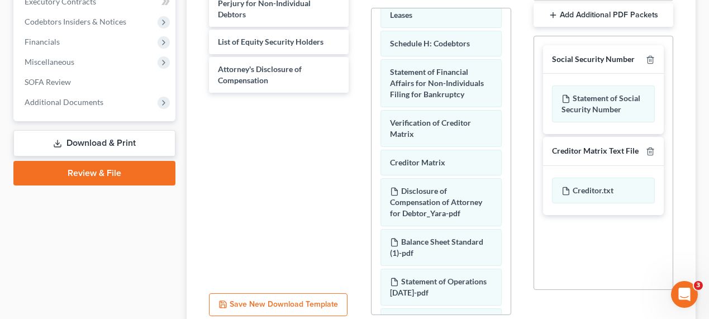
scroll to position [248, 0]
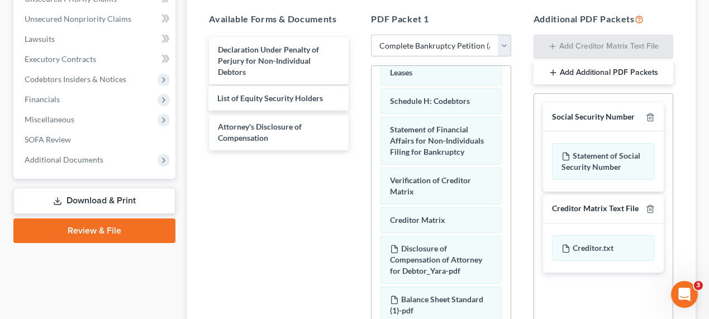
click at [289, 93] on div "List of Equity Security Holders Declaration Under Penalty of Perjury for Non-In…" at bounding box center [279, 93] width 158 height 113
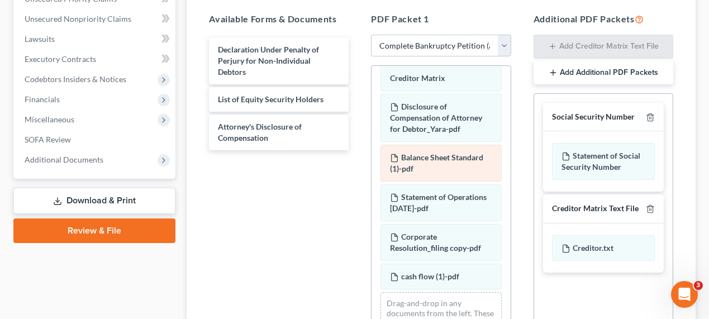
scroll to position [500, 0]
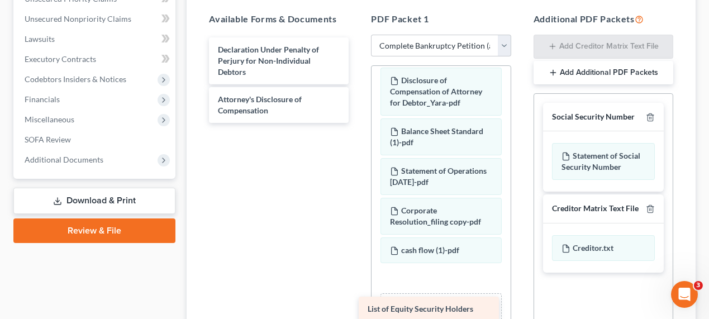
drag, startPoint x: 287, startPoint y: 101, endPoint x: 438, endPoint y: 311, distance: 259.0
click at [358, 123] on div "List of Equity Security Holders Declaration Under Penalty of Perjury for Non-In…" at bounding box center [279, 79] width 158 height 85
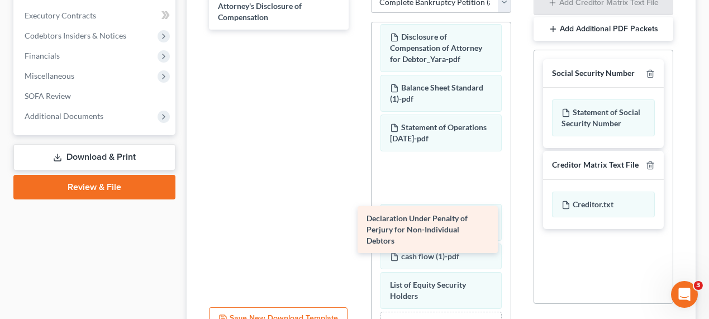
scroll to position [350, 0]
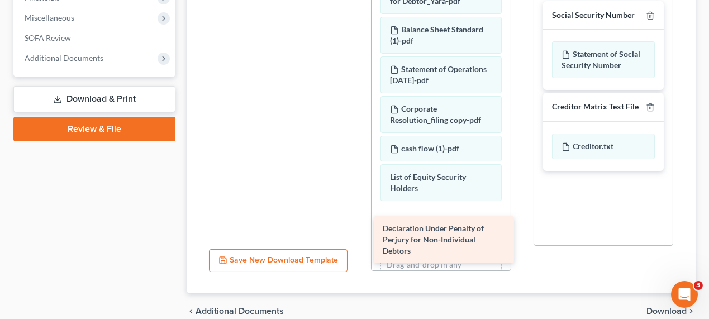
drag, startPoint x: 278, startPoint y: 69, endPoint x: 443, endPoint y: 250, distance: 244.4
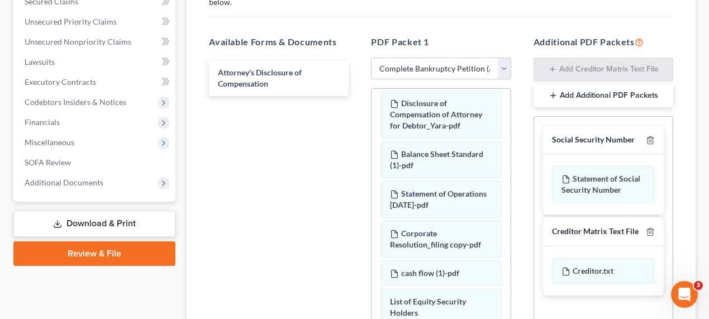
scroll to position [45, 0]
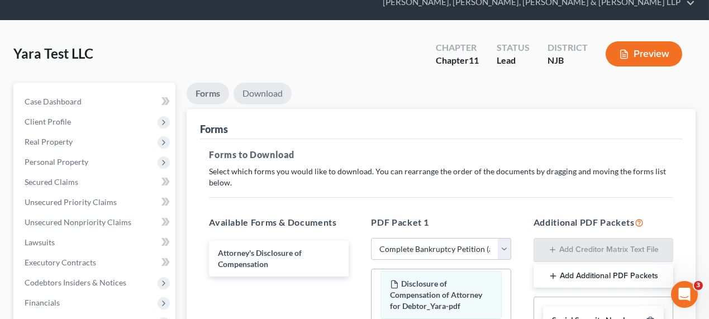
click at [264, 94] on link "Download" at bounding box center [263, 94] width 58 height 22
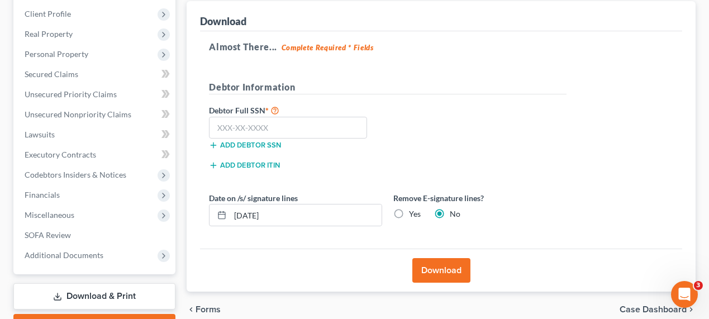
scroll to position [212, 0]
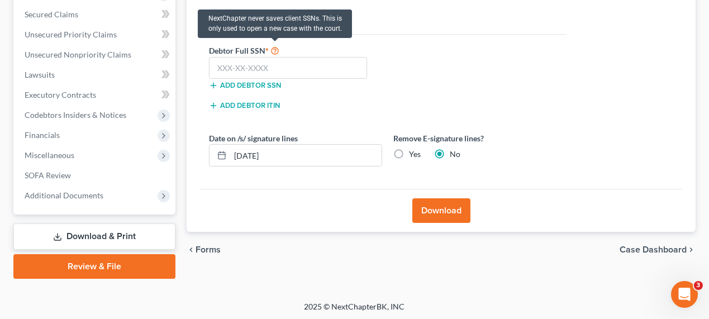
click at [277, 49] on icon at bounding box center [274, 50] width 9 height 11
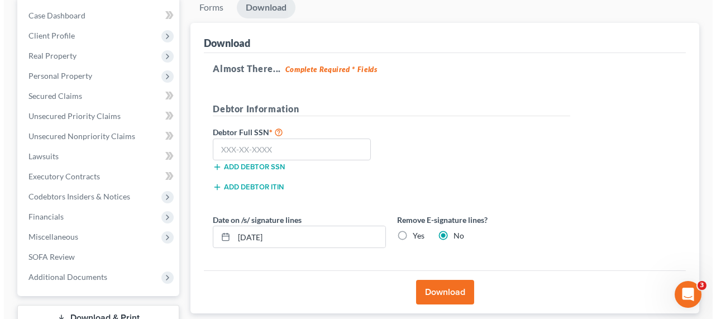
scroll to position [152, 0]
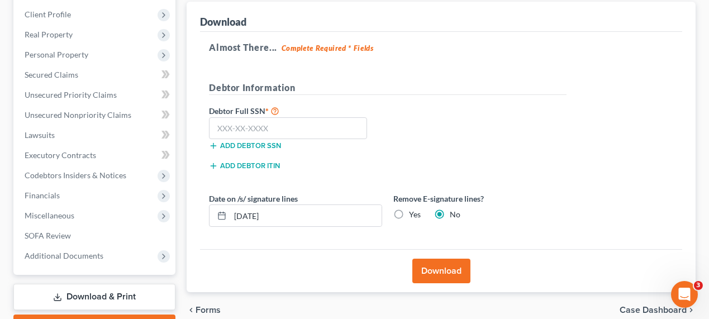
click at [434, 268] on button "Download" at bounding box center [441, 271] width 58 height 25
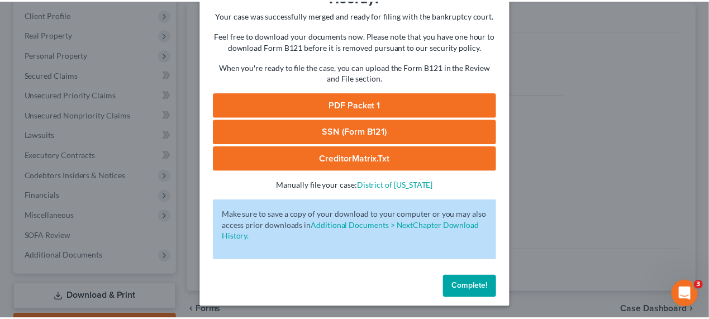
scroll to position [65, 0]
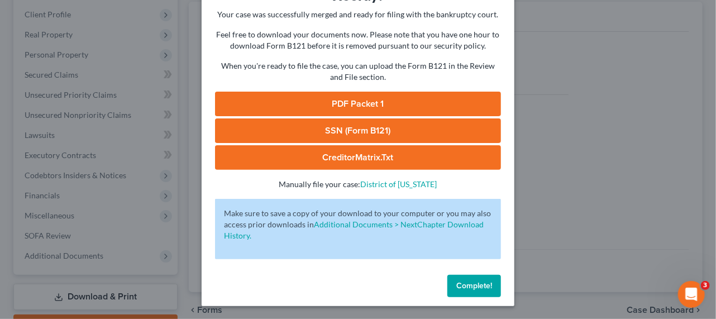
click at [563, 232] on div "Download Bankruptcy Packet Hooray! Your case was successfully merged and ready …" at bounding box center [358, 159] width 716 height 319
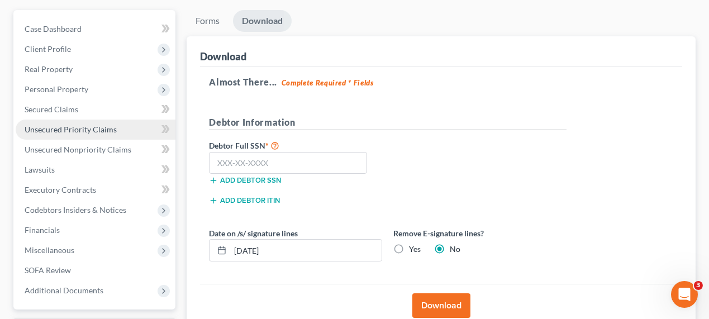
scroll to position [102, 0]
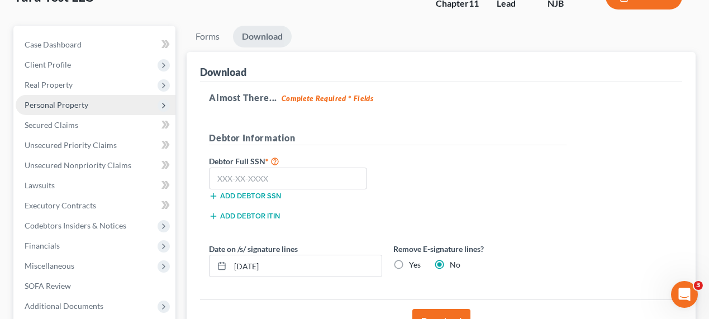
click at [68, 97] on span "Personal Property" at bounding box center [96, 105] width 160 height 20
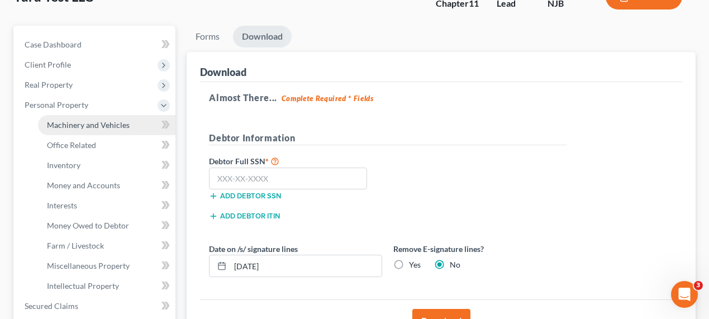
click at [115, 125] on span "Machinery and Vehicles" at bounding box center [88, 124] width 83 height 9
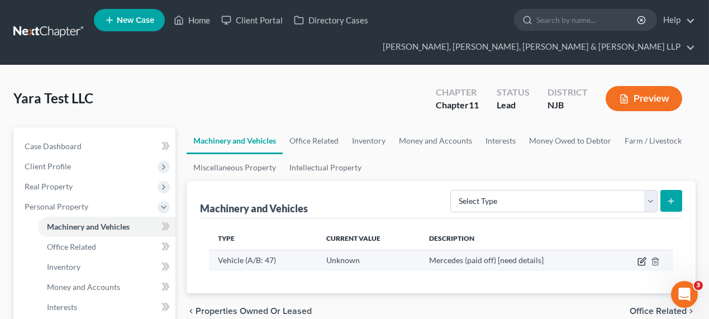
click at [644, 263] on icon "button" at bounding box center [642, 261] width 9 height 9
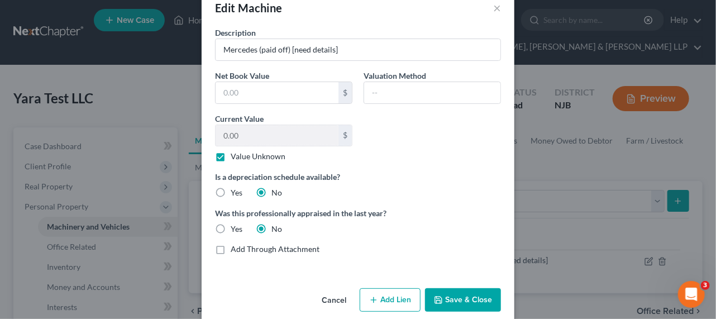
scroll to position [38, 0]
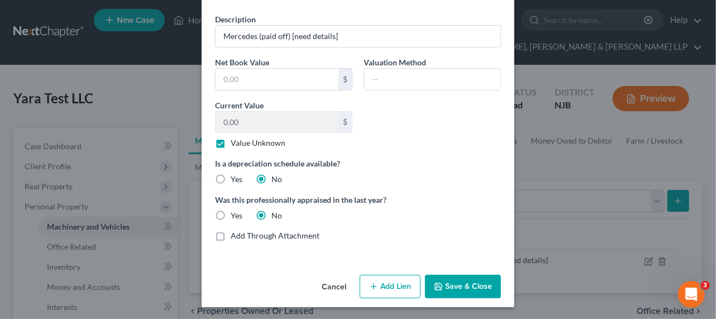
click at [231, 144] on label "Value Unknown" at bounding box center [258, 142] width 55 height 11
click at [235, 144] on input "Value Unknown" at bounding box center [238, 140] width 7 height 7
checkbox input "false"
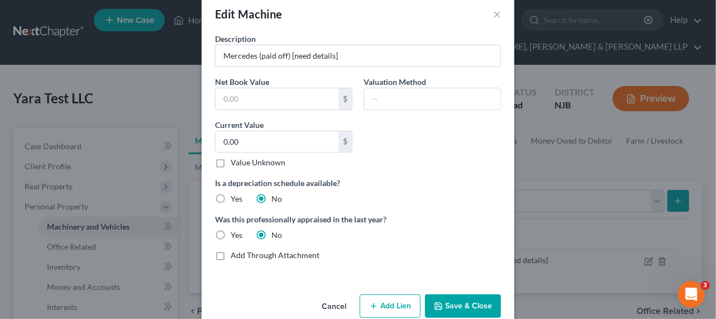
scroll to position [0, 0]
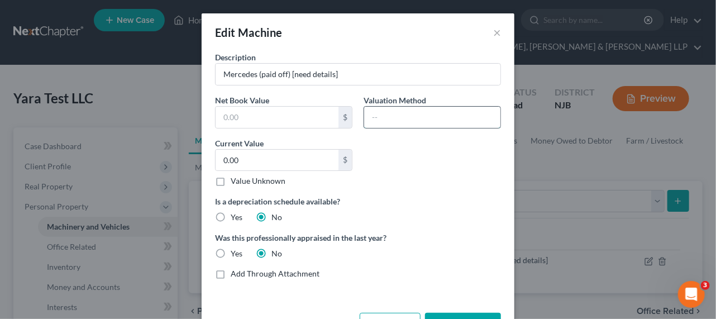
click at [381, 116] on input "text" at bounding box center [432, 117] width 136 height 21
type input "Kelley Blue Book"
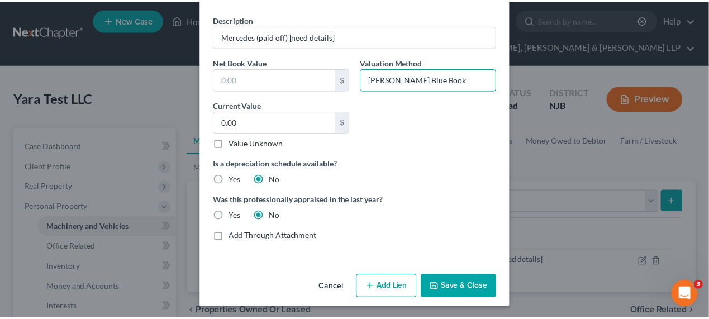
scroll to position [38, 0]
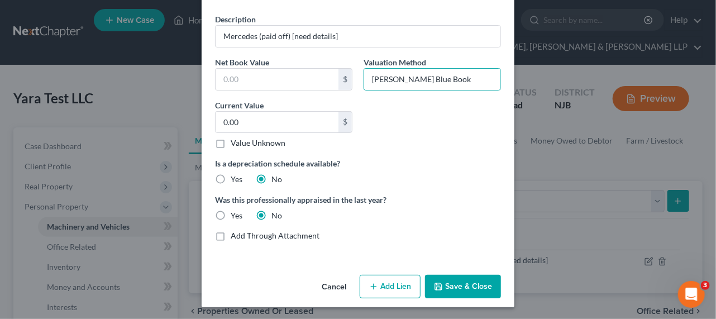
click at [462, 303] on div "Cancel Add Lien Add Lease Add Exemption Save & Close" at bounding box center [358, 288] width 313 height 37
click at [465, 289] on button "Save & Close" at bounding box center [463, 286] width 76 height 23
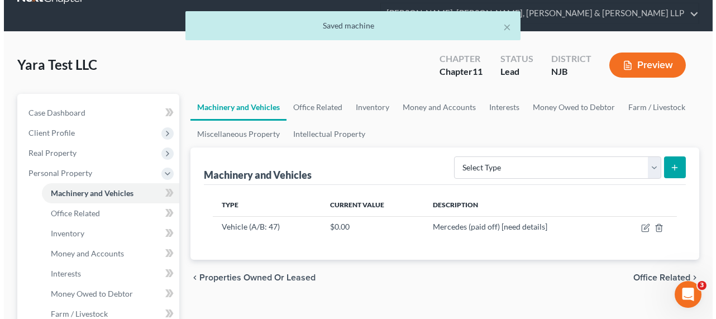
scroll to position [50, 0]
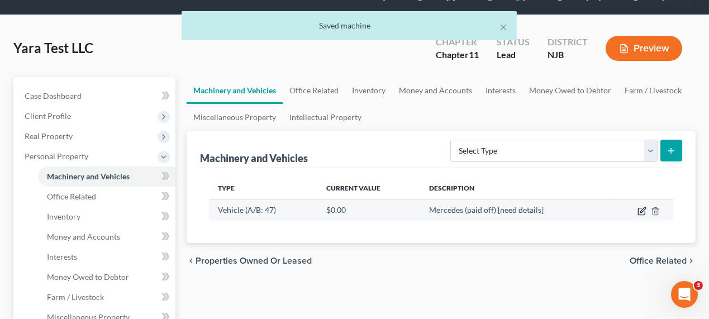
click at [640, 207] on icon "button" at bounding box center [642, 211] width 9 height 9
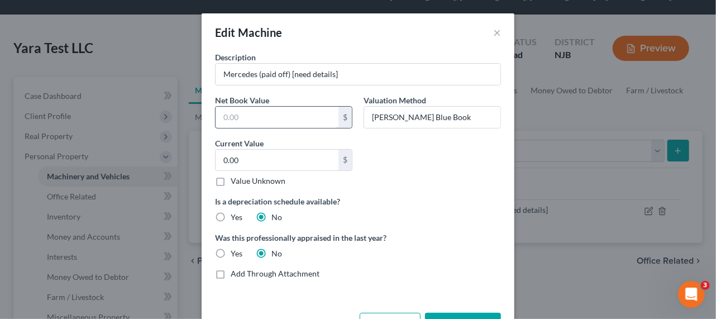
click at [308, 126] on input "text" at bounding box center [277, 117] width 123 height 21
type input "7,245"
click at [301, 149] on div "0.00 $" at bounding box center [283, 160] width 137 height 22
click at [298, 151] on input "0.00" at bounding box center [277, 160] width 123 height 21
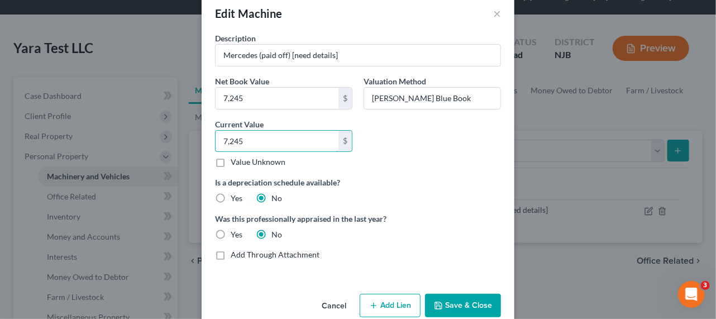
scroll to position [38, 0]
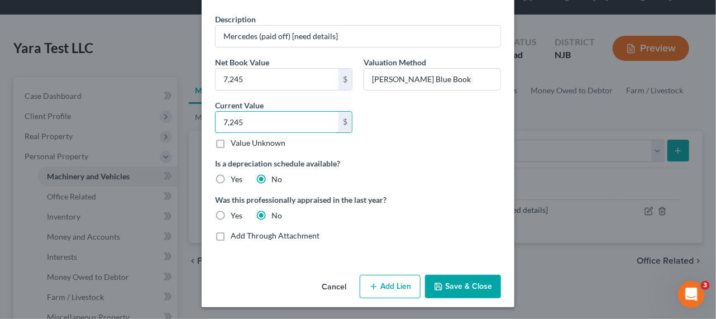
type input "7,245"
click at [460, 291] on button "Save & Close" at bounding box center [463, 286] width 76 height 23
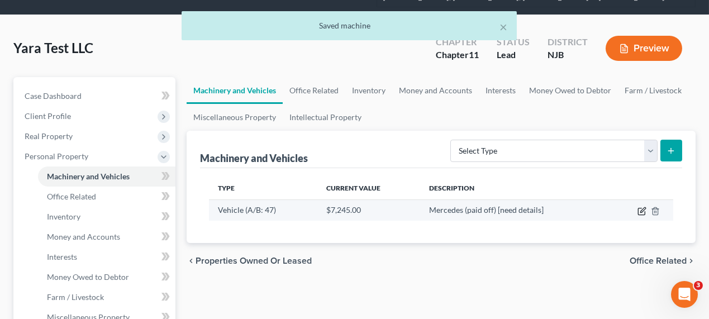
click at [638, 210] on icon "button" at bounding box center [642, 211] width 9 height 9
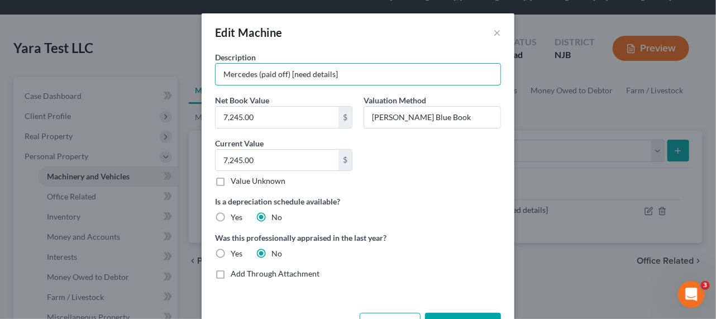
drag, startPoint x: 255, startPoint y: 73, endPoint x: 417, endPoint y: 87, distance: 162.6
click at [411, 87] on div "Description Mercedes (paid off) [need details] Net Book Value 7,245.00 $ Valuat…" at bounding box center [358, 169] width 297 height 237
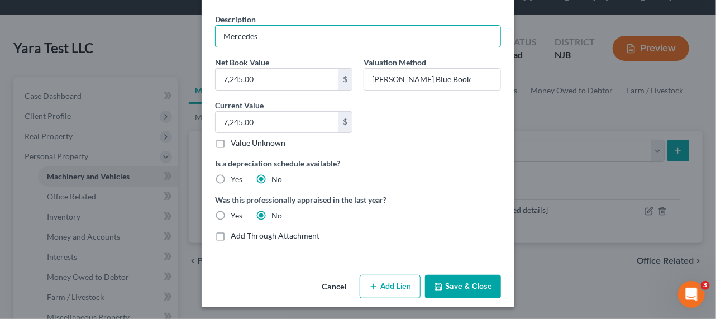
type input "Mercedes"
click at [444, 289] on button "Save & Close" at bounding box center [463, 286] width 76 height 23
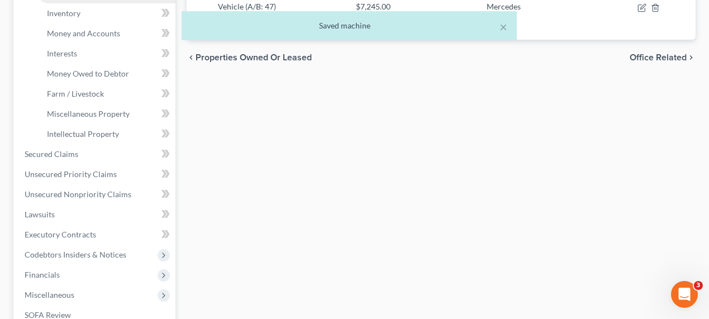
scroll to position [355, 0]
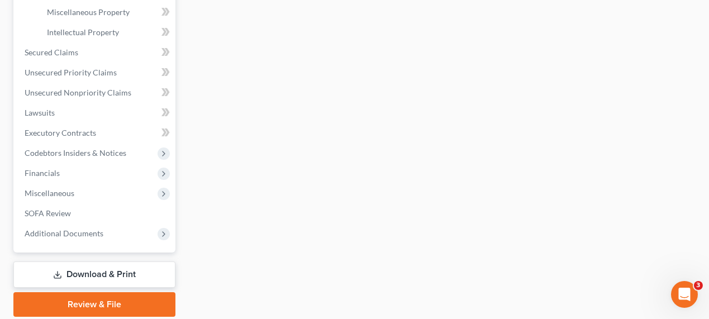
click at [143, 270] on link "Download & Print" at bounding box center [94, 275] width 162 height 26
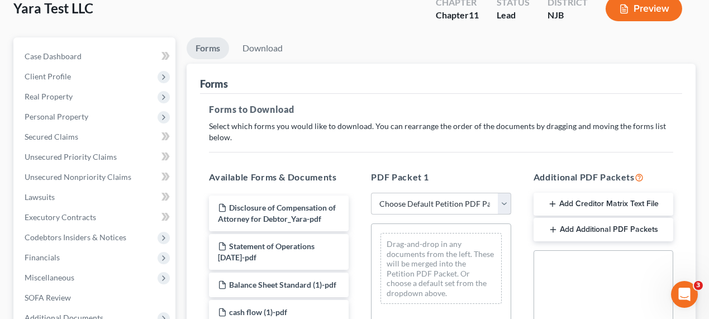
scroll to position [102, 0]
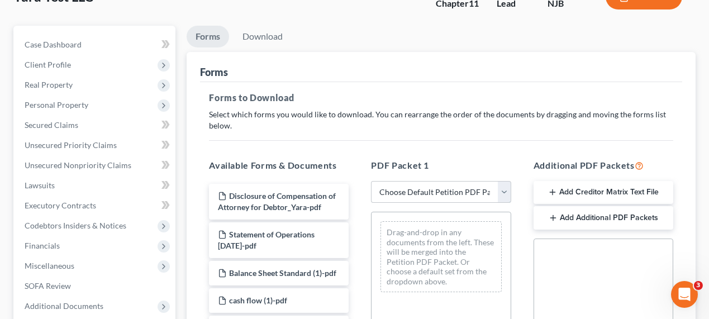
click at [446, 183] on select "Choose Default Petition PDF Packet Complete Bankruptcy Petition (all forms and …" at bounding box center [441, 192] width 140 height 22
click at [434, 191] on select "Choose Default Petition PDF Packet Complete Bankruptcy Petition (all forms and …" at bounding box center [441, 192] width 140 height 22
click at [371, 181] on select "Choose Default Petition PDF Packet Complete Bankruptcy Petition (all forms and …" at bounding box center [441, 192] width 140 height 22
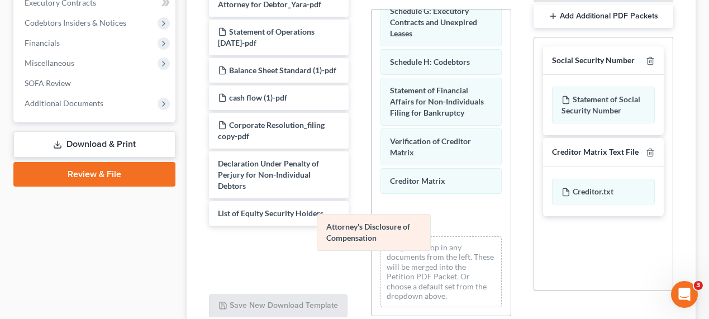
scroll to position [292, 0]
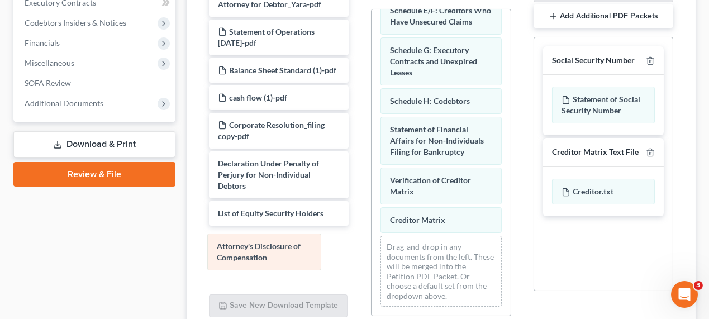
drag, startPoint x: 439, startPoint y: 211, endPoint x: 269, endPoint y: 249, distance: 174.1
click at [372, 249] on div "Attorney's Disclosure of Compensation Voluntary Petition for Non-Individuals Fi…" at bounding box center [441, 25] width 139 height 581
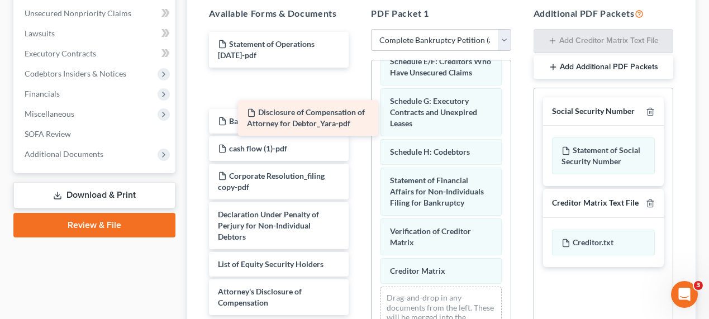
scroll to position [331, 0]
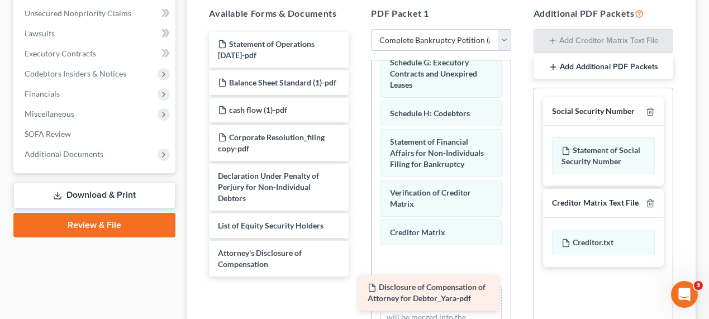
drag, startPoint x: 287, startPoint y: 47, endPoint x: 438, endPoint y: 291, distance: 286.8
click at [358, 277] on div "Disclosure of Compensation of Attorney for Debtor_Yara-pdf Disclosure of Compen…" at bounding box center [279, 154] width 158 height 245
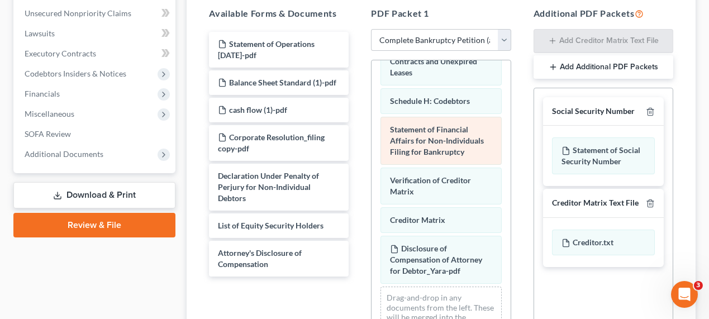
scroll to position [305, 0]
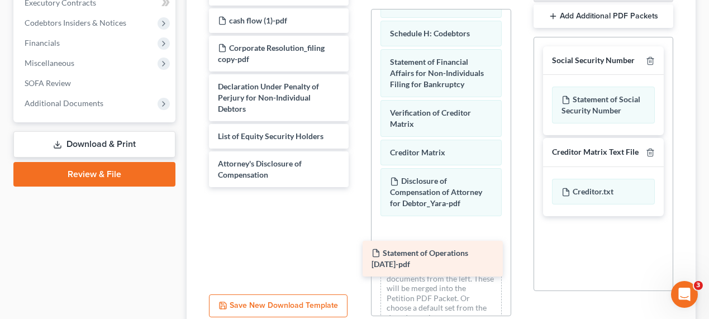
drag, startPoint x: 283, startPoint y: 3, endPoint x: 435, endPoint y: 264, distance: 302.5
click at [358, 187] on div "Statement of Operations August 2025-pdf Statement of Operations August 2025-pdf…" at bounding box center [279, 84] width 158 height 206
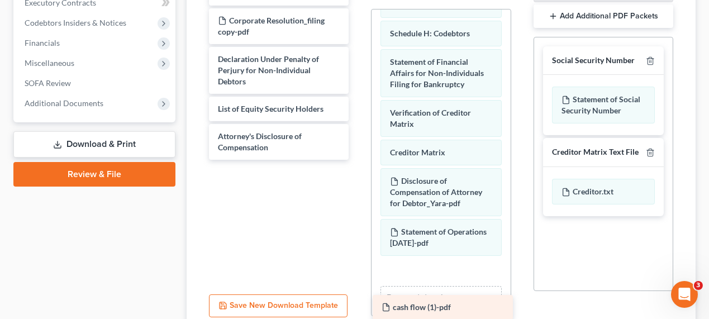
drag, startPoint x: 279, startPoint y: 24, endPoint x: 443, endPoint y: 310, distance: 329.4
click at [358, 160] on div "cash flow (1)-pdf Balance Sheet Standard (1)-pdf cash flow (1)-pdf Corporate Re…" at bounding box center [279, 70] width 158 height 179
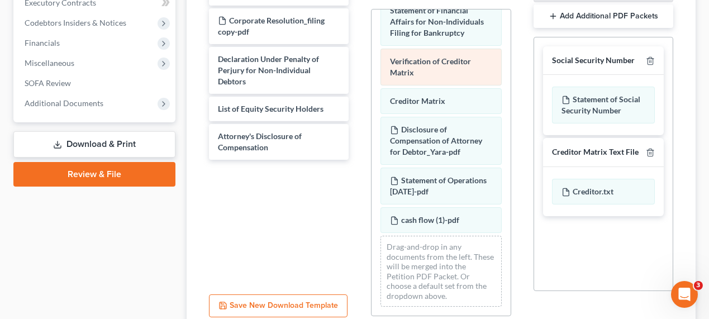
scroll to position [421, 0]
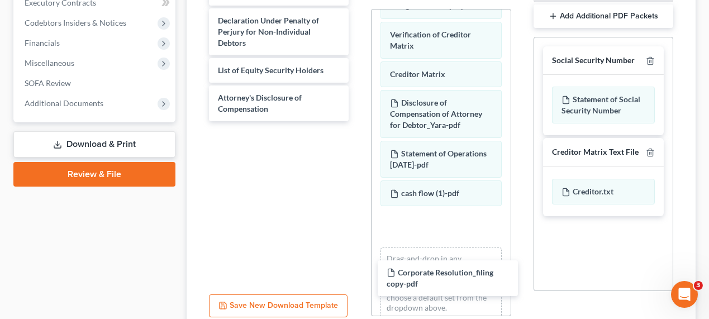
drag, startPoint x: 301, startPoint y: 23, endPoint x: 467, endPoint y: 273, distance: 299.9
click at [358, 121] on div "Corporate Resolution_filing copy-pdf Balance Sheet Standard (1)-pdf Corporate R…" at bounding box center [279, 51] width 158 height 140
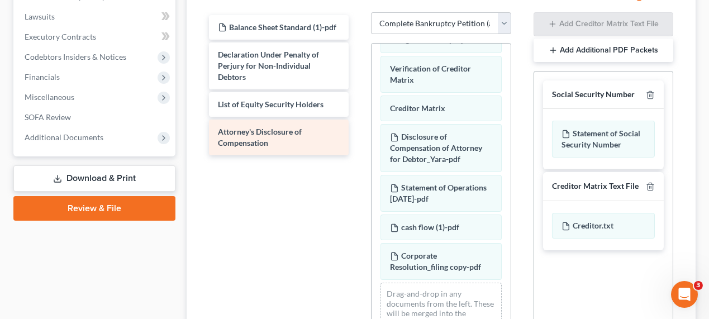
scroll to position [254, 0]
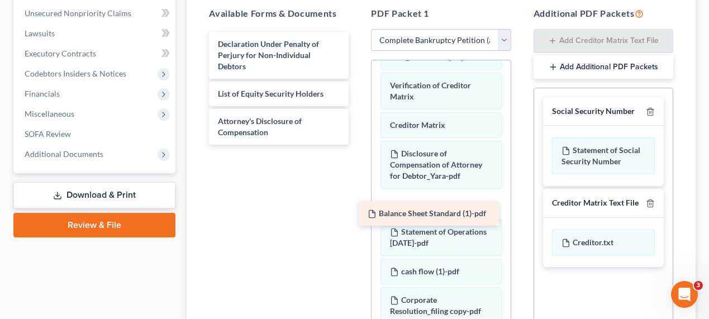
drag, startPoint x: 296, startPoint y: 44, endPoint x: 445, endPoint y: 217, distance: 229.0
click at [358, 145] on div "Balance Sheet Standard (1)-pdf Balance Sheet Standard (1)-pdf Declaration Under…" at bounding box center [279, 88] width 158 height 113
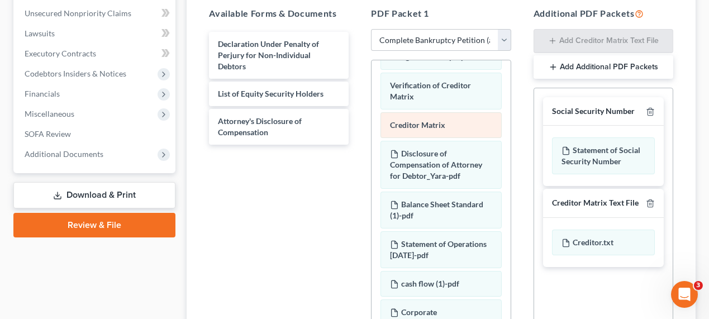
scroll to position [500, 0]
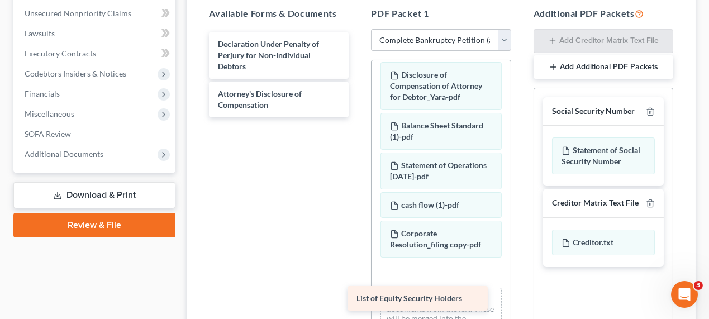
drag, startPoint x: 306, startPoint y: 99, endPoint x: 446, endPoint y: 306, distance: 250.6
click at [358, 117] on div "List of Equity Security Holders Declaration Under Penalty of Perjury for Non-In…" at bounding box center [279, 74] width 158 height 85
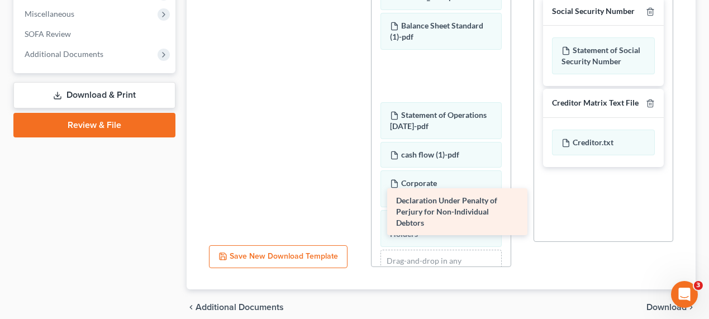
scroll to position [355, 0]
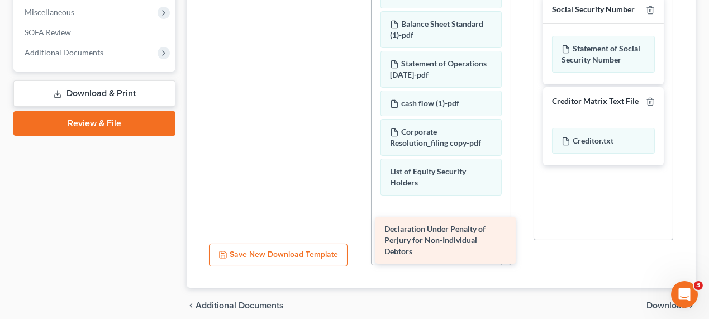
drag, startPoint x: 293, startPoint y: 49, endPoint x: 460, endPoint y: 235, distance: 250.1
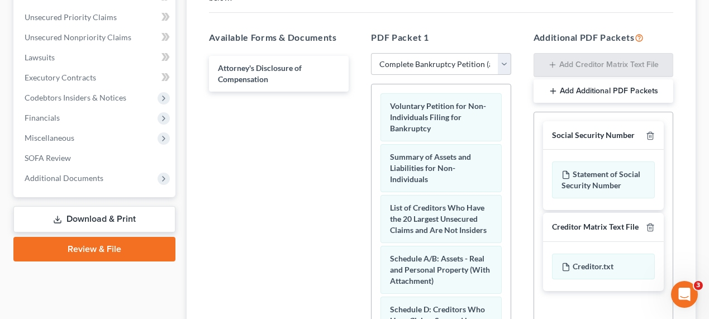
scroll to position [50, 0]
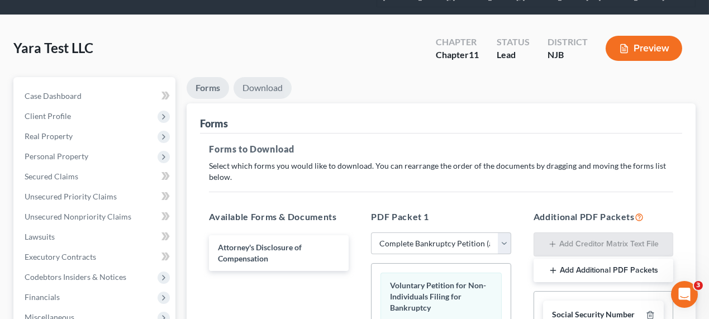
click at [260, 89] on link "Download" at bounding box center [263, 88] width 58 height 22
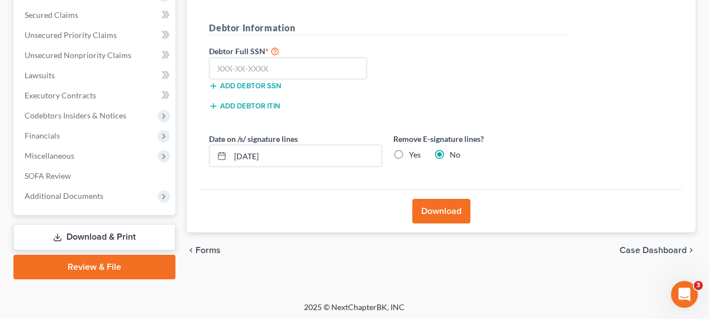
scroll to position [212, 0]
click at [445, 212] on button "Download" at bounding box center [441, 210] width 58 height 25
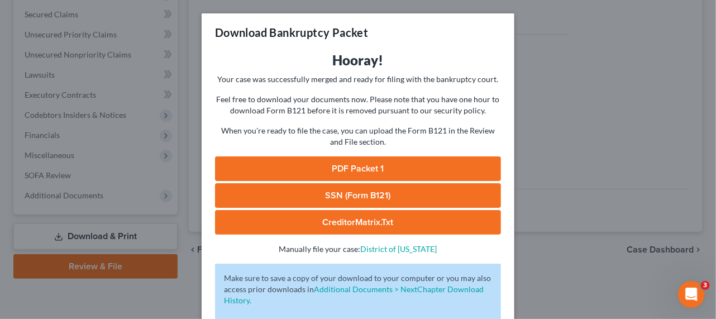
click at [343, 167] on link "PDF Packet 1" at bounding box center [358, 168] width 286 height 25
click at [527, 136] on div "Download Bankruptcy Packet Hooray! Your case was successfully merged and ready …" at bounding box center [358, 159] width 716 height 319
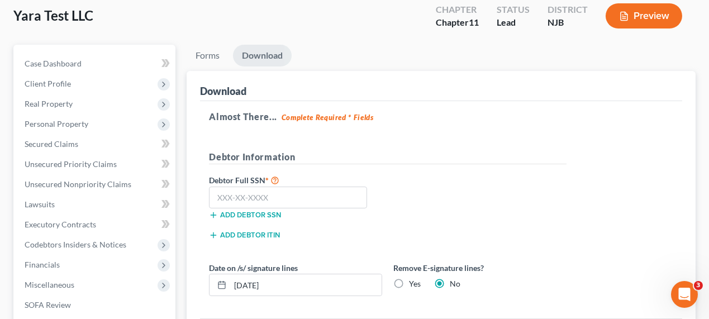
scroll to position [0, 0]
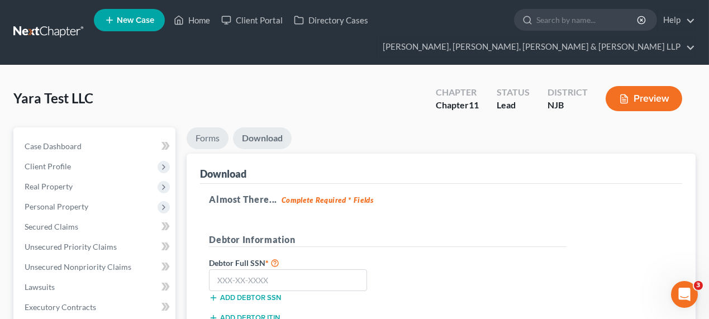
click at [209, 135] on link "Forms" at bounding box center [208, 138] width 42 height 22
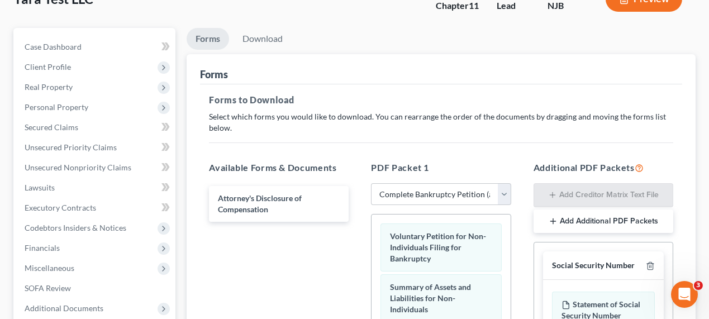
scroll to position [152, 0]
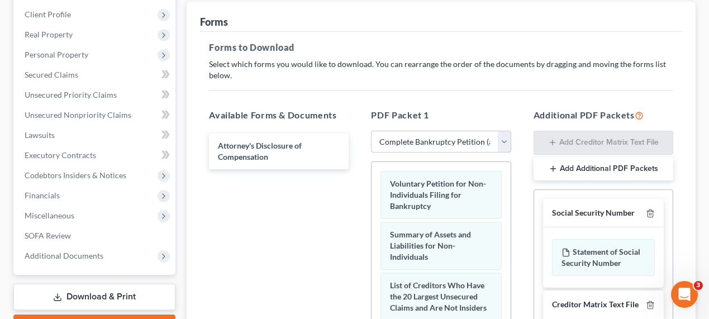
click at [434, 138] on select "Choose Default Petition PDF Packet Complete Bankruptcy Petition (all forms and …" at bounding box center [441, 142] width 140 height 22
select select "1"
click at [371, 131] on select "Choose Default Petition PDF Packet Complete Bankruptcy Petition (all forms and …" at bounding box center [441, 142] width 140 height 22
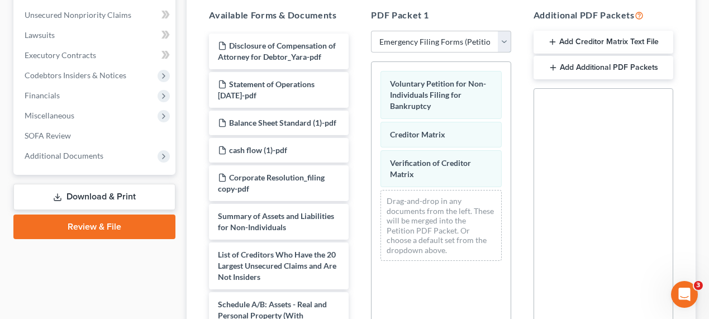
scroll to position [254, 0]
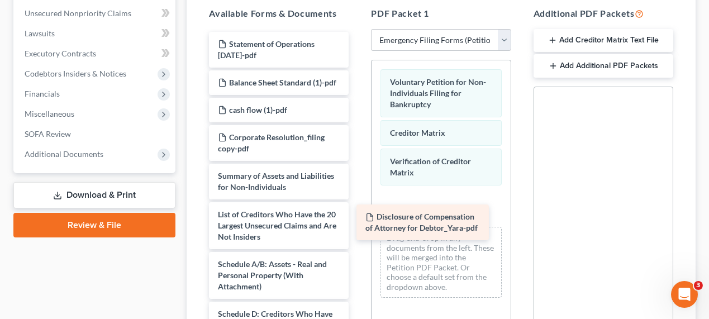
drag, startPoint x: 283, startPoint y: 46, endPoint x: 439, endPoint y: 223, distance: 235.2
click at [358, 222] on div "Disclosure of Compensation of Attorney for Debtor_Yara-pdf Disclosure of Compen…" at bounding box center [279, 320] width 158 height 576
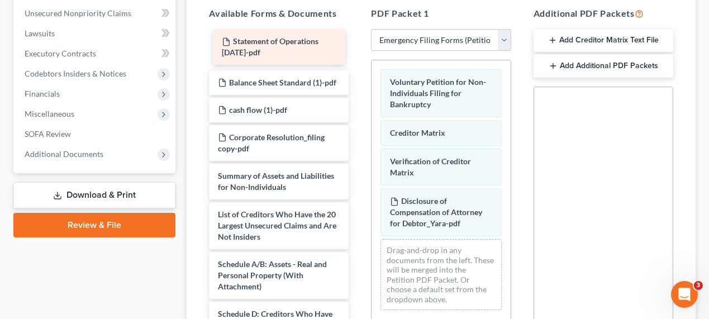
click at [265, 45] on div "Statement of Operations August 2025-pdf Statement of Operations August 2025-pdf…" at bounding box center [279, 320] width 158 height 576
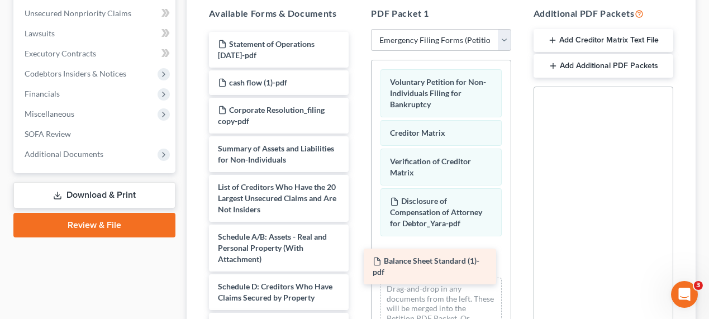
drag, startPoint x: 260, startPoint y: 83, endPoint x: 422, endPoint y: 258, distance: 238.4
click at [358, 258] on div "Balance Sheet Standard (1)-pdf Statement of Operations August 2025-pdf Balance …" at bounding box center [279, 306] width 158 height 548
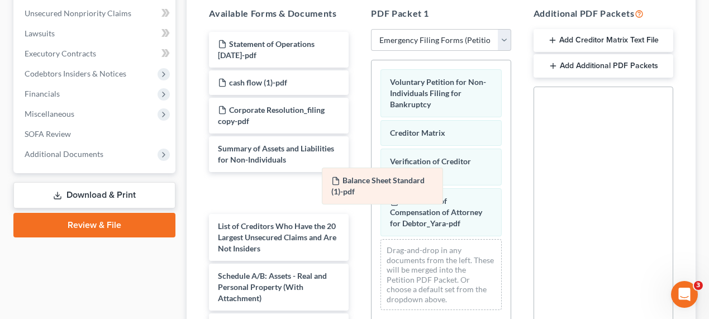
drag, startPoint x: 417, startPoint y: 259, endPoint x: 290, endPoint y: 88, distance: 212.8
click at [372, 89] on div "Balance Sheet Standard (1)-pdf Voluntary Petition for Non-Individuals Filing fo…" at bounding box center [441, 189] width 139 height 259
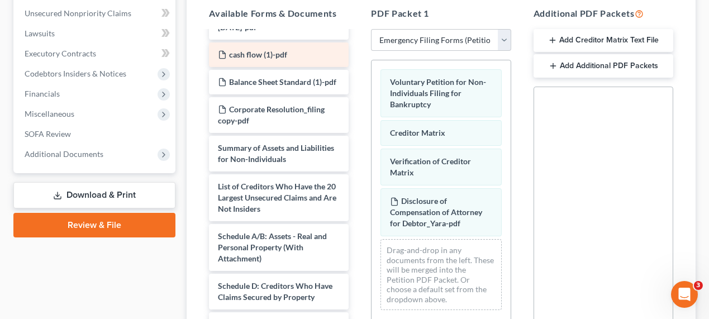
scroll to position [50, 0]
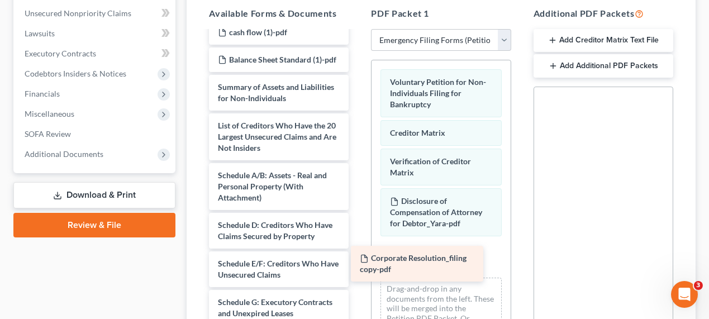
drag, startPoint x: 274, startPoint y: 103, endPoint x: 430, endPoint y: 264, distance: 223.7
click at [358, 263] on div "Corporate Resolution_filing copy-pdf Statement of Operations August 2025-pdf ca…" at bounding box center [279, 250] width 158 height 537
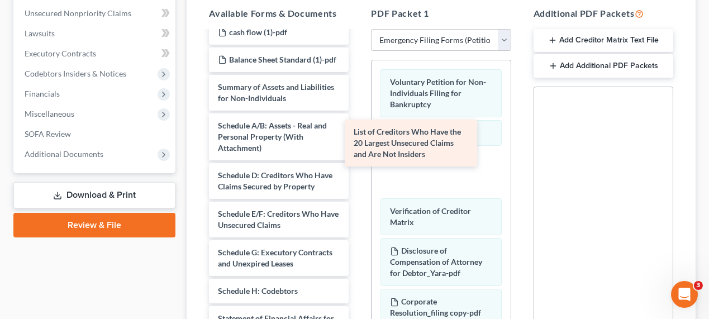
drag, startPoint x: 282, startPoint y: 147, endPoint x: 419, endPoint y: 145, distance: 136.9
click at [358, 144] on div "List of Creditors Who Have the 20 Largest Unsecured Claims and Are Not Insiders…" at bounding box center [279, 225] width 158 height 487
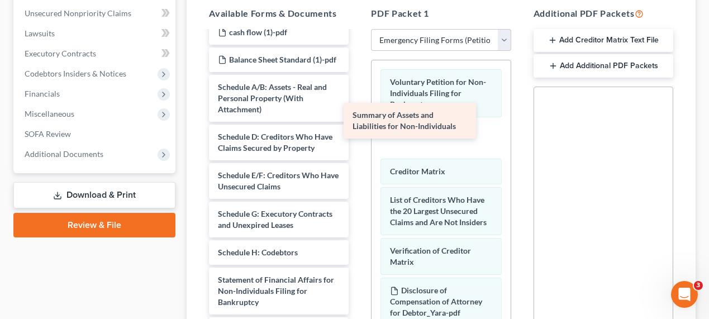
drag, startPoint x: 288, startPoint y: 104, endPoint x: 424, endPoint y: 125, distance: 138.0
click at [358, 123] on div "Summary of Assets and Liabilities for Non-Individuals Statement of Operations A…" at bounding box center [279, 206] width 158 height 449
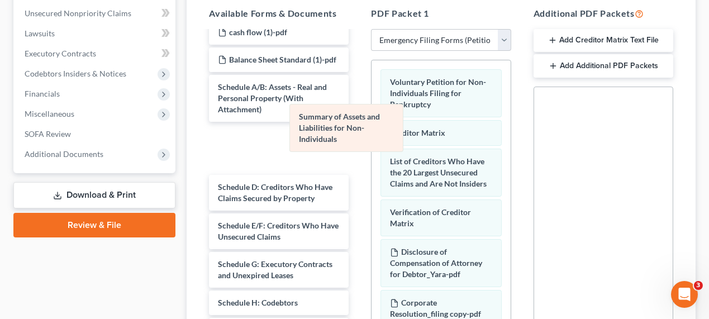
drag, startPoint x: 414, startPoint y: 137, endPoint x: 300, endPoint y: 119, distance: 115.5
click at [372, 120] on div "Summary of Assets and Liabilities for Non-Individuals Voluntary Petition for No…" at bounding box center [441, 234] width 139 height 349
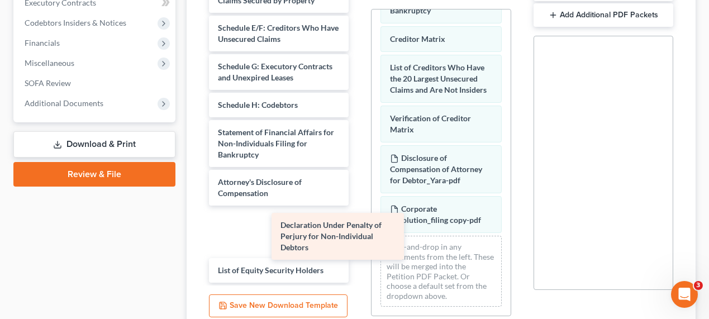
scroll to position [146, 0]
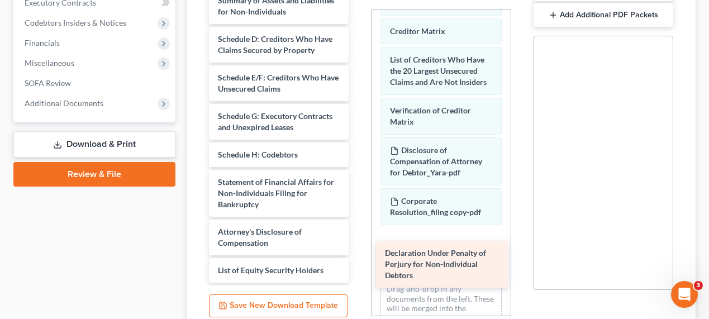
drag, startPoint x: 258, startPoint y: 195, endPoint x: 426, endPoint y: 265, distance: 182.3
click at [358, 265] on div "Declaration Under Penalty of Perjury for Non-Individual Debtors Statement of Op…" at bounding box center [279, 64] width 158 height 438
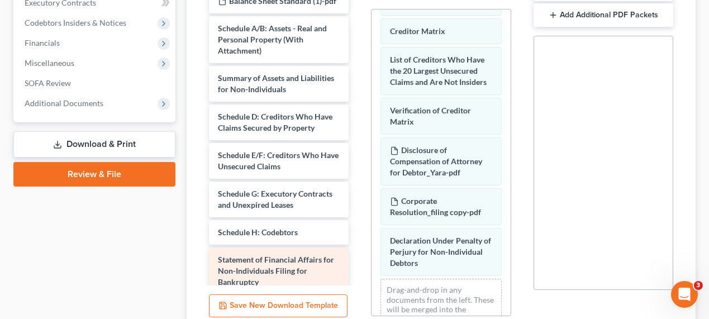
scroll to position [0, 0]
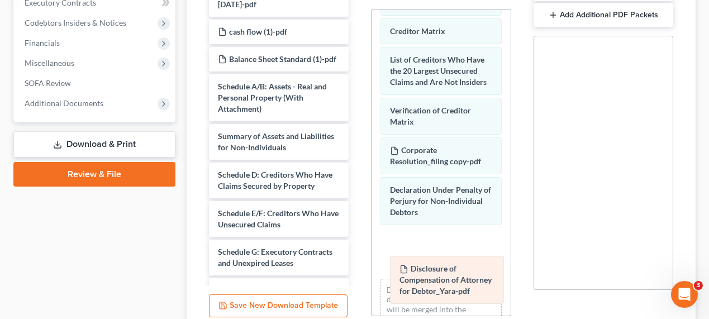
drag, startPoint x: 432, startPoint y: 158, endPoint x: 443, endPoint y: 261, distance: 104.0
click at [443, 266] on div "Disclosure of Compensation of Attorney for Debtor_Yara-pdf Voluntary Petition f…" at bounding box center [441, 159] width 139 height 400
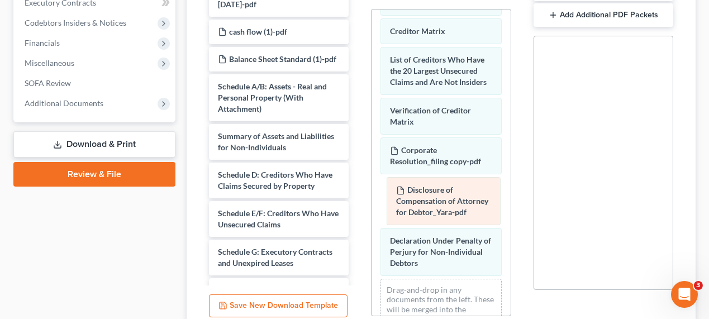
drag, startPoint x: 427, startPoint y: 263, endPoint x: 433, endPoint y: 207, distance: 56.2
click at [433, 206] on div "Disclosure of Compensation of Attorney for Debtor_Yara-pdf Voluntary Petition f…" at bounding box center [441, 159] width 139 height 400
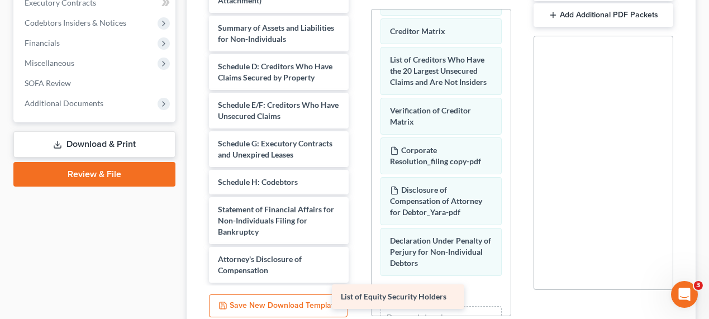
scroll to position [120, 0]
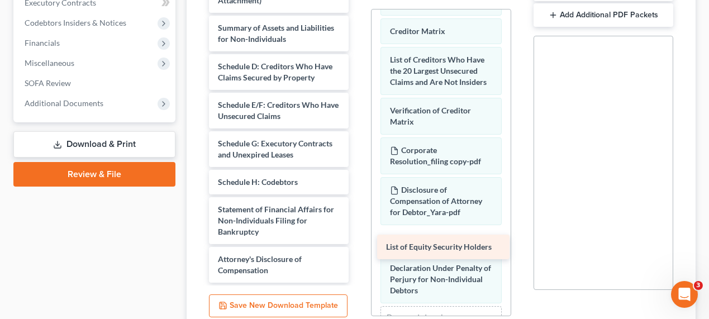
drag, startPoint x: 281, startPoint y: 272, endPoint x: 450, endPoint y: 251, distance: 170.1
click at [358, 250] on div "List of Equity Security Holders Statement of Operations August 2025-pdf cash fl…" at bounding box center [279, 78] width 158 height 410
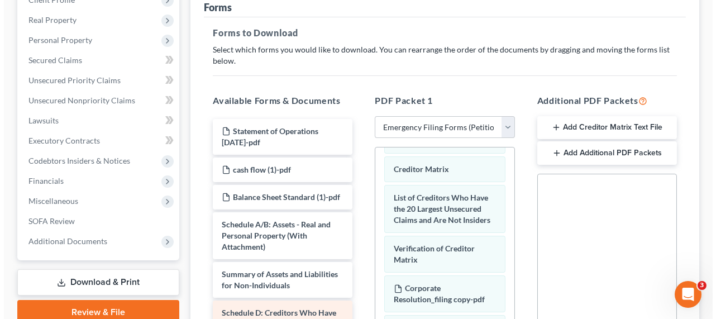
scroll to position [0, 0]
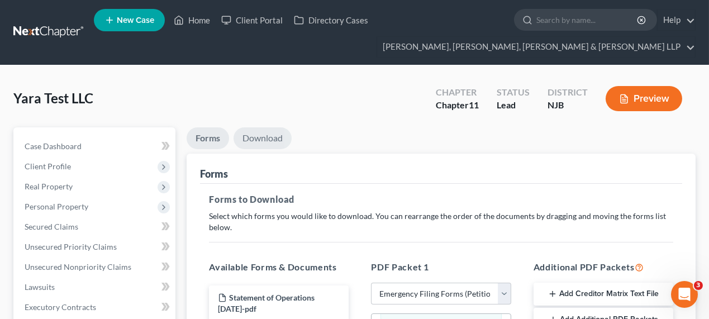
click at [269, 136] on link "Download" at bounding box center [263, 138] width 58 height 22
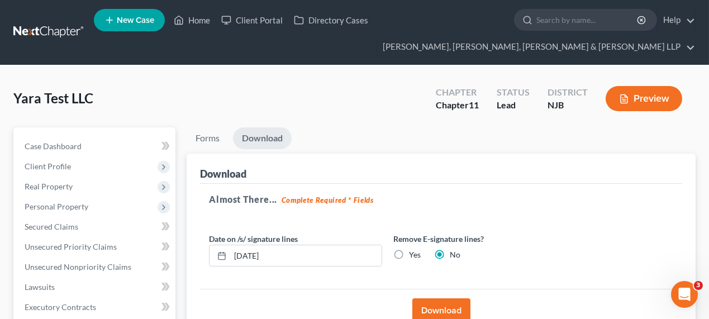
click at [432, 303] on button "Download" at bounding box center [441, 310] width 58 height 25
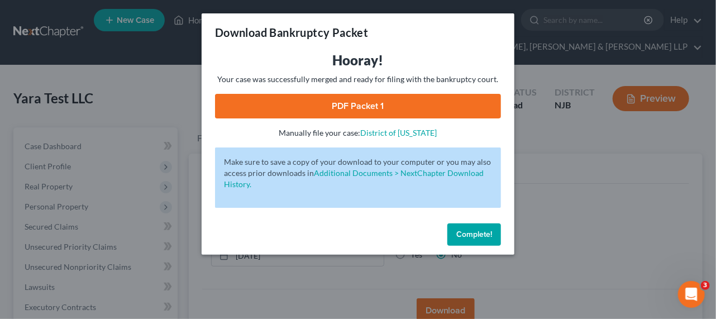
click at [399, 112] on link "PDF Packet 1" at bounding box center [358, 106] width 286 height 25
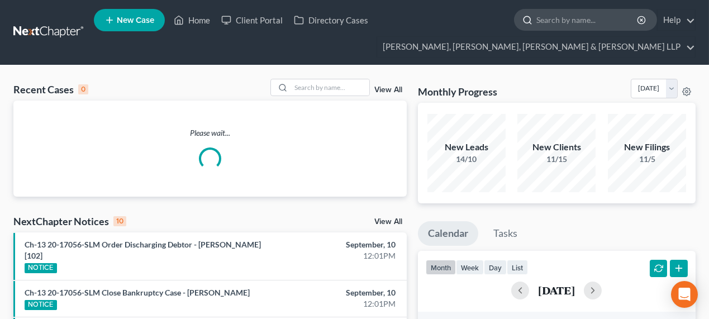
click at [549, 17] on input "search" at bounding box center [587, 19] width 102 height 21
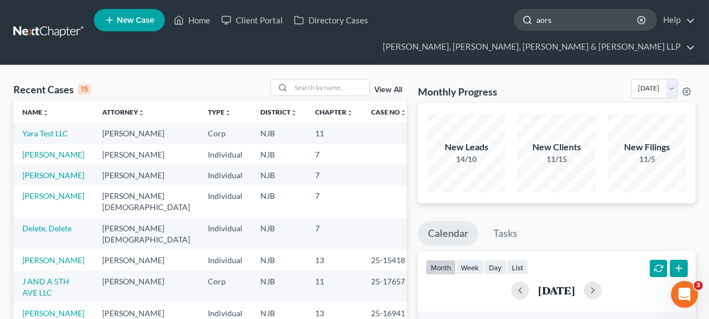
type input "aors"
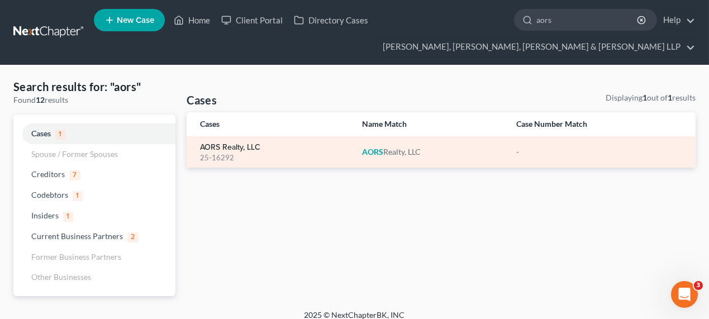
click at [229, 147] on link "AORS Realty, LLC" at bounding box center [230, 148] width 60 height 8
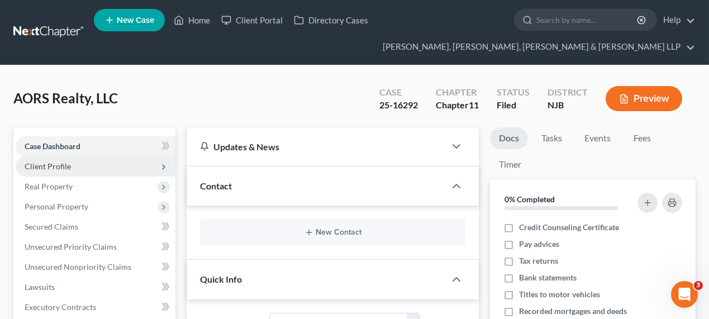
click at [89, 168] on span "Client Profile" at bounding box center [96, 166] width 160 height 20
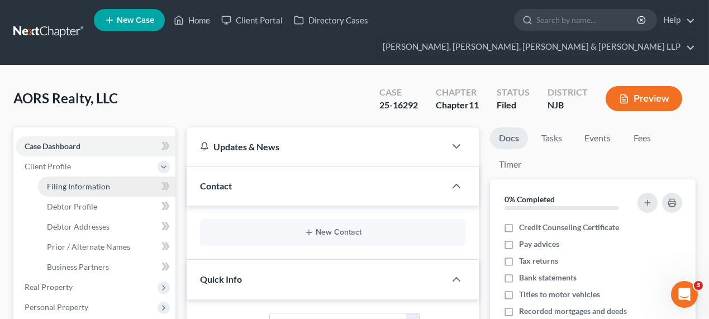
click at [123, 191] on link "Filing Information" at bounding box center [106, 187] width 137 height 20
select select "3"
select select "1"
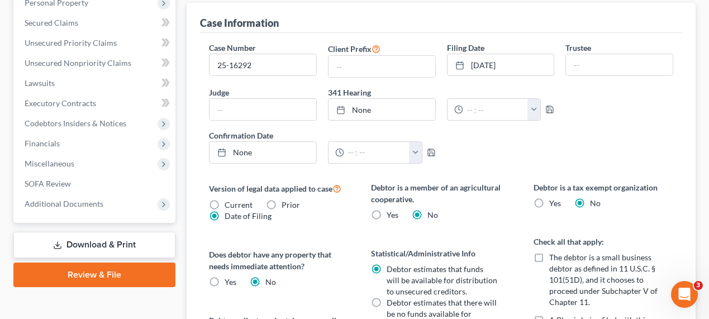
click at [110, 251] on link "Download & Print" at bounding box center [94, 245] width 162 height 26
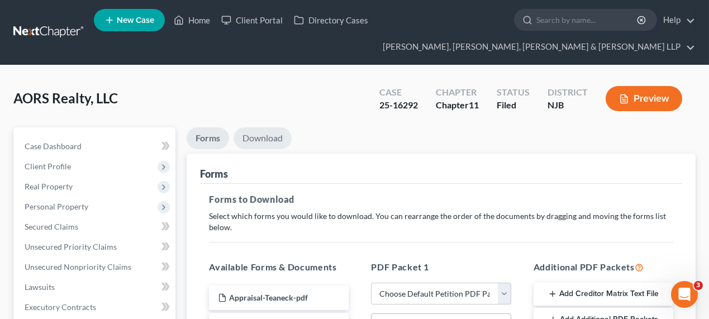
click at [278, 136] on link "Download" at bounding box center [263, 138] width 58 height 22
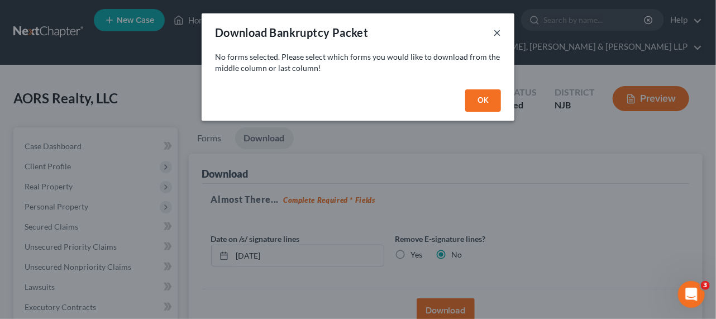
click at [495, 37] on button "×" at bounding box center [497, 32] width 8 height 13
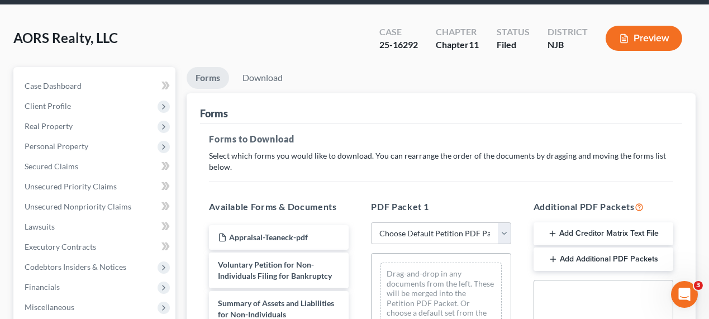
scroll to position [102, 0]
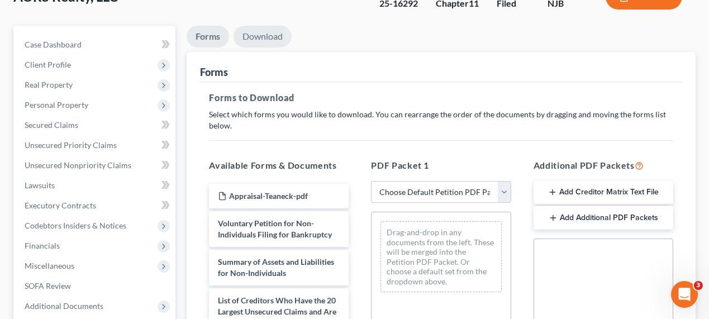
click at [279, 37] on link "Download" at bounding box center [263, 37] width 58 height 22
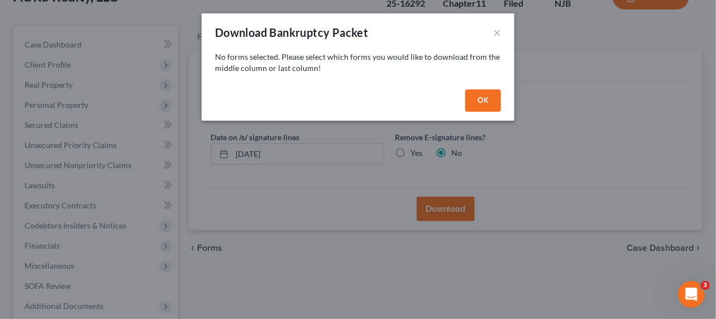
click at [467, 98] on button "OK" at bounding box center [483, 100] width 36 height 22
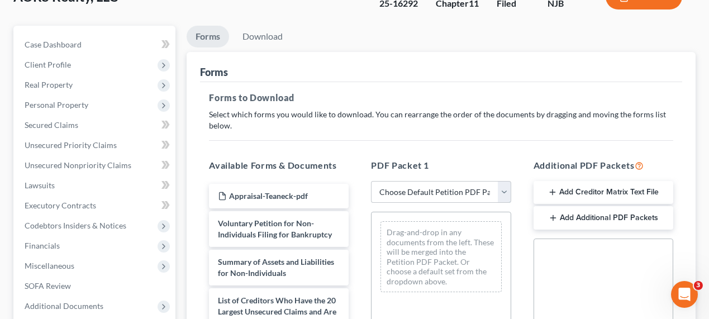
click at [407, 191] on select "Choose Default Petition PDF Packet Complete Bankruptcy Petition (all forms and …" at bounding box center [441, 192] width 140 height 22
select select "1"
click at [371, 181] on select "Choose Default Petition PDF Packet Complete Bankruptcy Petition (all forms and …" at bounding box center [441, 192] width 140 height 22
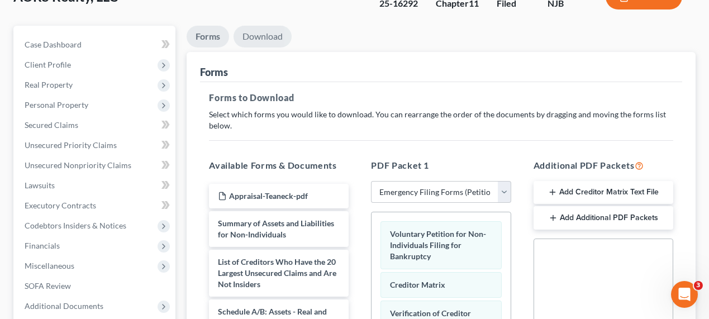
click at [248, 36] on link "Download" at bounding box center [263, 37] width 58 height 22
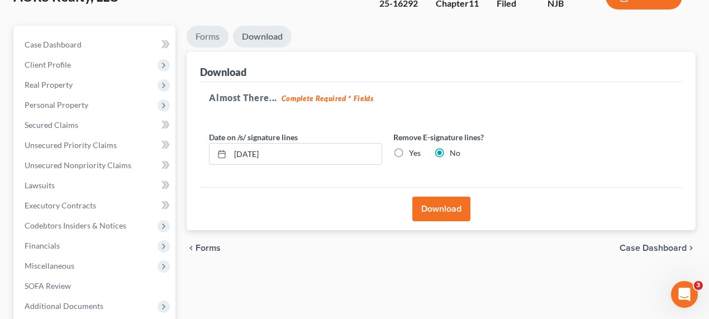
click at [198, 36] on link "Forms" at bounding box center [208, 37] width 42 height 22
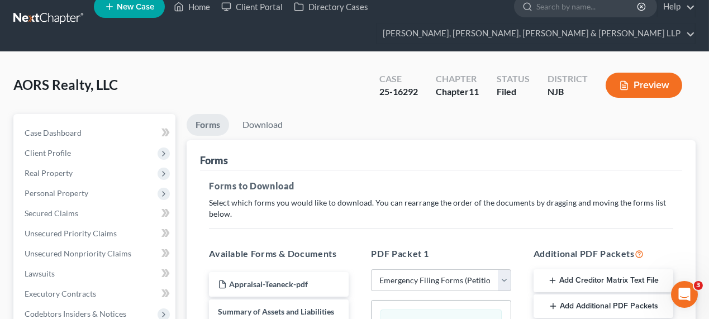
scroll to position [0, 0]
